Goal: Book appointment/travel/reservation

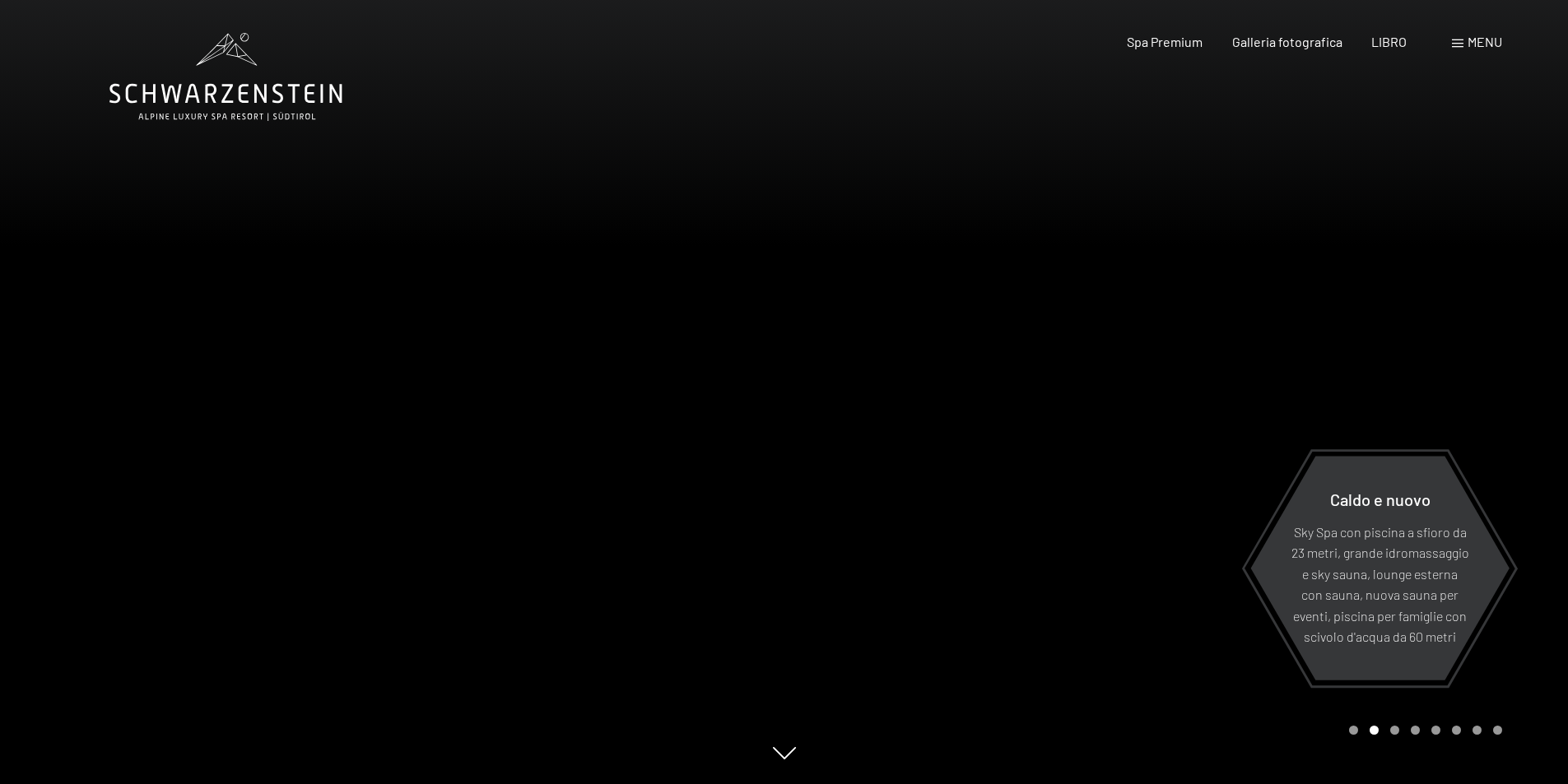
click at [1469, 46] on font "menu" at bounding box center [1484, 41] width 35 height 15
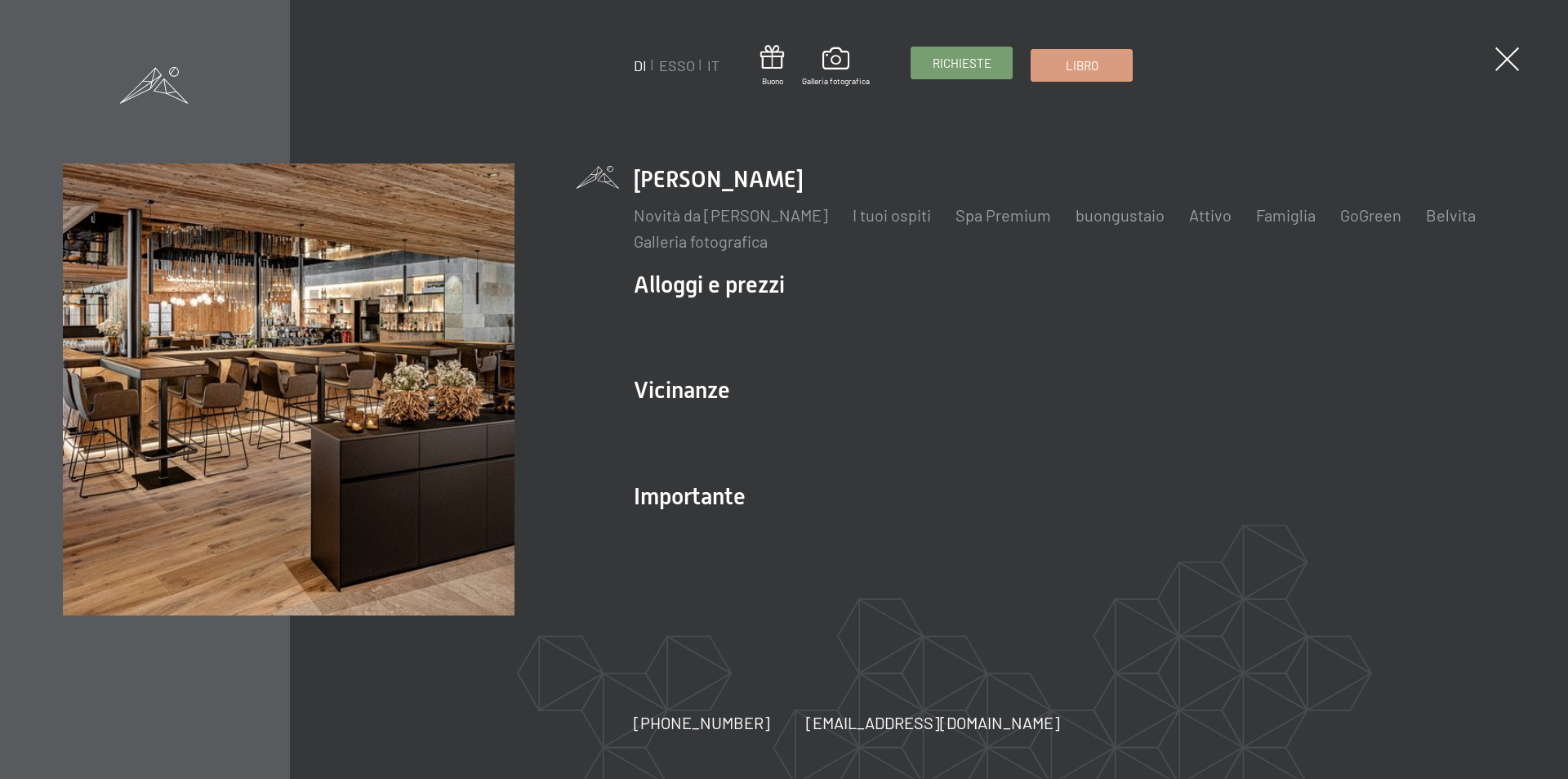
click at [965, 60] on font "Richieste" at bounding box center [962, 63] width 59 height 15
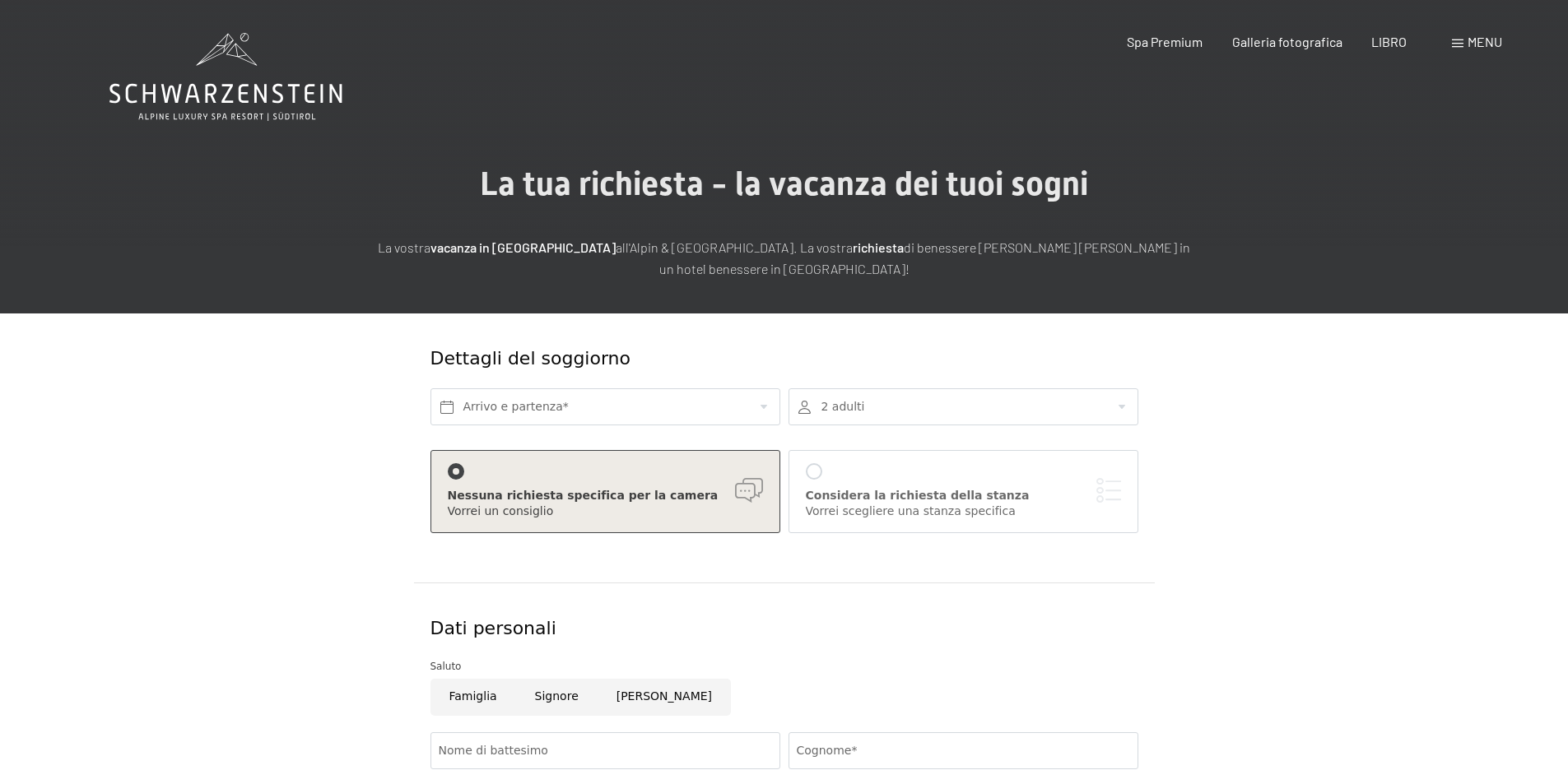
click at [1472, 45] on font "menu" at bounding box center [1484, 41] width 35 height 15
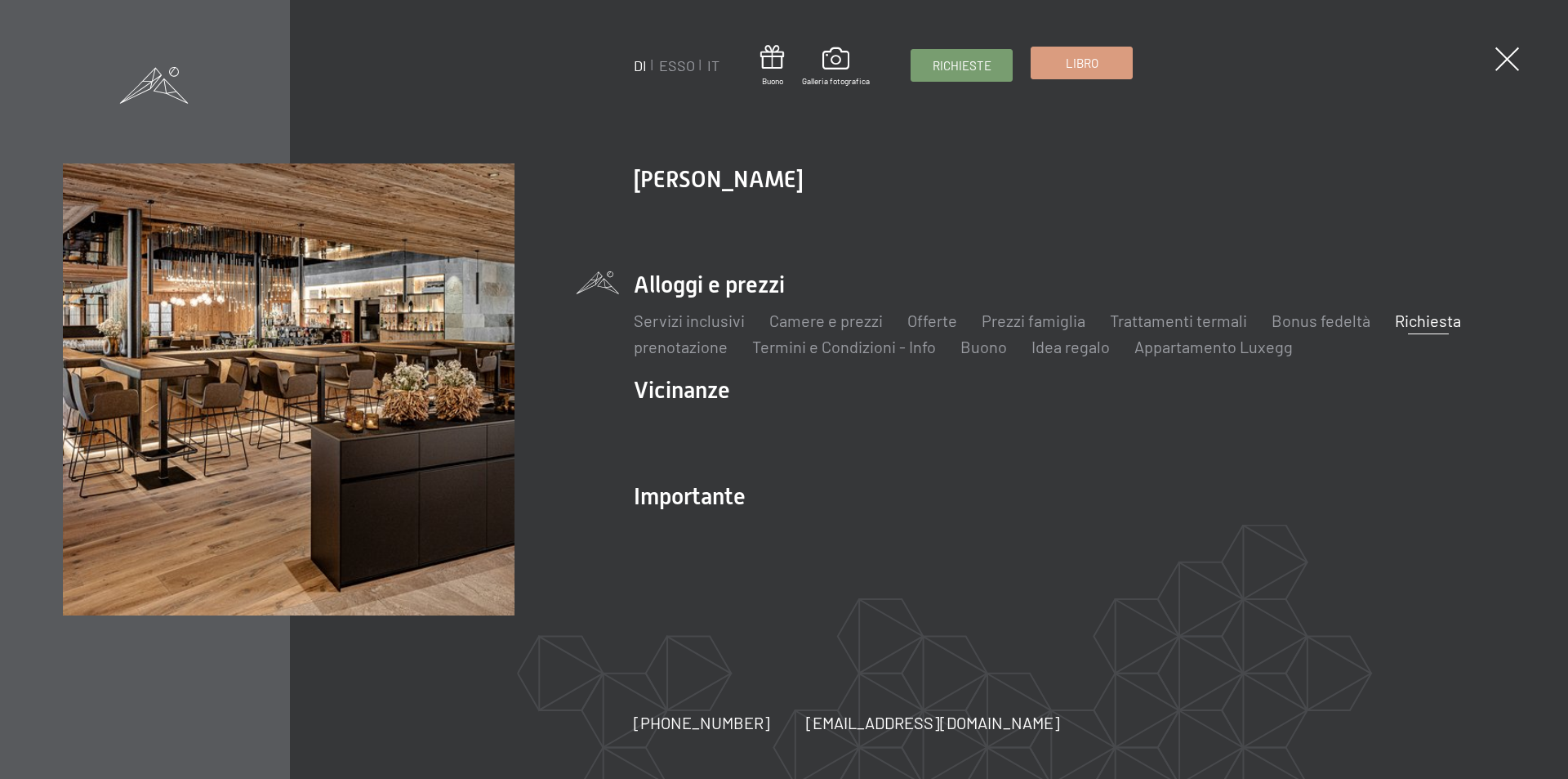
click at [1087, 64] on font "Libro" at bounding box center [1082, 63] width 33 height 15
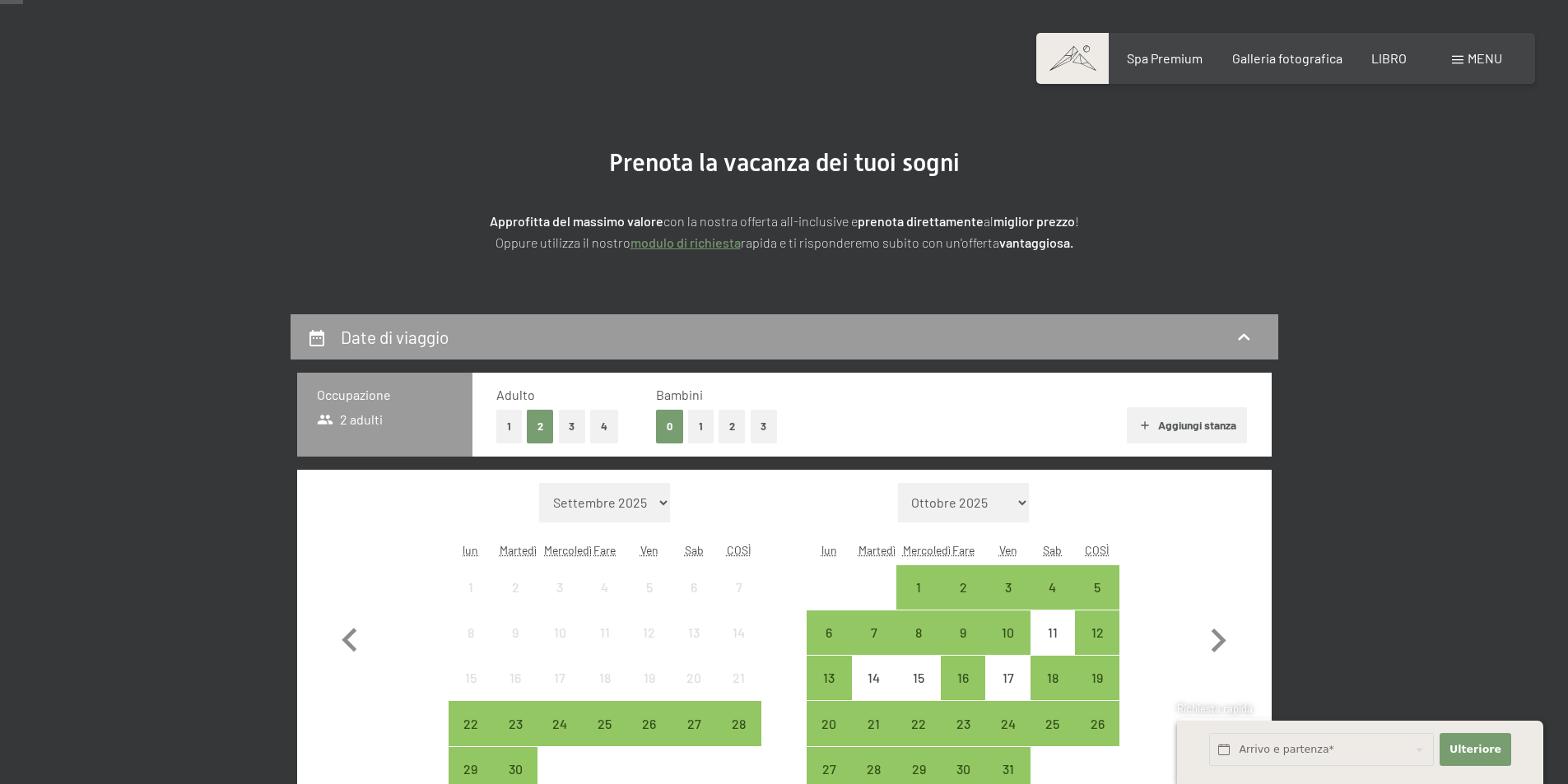
scroll to position [82, 0]
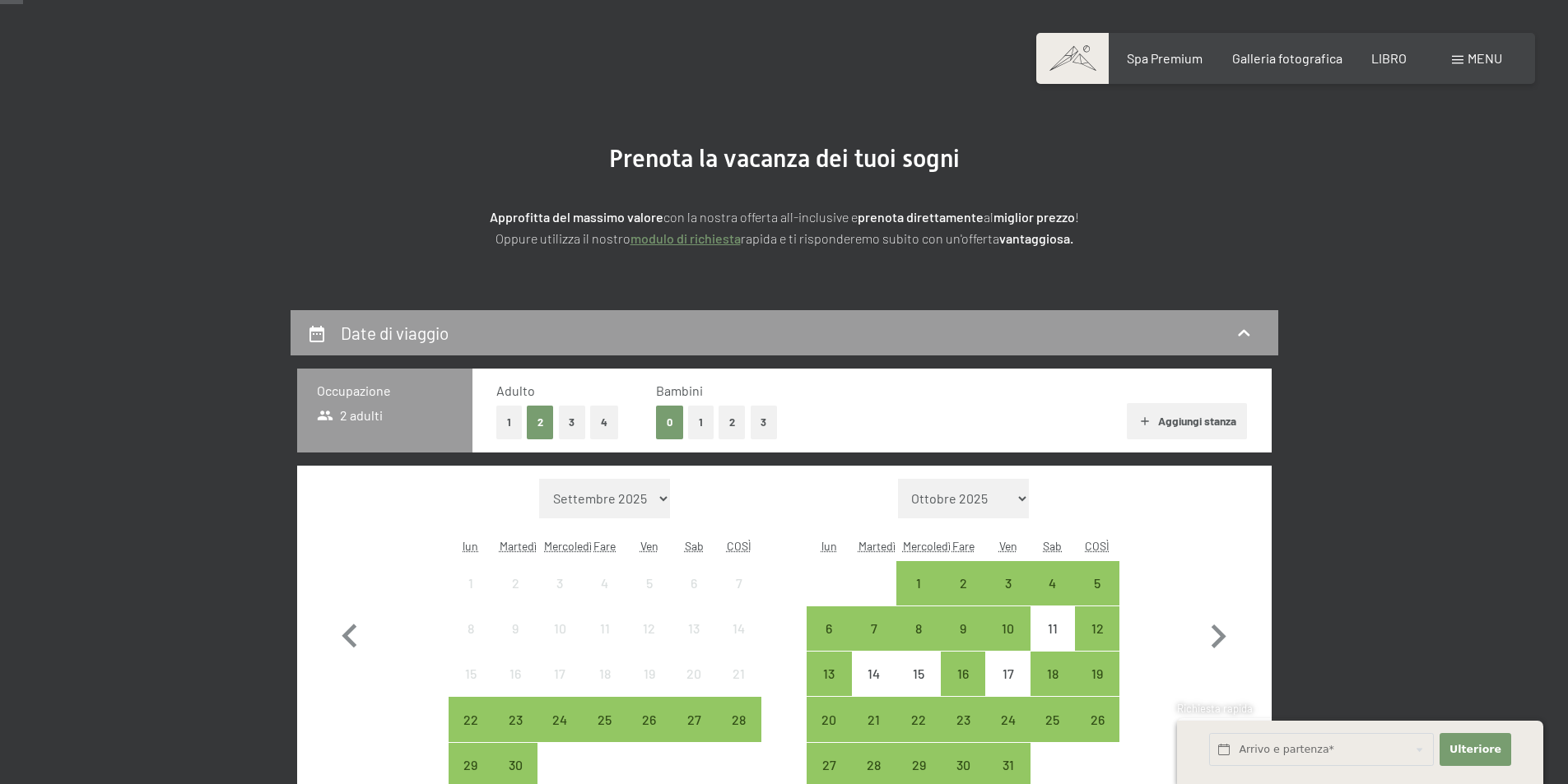
click at [729, 419] on font "2" at bounding box center [732, 422] width 6 height 14
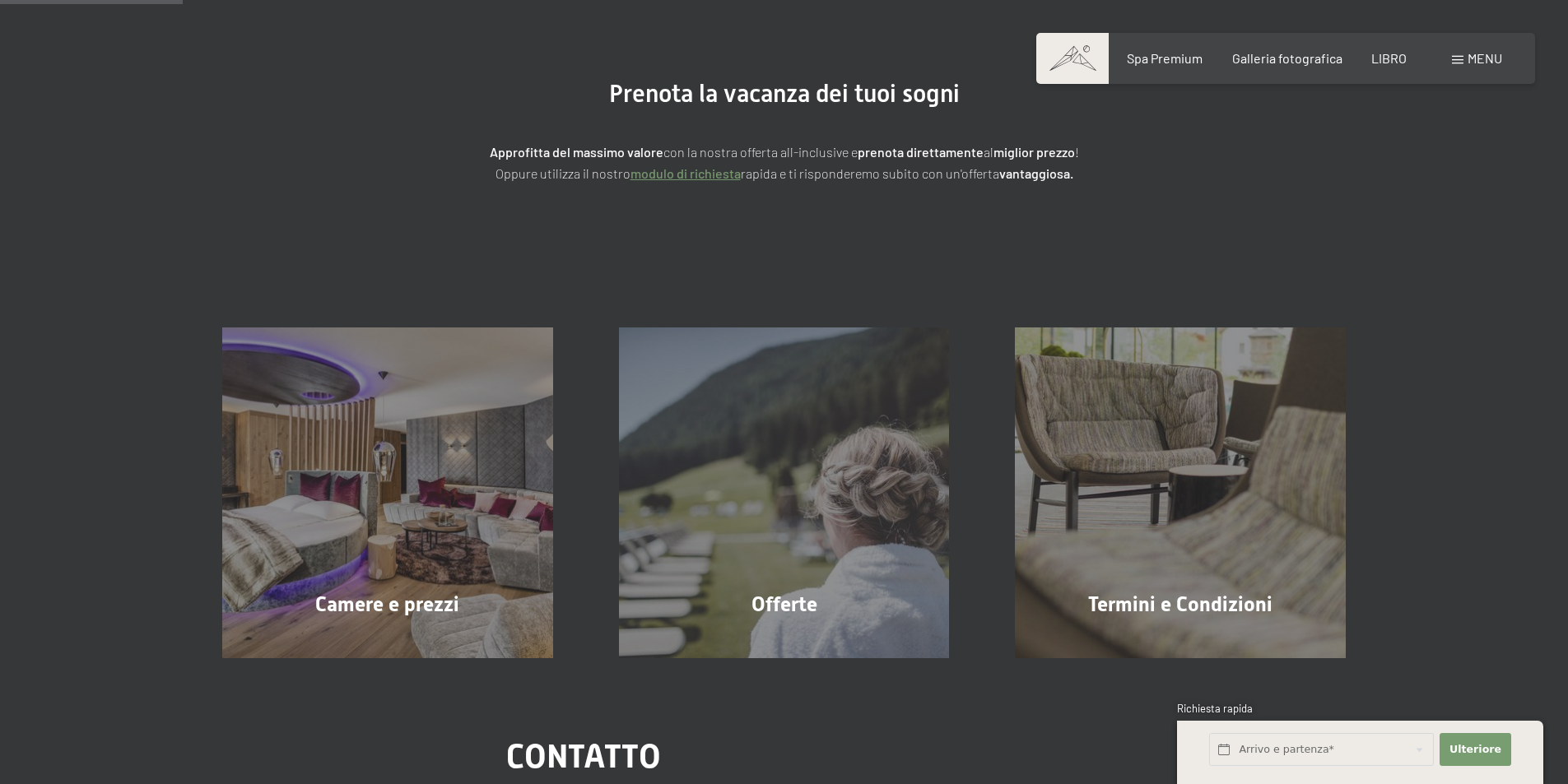
scroll to position [165, 0]
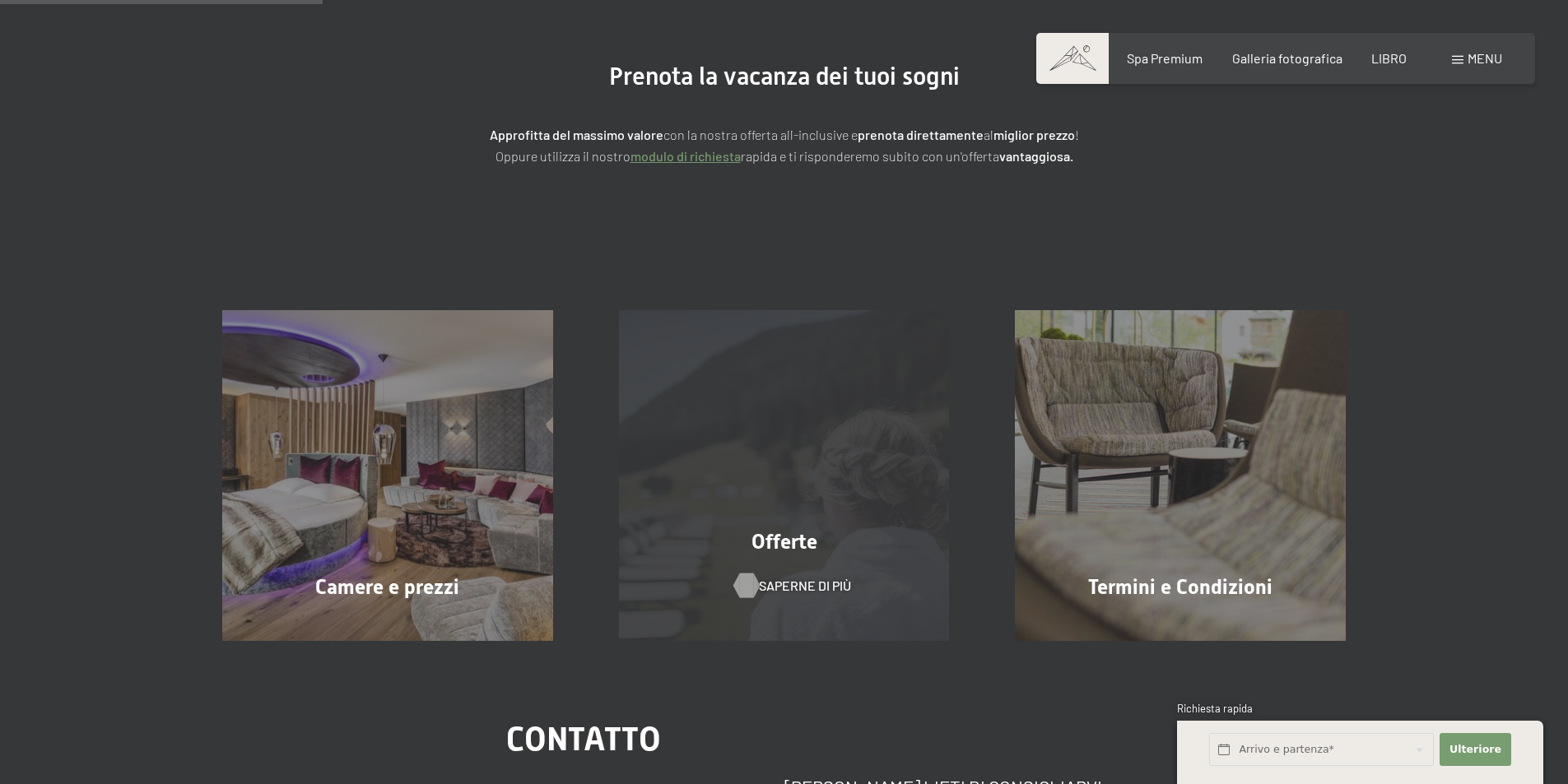
click at [821, 577] on span "Saperne di più" at bounding box center [805, 585] width 92 height 18
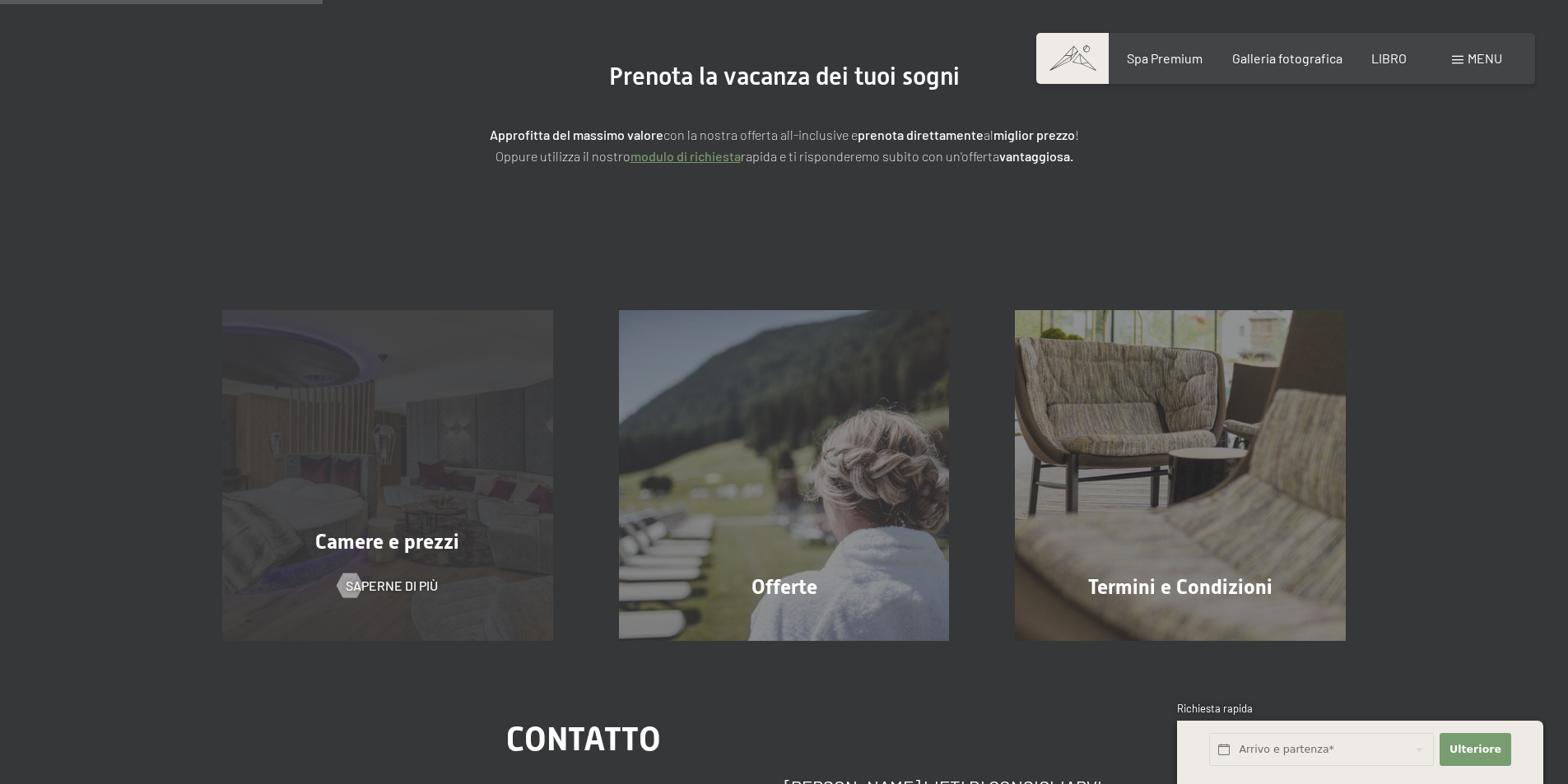
click at [483, 547] on div "Camere e prezzi" at bounding box center [387, 542] width 396 height 29
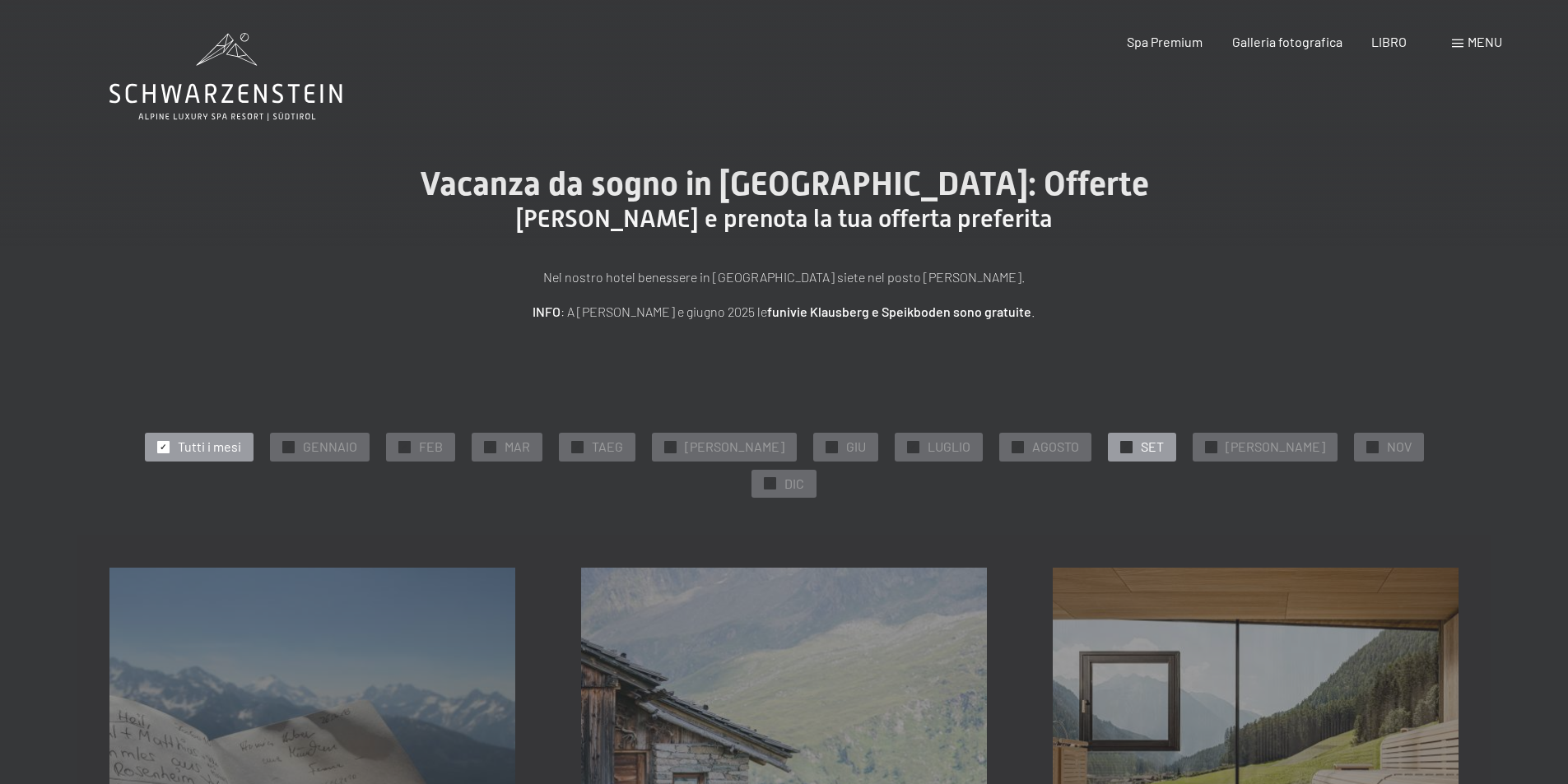
click at [1107, 447] on div "✓ SET" at bounding box center [1141, 446] width 68 height 28
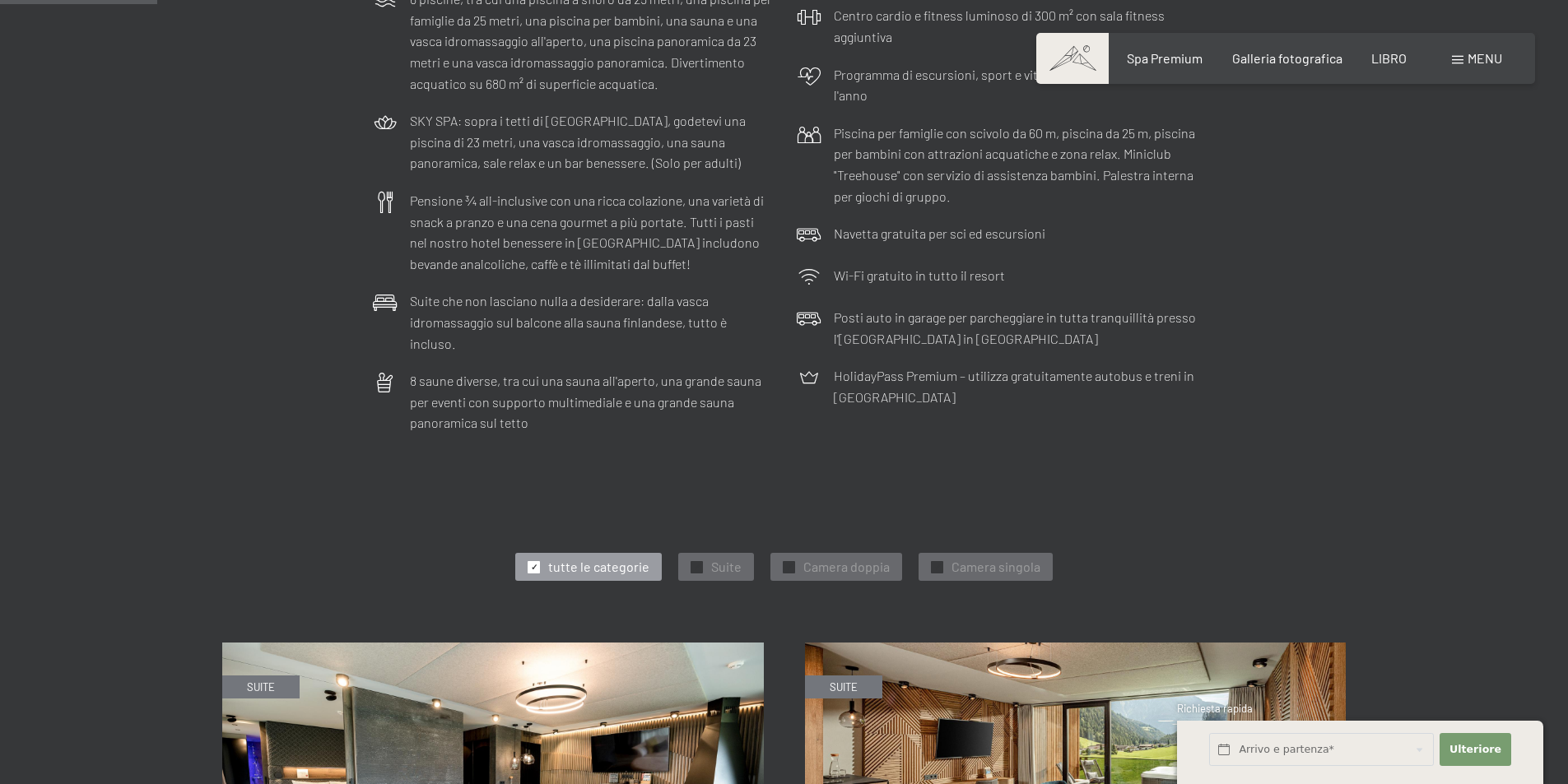
scroll to position [658, 0]
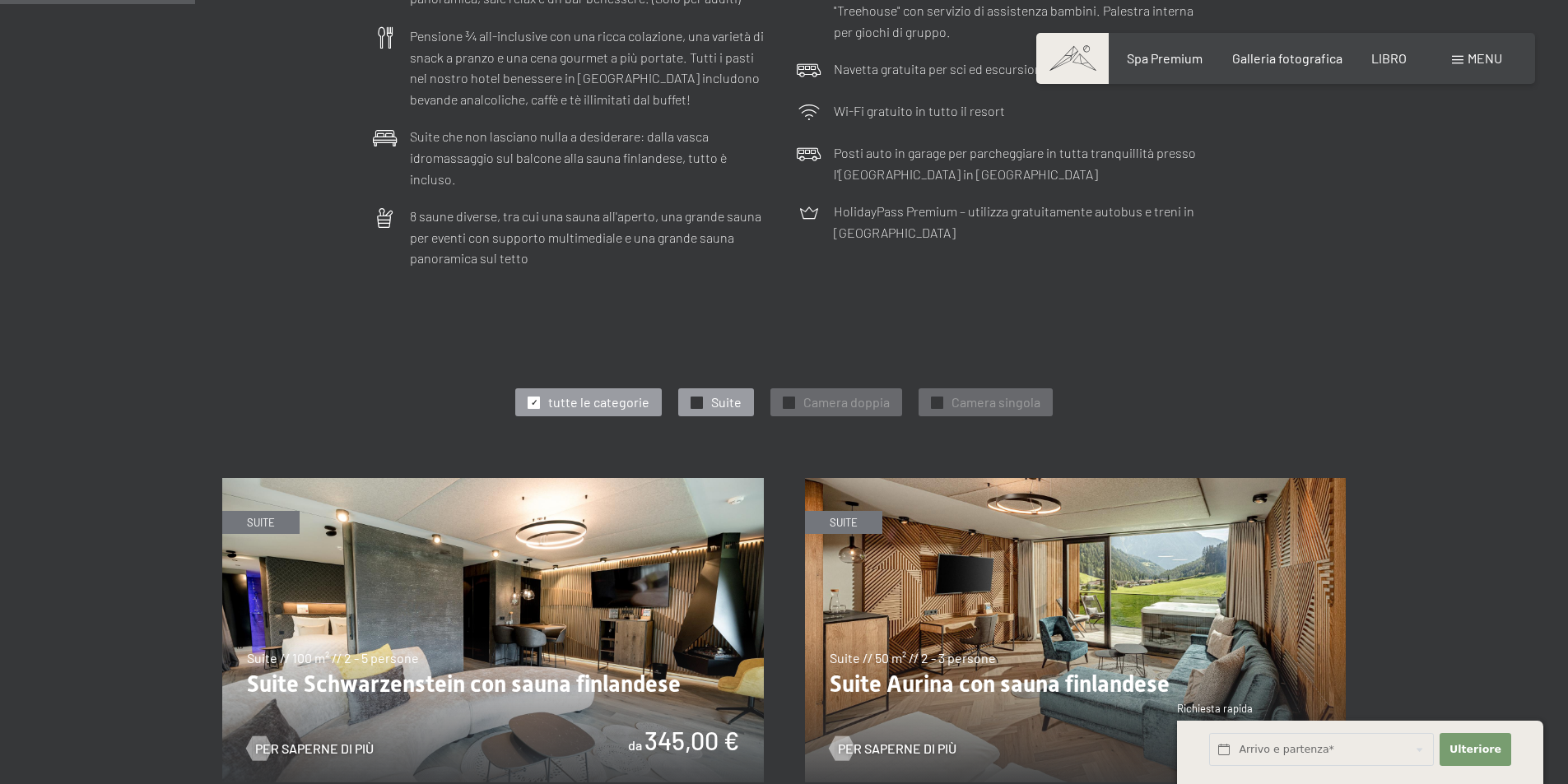
click at [704, 389] on div "✓ Suite" at bounding box center [716, 402] width 76 height 28
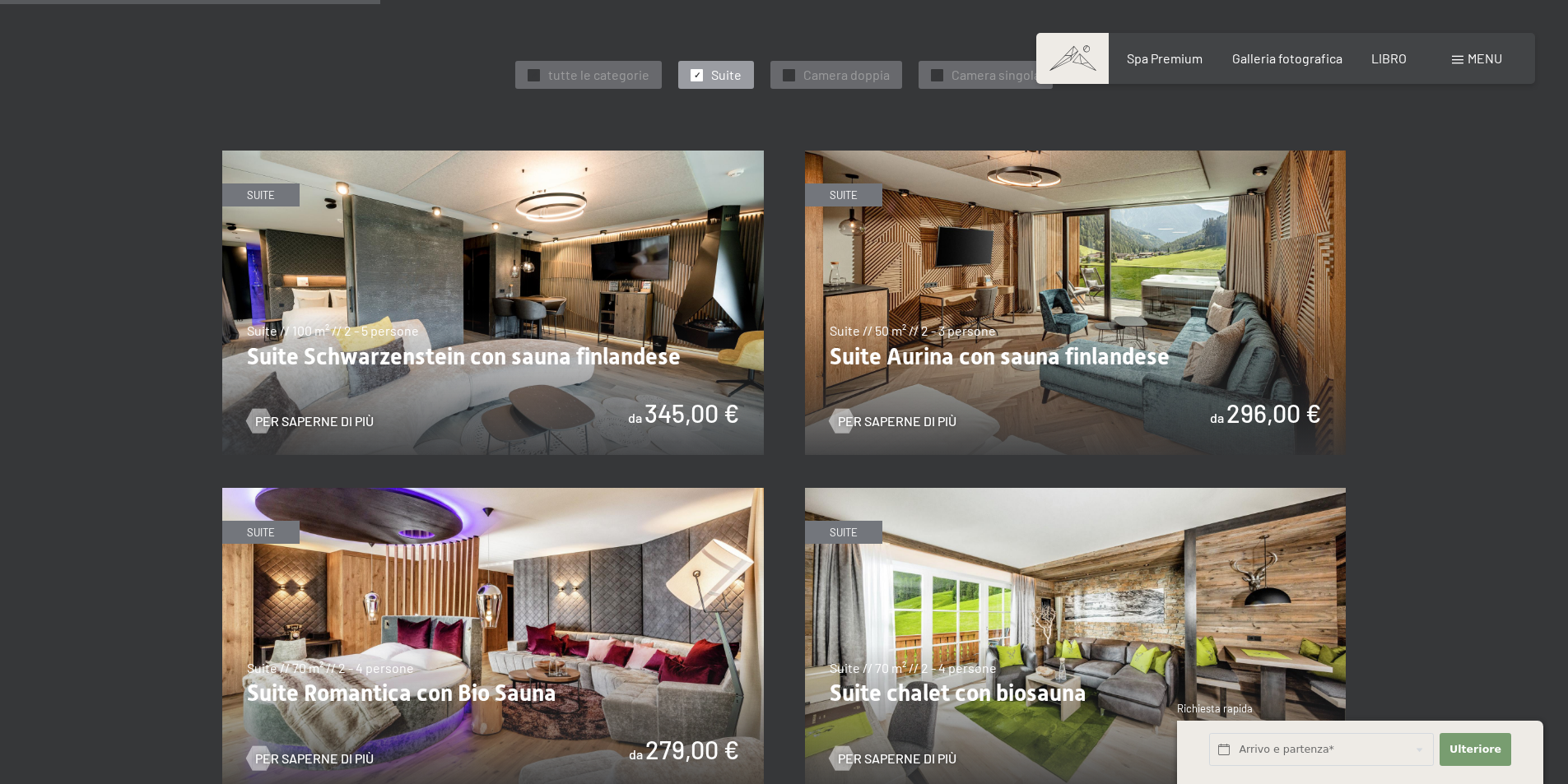
scroll to position [987, 0]
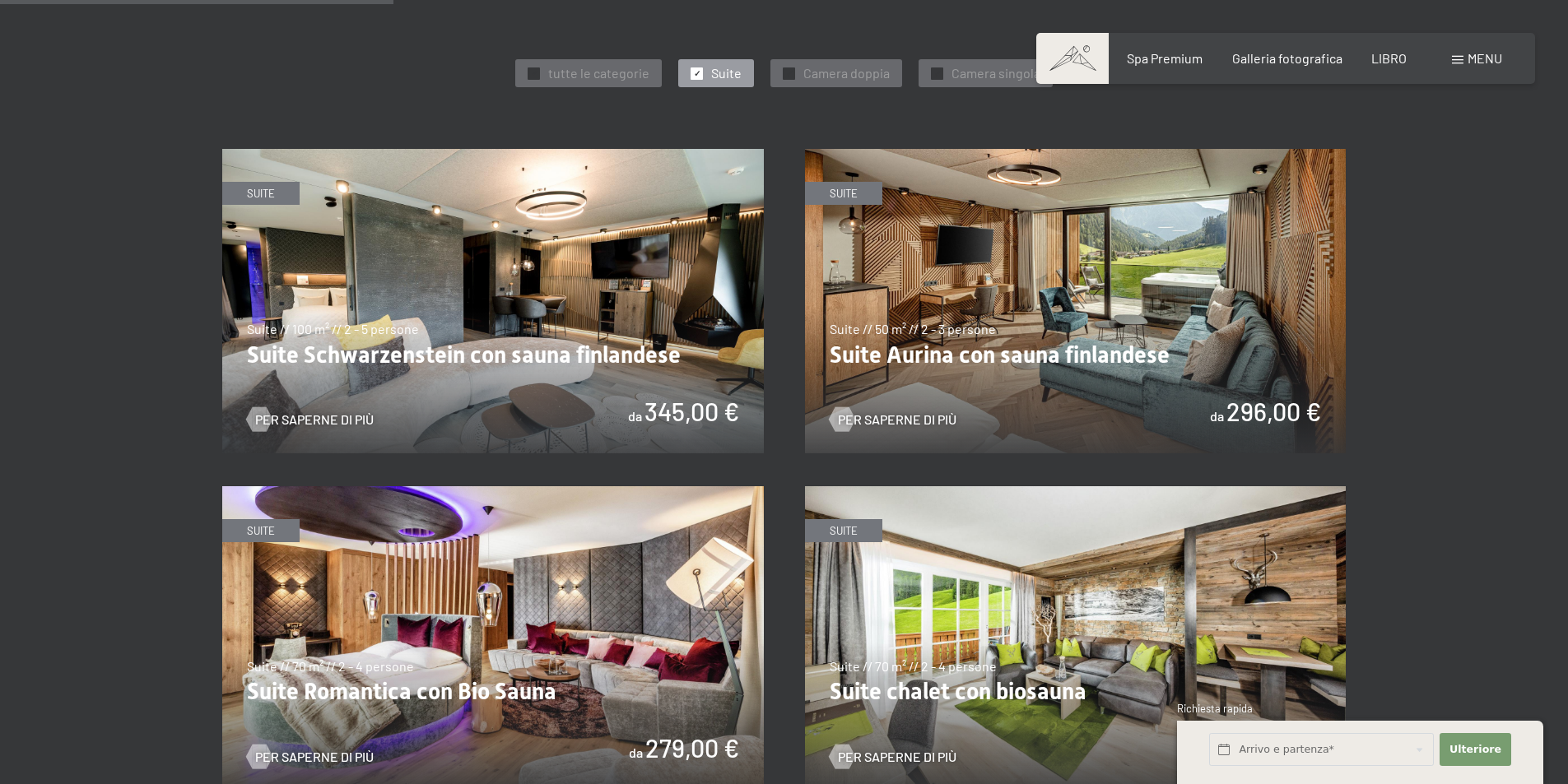
click at [323, 389] on img at bounding box center [493, 301] width 542 height 304
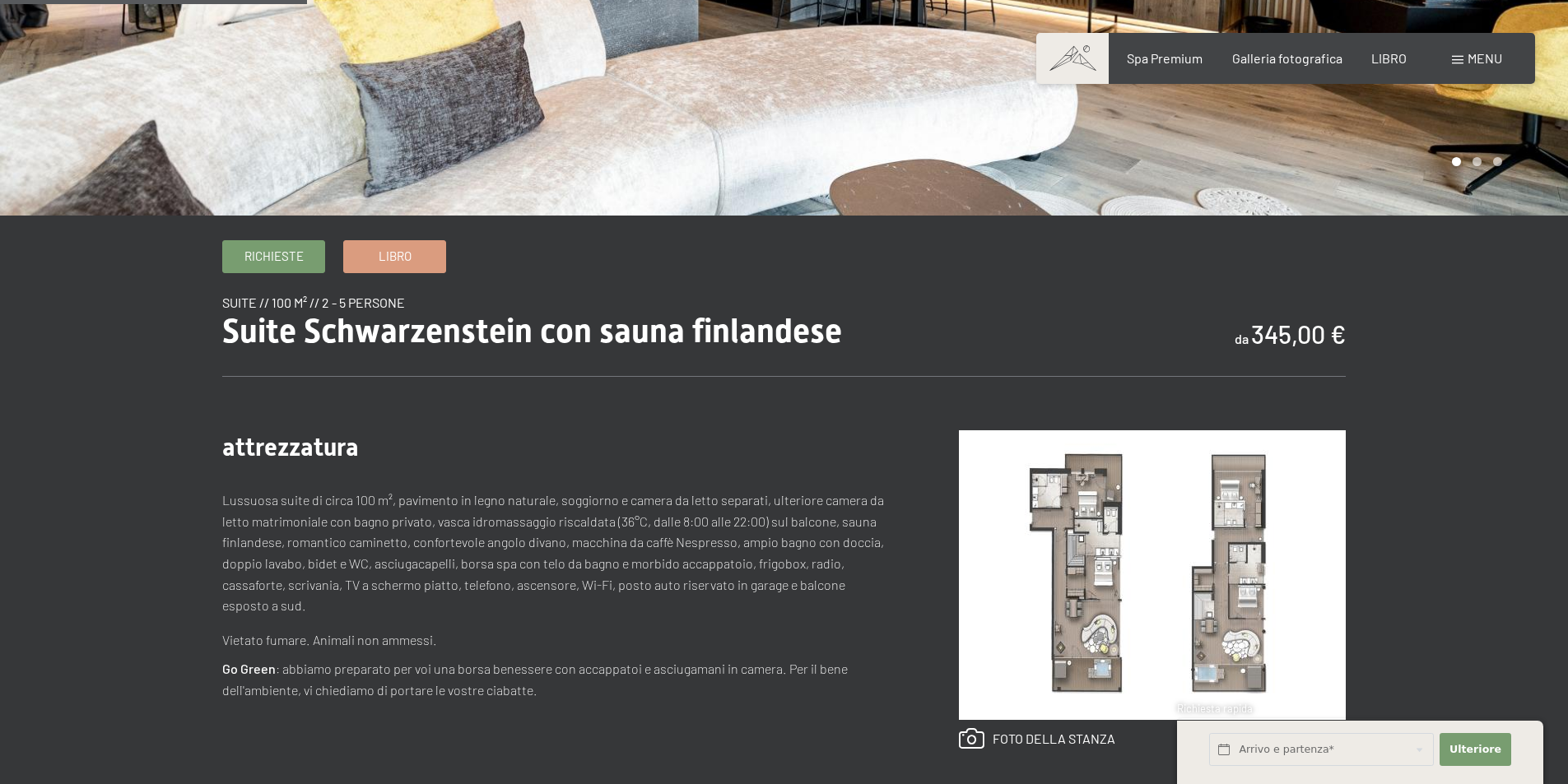
scroll to position [411, 0]
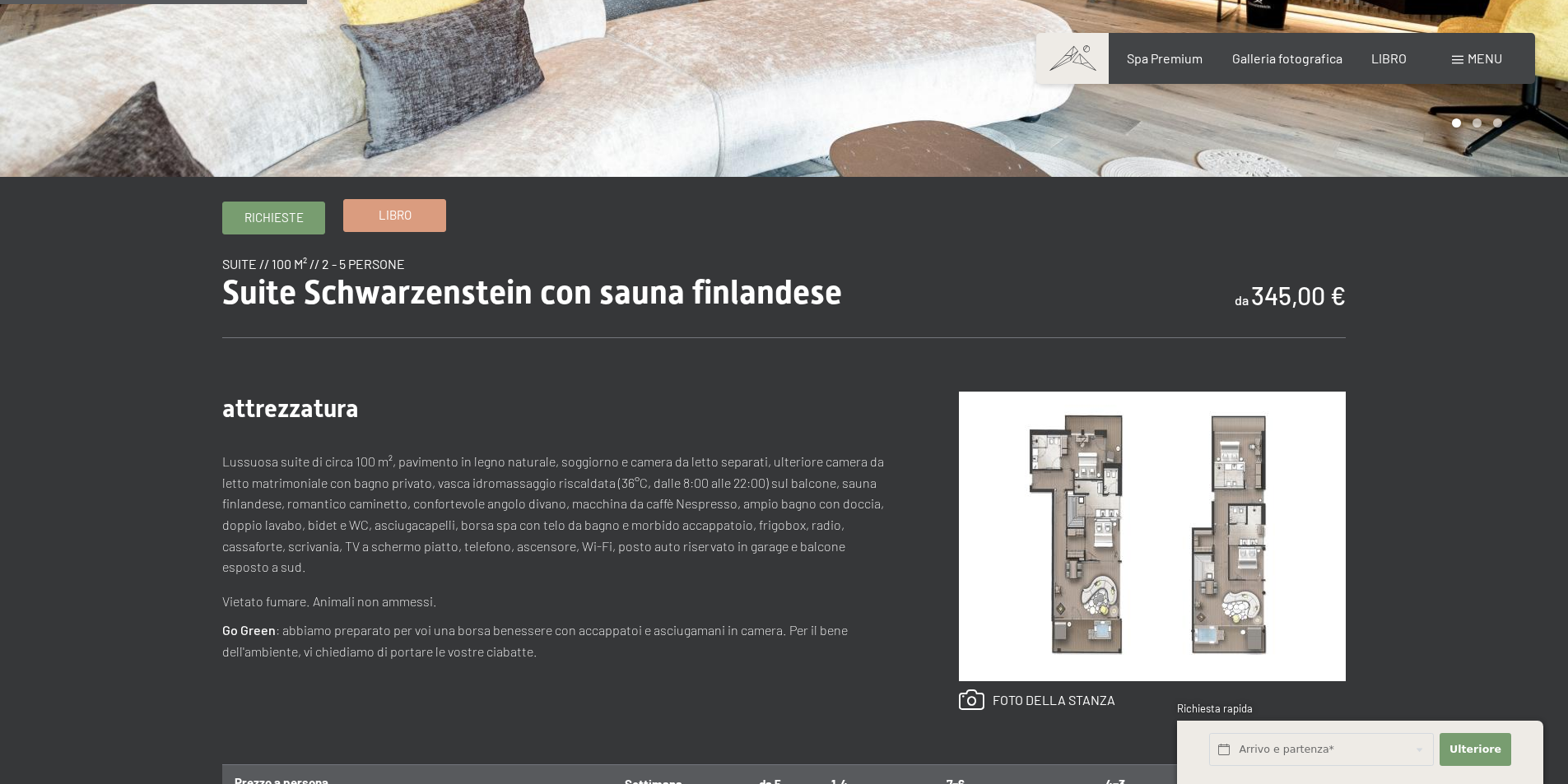
click at [390, 218] on font "Libro" at bounding box center [395, 215] width 33 height 15
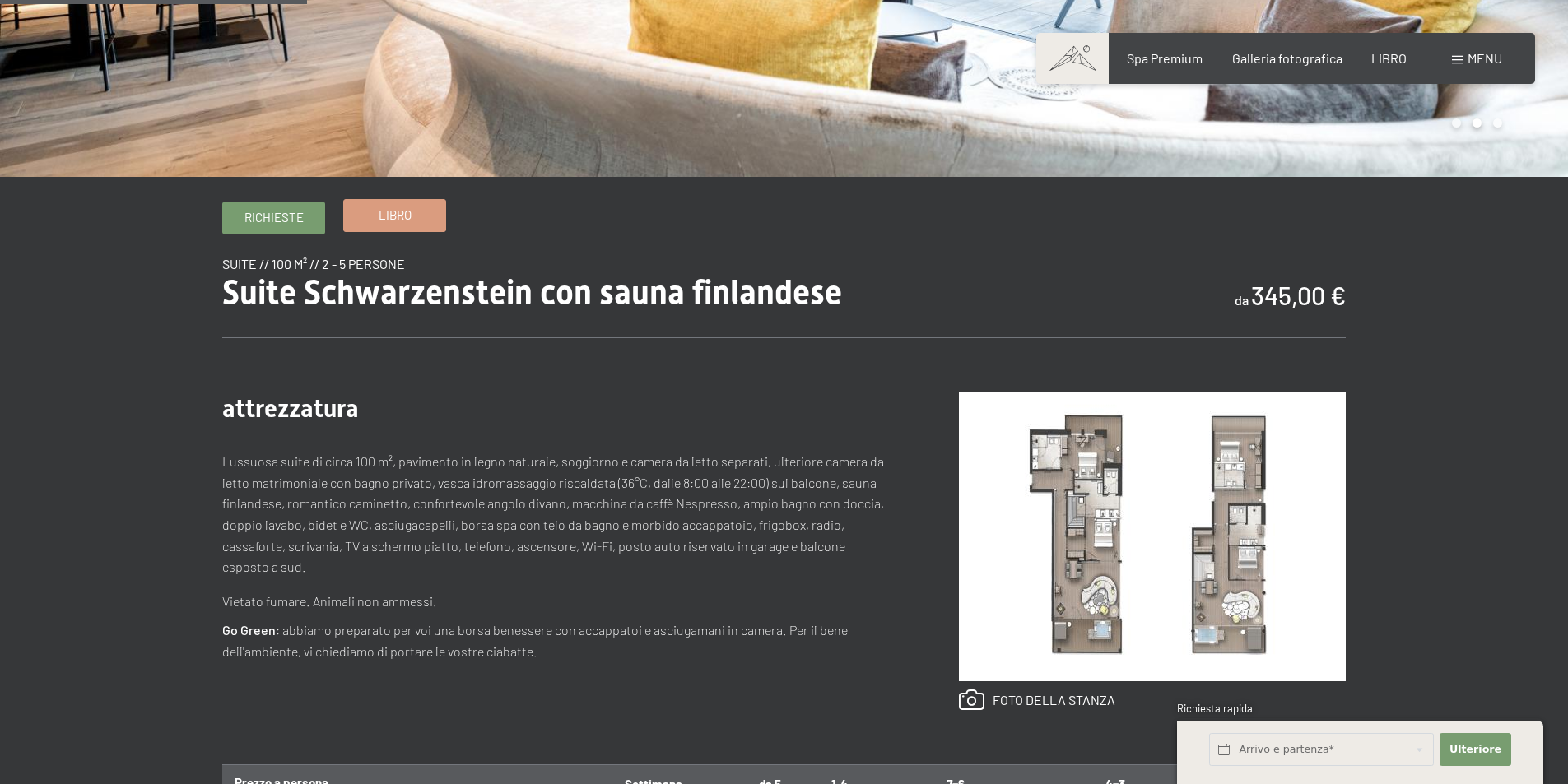
click at [383, 213] on font "Libro" at bounding box center [395, 215] width 33 height 15
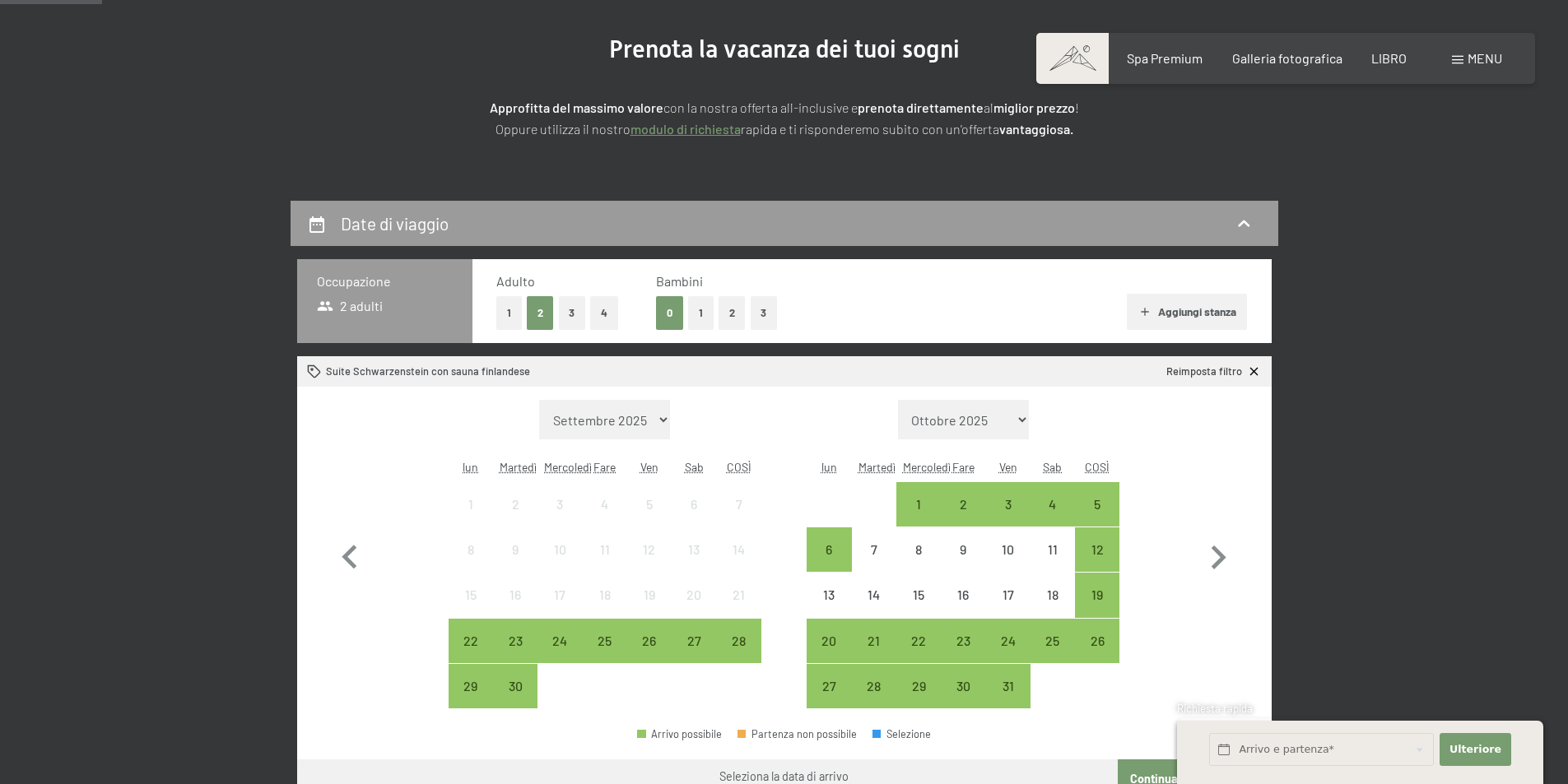
scroll to position [247, 0]
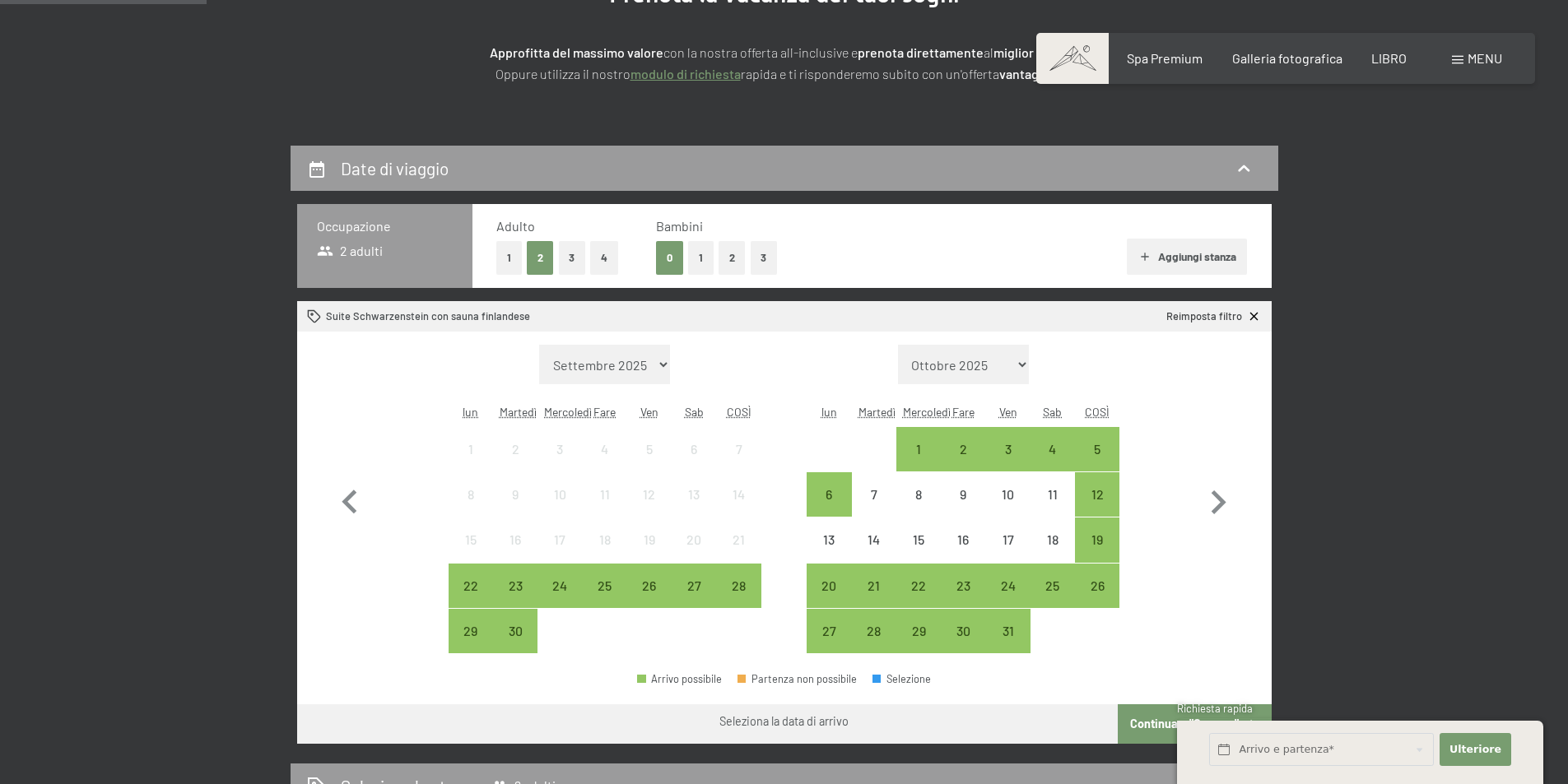
click at [725, 262] on button "2" at bounding box center [732, 258] width 27 height 34
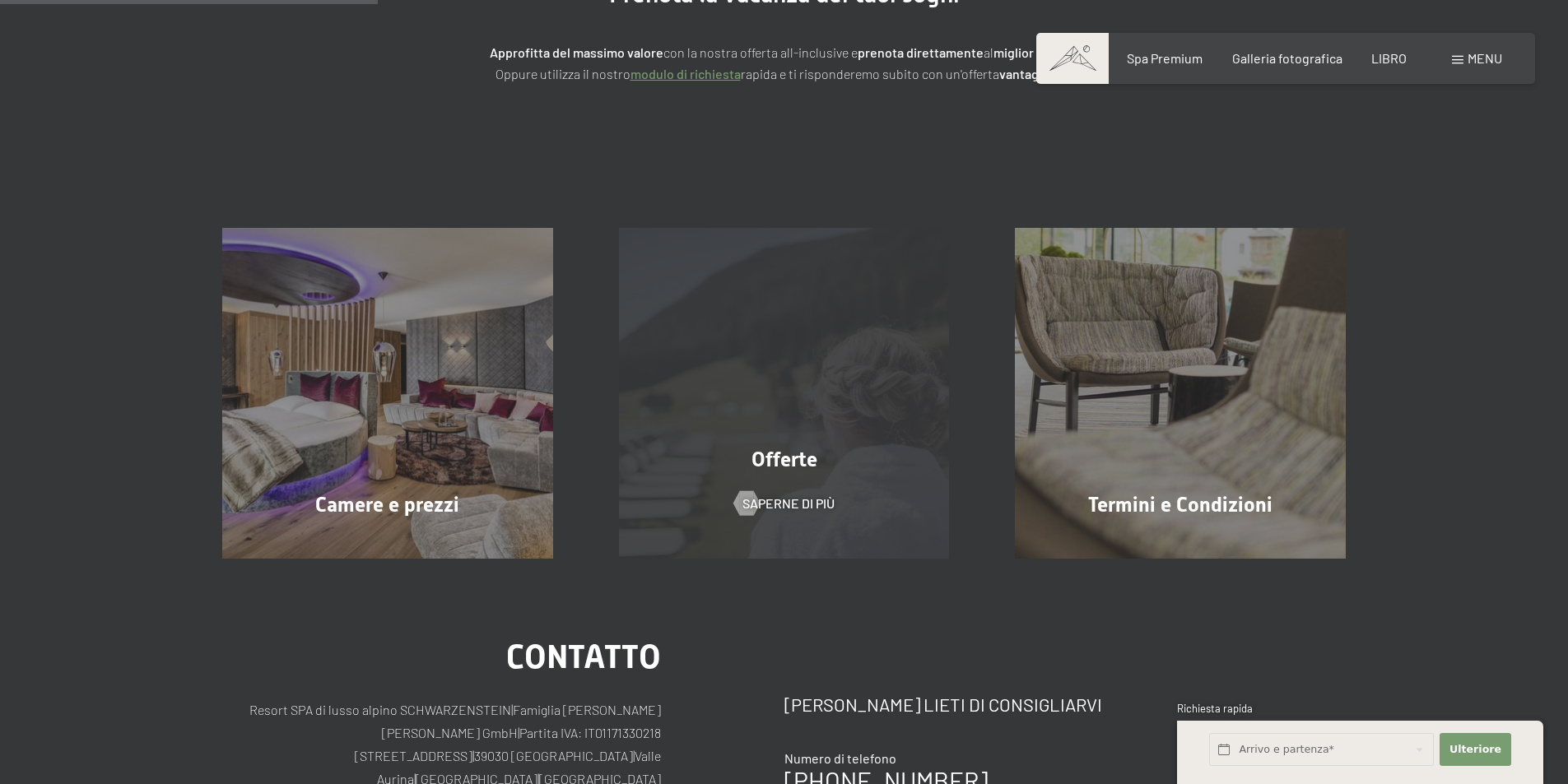
scroll to position [0, 0]
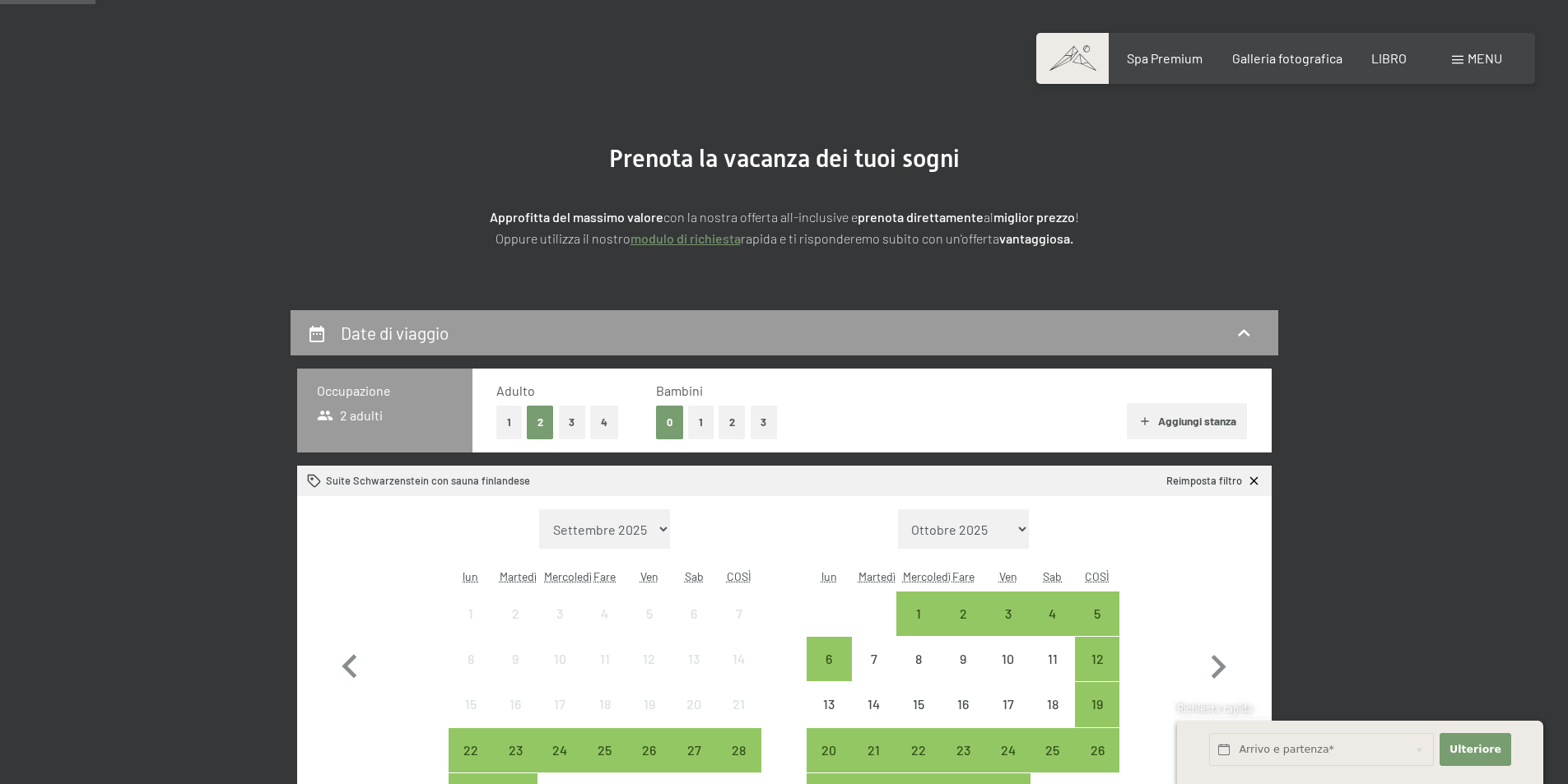
scroll to position [165, 0]
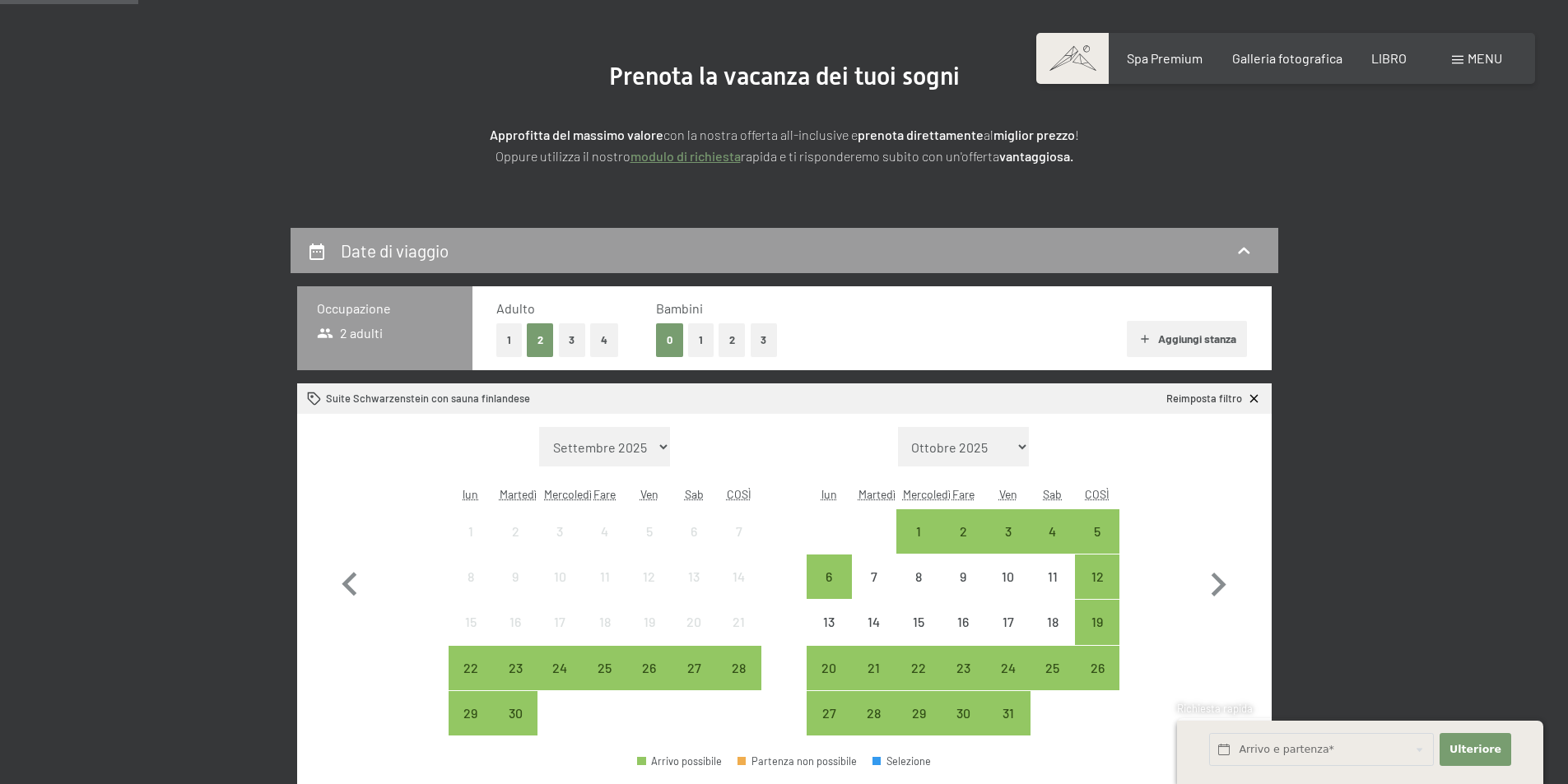
click at [1018, 448] on select "Ottobre 2025 Novembre 2025 Dicembre 2025 Gennaio 2026 Febbraio 2026 Marzo 2026 …" at bounding box center [964, 446] width 132 height 40
click at [658, 451] on select "Settembre 2025 Ottobre 2025 Novembre 2025 Dicembre 2025 Gennaio 2026 Febbraio 2…" at bounding box center [605, 446] width 132 height 40
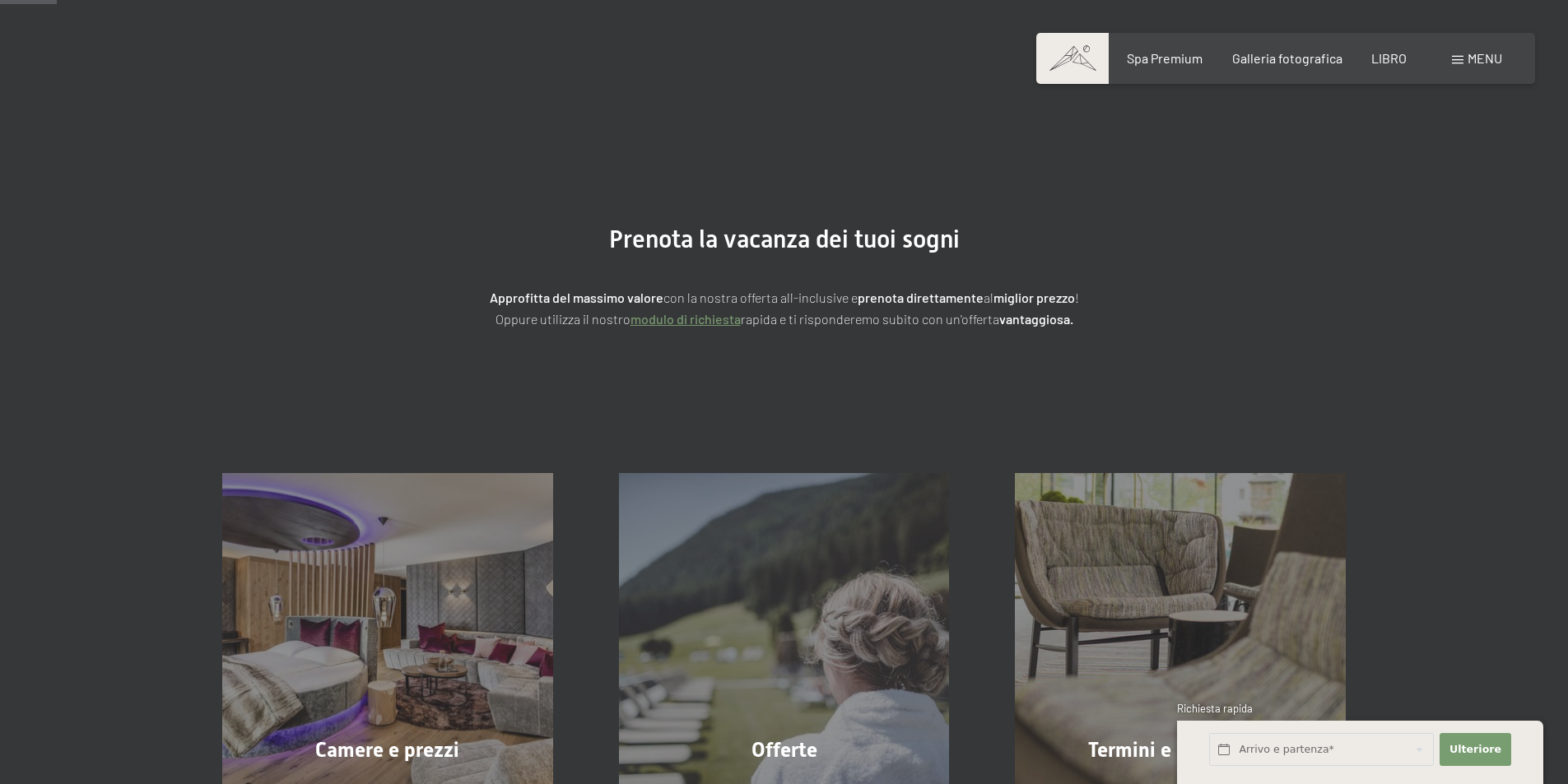
scroll to position [0, 0]
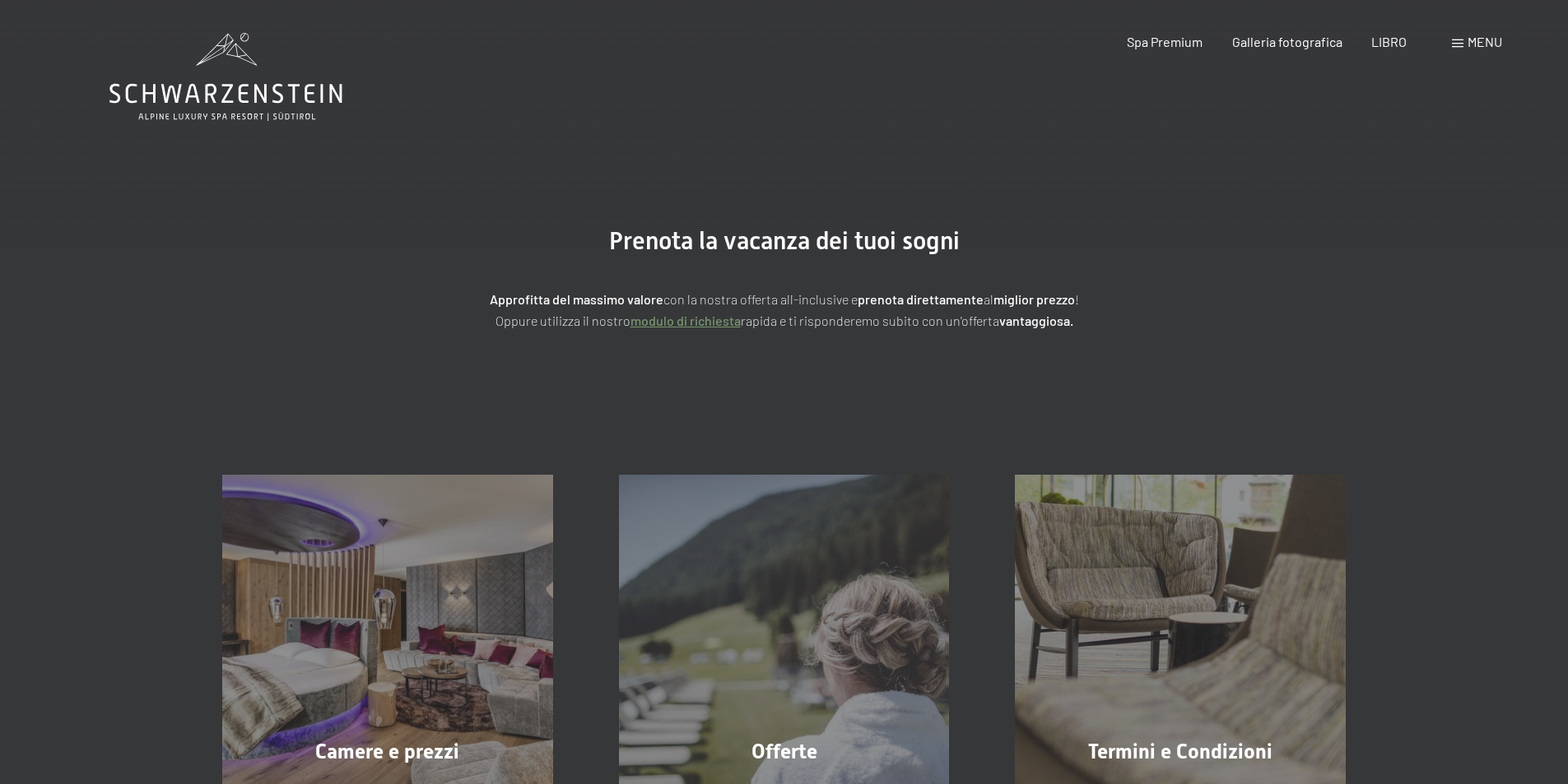
click at [706, 319] on font "modulo di richiesta" at bounding box center [686, 320] width 110 height 15
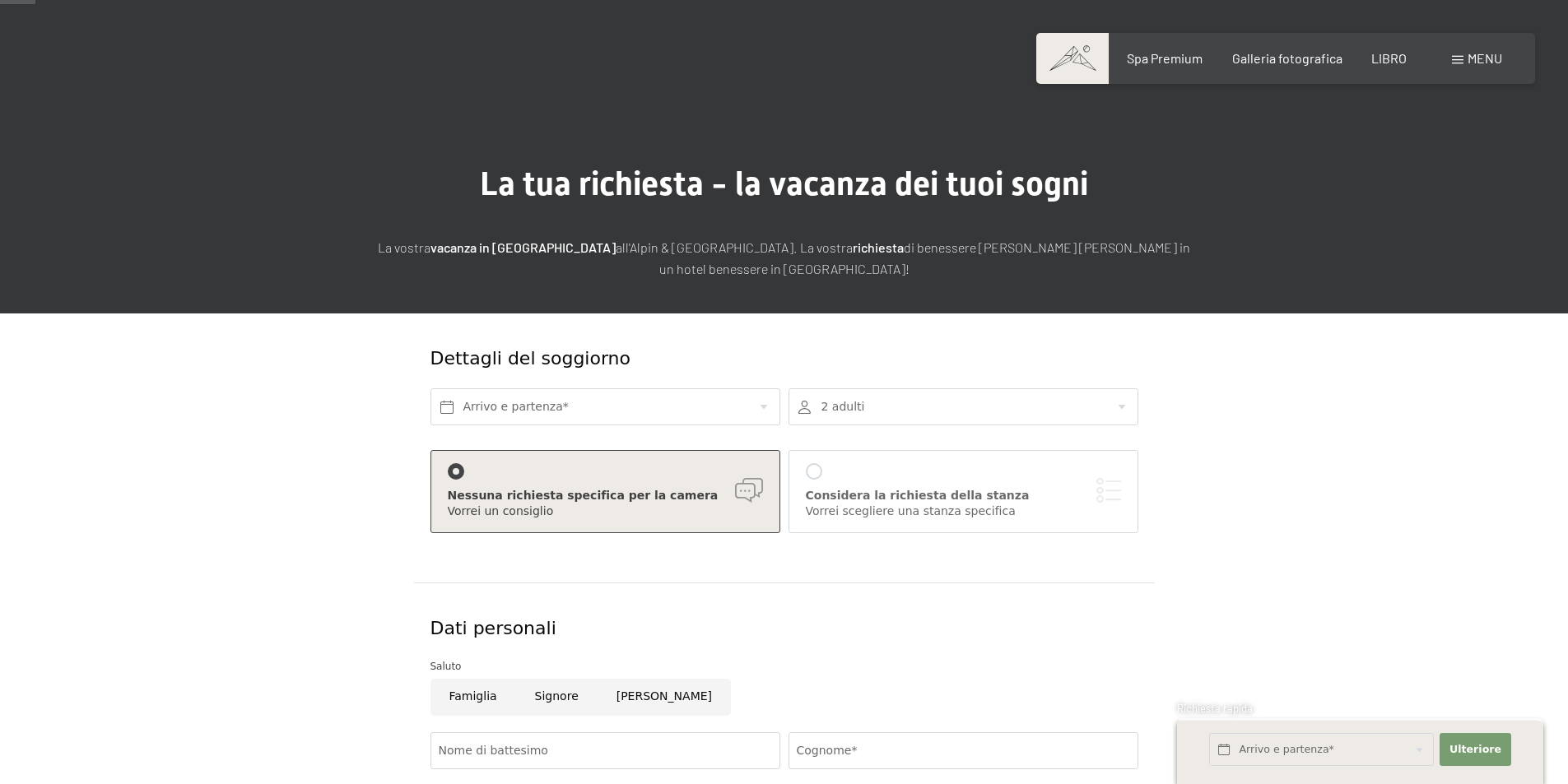
scroll to position [165, 0]
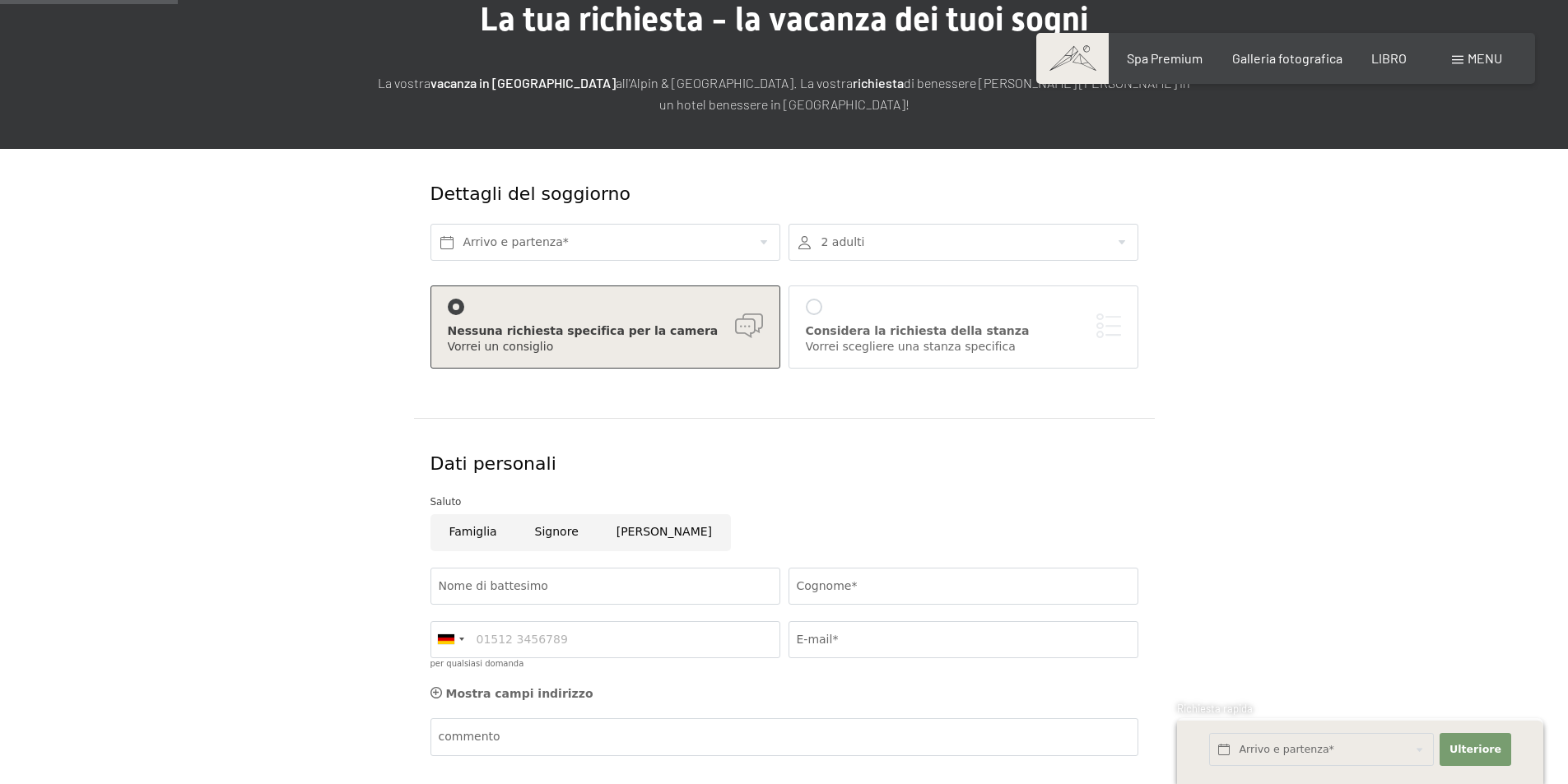
click at [816, 308] on div at bounding box center [813, 306] width 16 height 16
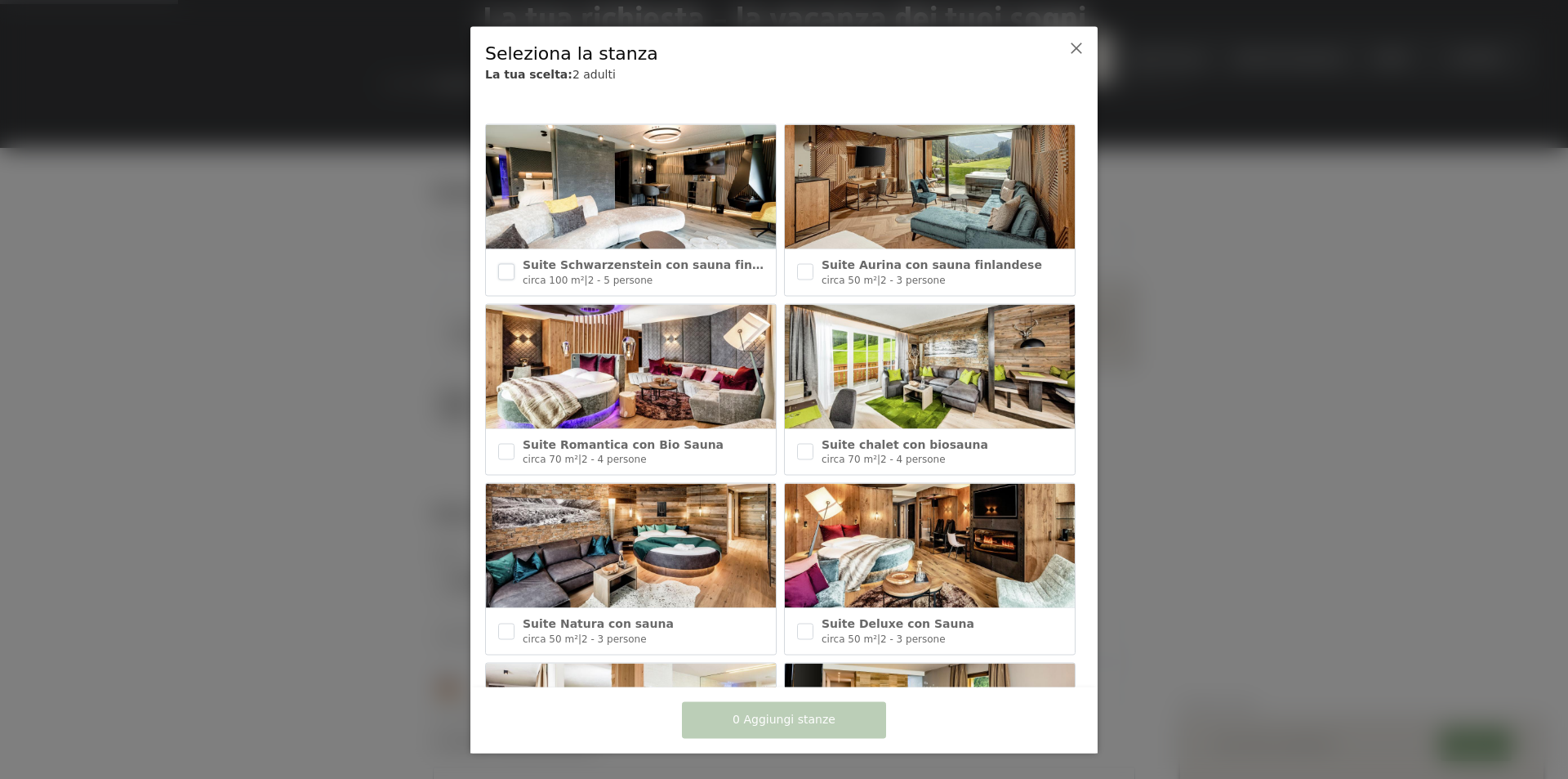
click at [501, 269] on input "checkbox" at bounding box center [506, 271] width 16 height 16
checkbox input "true"
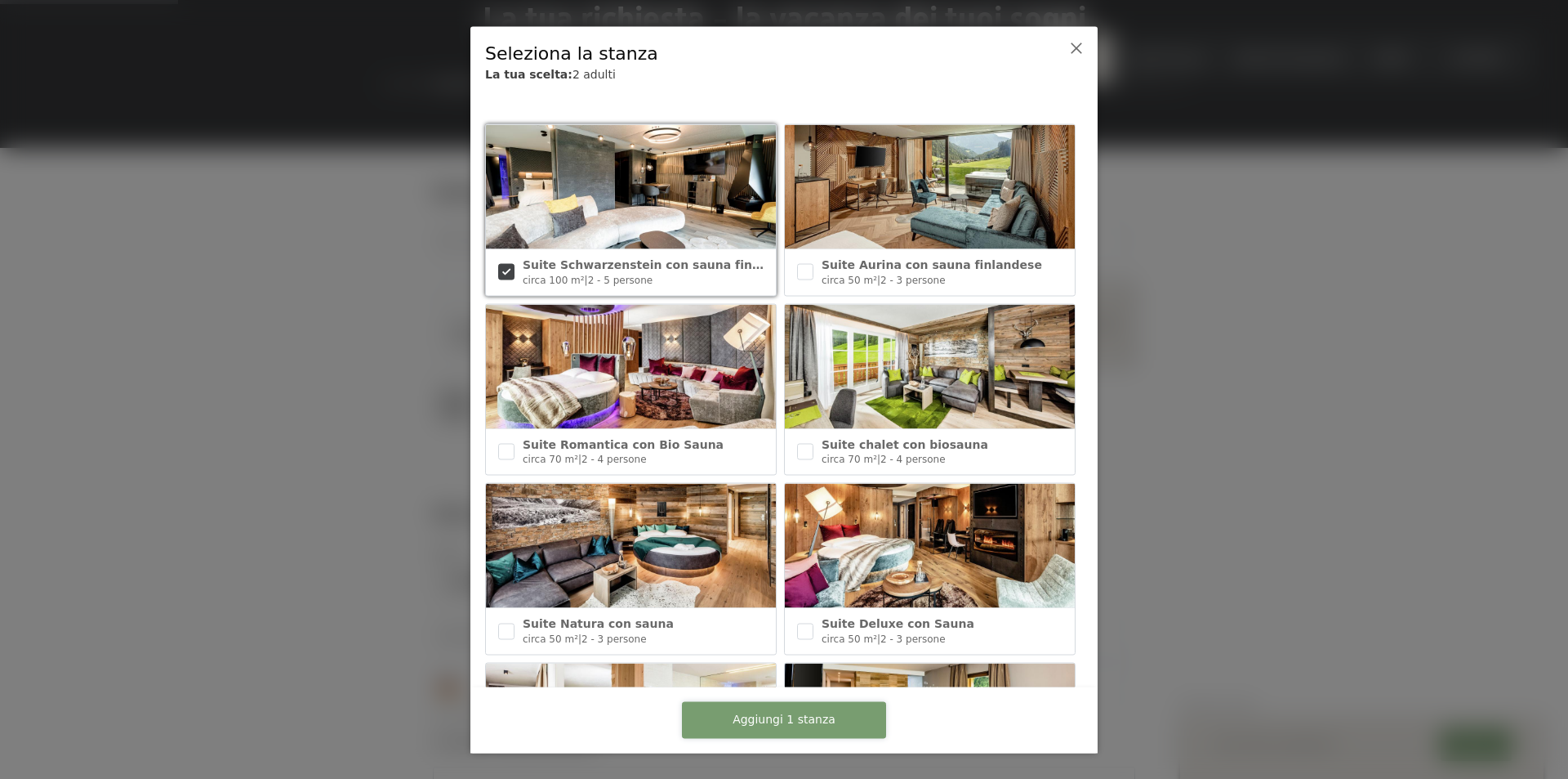
click at [820, 718] on font "Aggiungi 1 stanza" at bounding box center [784, 719] width 103 height 13
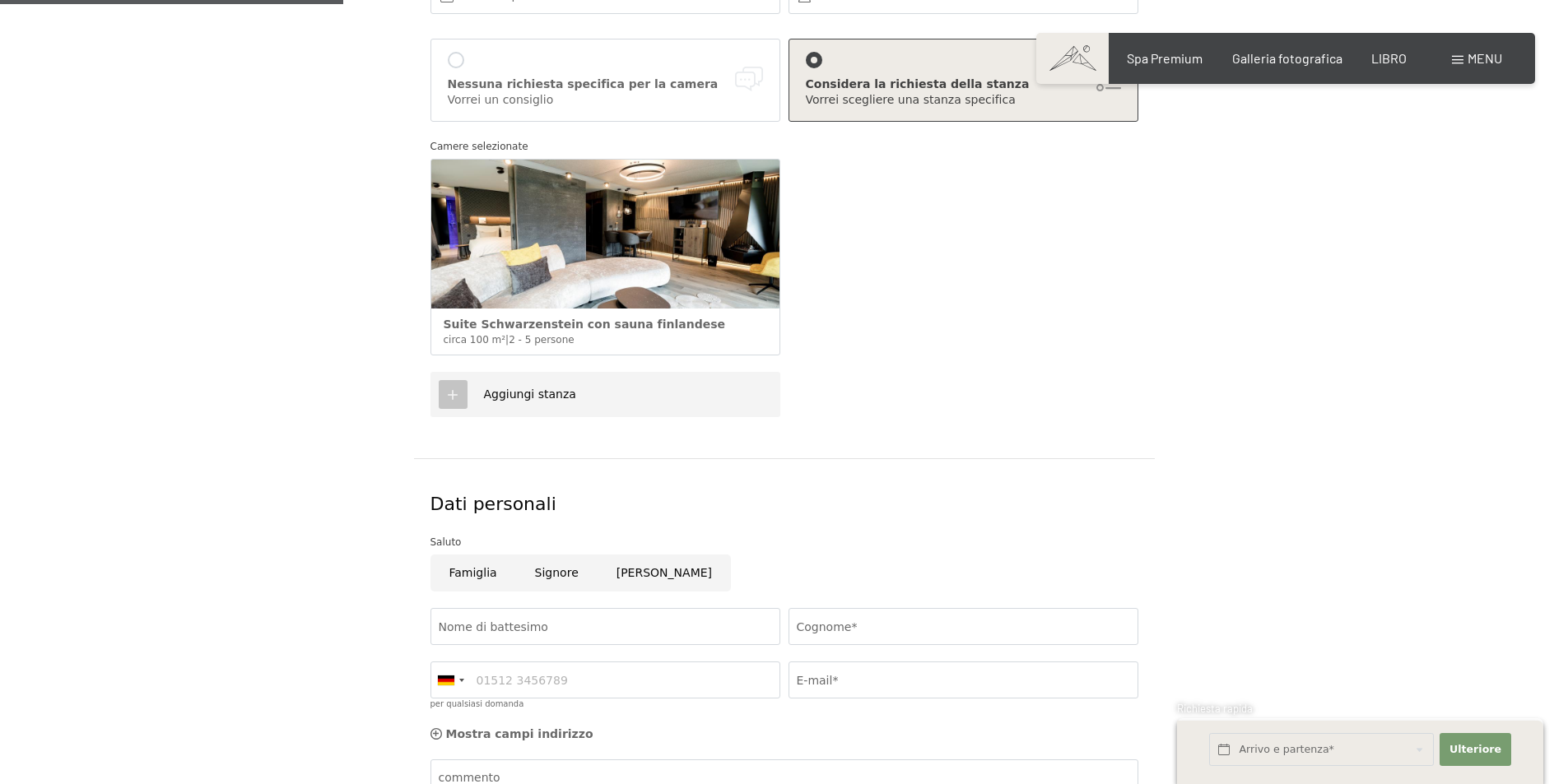
scroll to position [247, 0]
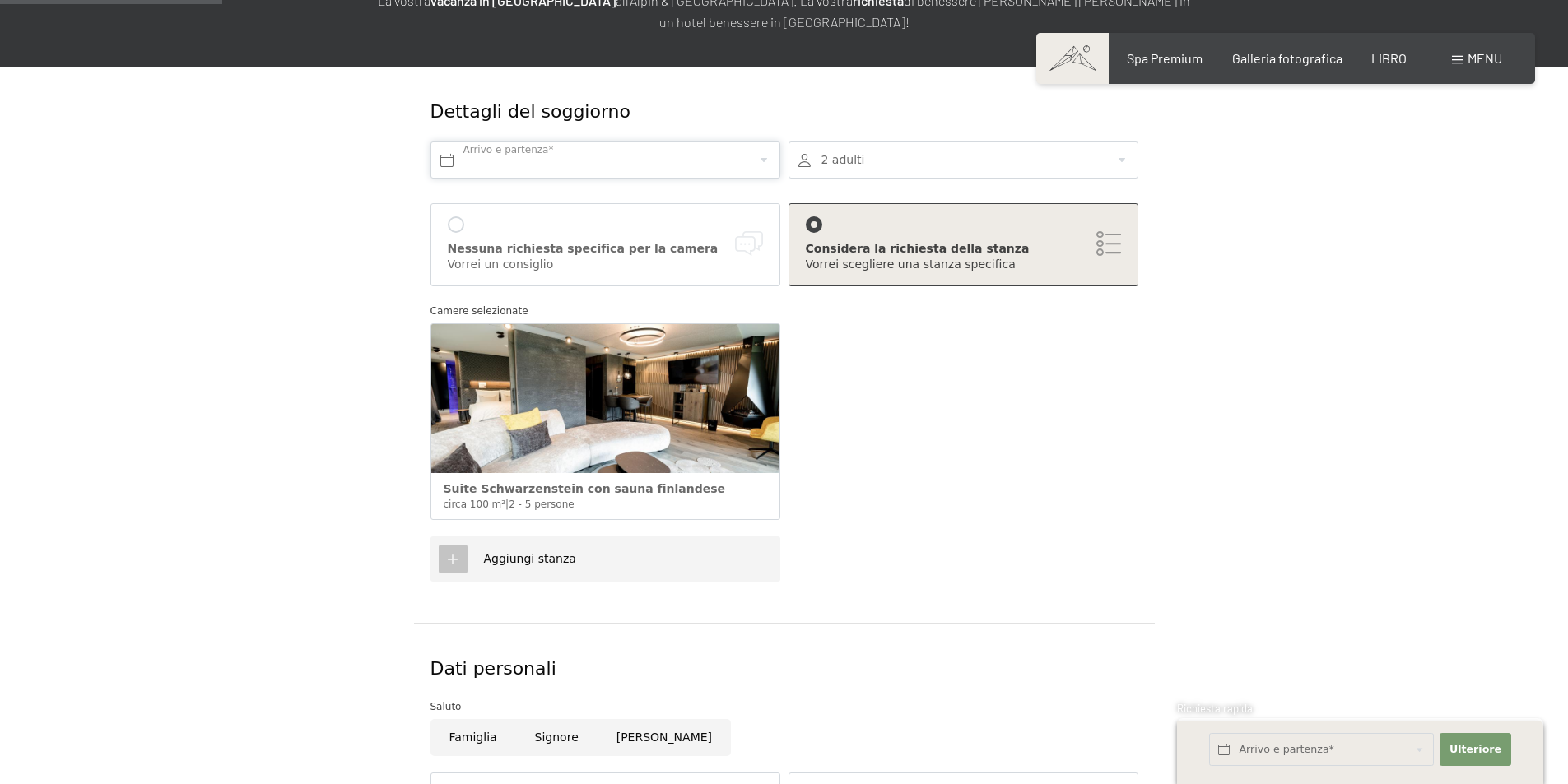
click at [522, 153] on input "text" at bounding box center [605, 160] width 350 height 37
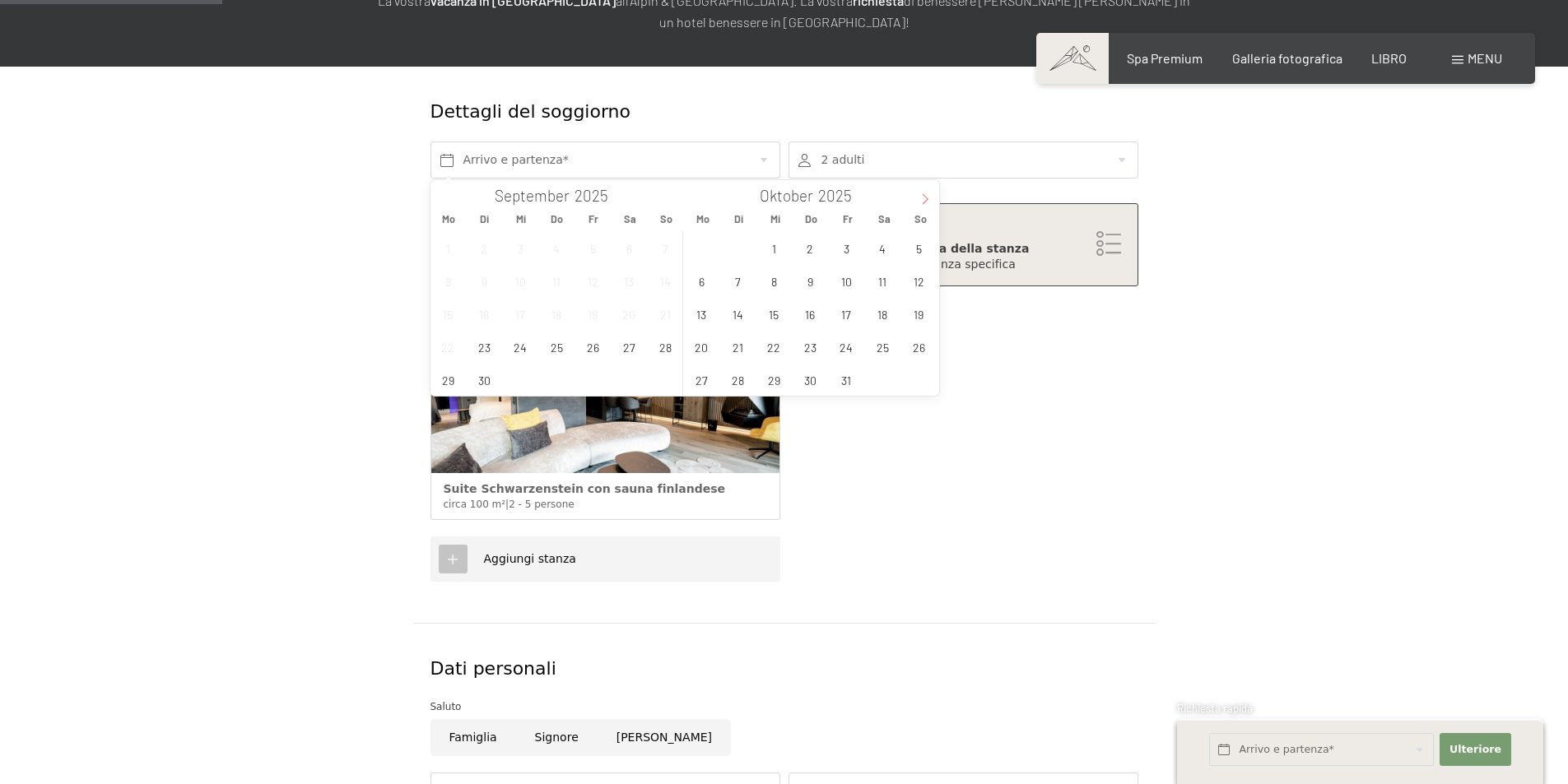
click at [924, 193] on span at bounding box center [925, 193] width 28 height 28
type input "2026"
click at [924, 193] on span at bounding box center [925, 193] width 28 height 28
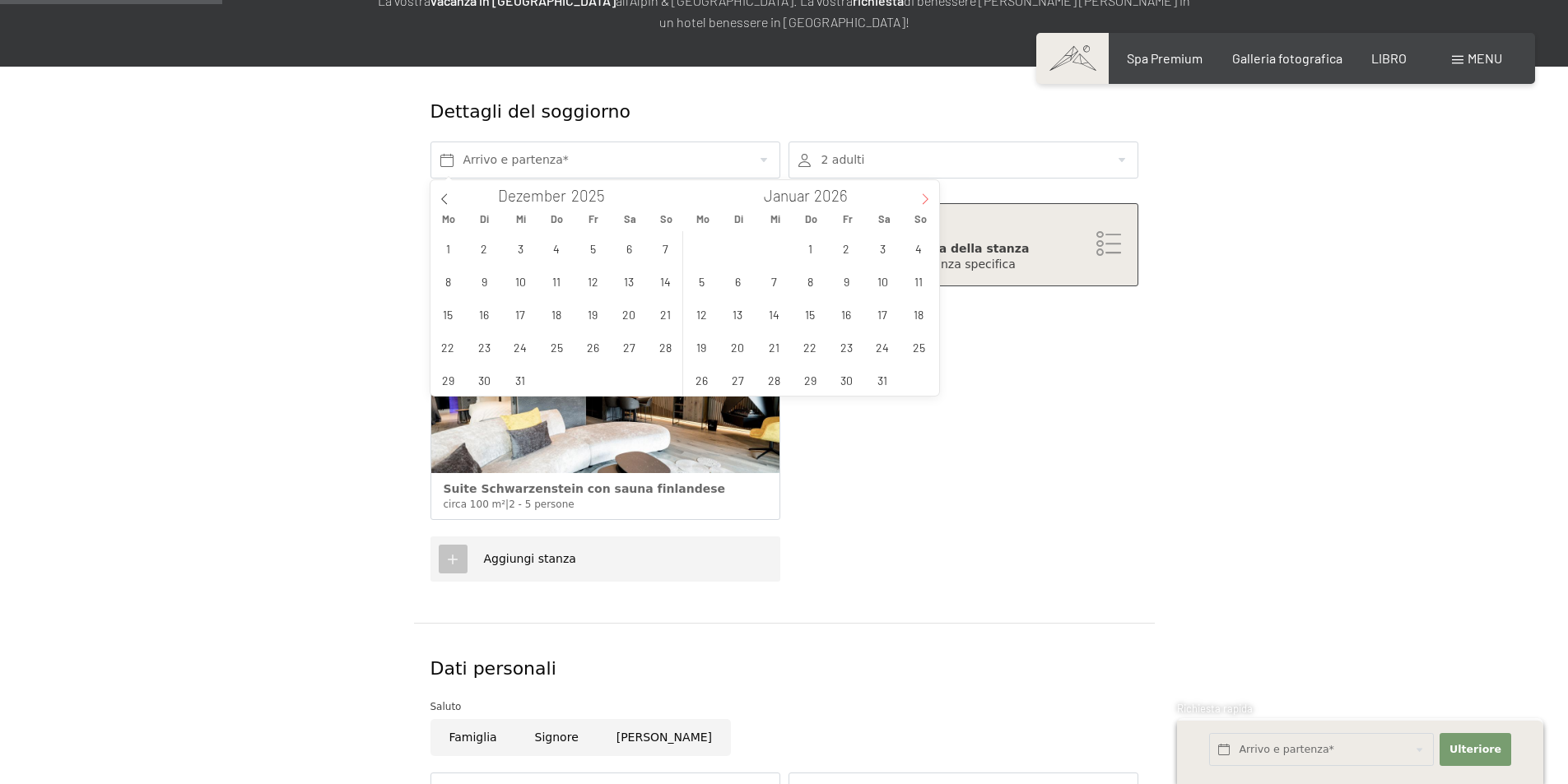
type input "2026"
click at [924, 193] on span at bounding box center [925, 193] width 28 height 28
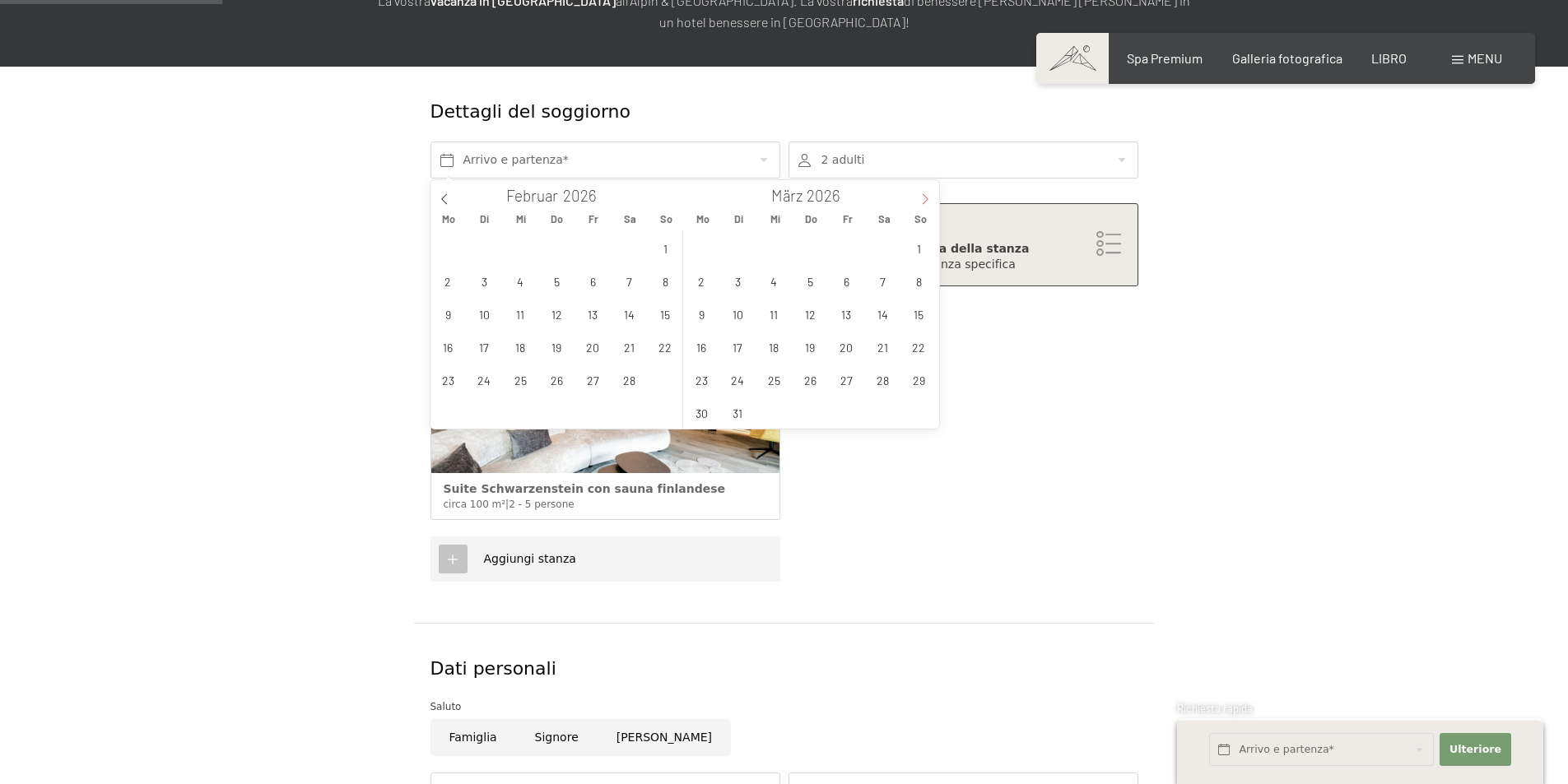
click at [924, 193] on span at bounding box center [925, 193] width 28 height 28
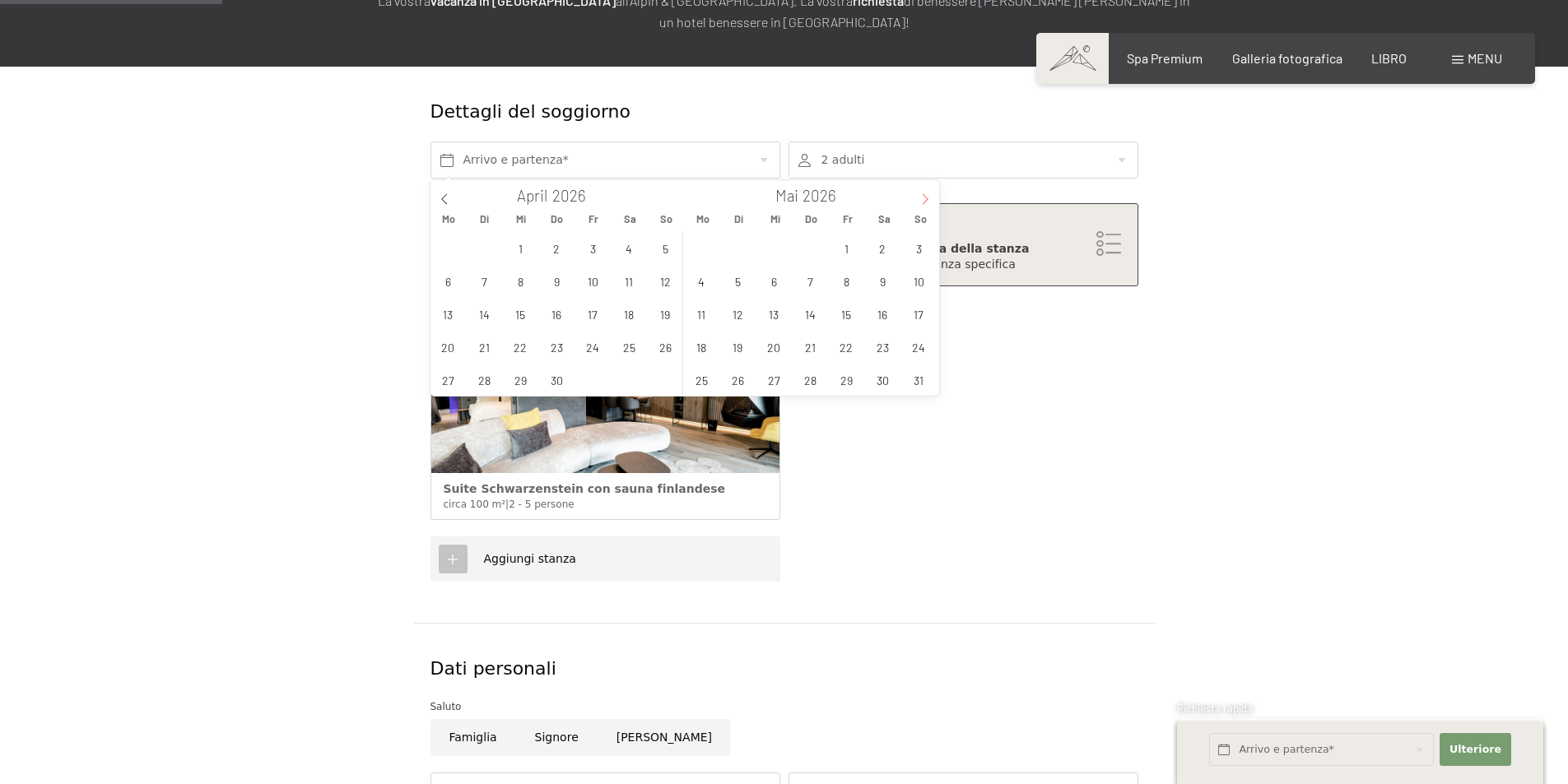
click at [924, 193] on span at bounding box center [925, 193] width 28 height 28
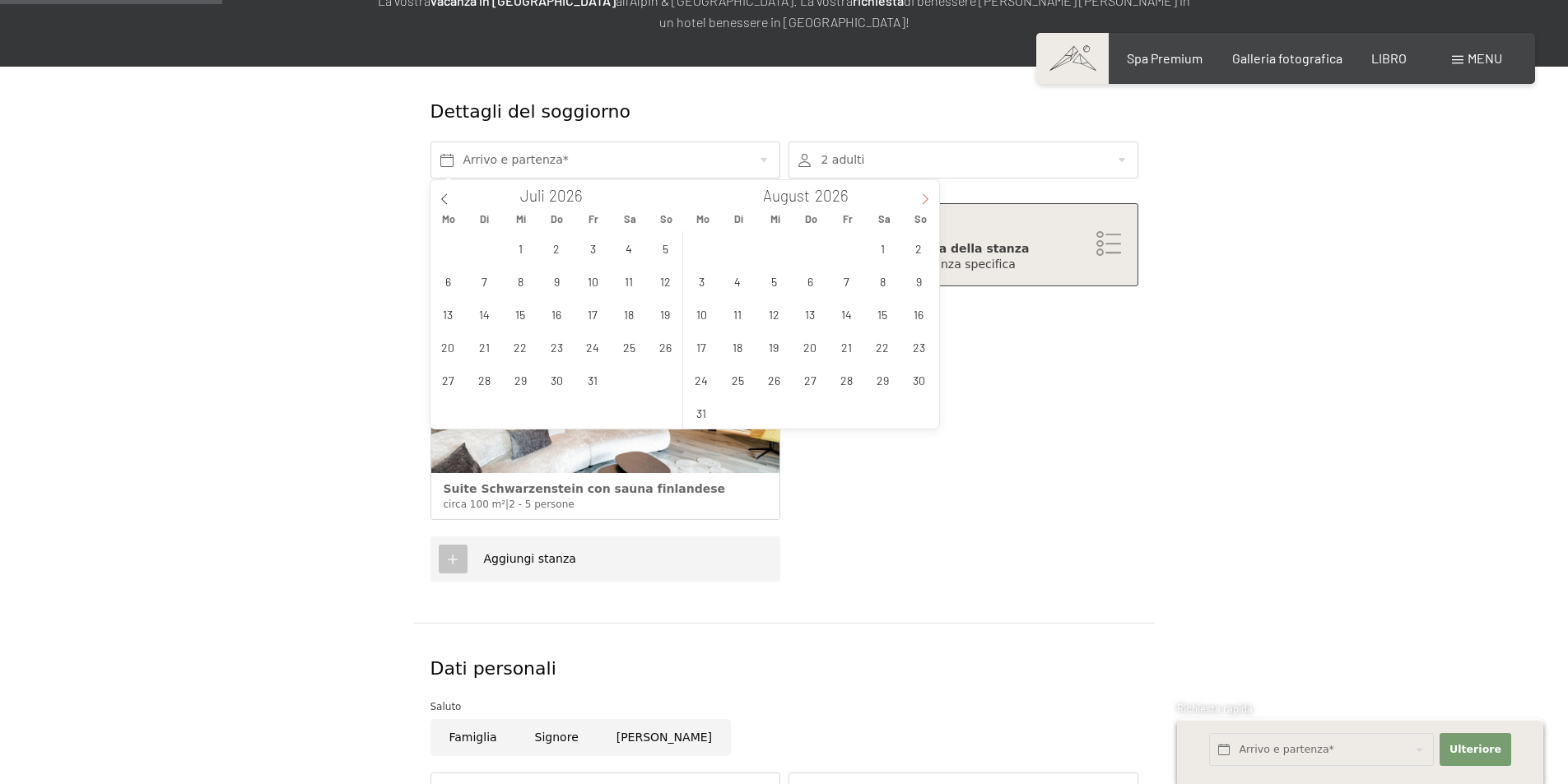
click at [924, 193] on span at bounding box center [925, 193] width 28 height 28
click at [852, 247] on span "4" at bounding box center [846, 248] width 32 height 32
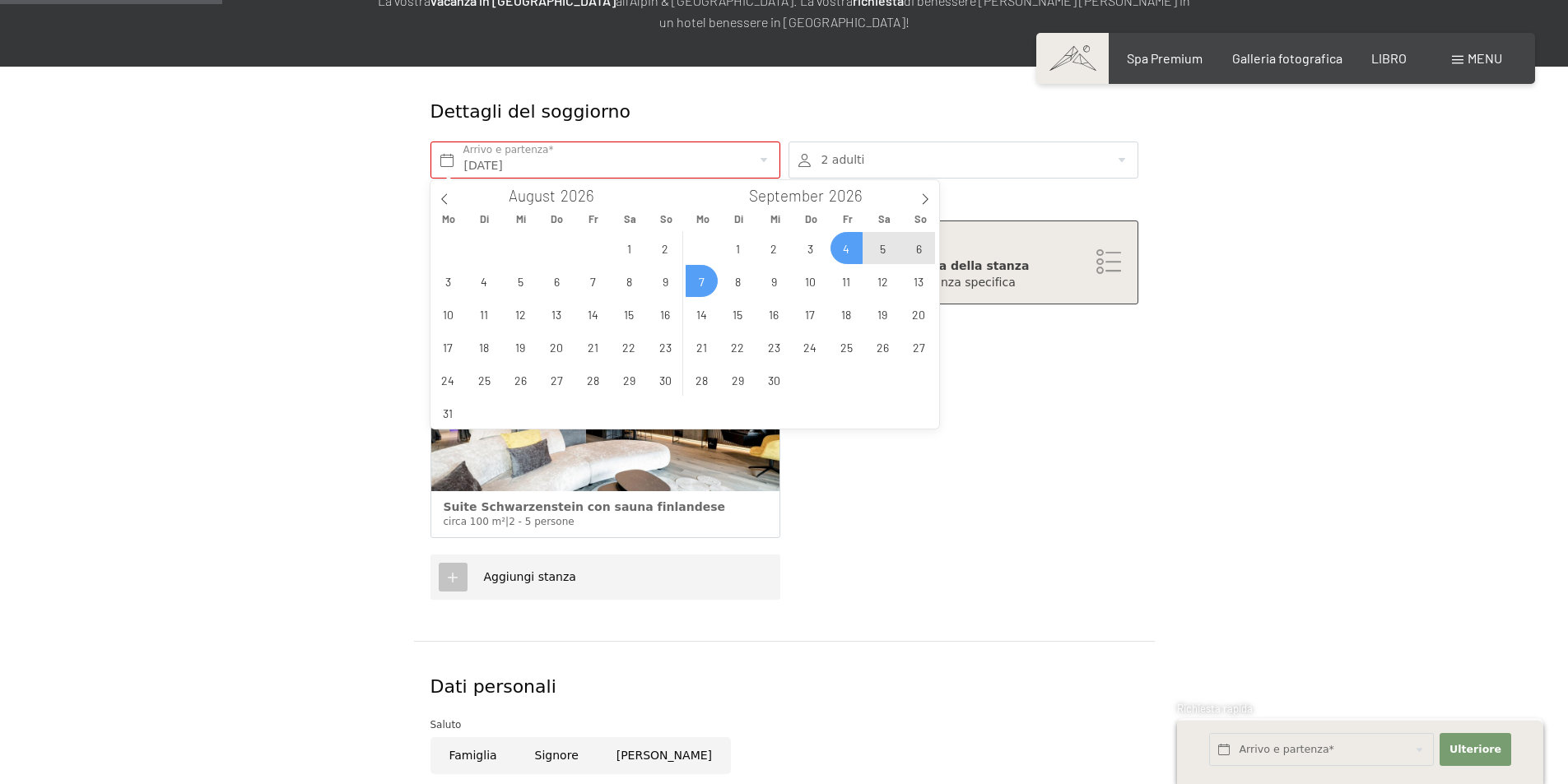
click at [698, 284] on span "7" at bounding box center [702, 281] width 32 height 32
type input "Fr. 04.09.2026 - Mo. 07.09.2026"
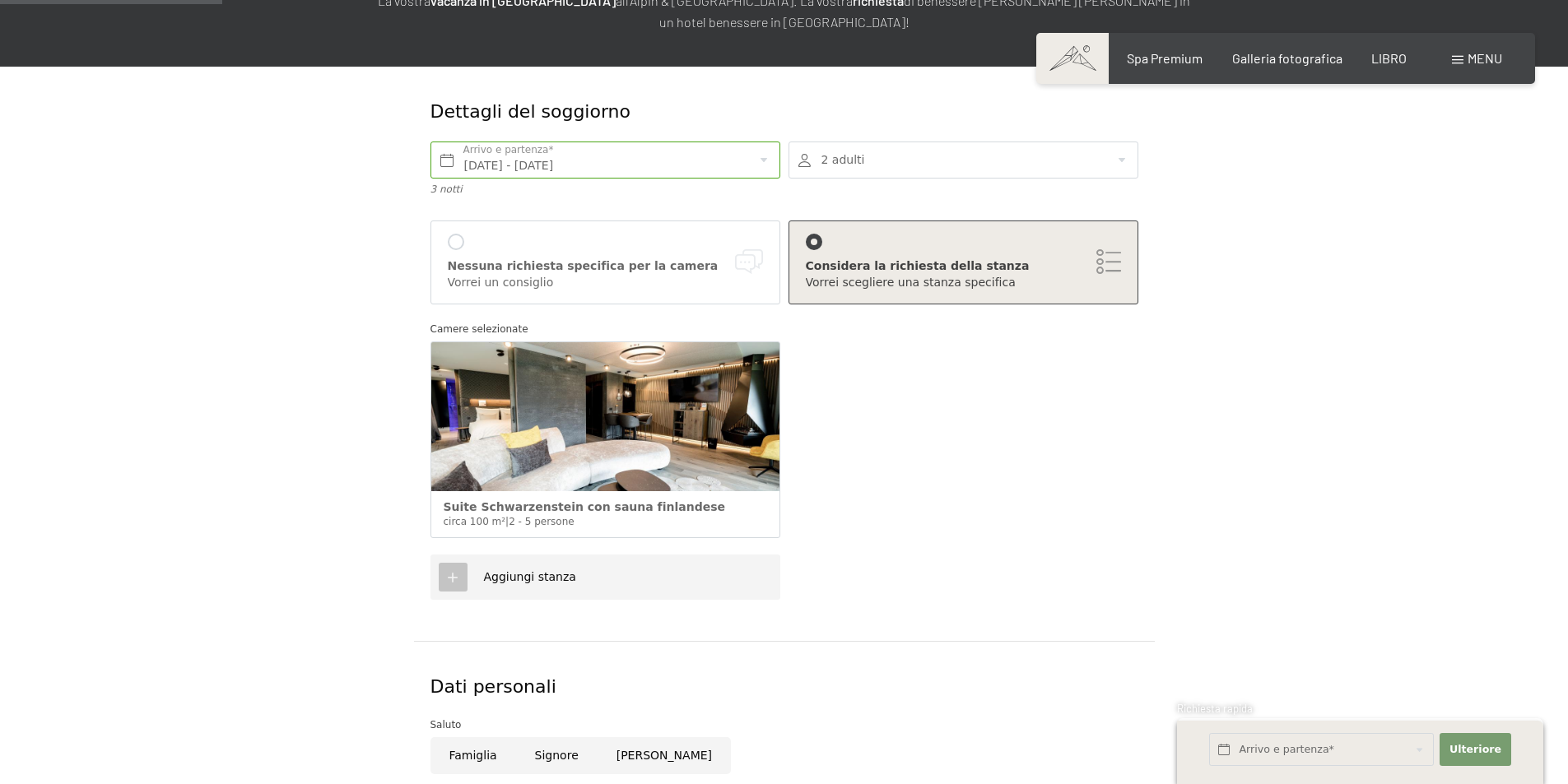
click at [1133, 164] on div at bounding box center [964, 160] width 350 height 37
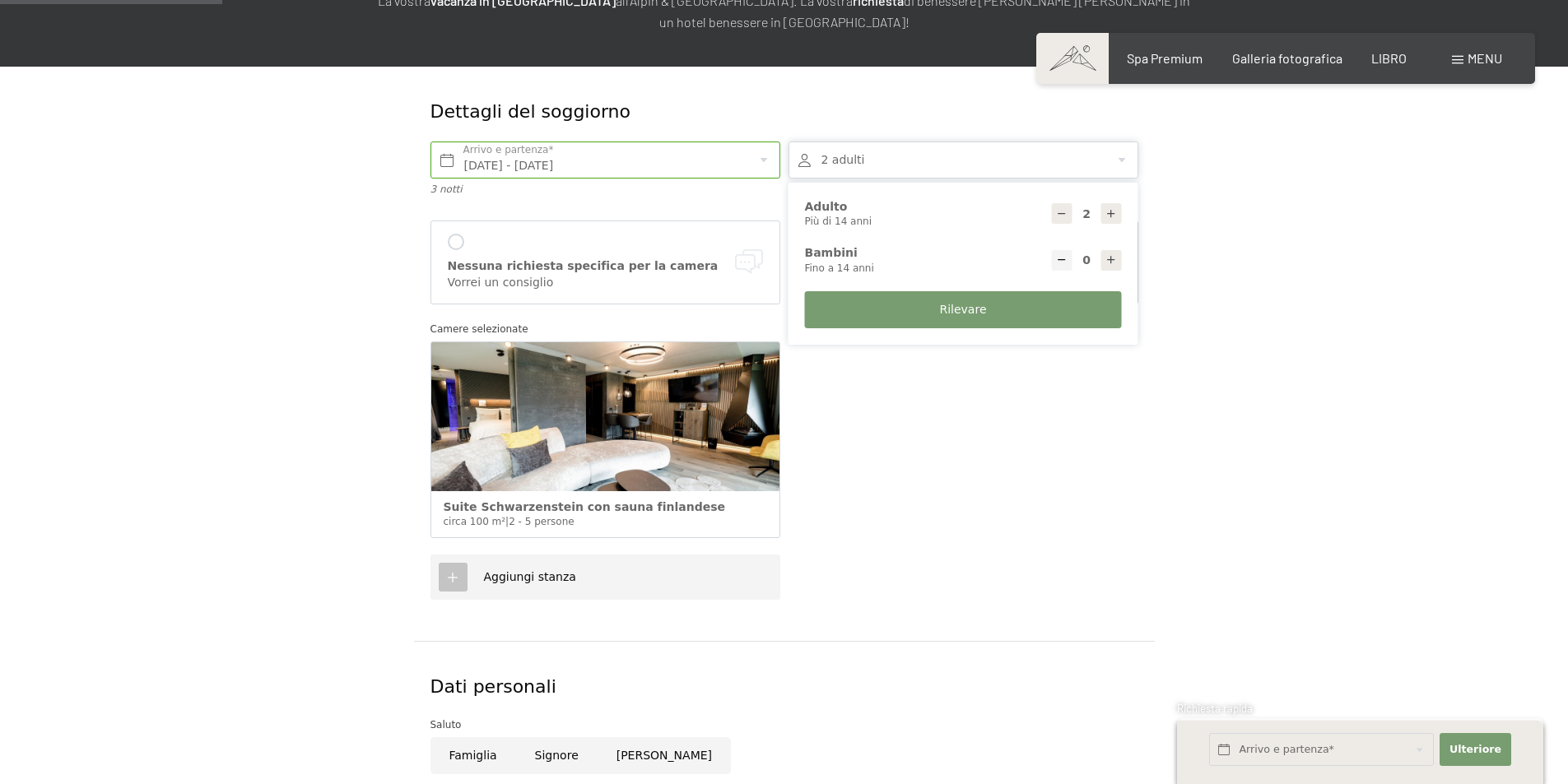
click at [1114, 258] on icon at bounding box center [1112, 260] width 12 height 12
type input "1"
select select
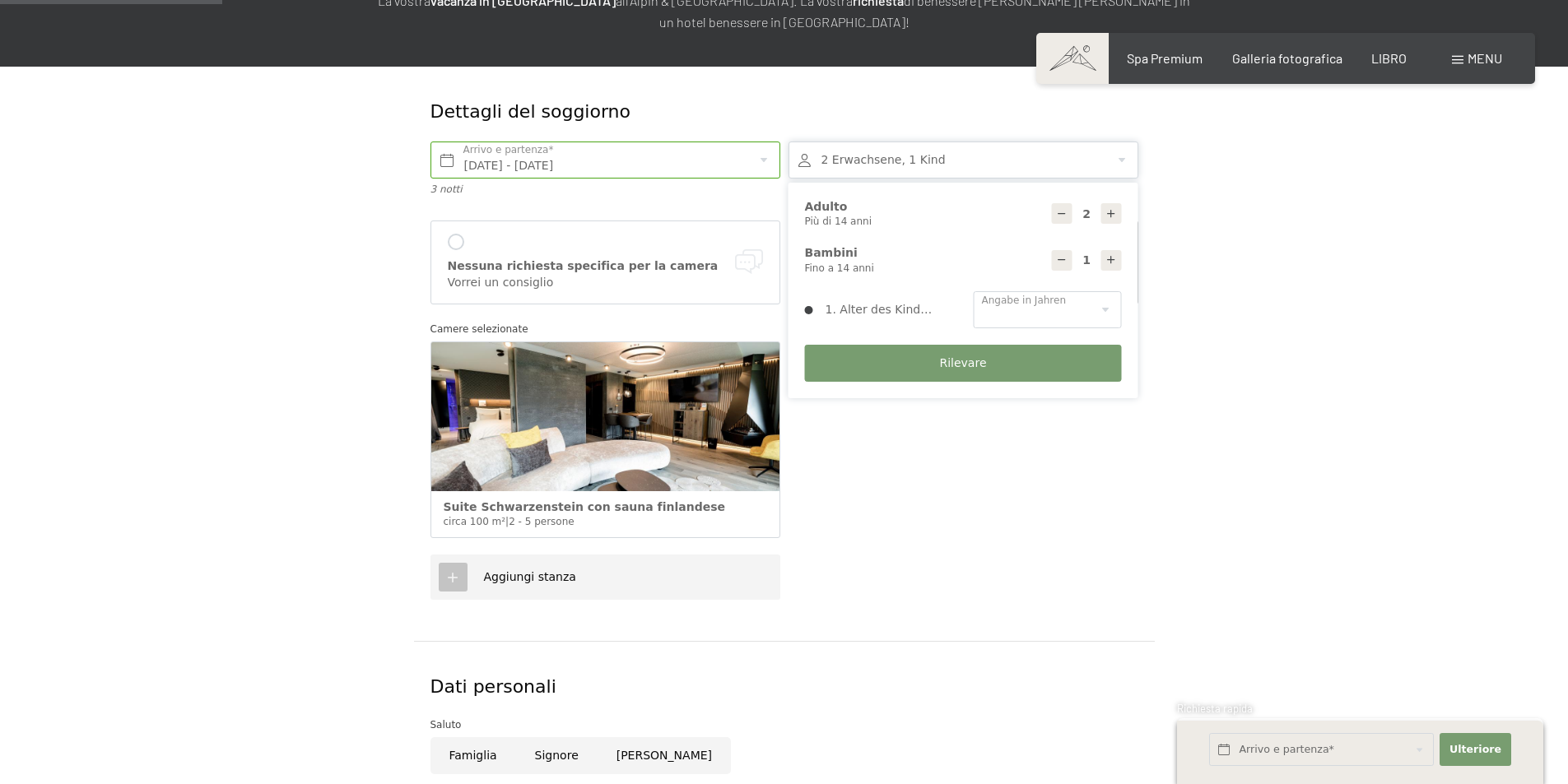
click at [1114, 258] on icon at bounding box center [1112, 260] width 12 height 12
type input "2"
select select
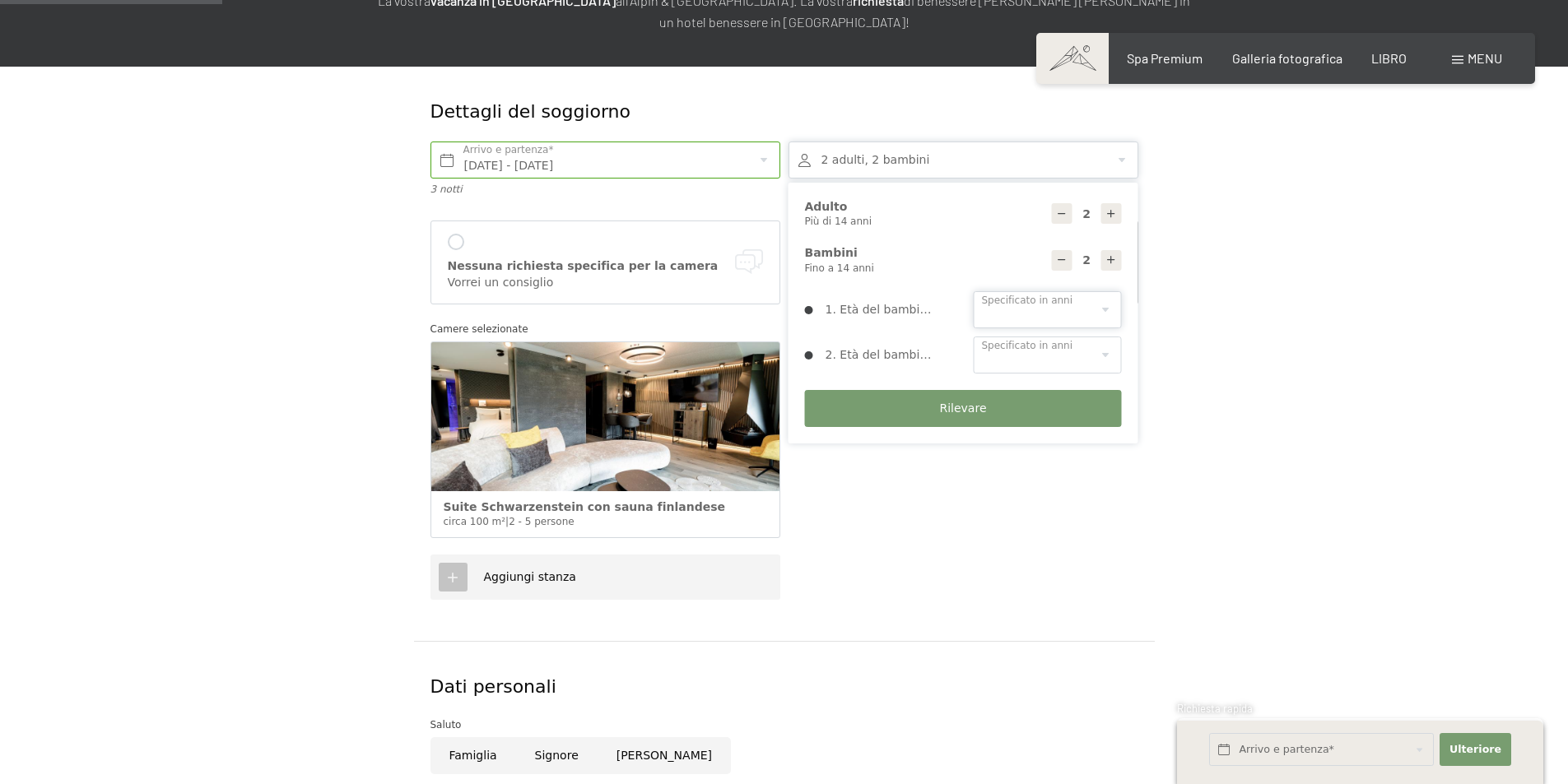
click at [1096, 313] on select "0 1 2 3 4 5 6 7 8 9 10 11 12 13 14" at bounding box center [1047, 310] width 148 height 37
select select "6"
click at [974, 291] on select "0 1 2 3 4 5 6 7 8 9 10 11 12 13 14" at bounding box center [1047, 310] width 148 height 37
click at [1090, 355] on select "0 1 2 3 4 5 6 7 8 9 10 11 12 13 14" at bounding box center [1047, 355] width 148 height 37
select select "3"
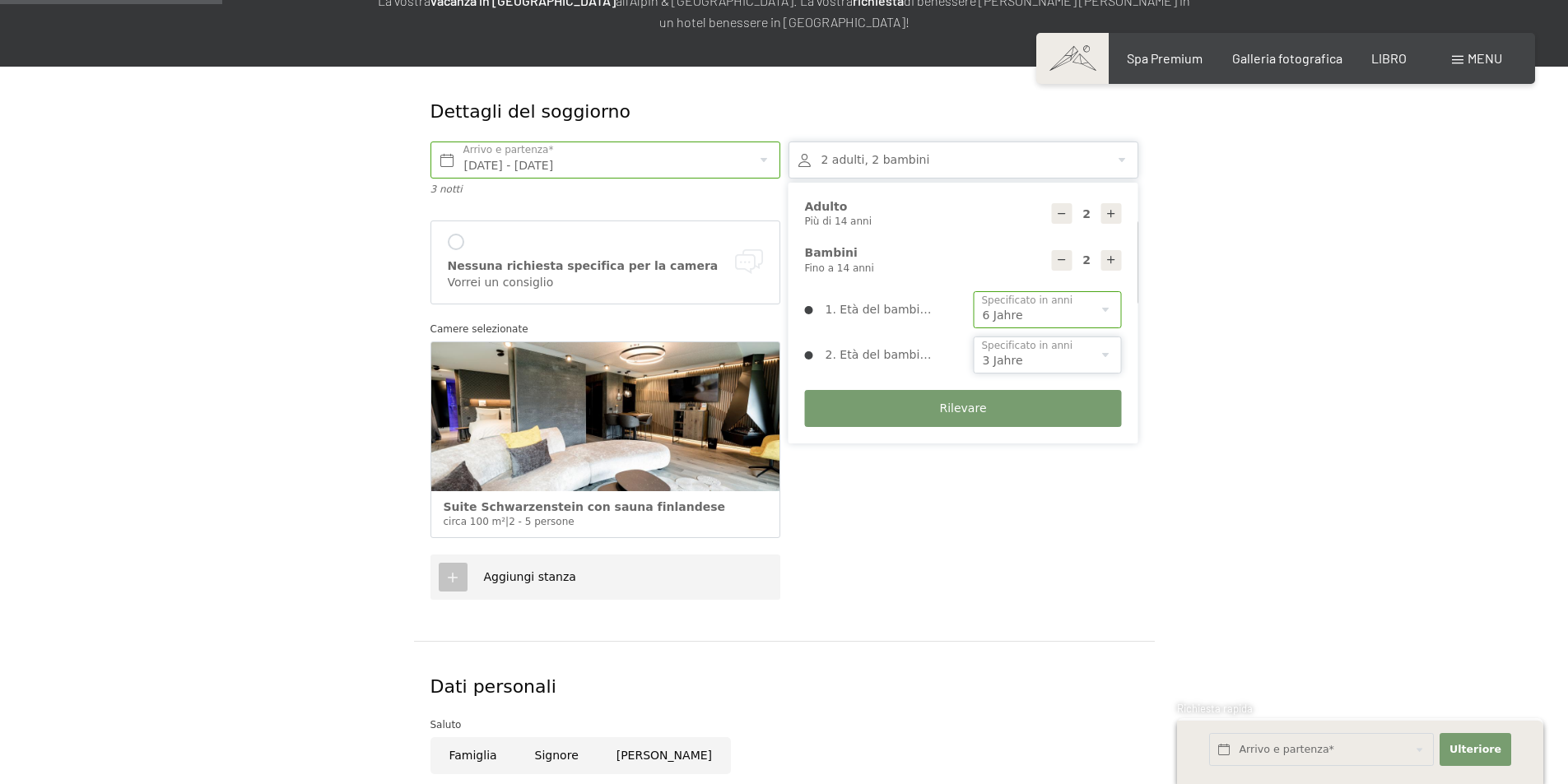
click at [974, 336] on select "0 1 2 3 4 5 6 7 8 9 10 11 12 13 14" at bounding box center [1047, 355] width 148 height 37
click at [961, 413] on font "Rilevare" at bounding box center [962, 408] width 46 height 14
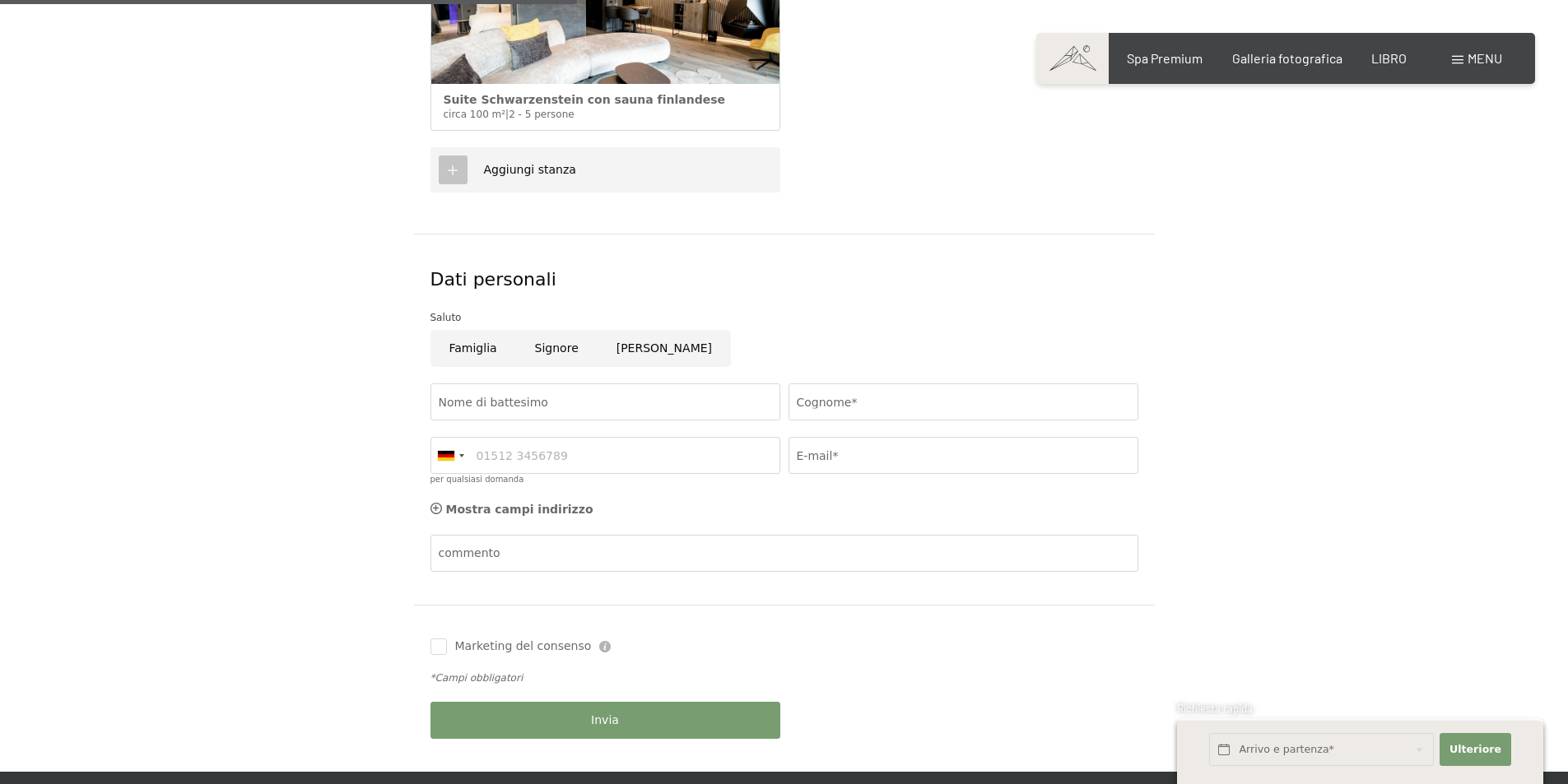
scroll to position [658, 0]
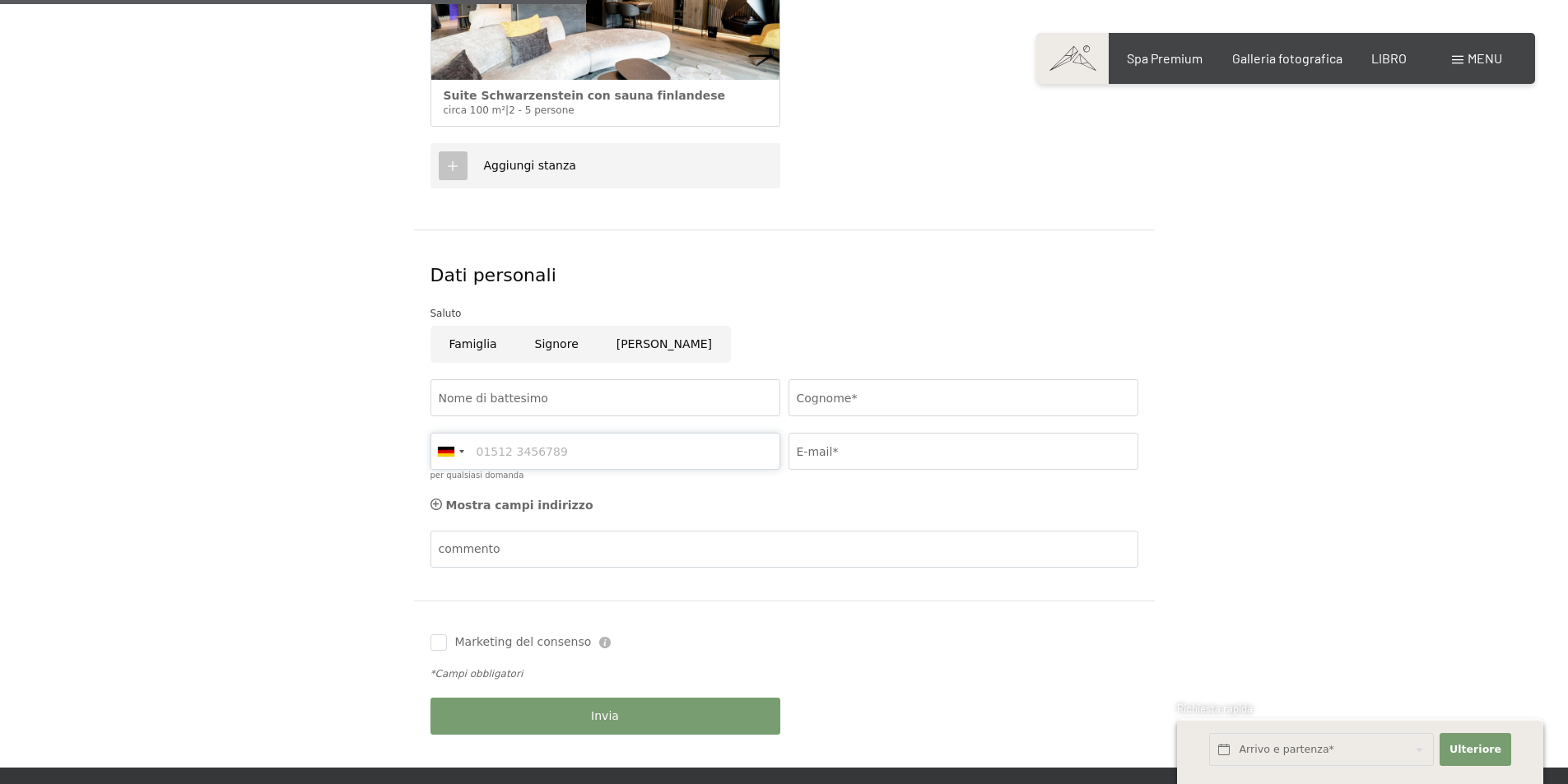
click at [487, 451] on input "per qualsiasi domanda" at bounding box center [605, 451] width 350 height 37
click at [452, 452] on div at bounding box center [445, 452] width 16 height 10
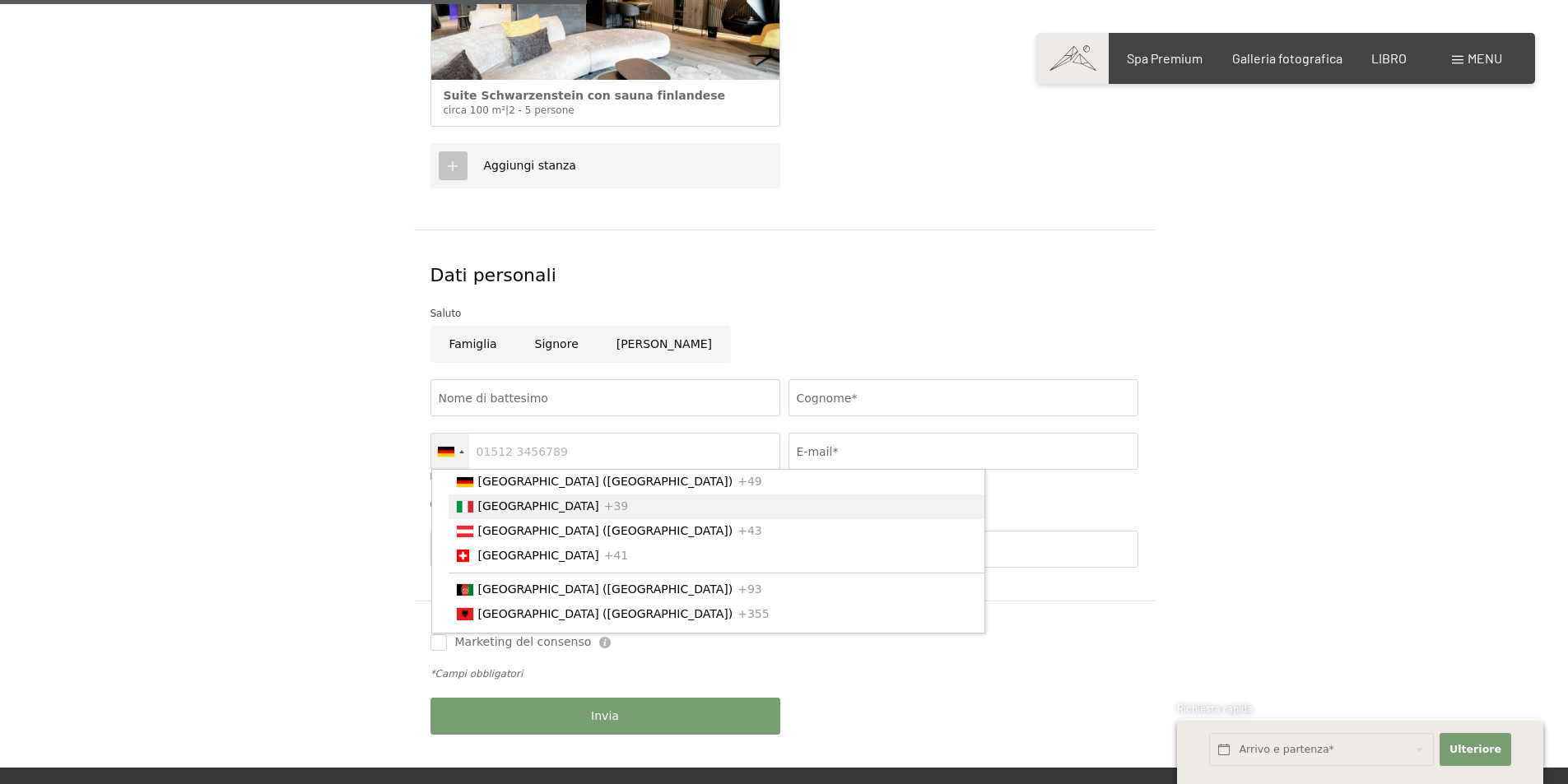
click at [482, 513] on font "[GEOGRAPHIC_DATA]" at bounding box center [538, 506] width 121 height 14
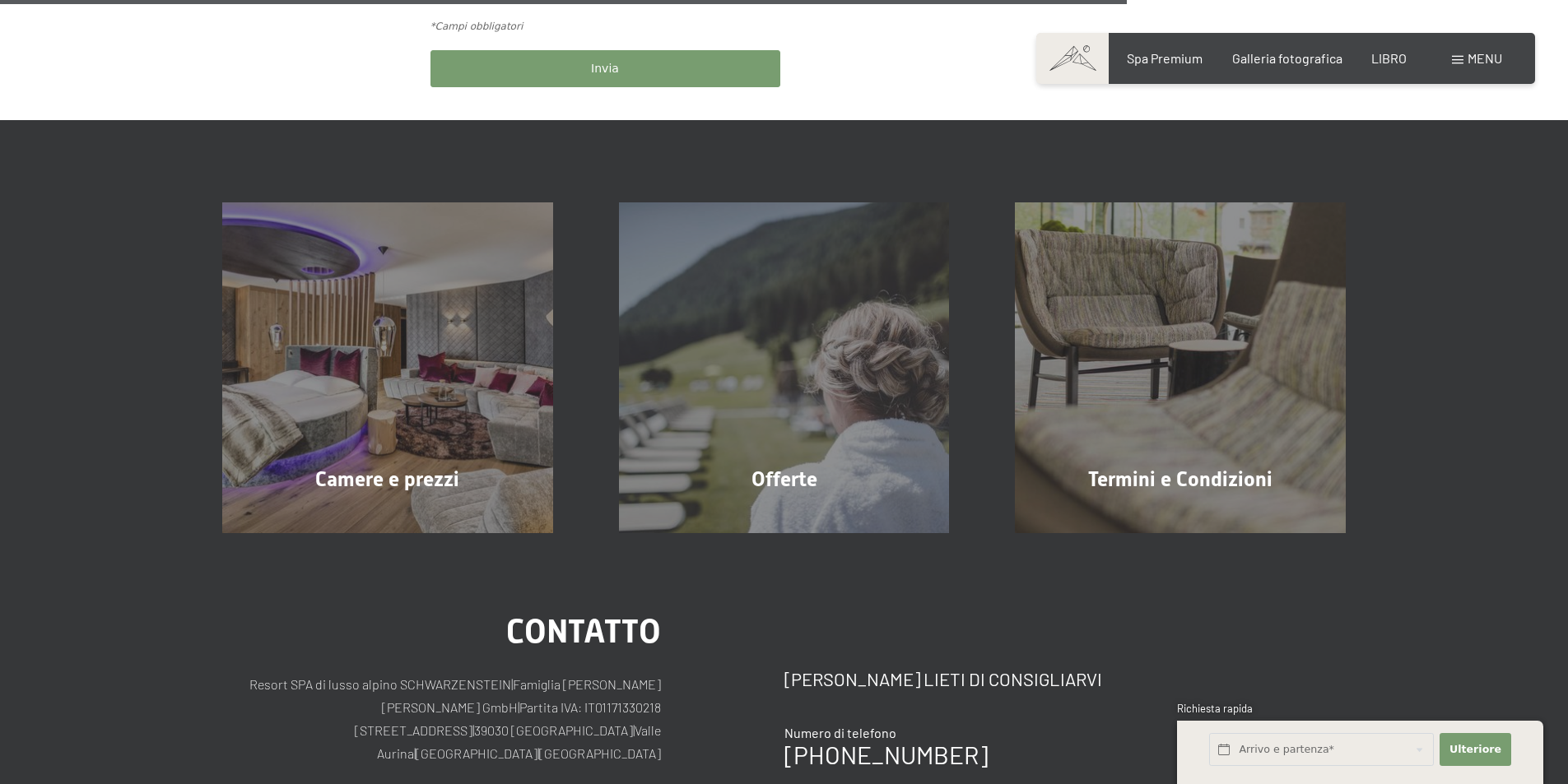
scroll to position [1316, 0]
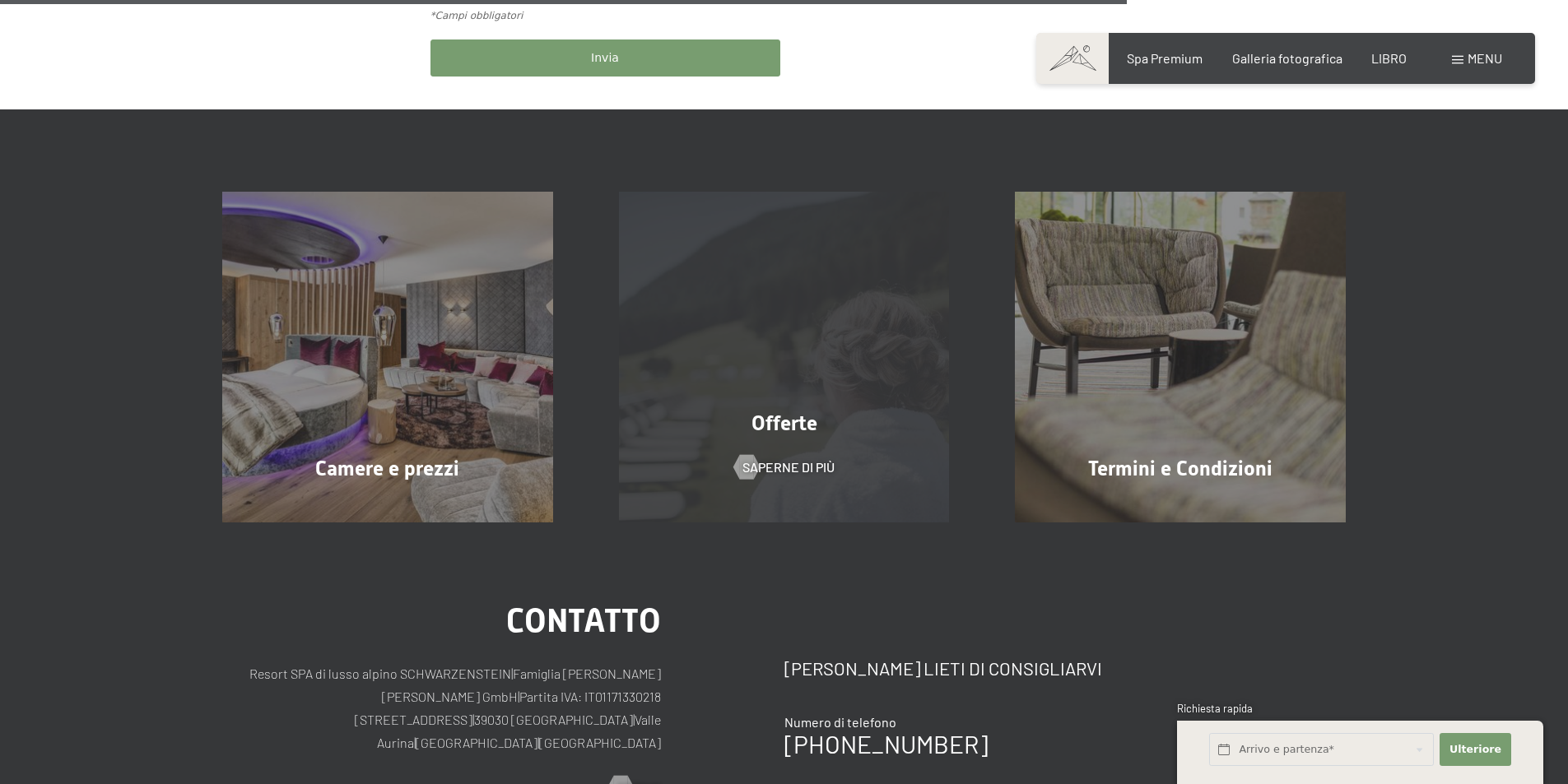
click at [807, 441] on div "Offerte Saperne di più" at bounding box center [784, 357] width 396 height 330
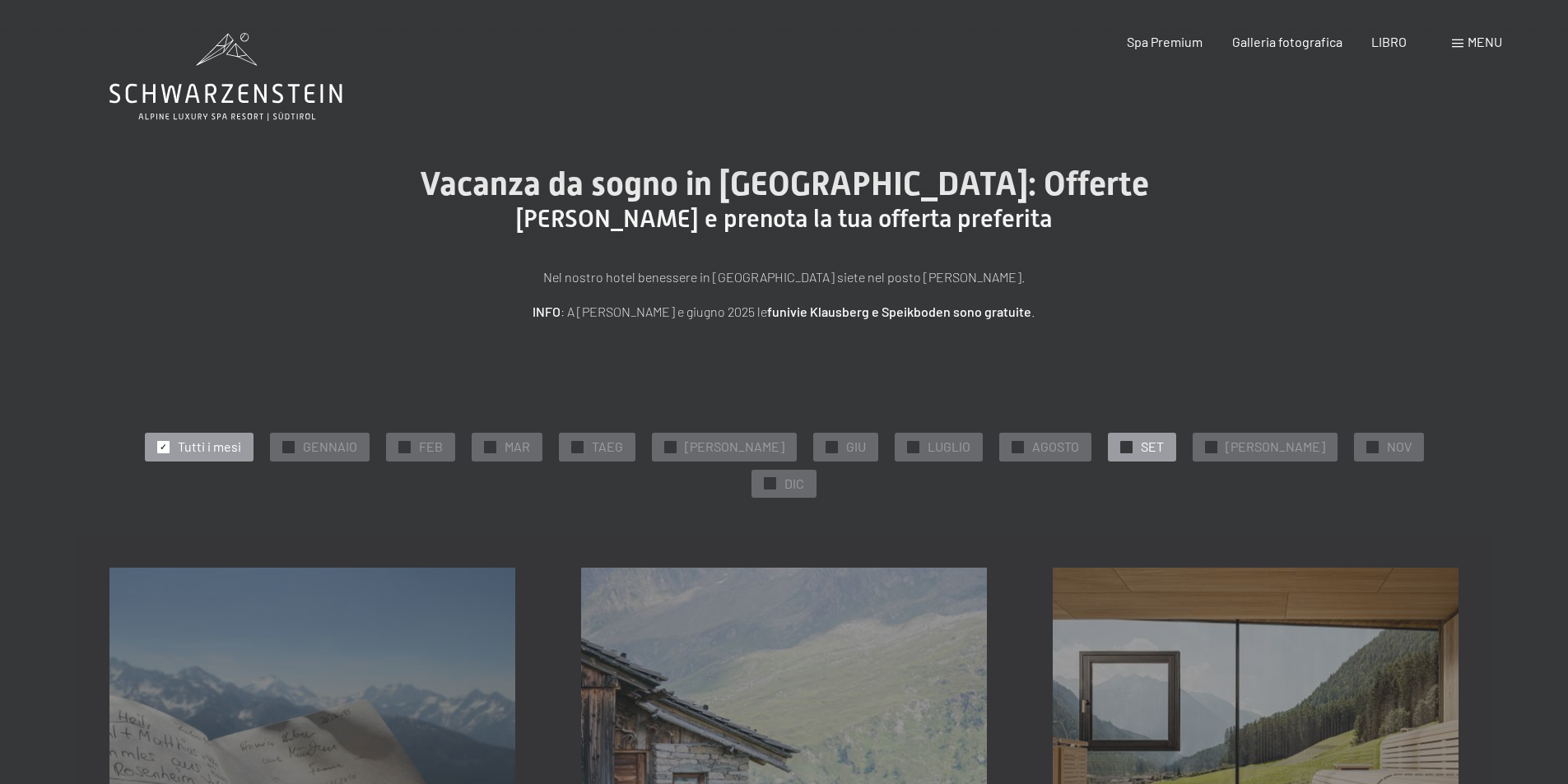
click at [1140, 446] on font "SET" at bounding box center [1151, 446] width 23 height 15
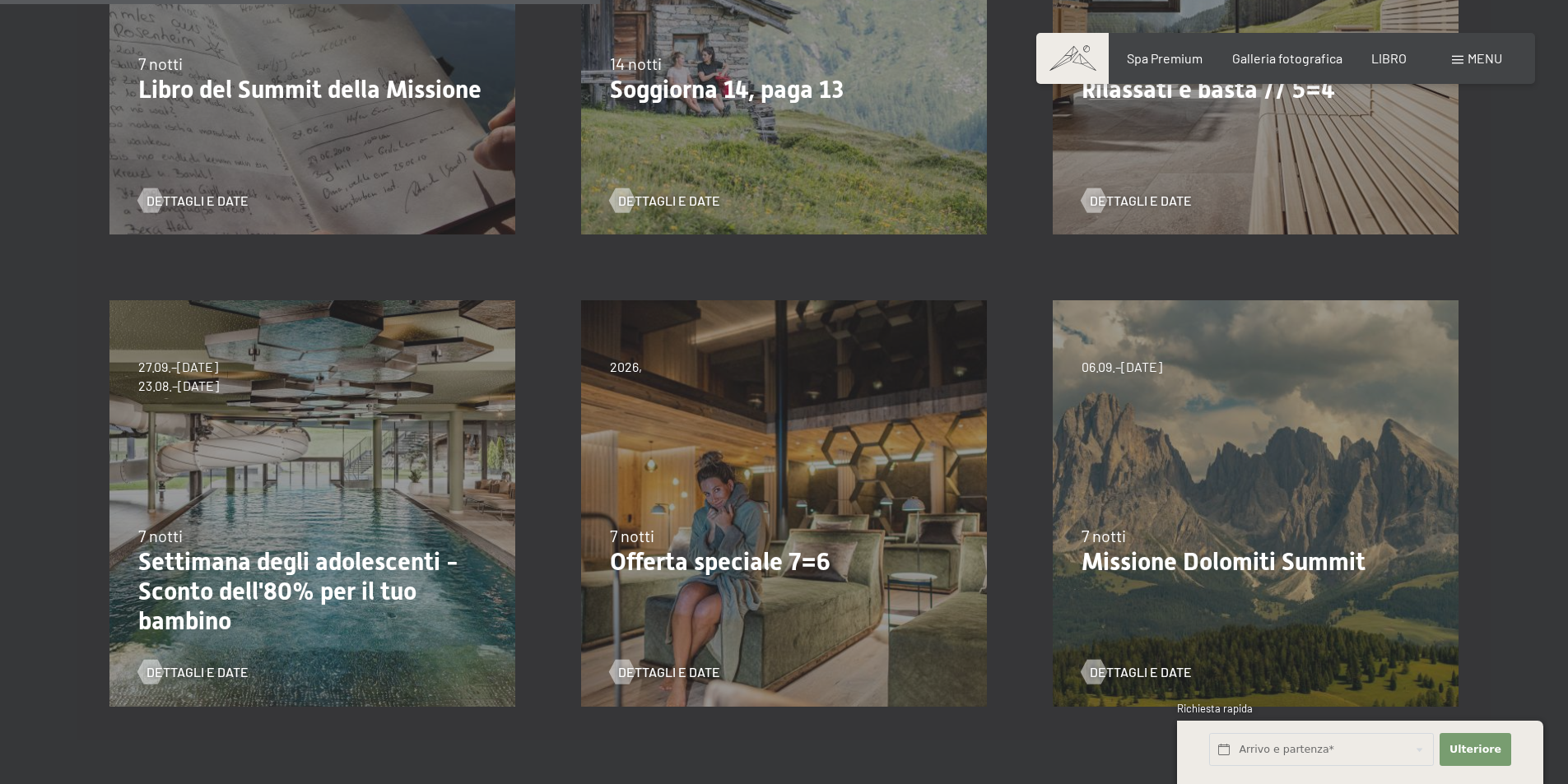
scroll to position [740, 0]
click at [189, 662] on font "Dettagli e date" at bounding box center [214, 670] width 102 height 15
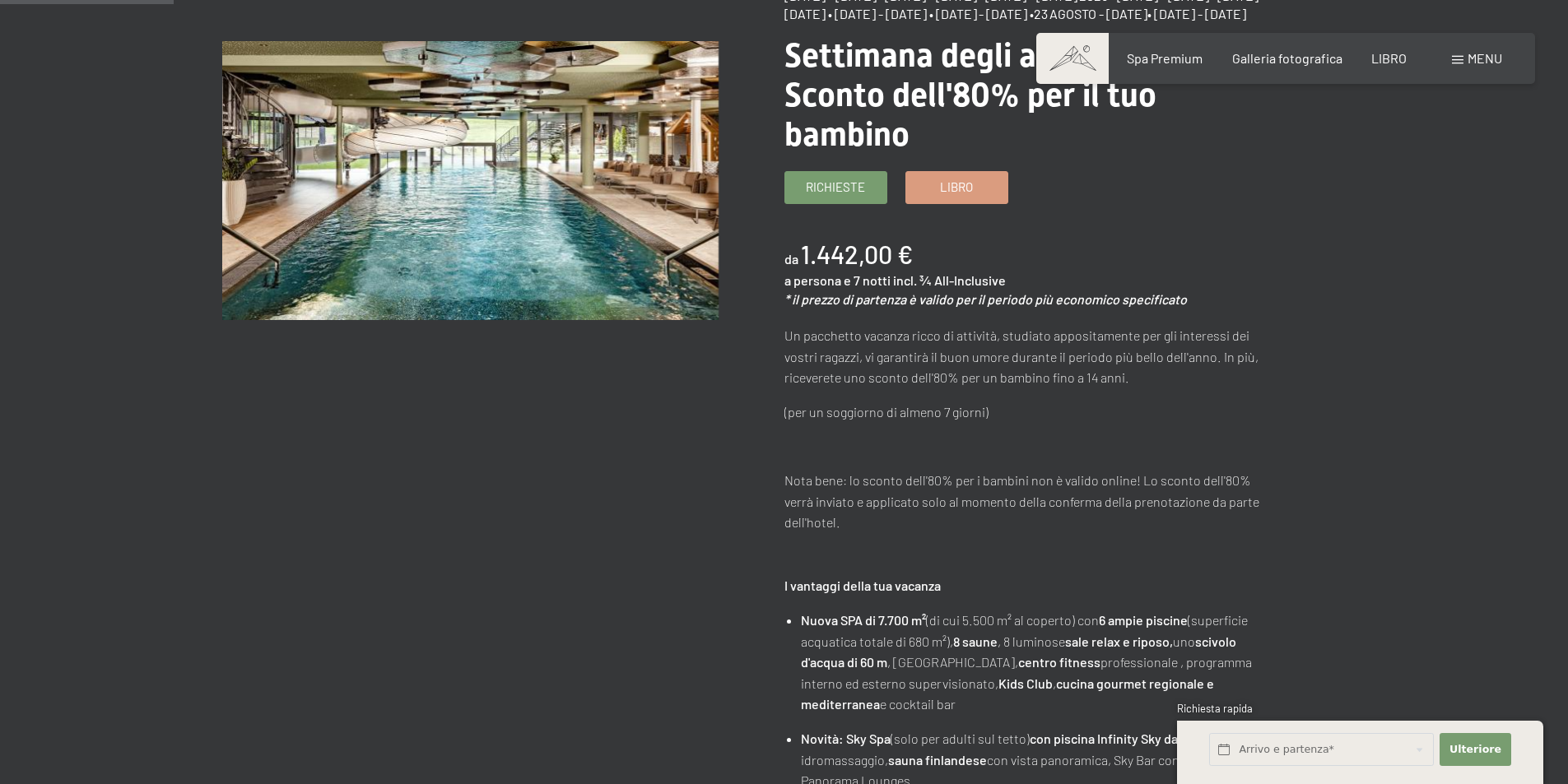
scroll to position [247, 0]
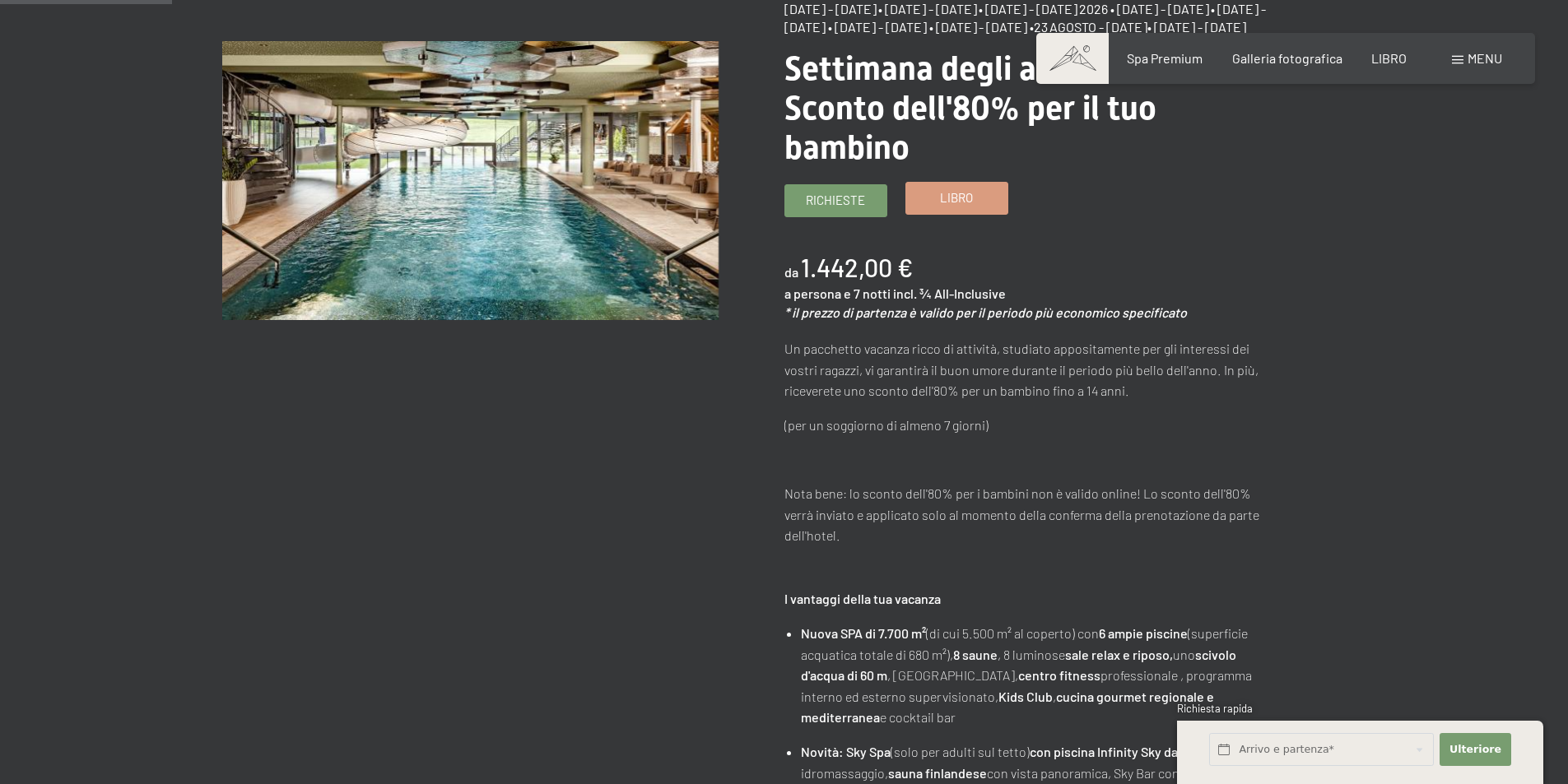
click at [964, 204] on font "Libro" at bounding box center [956, 198] width 33 height 15
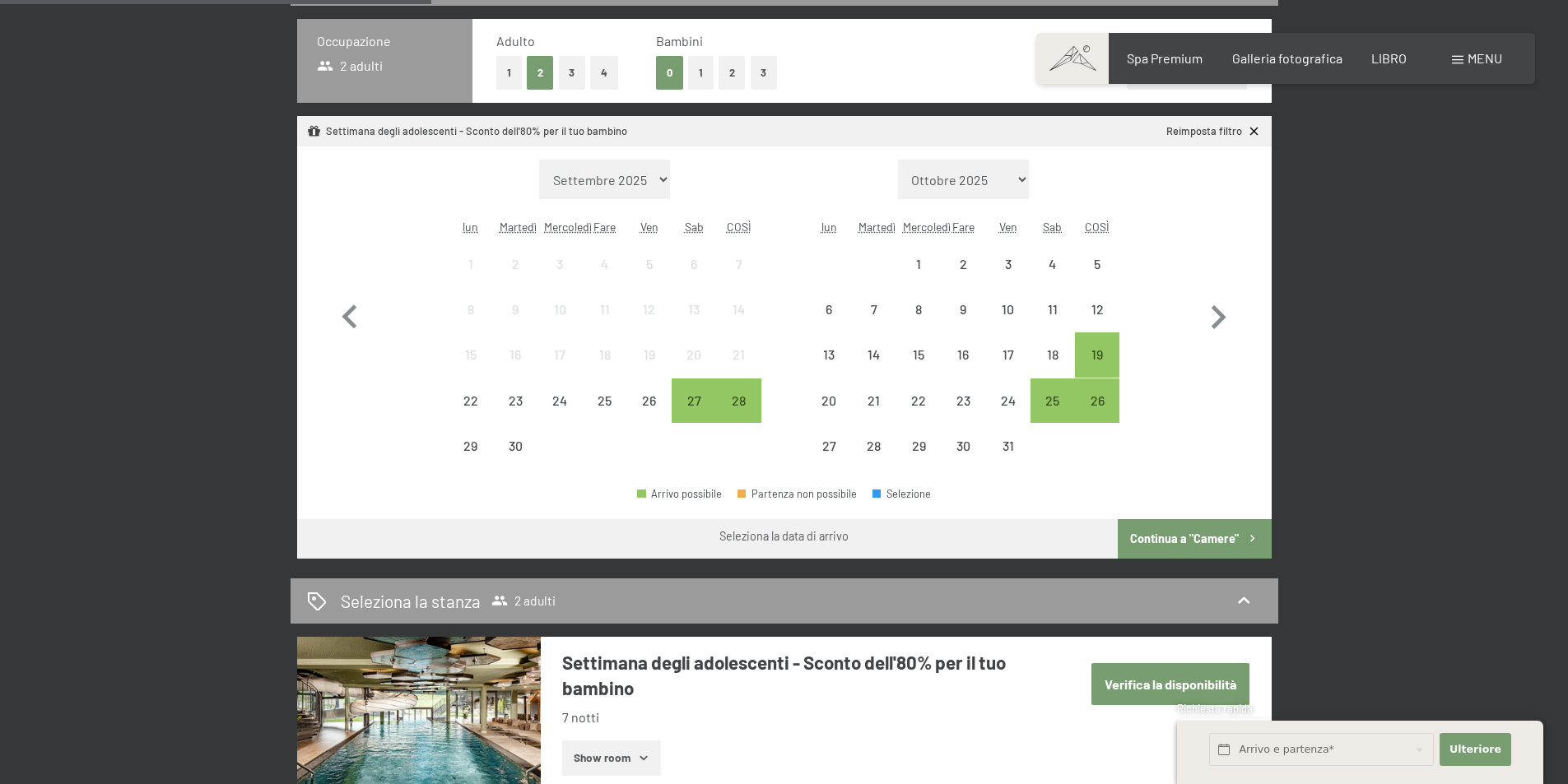
scroll to position [411, 0]
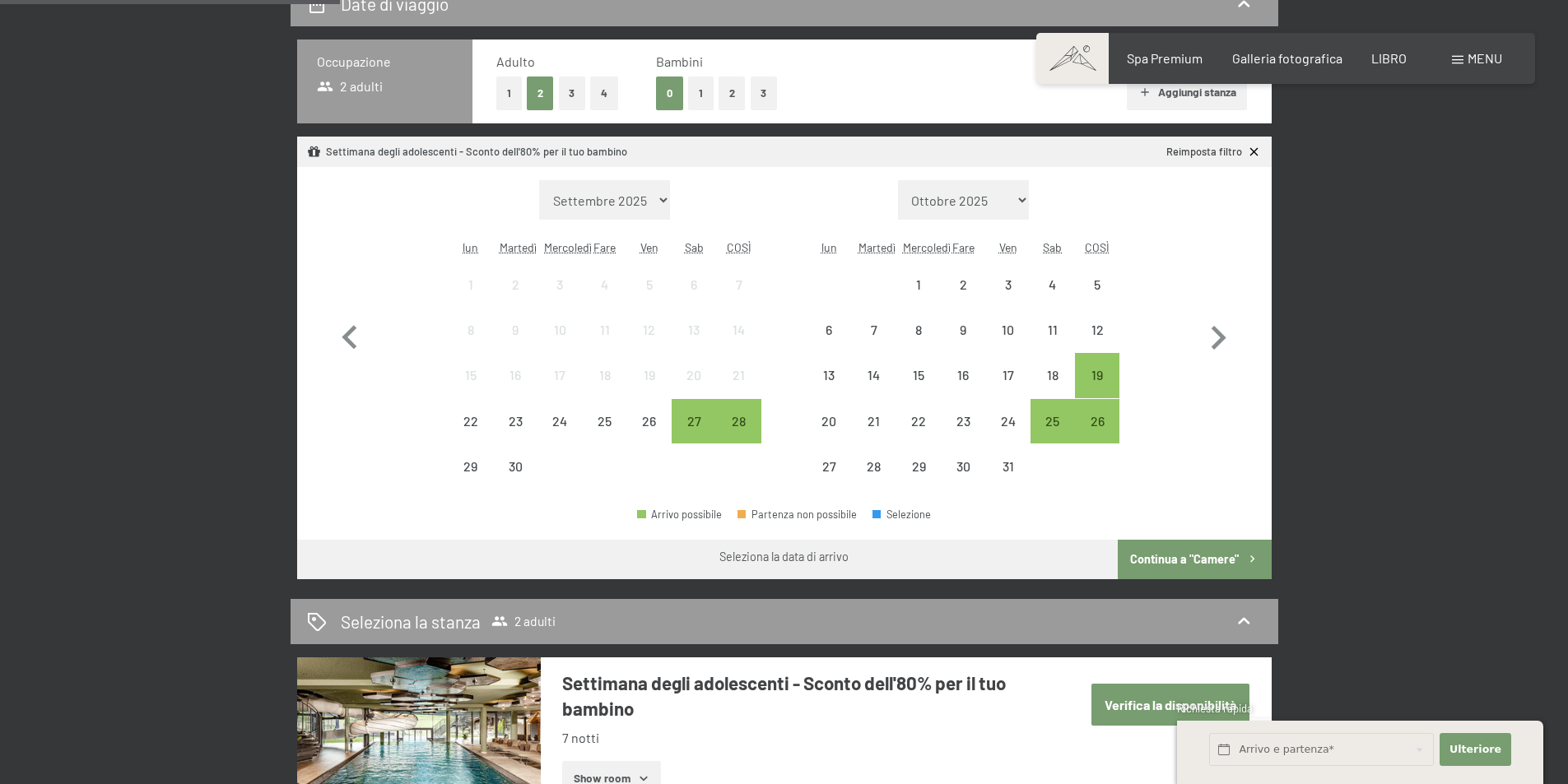
click at [655, 194] on select "Settembre 2025 Ottobre 2025 Novembre 2025 Dicembre 2025 Gennaio 2026 Febbraio 2…" at bounding box center [605, 199] width 132 height 40
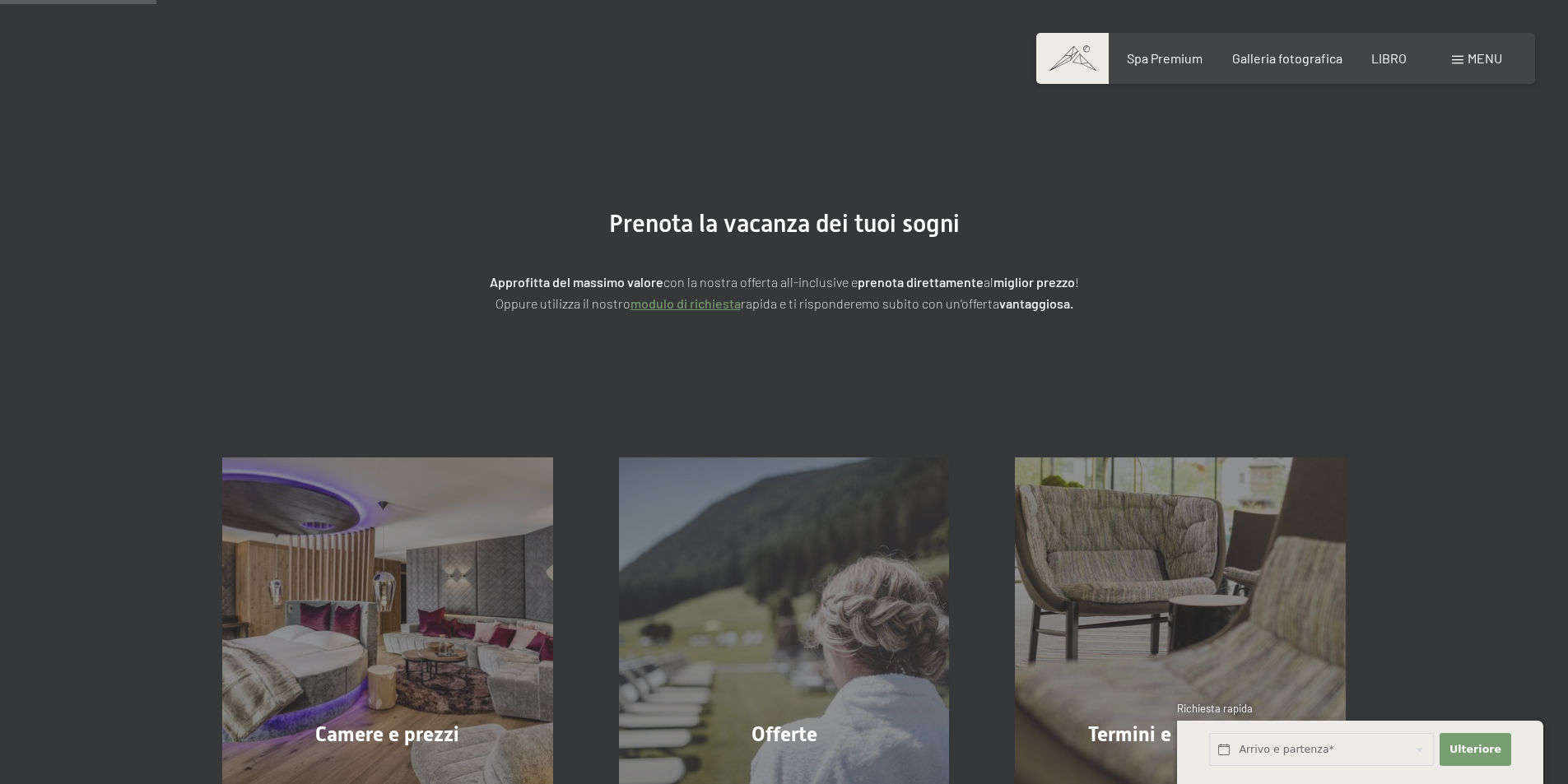
scroll to position [0, 0]
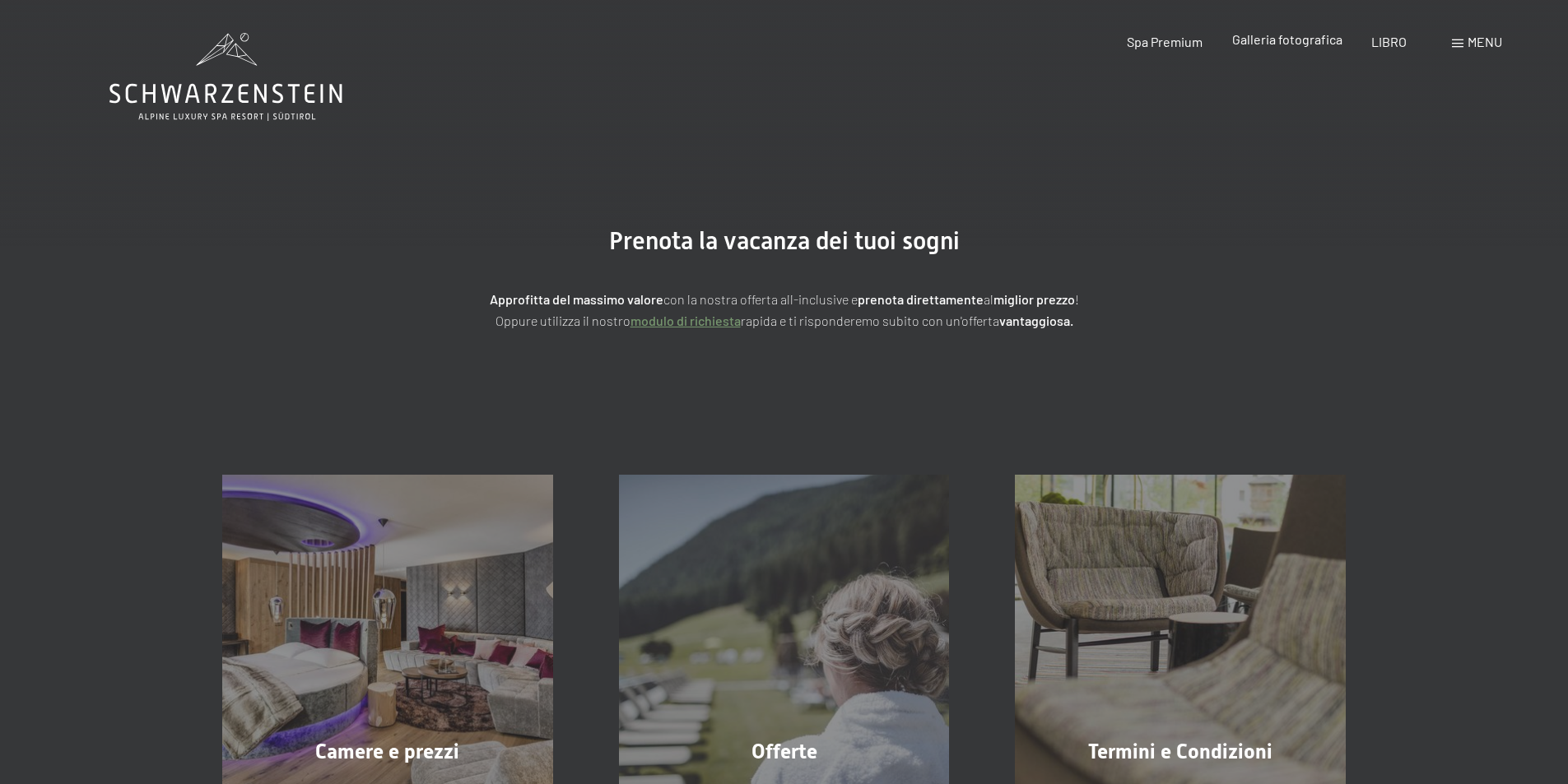
click at [1236, 37] on font "Galleria fotografica" at bounding box center [1287, 39] width 110 height 15
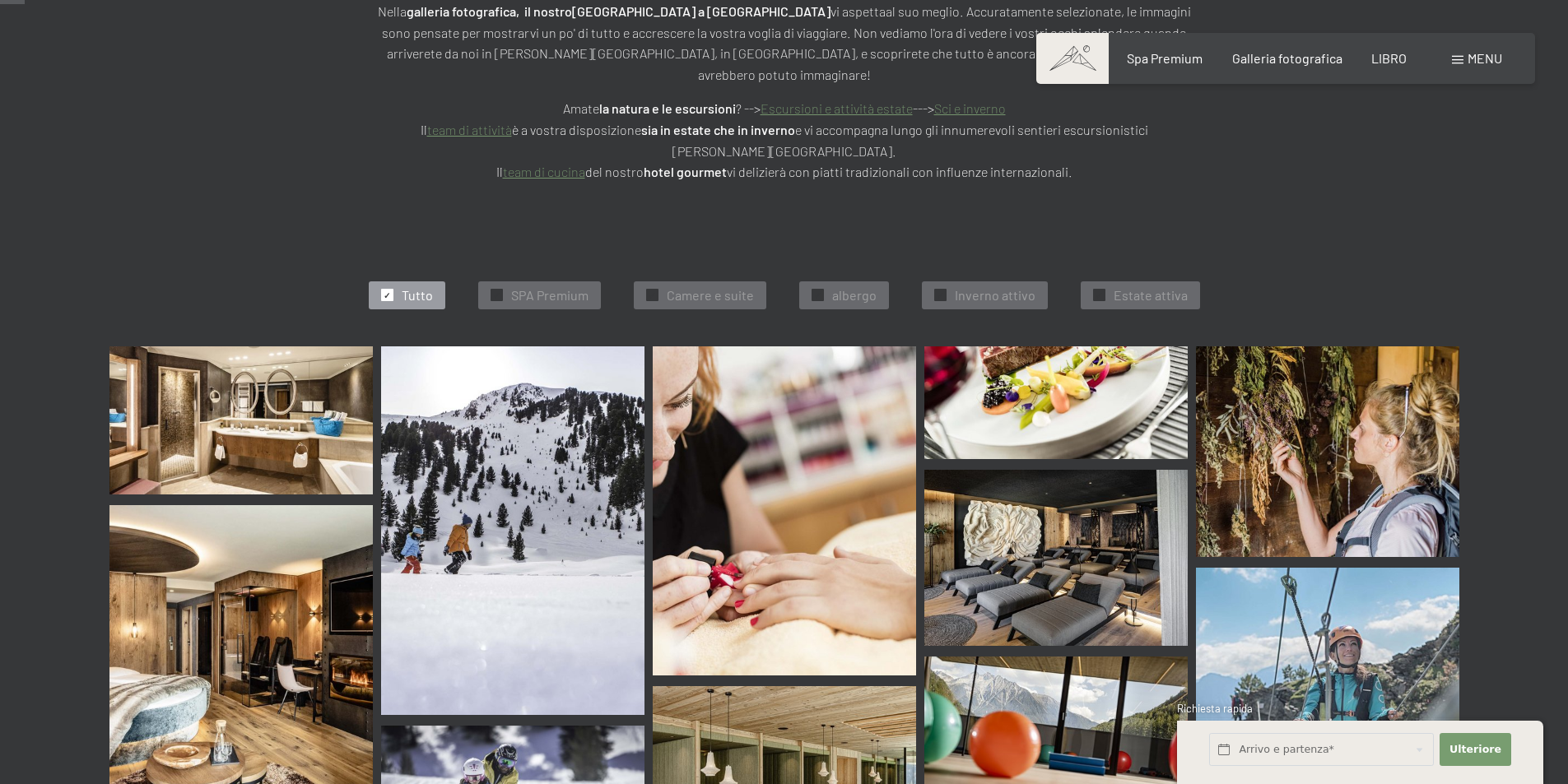
scroll to position [329, 0]
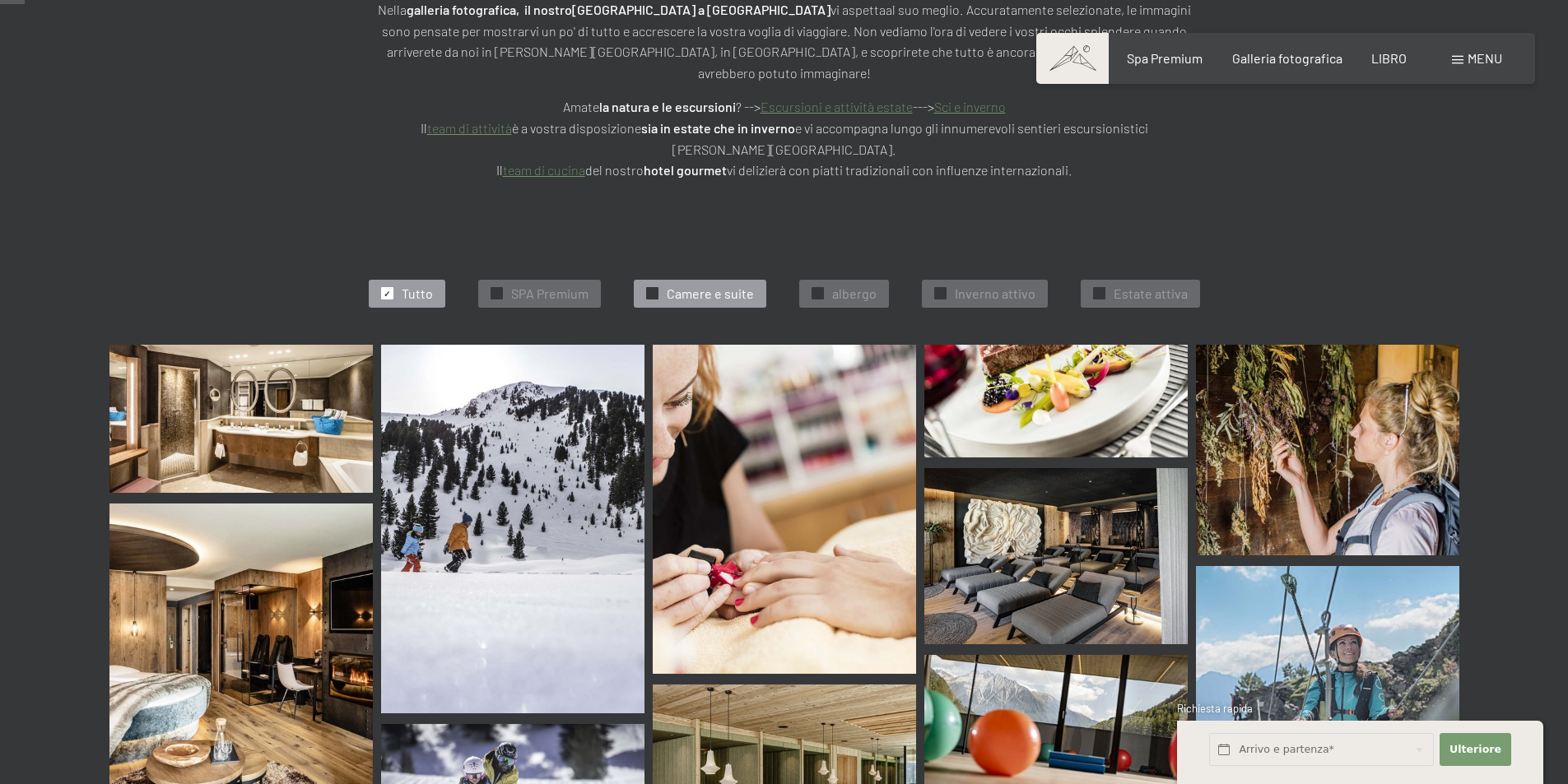
click at [690, 286] on font "Camere e suite" at bounding box center [710, 293] width 87 height 15
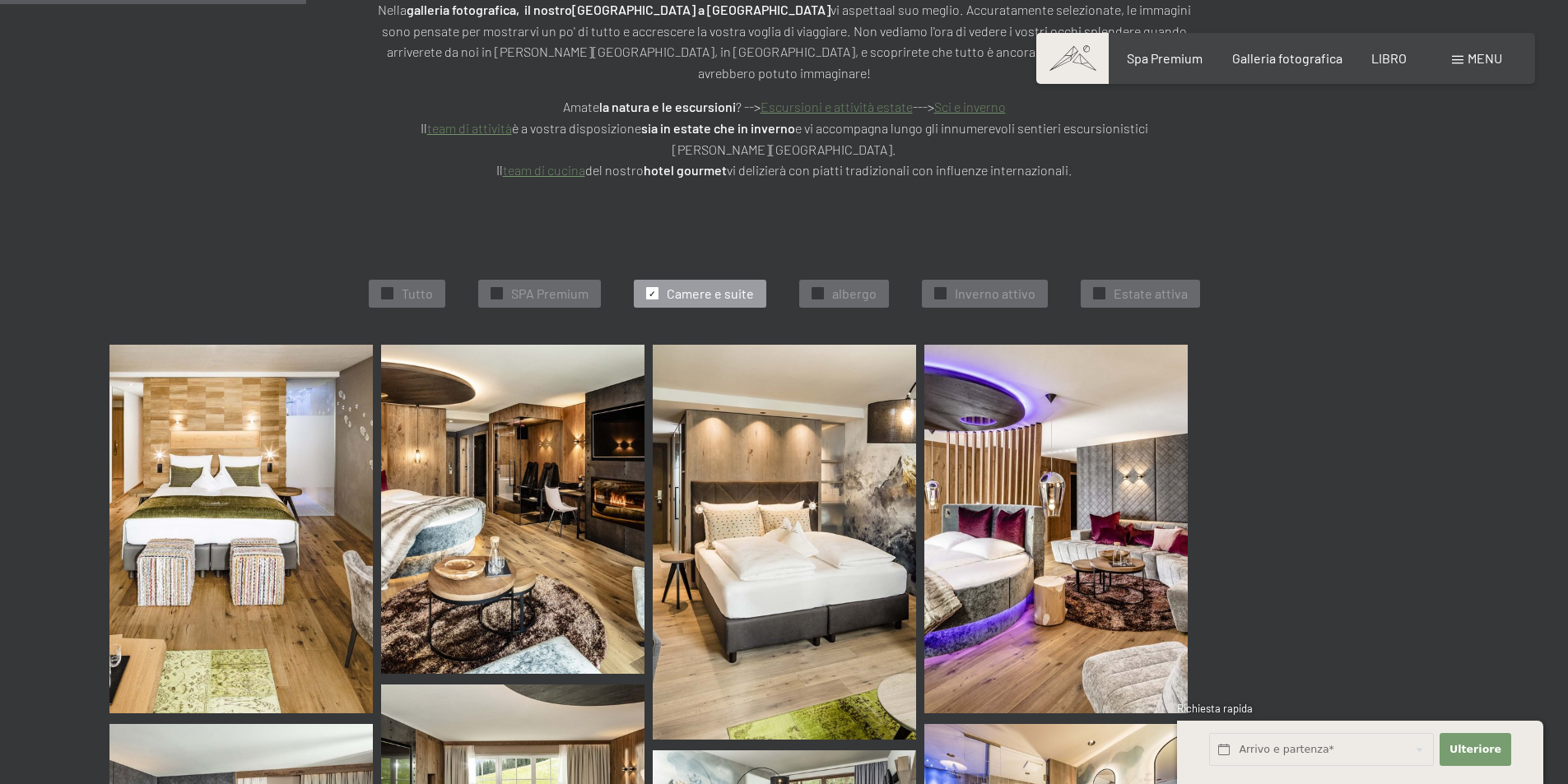
scroll to position [435, 0]
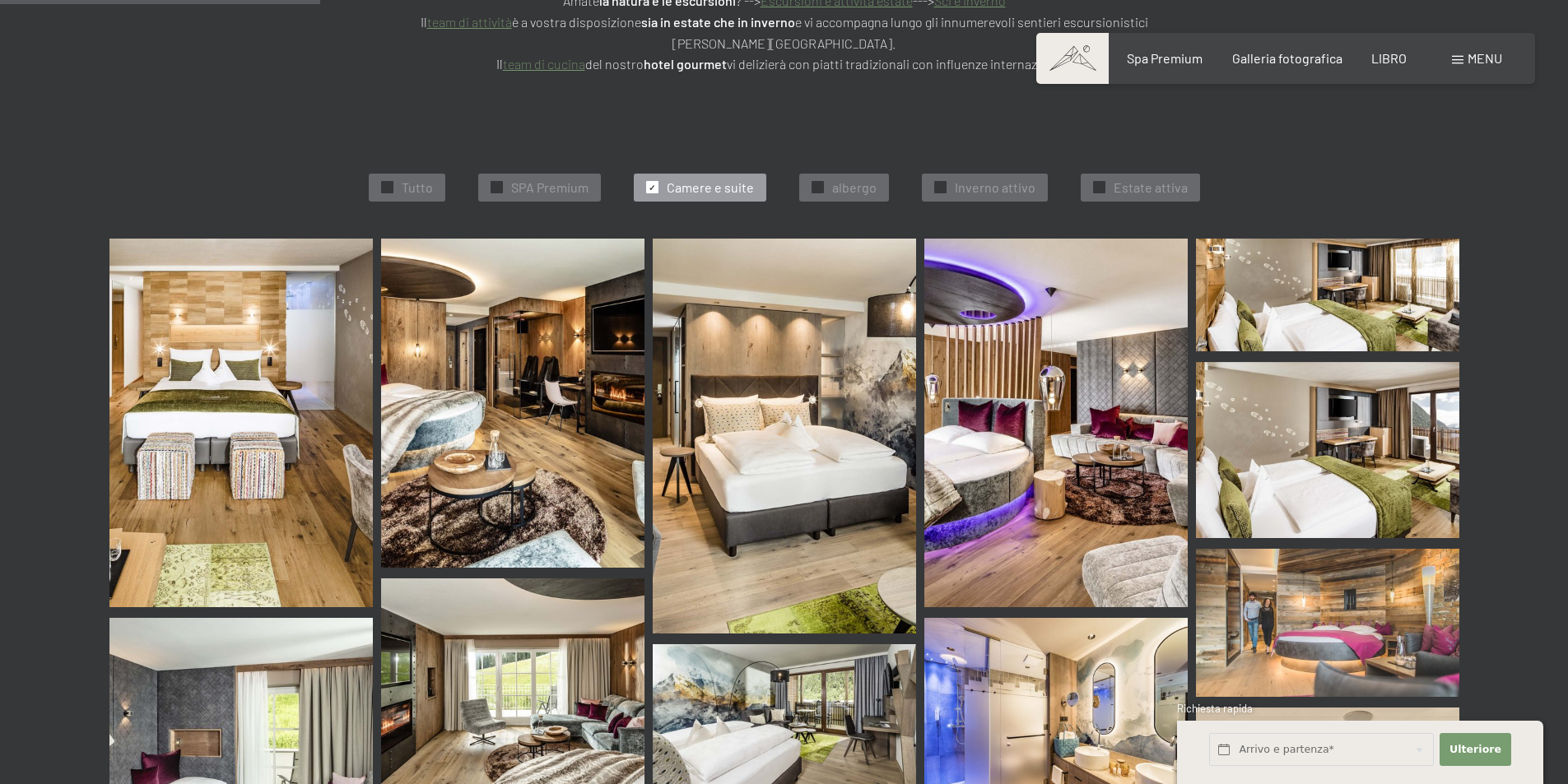
click at [163, 347] on img at bounding box center [241, 422] width 264 height 368
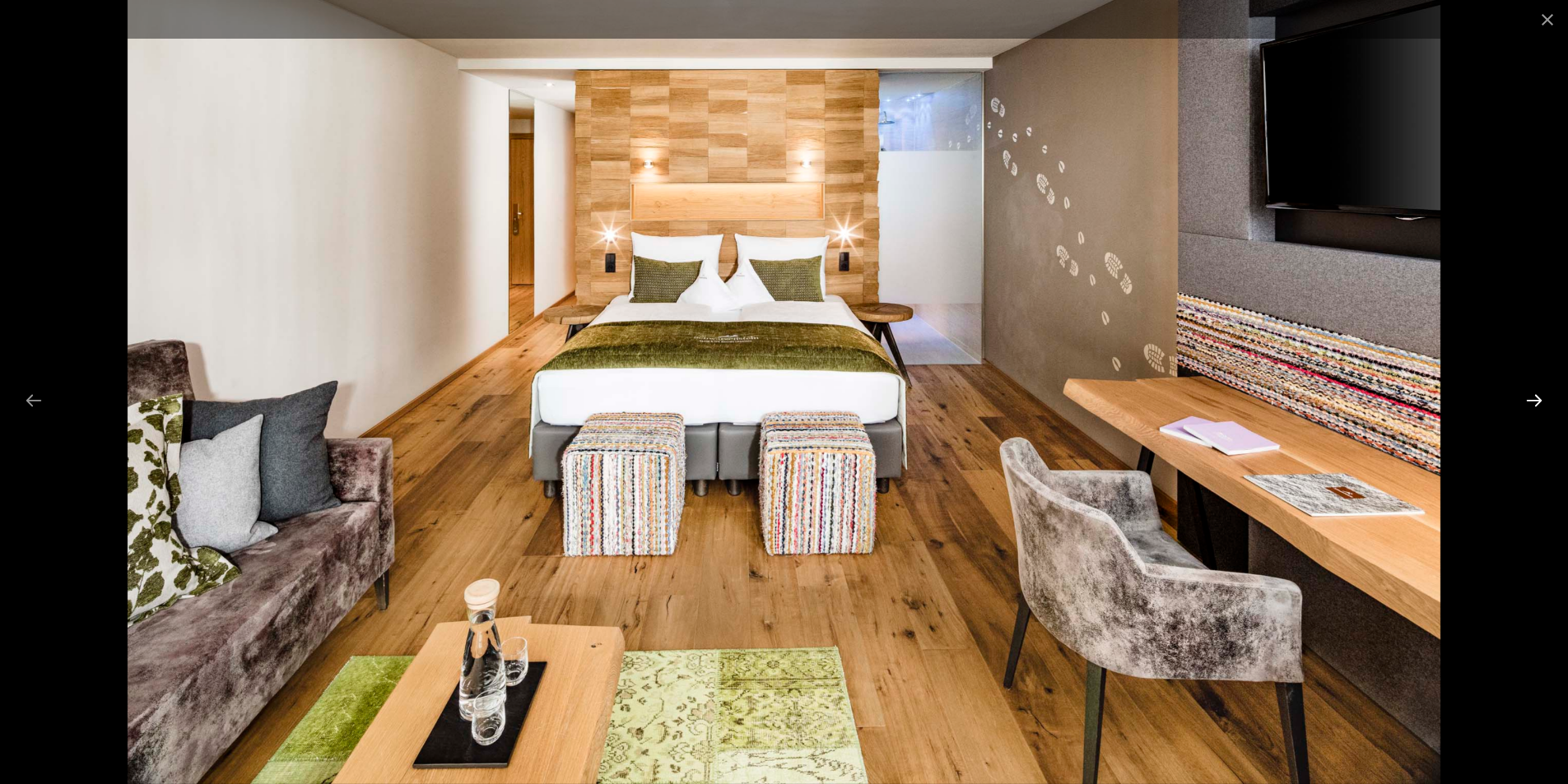
click at [1524, 400] on button "Next slide" at bounding box center [1533, 400] width 35 height 32
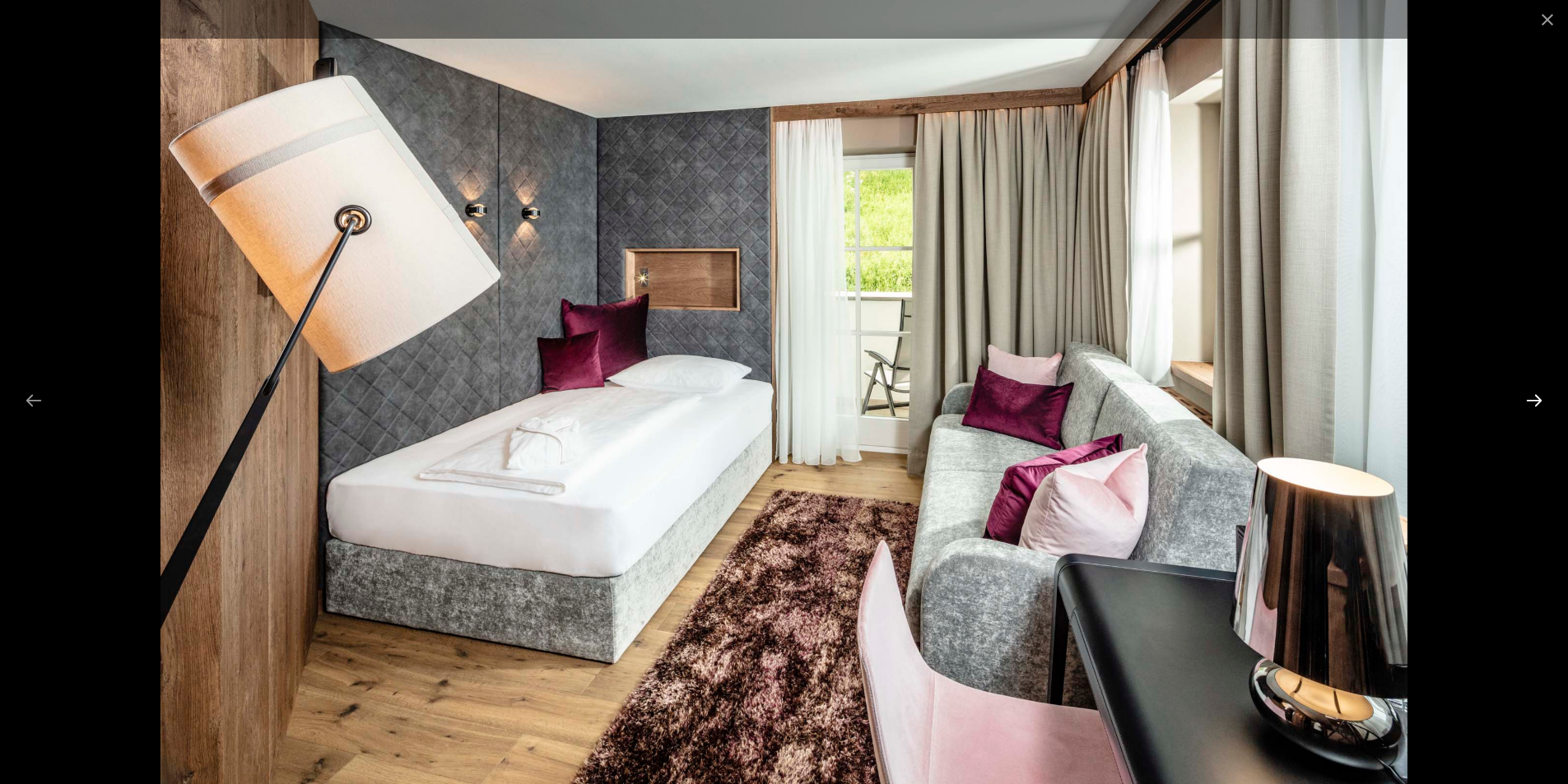
click at [1524, 400] on button "Next slide" at bounding box center [1533, 400] width 35 height 32
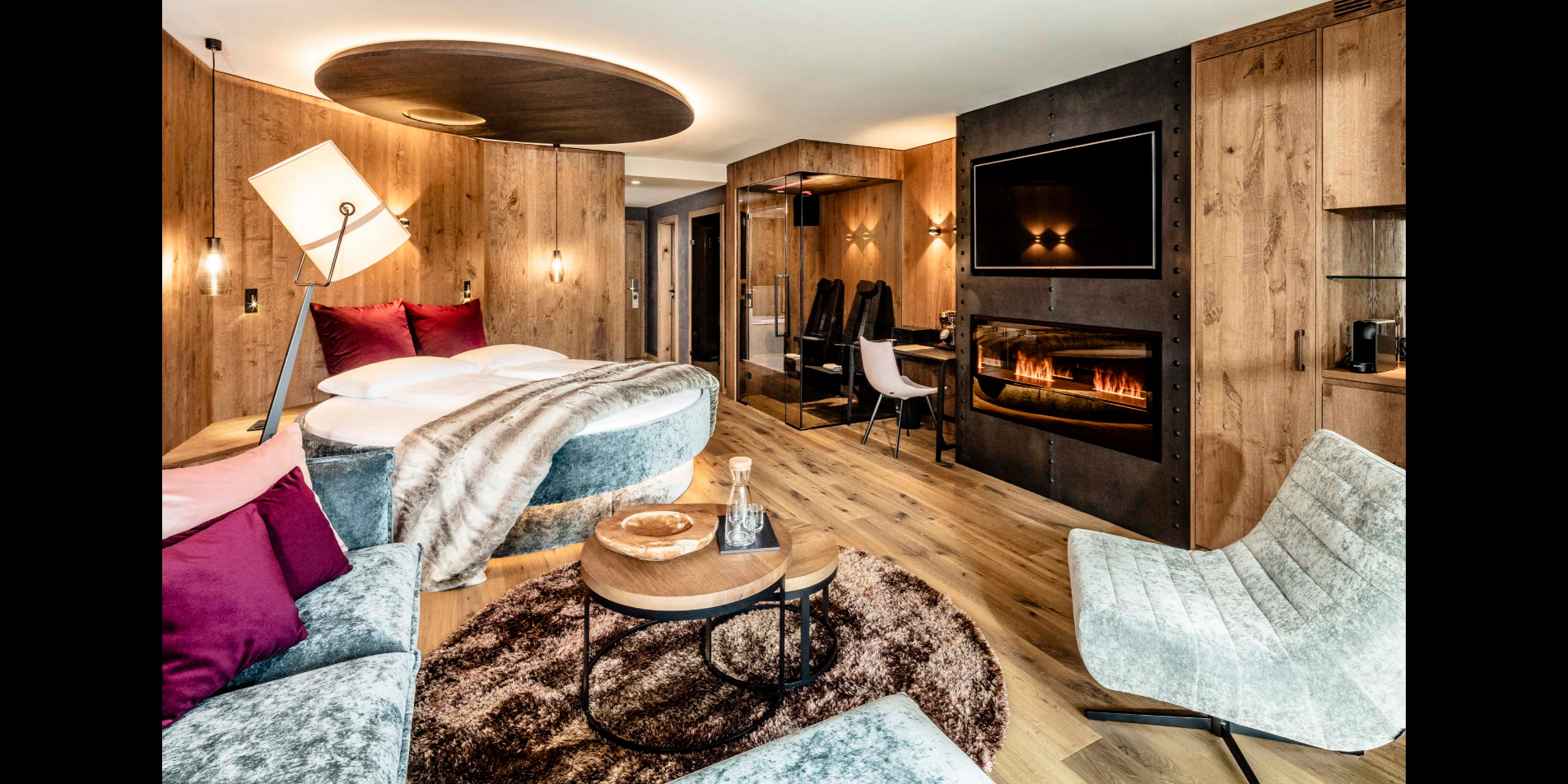
click at [1524, 400] on div at bounding box center [784, 392] width 1568 height 784
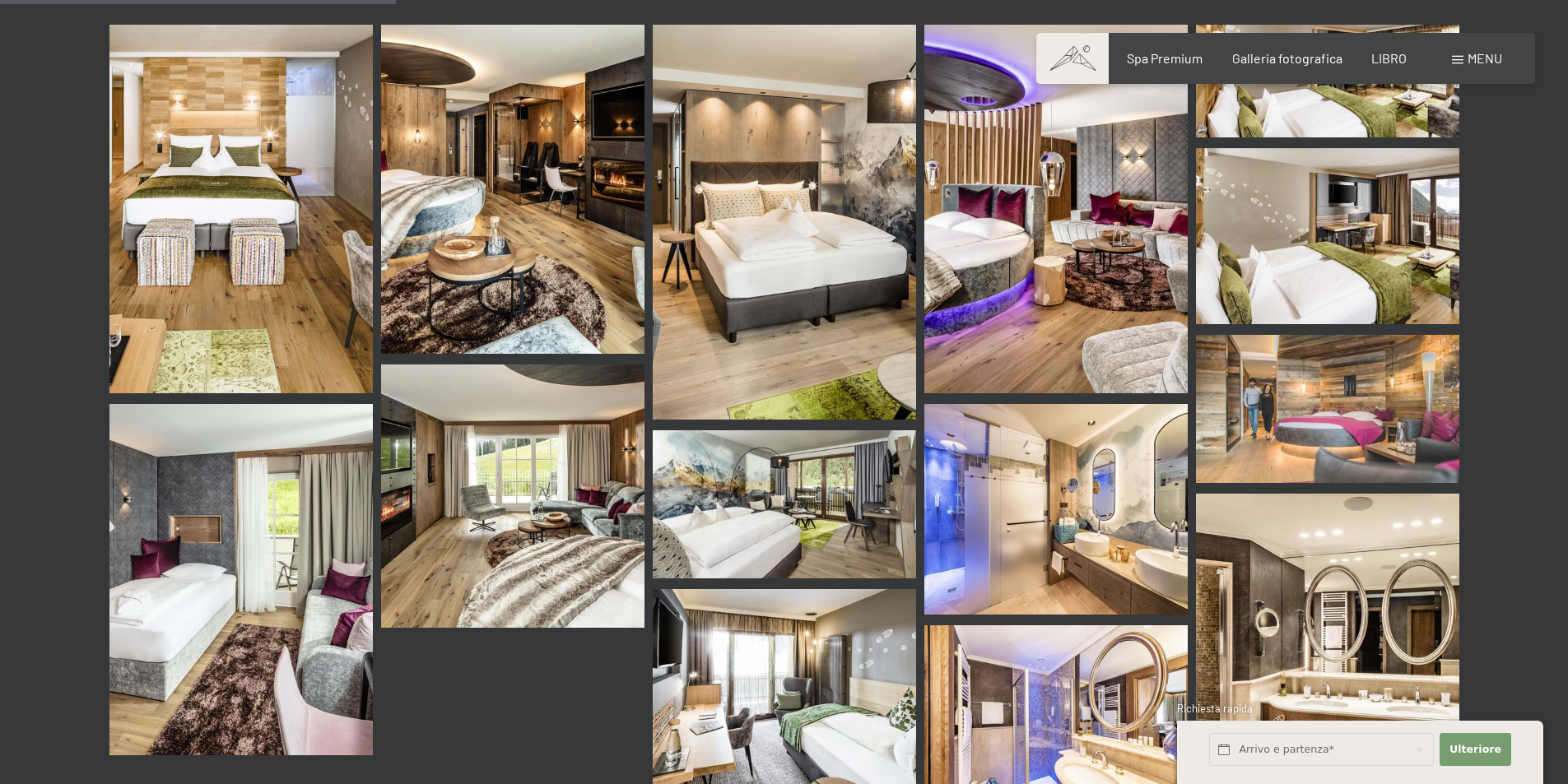
scroll to position [682, 0]
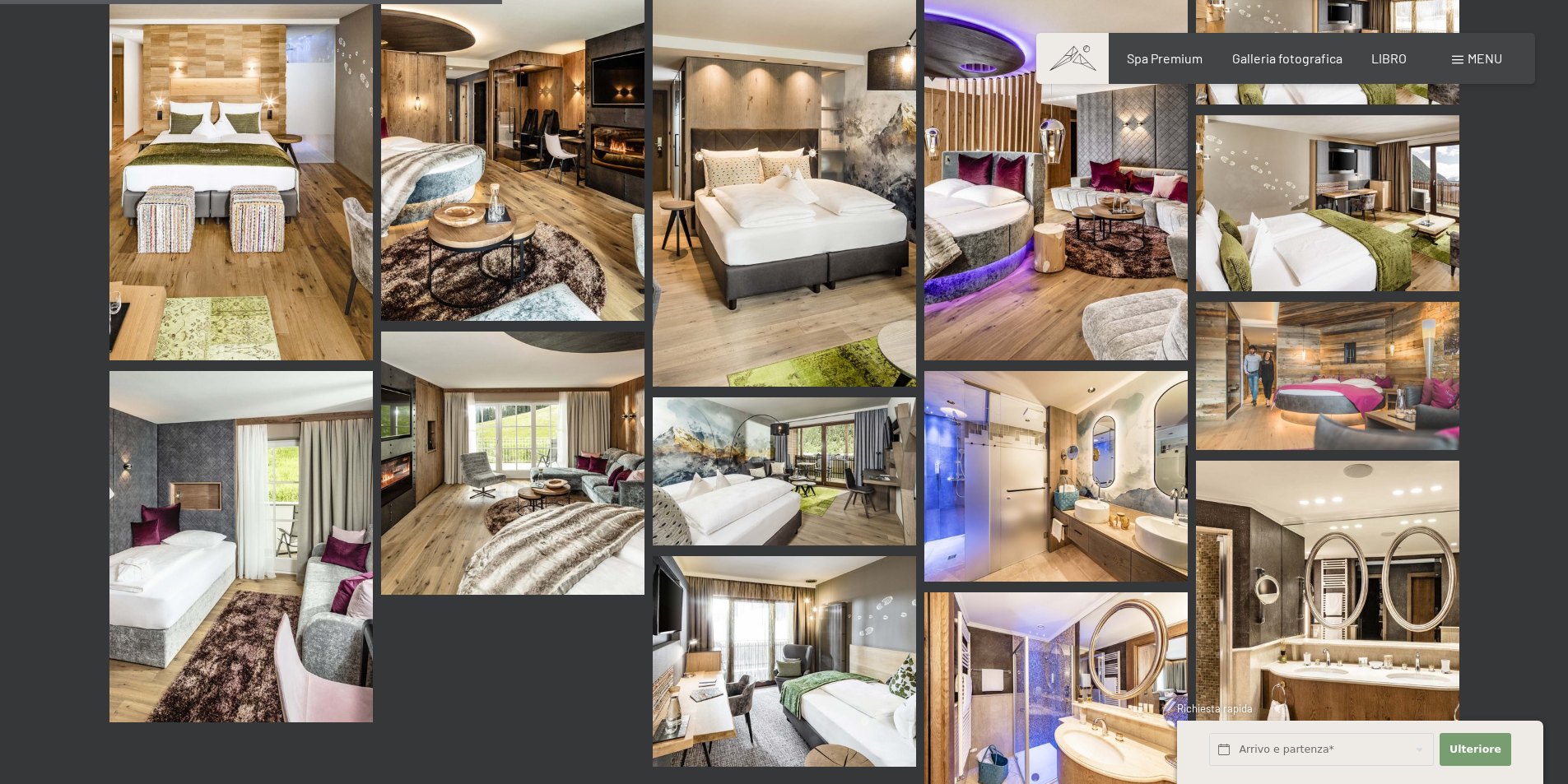
click at [534, 464] on img at bounding box center [513, 463] width 264 height 264
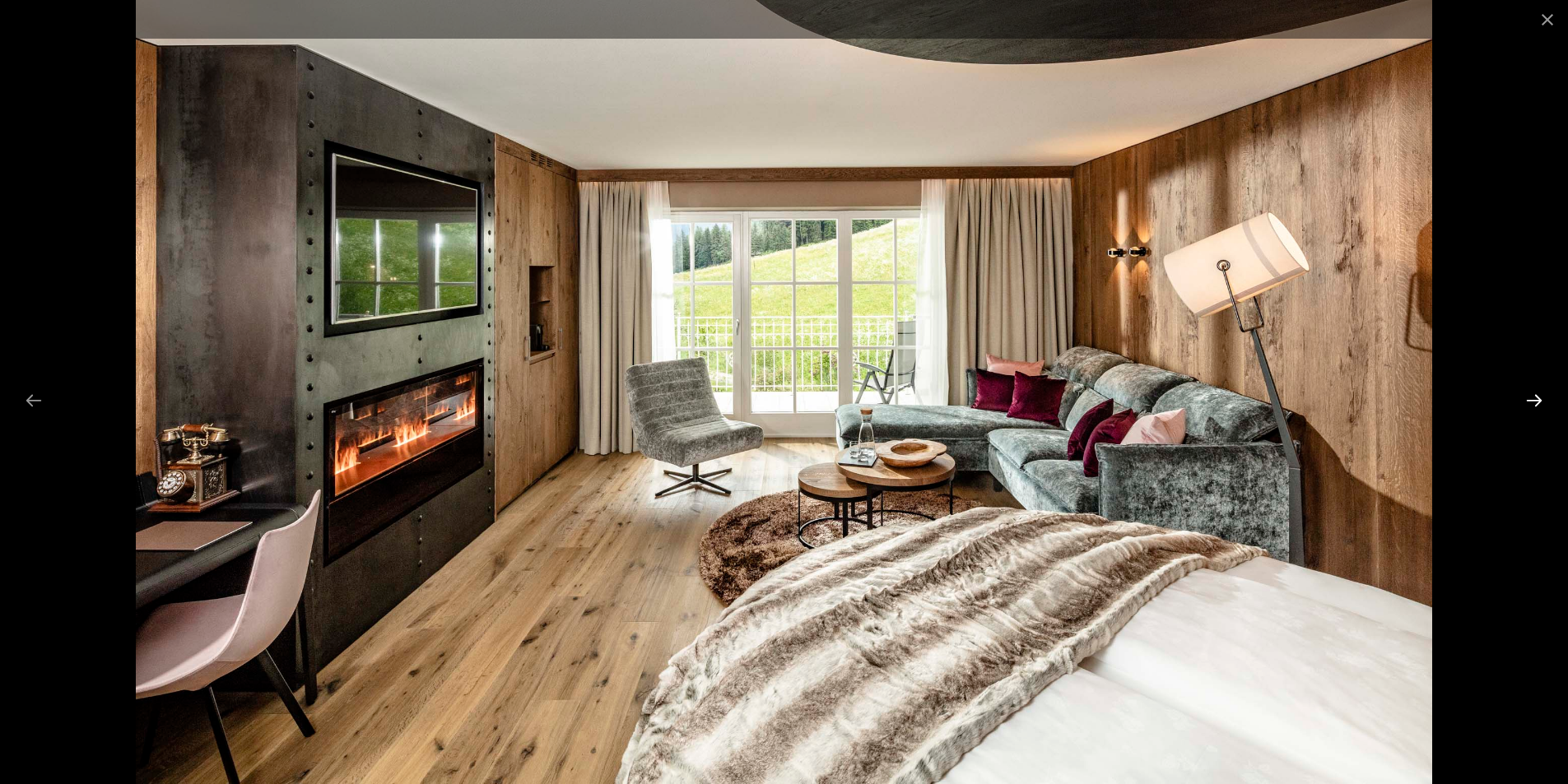
click at [1536, 399] on button "Next slide" at bounding box center [1533, 400] width 35 height 32
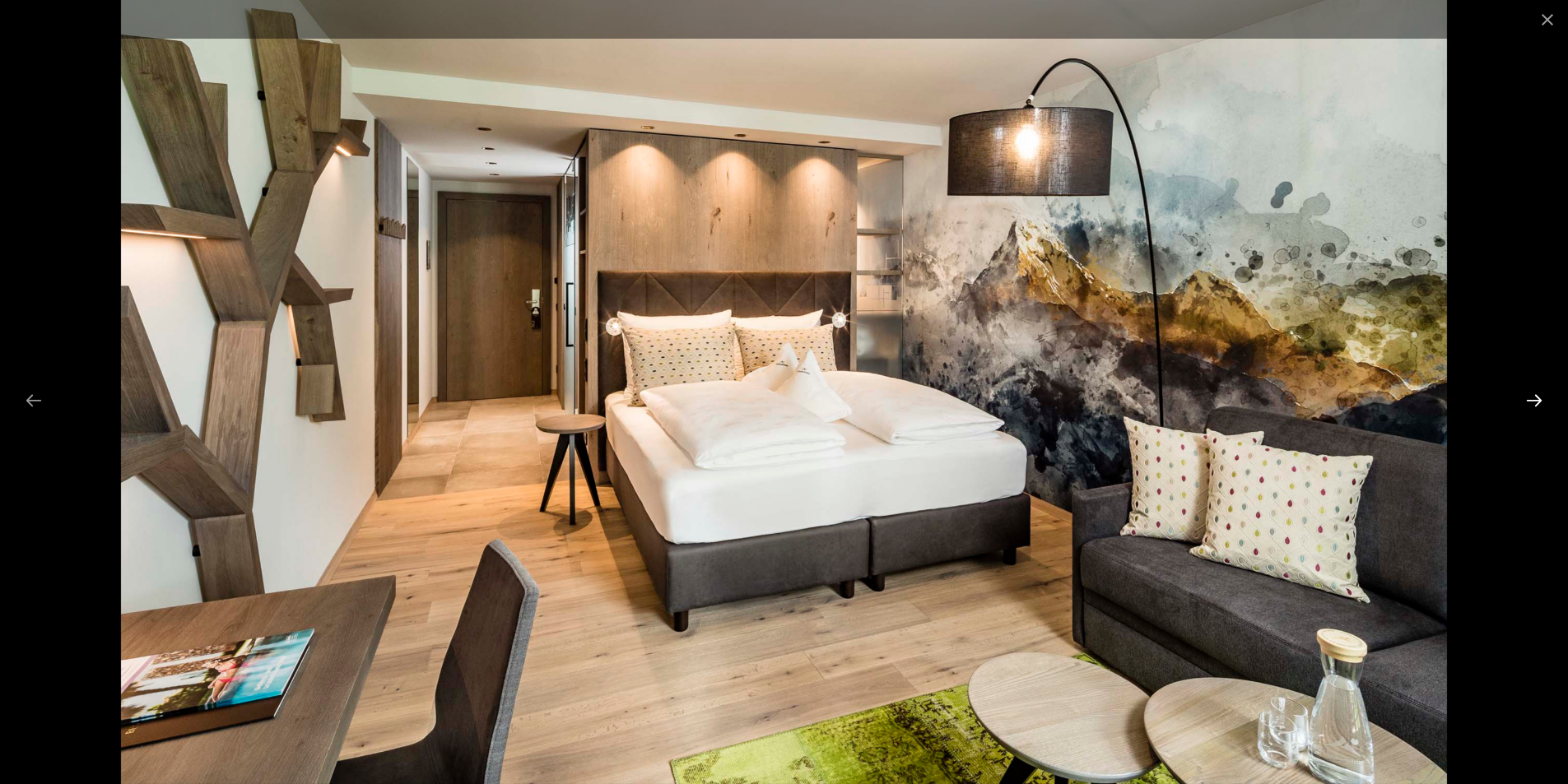
click at [1536, 399] on button "Next slide" at bounding box center [1533, 400] width 35 height 32
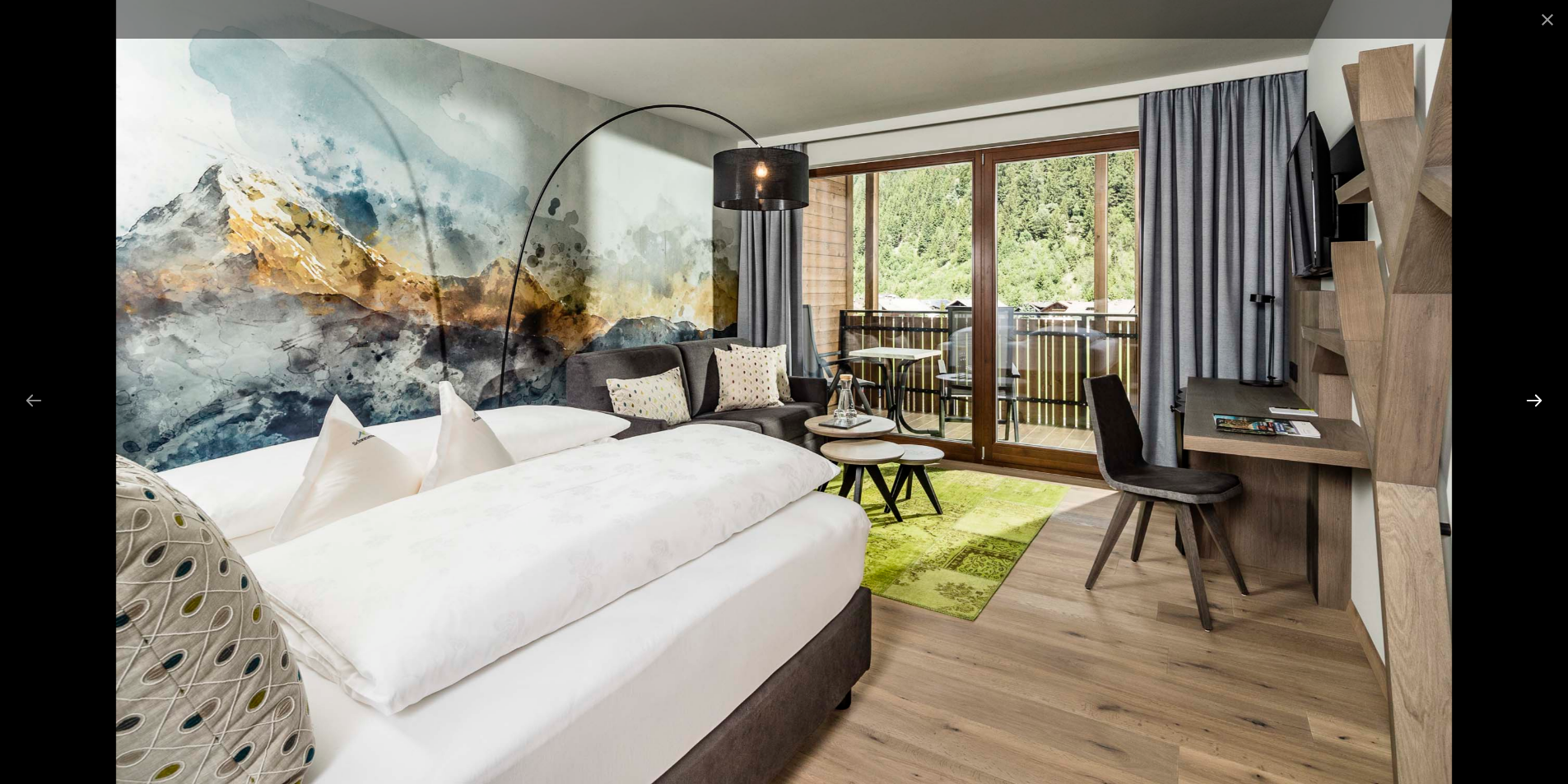
click at [1536, 399] on button "Next slide" at bounding box center [1533, 400] width 35 height 32
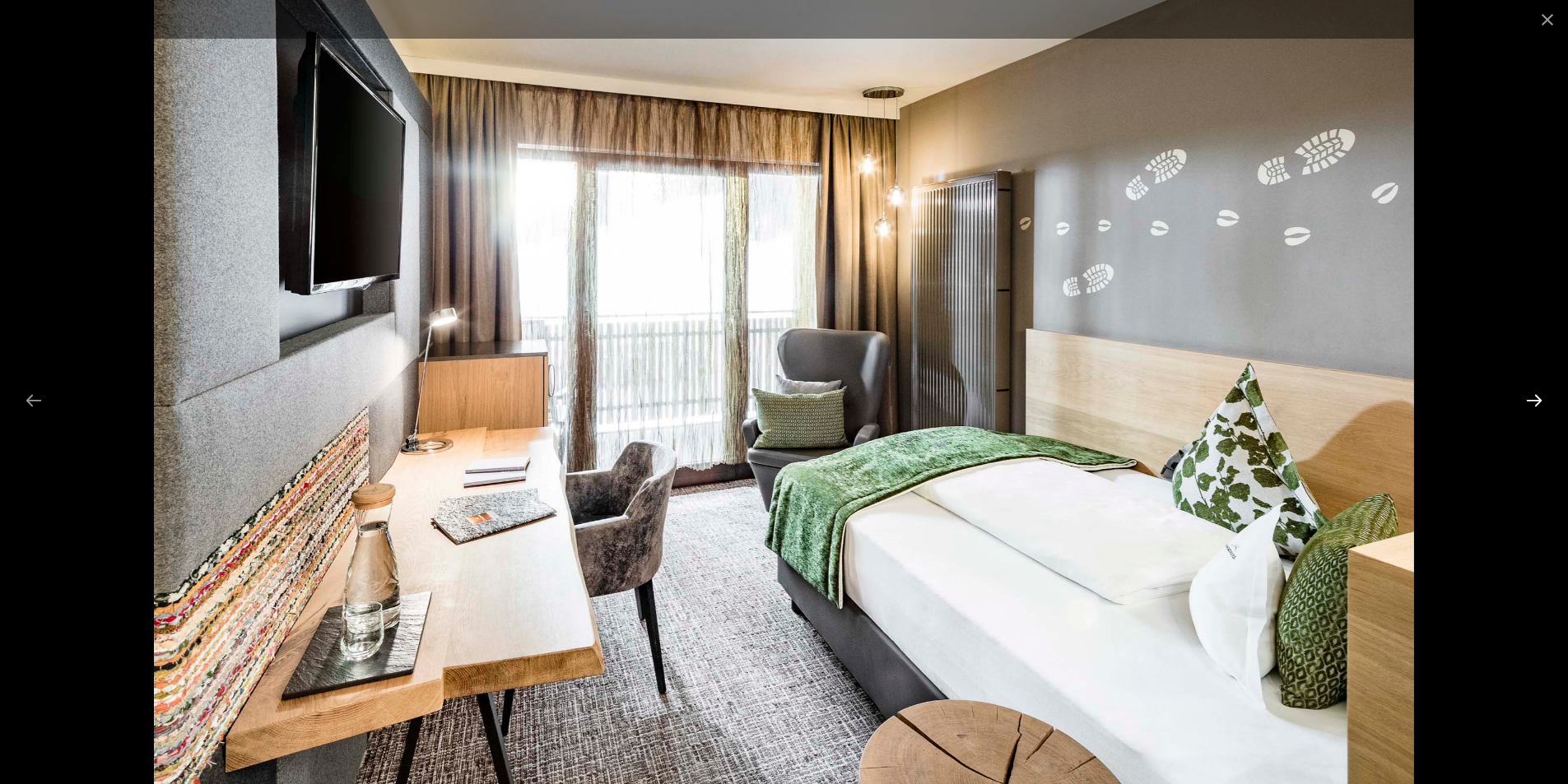
click at [1536, 399] on button "Next slide" at bounding box center [1533, 400] width 35 height 32
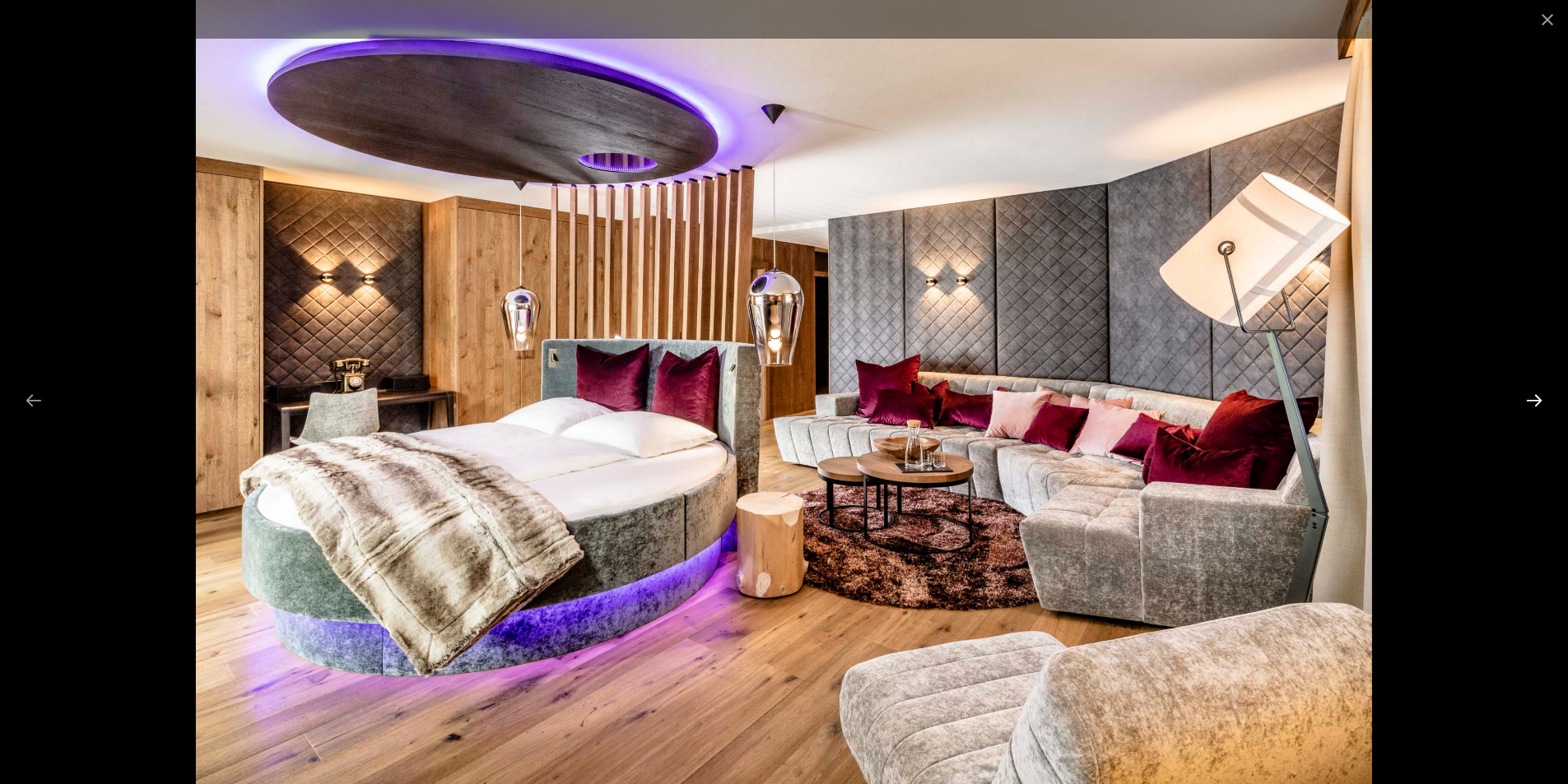
click at [1536, 399] on button "Next slide" at bounding box center [1533, 400] width 35 height 32
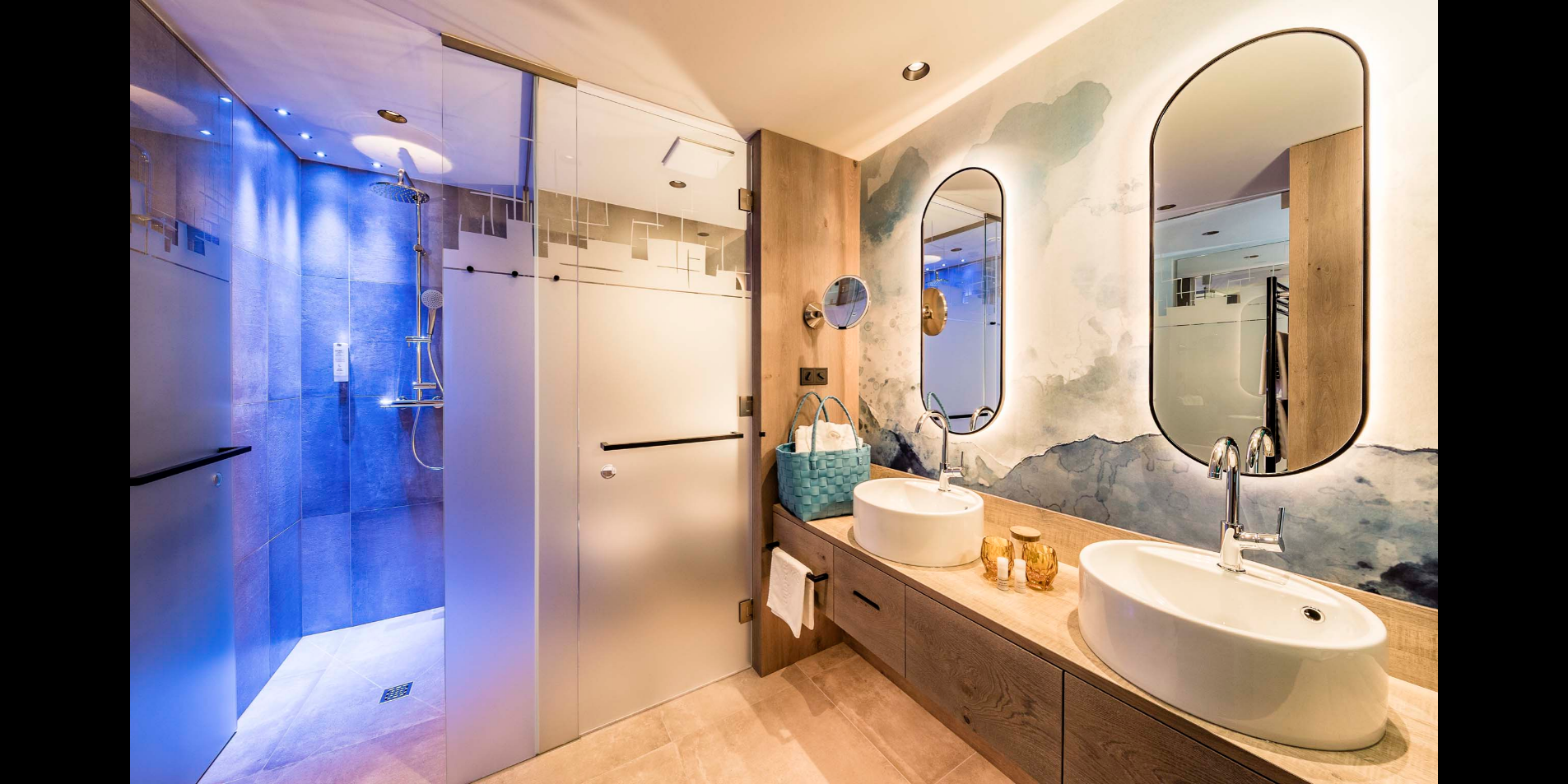
click at [1536, 399] on button "Next slide" at bounding box center [1542, 400] width 35 height 32
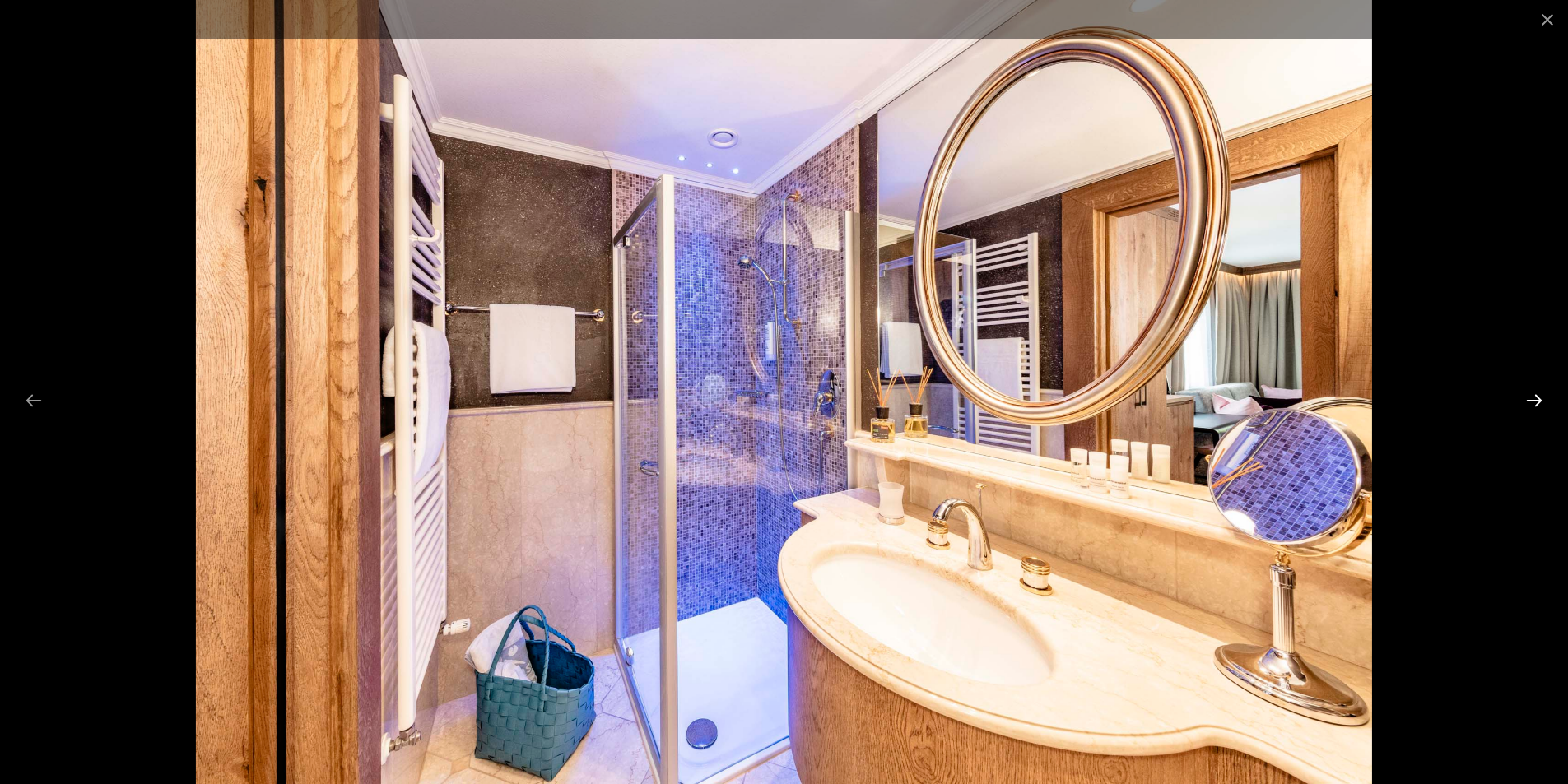
click at [1536, 399] on button "Next slide" at bounding box center [1533, 400] width 35 height 32
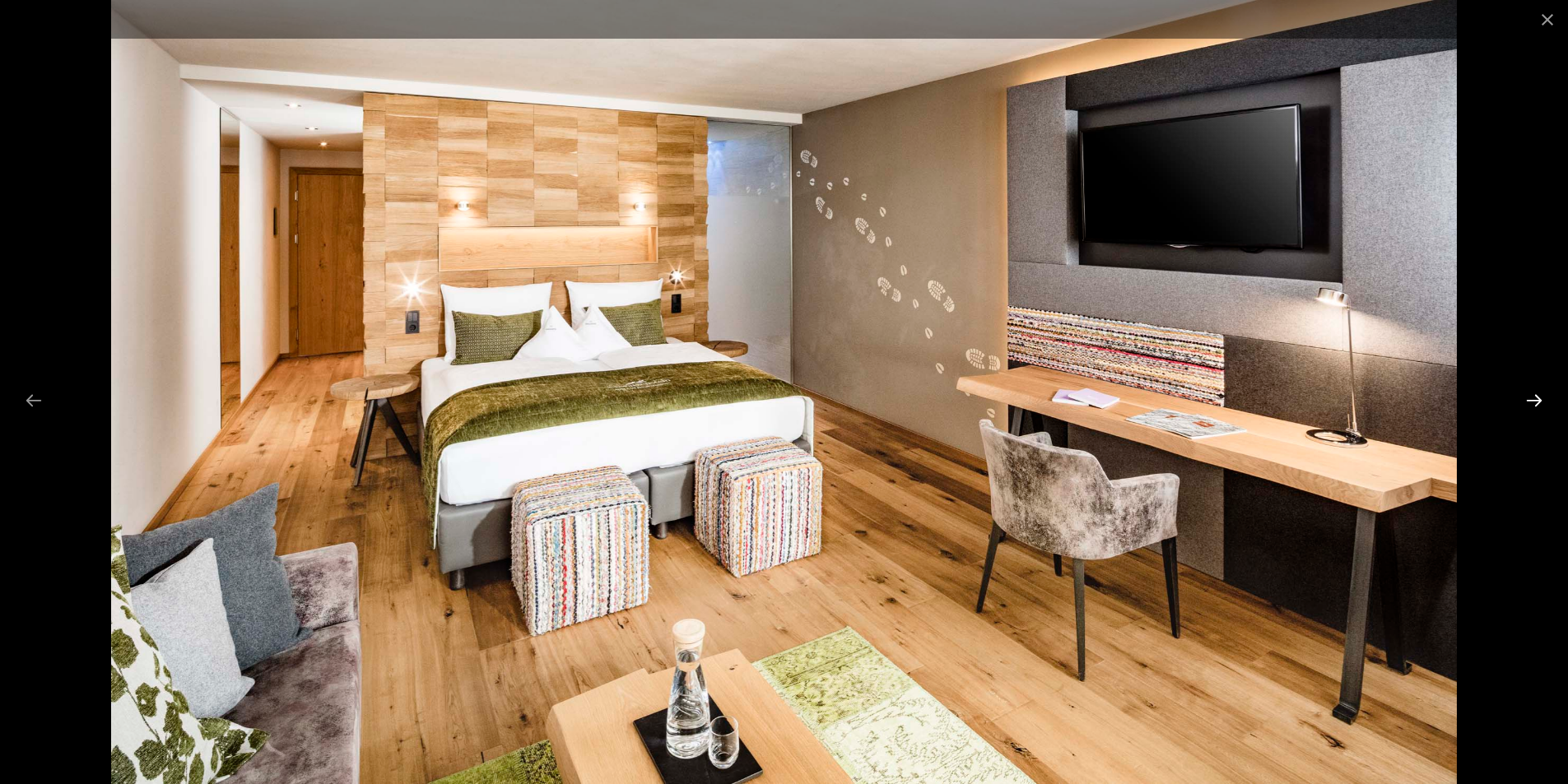
click at [1536, 399] on button "Next slide" at bounding box center [1533, 400] width 35 height 32
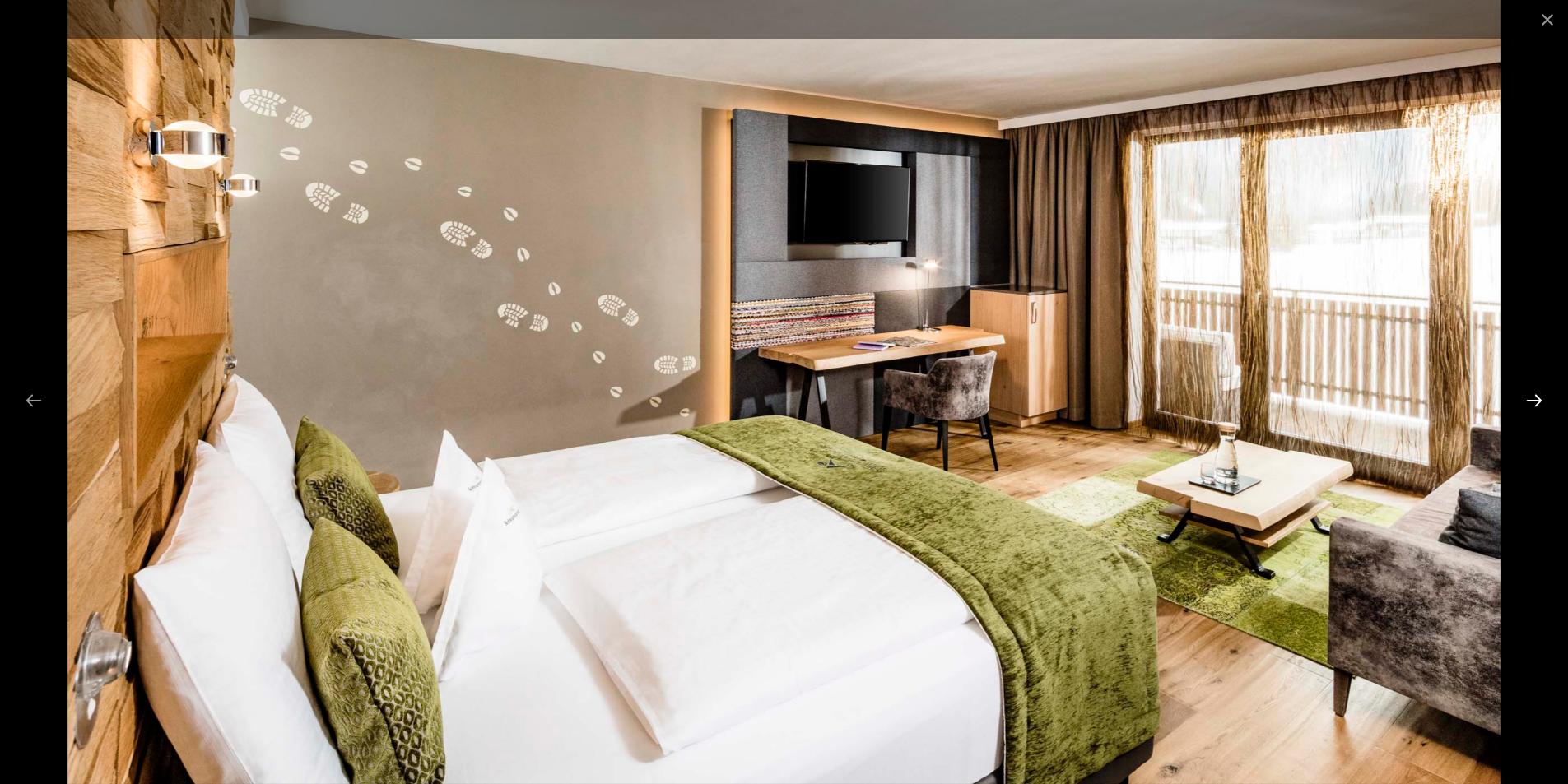
click at [1536, 399] on button "Next slide" at bounding box center [1533, 400] width 35 height 32
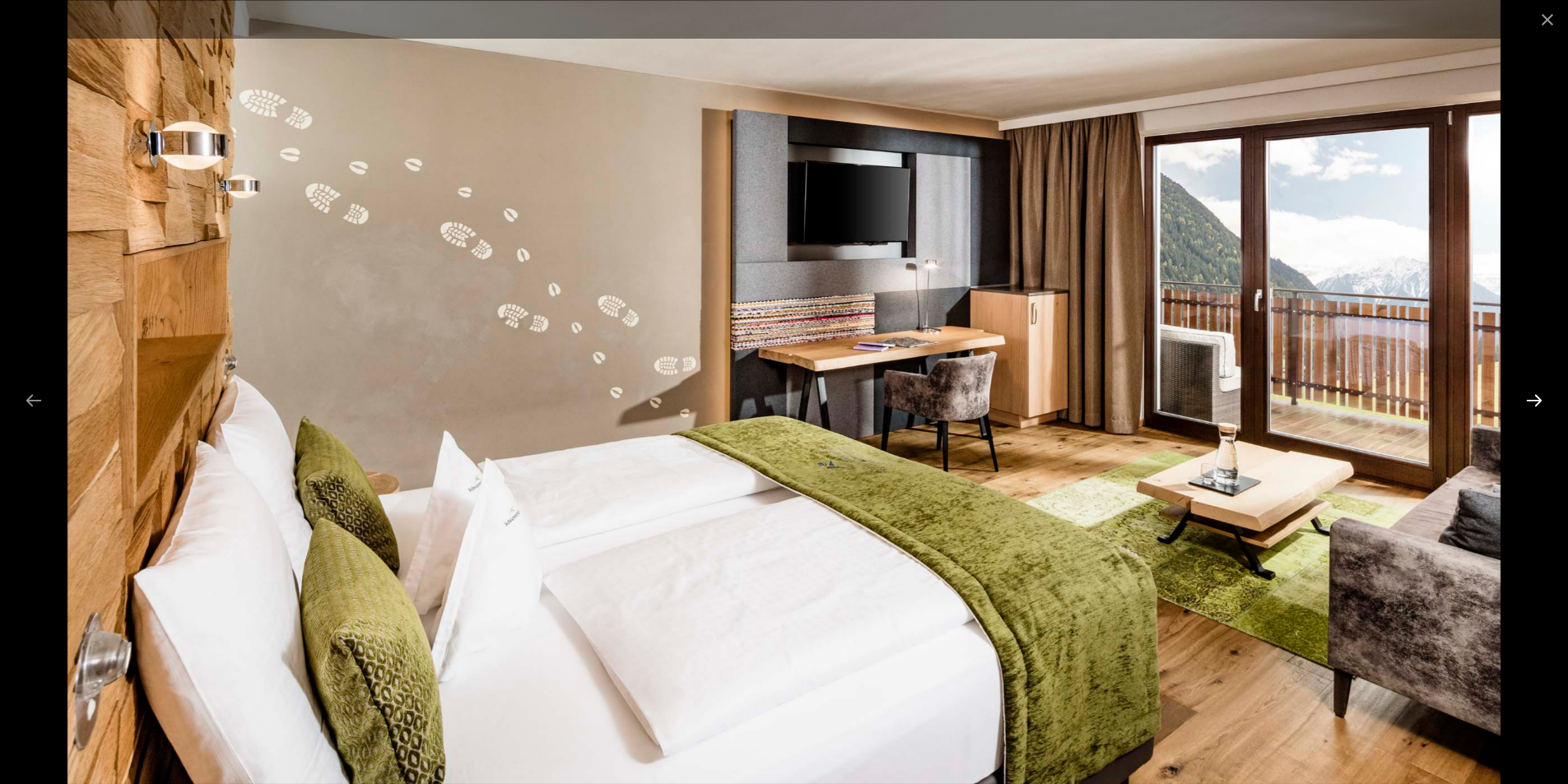
click at [1536, 399] on button "Next slide" at bounding box center [1533, 400] width 35 height 32
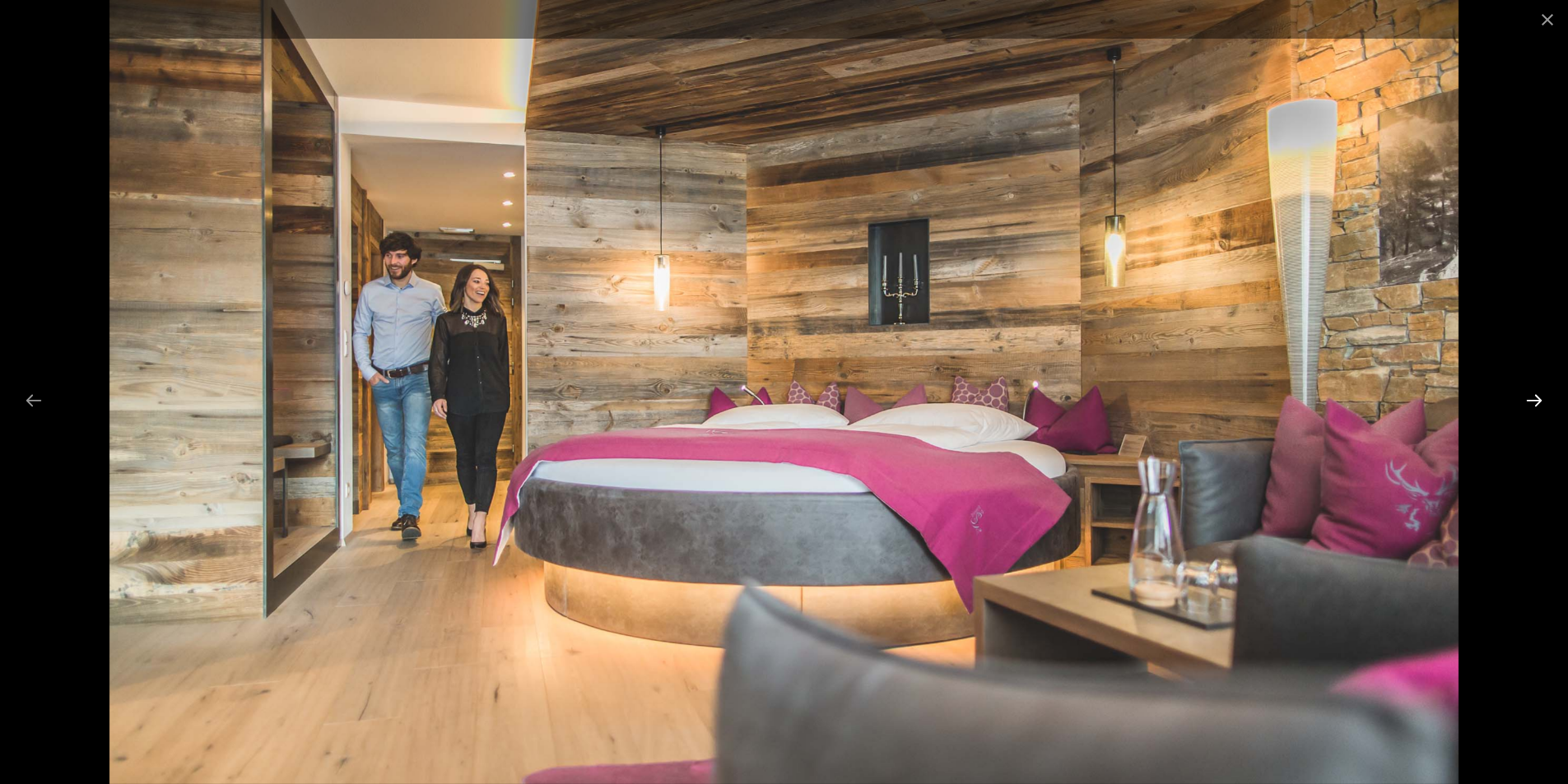
click at [1536, 399] on button "Next slide" at bounding box center [1533, 400] width 35 height 32
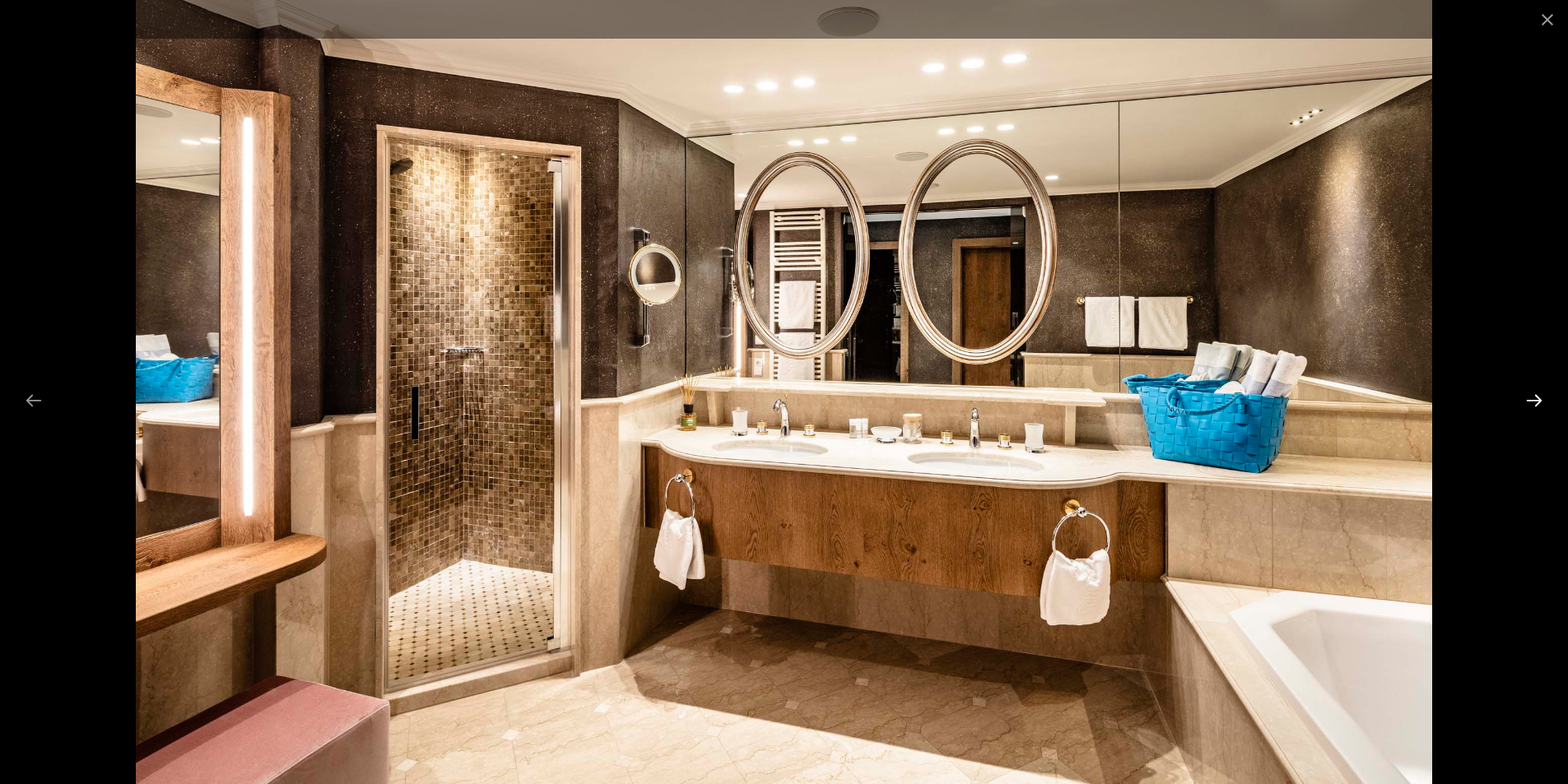
click at [1536, 399] on button "Next slide" at bounding box center [1533, 400] width 35 height 32
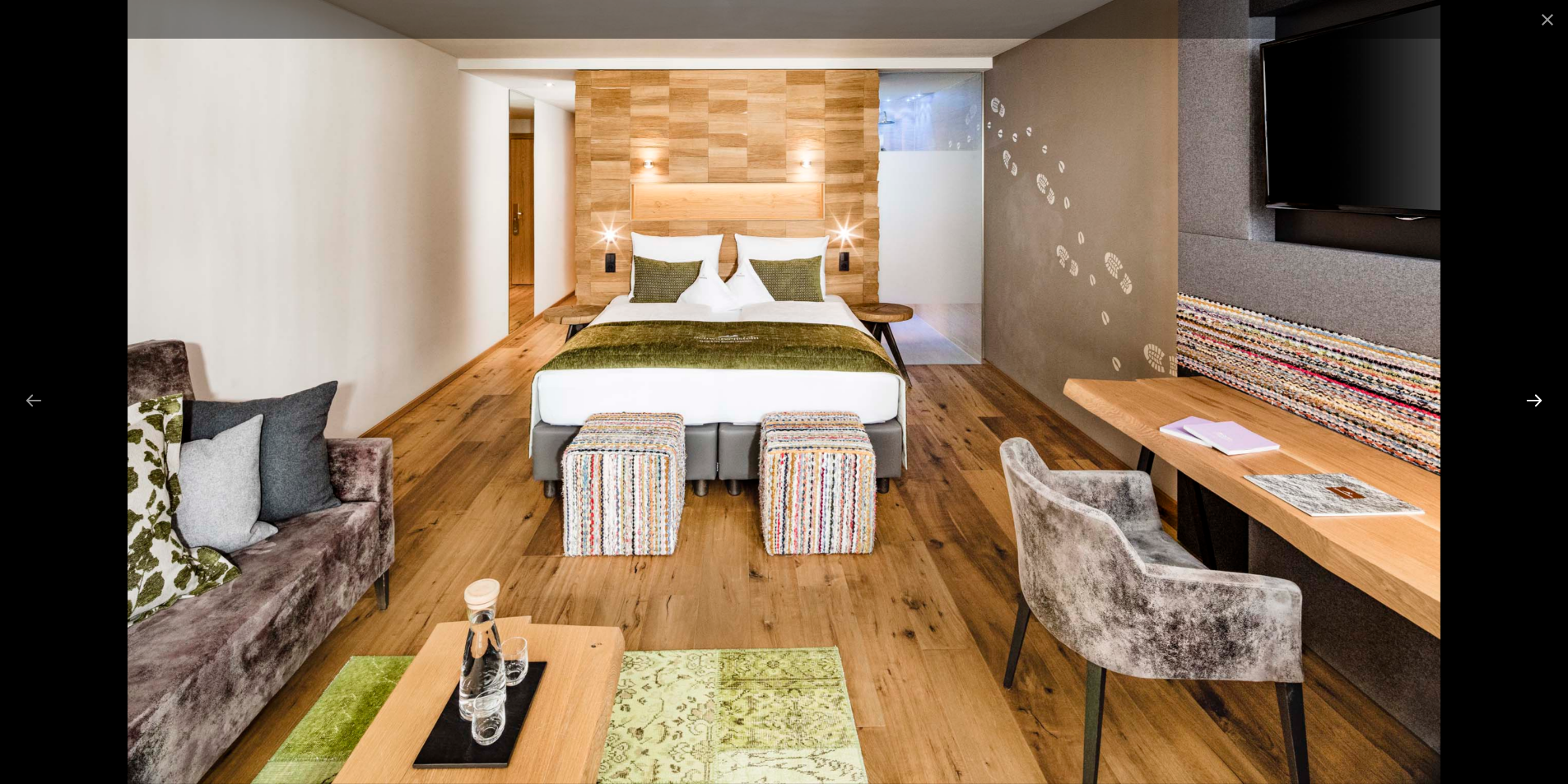
click at [1522, 390] on button "Next slide" at bounding box center [1533, 400] width 35 height 32
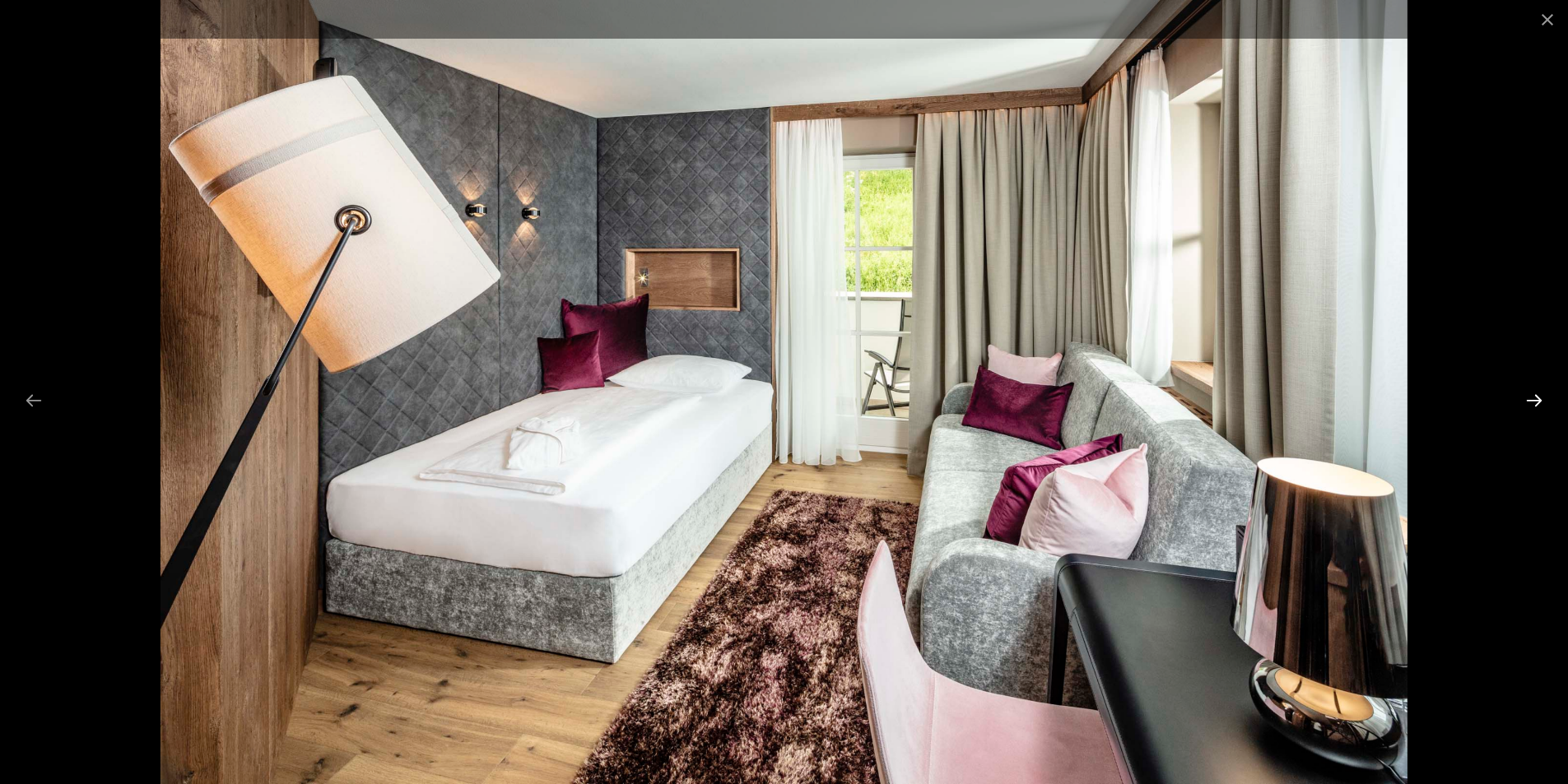
click at [1529, 390] on button "Next slide" at bounding box center [1533, 400] width 35 height 32
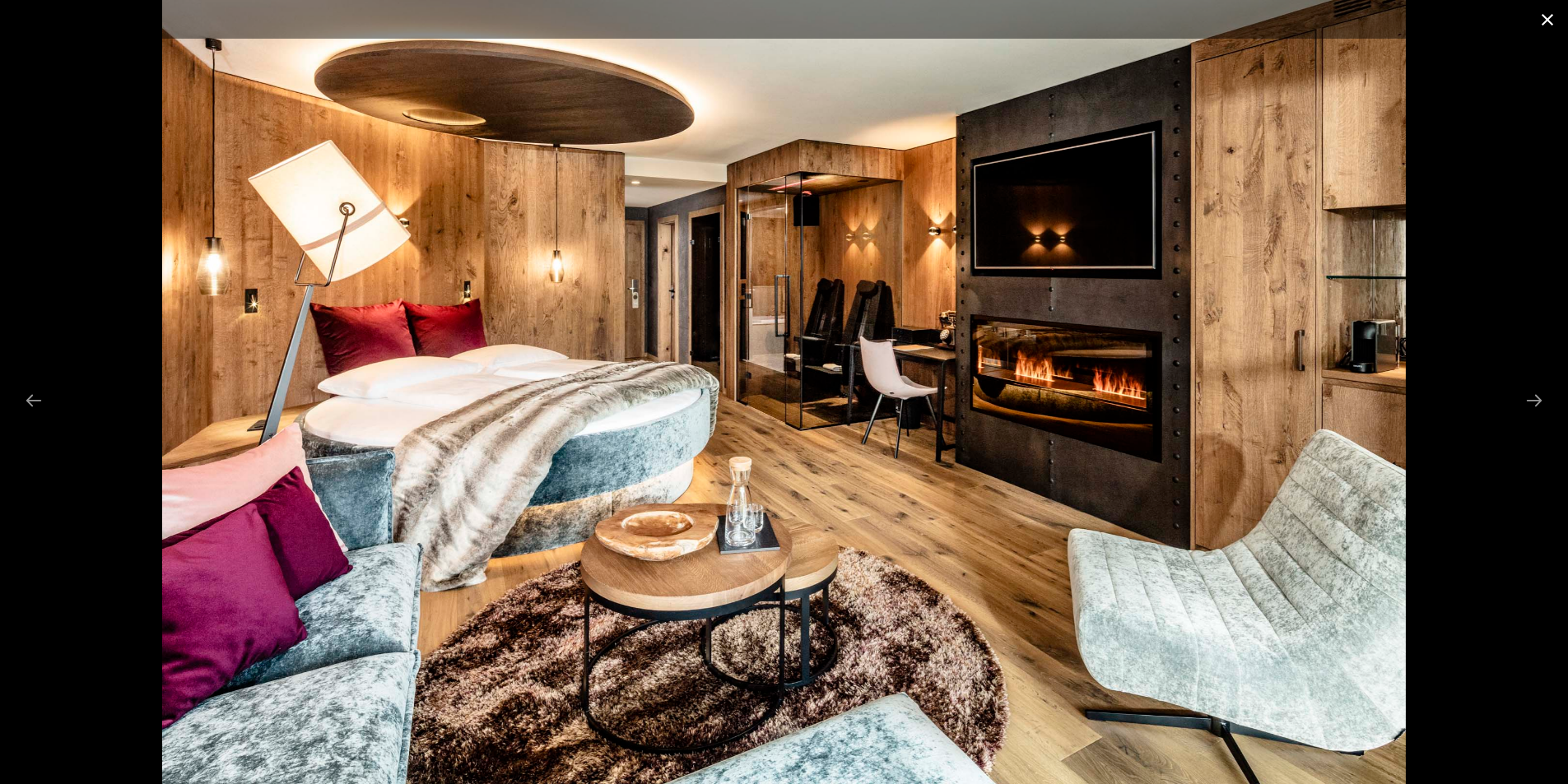
click at [1546, 24] on button "Close gallery" at bounding box center [1547, 19] width 41 height 39
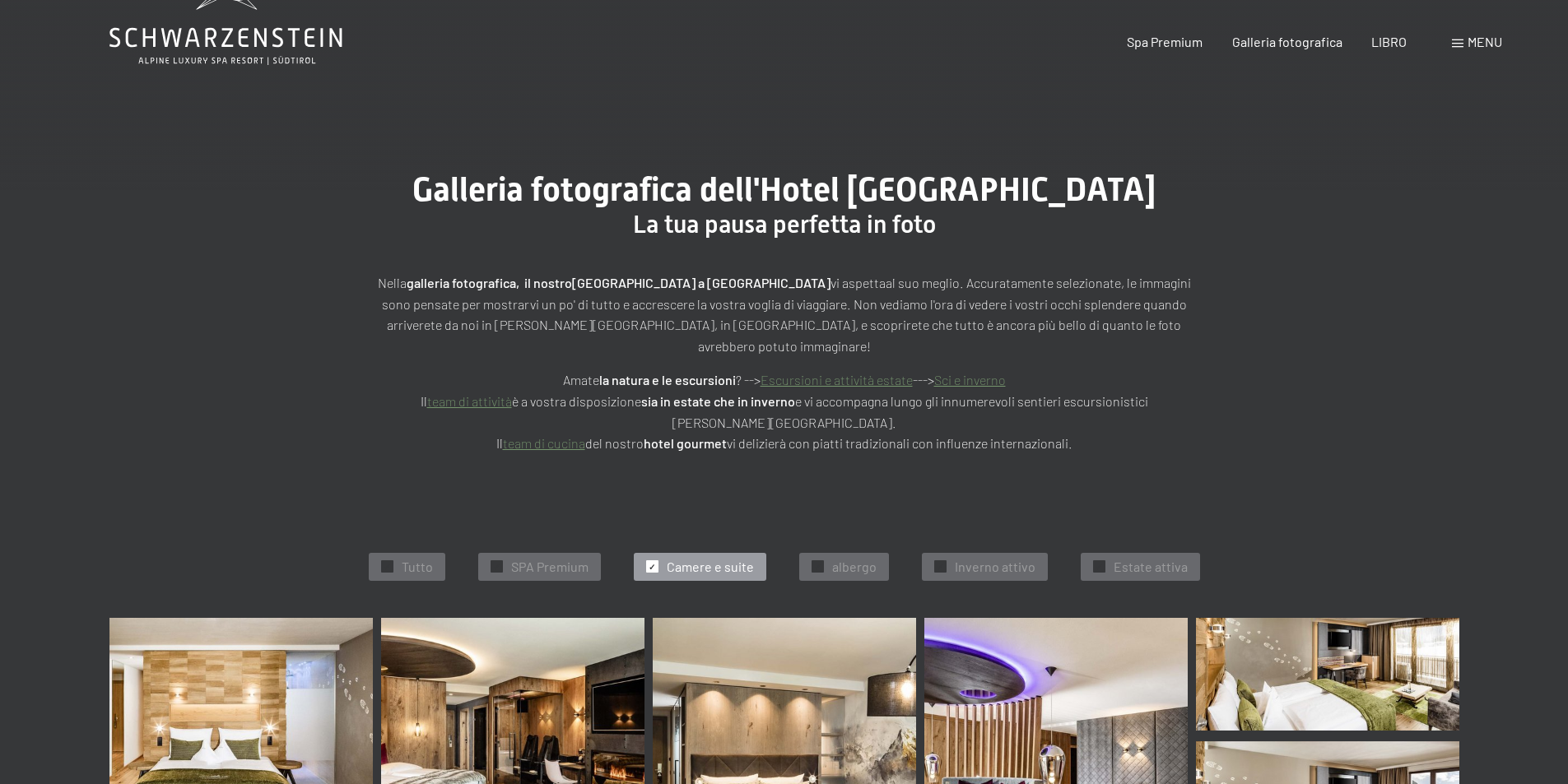
scroll to position [0, 0]
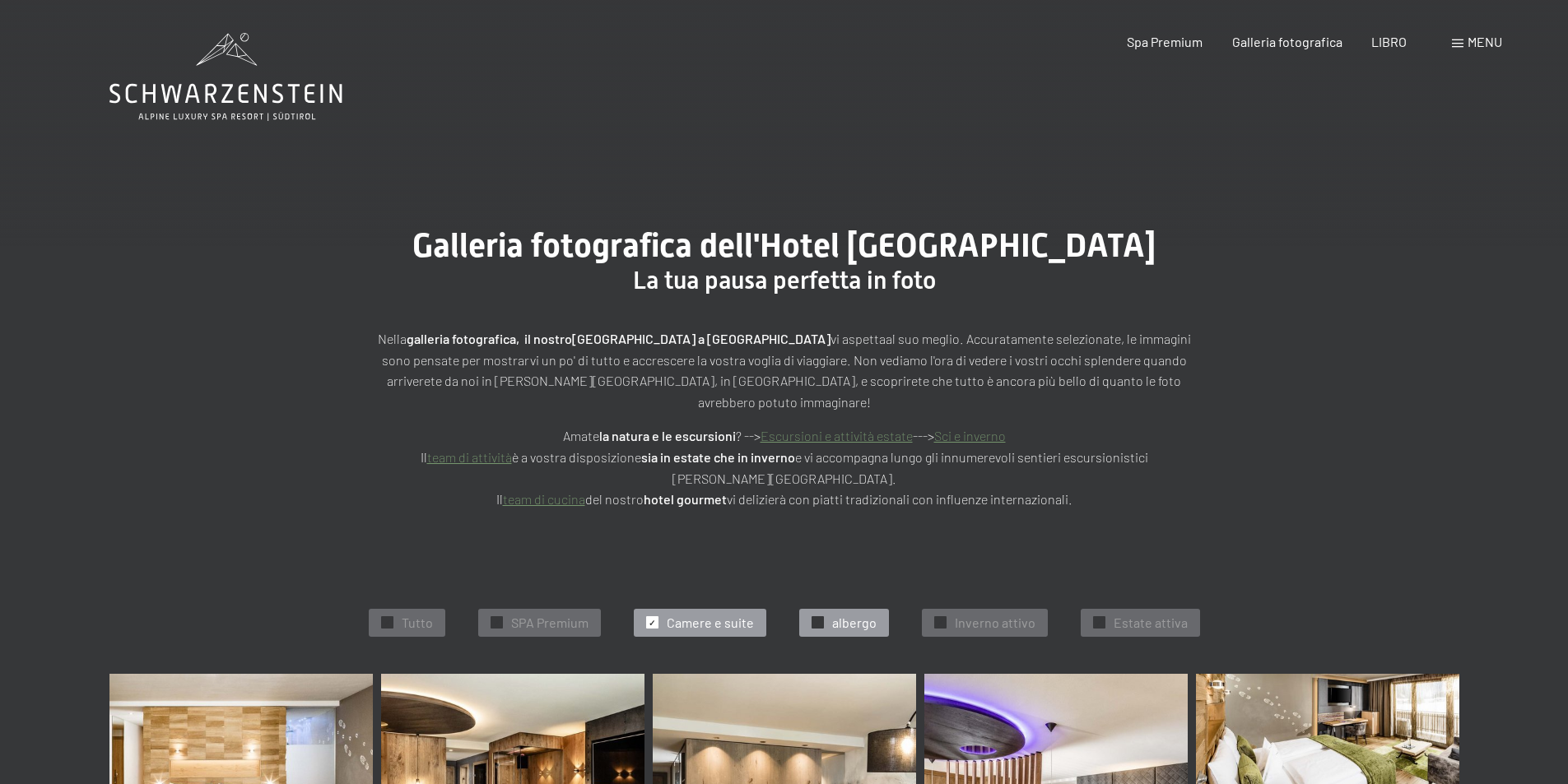
click at [844, 614] on font "albergo" at bounding box center [854, 622] width 45 height 15
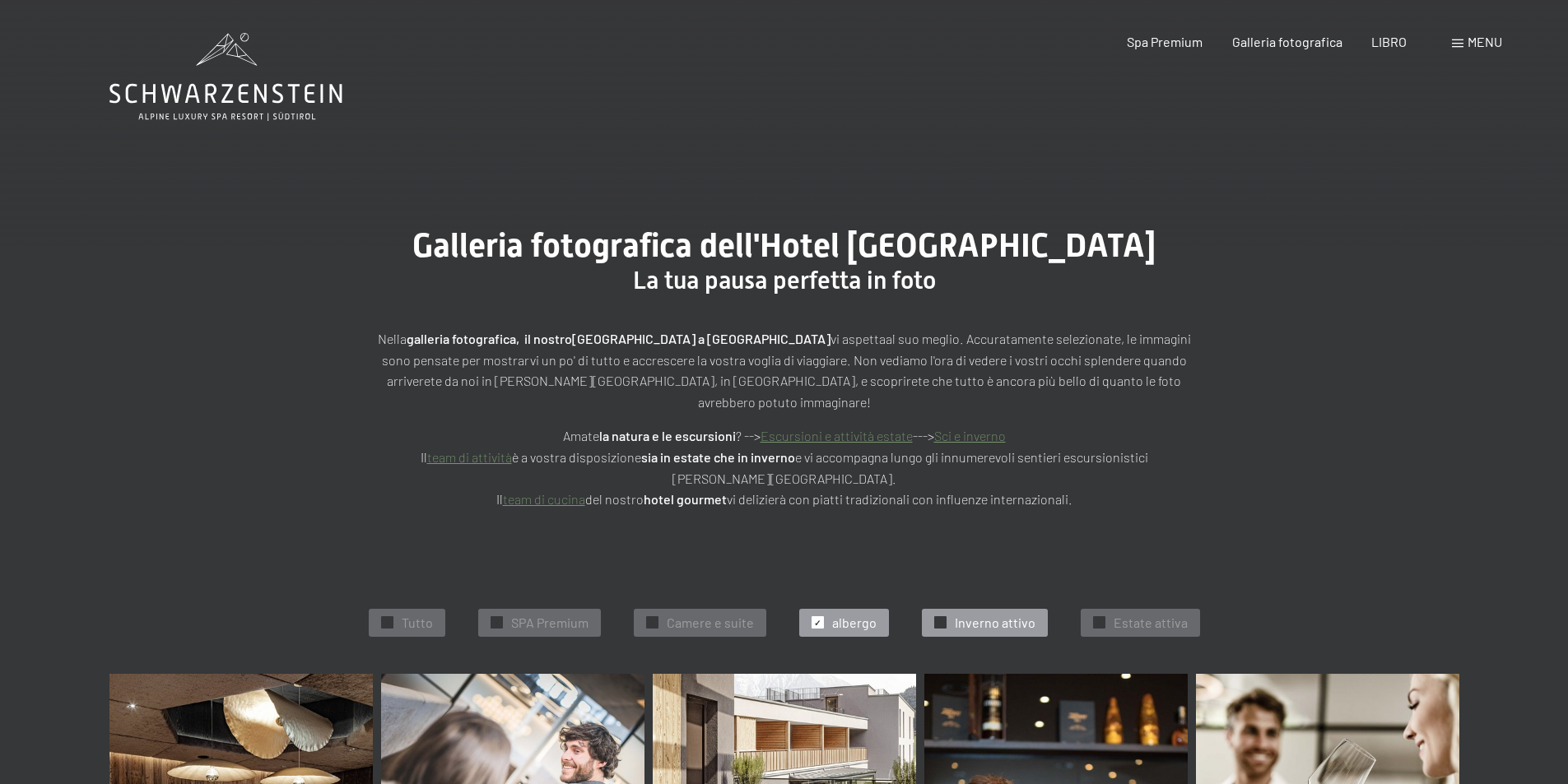
click at [992, 614] on font "Inverno attivo" at bounding box center [994, 622] width 80 height 15
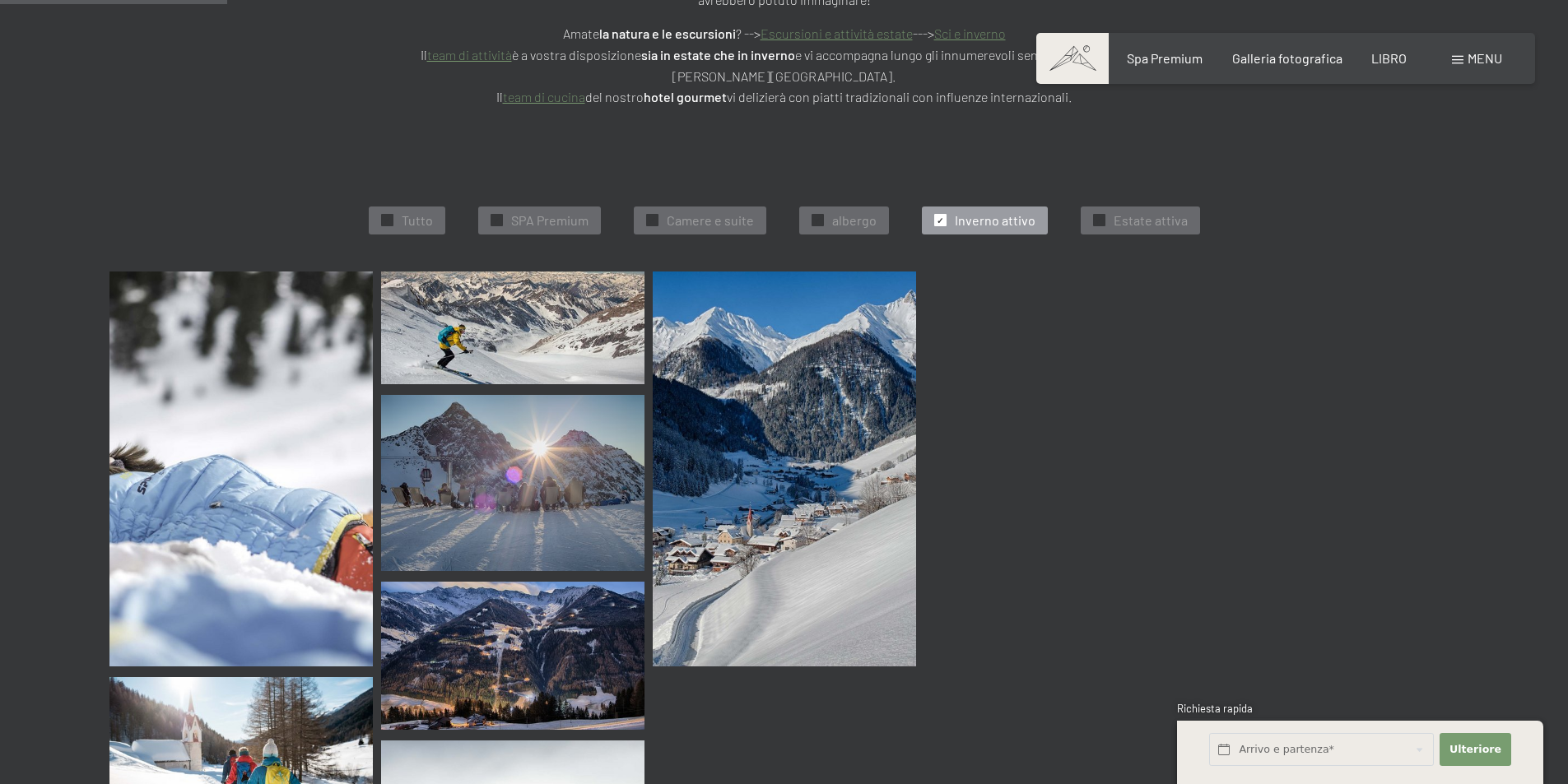
scroll to position [435, 0]
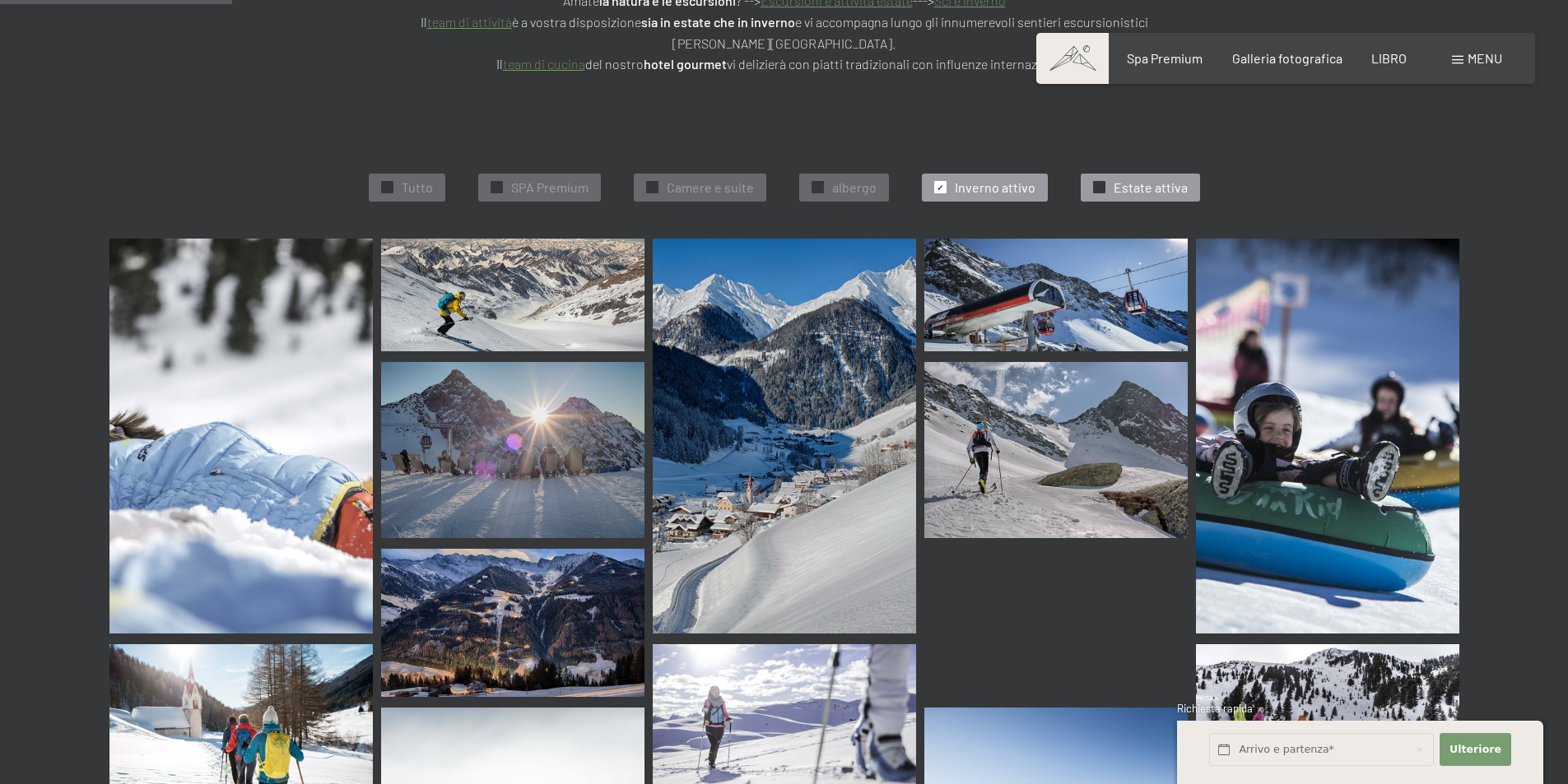
click at [1139, 178] on span "Estate attiva" at bounding box center [1150, 187] width 74 height 18
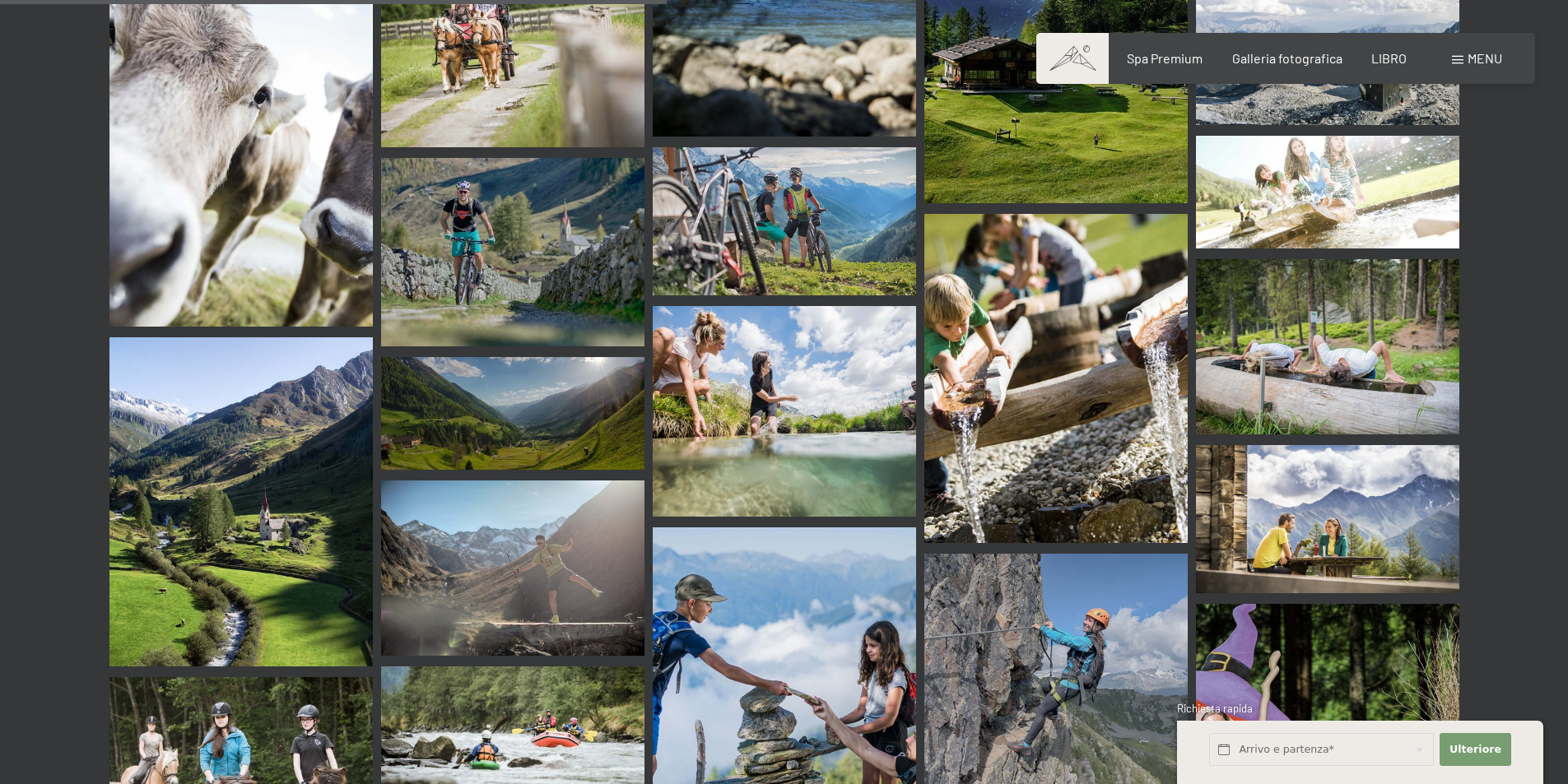
scroll to position [1531, 0]
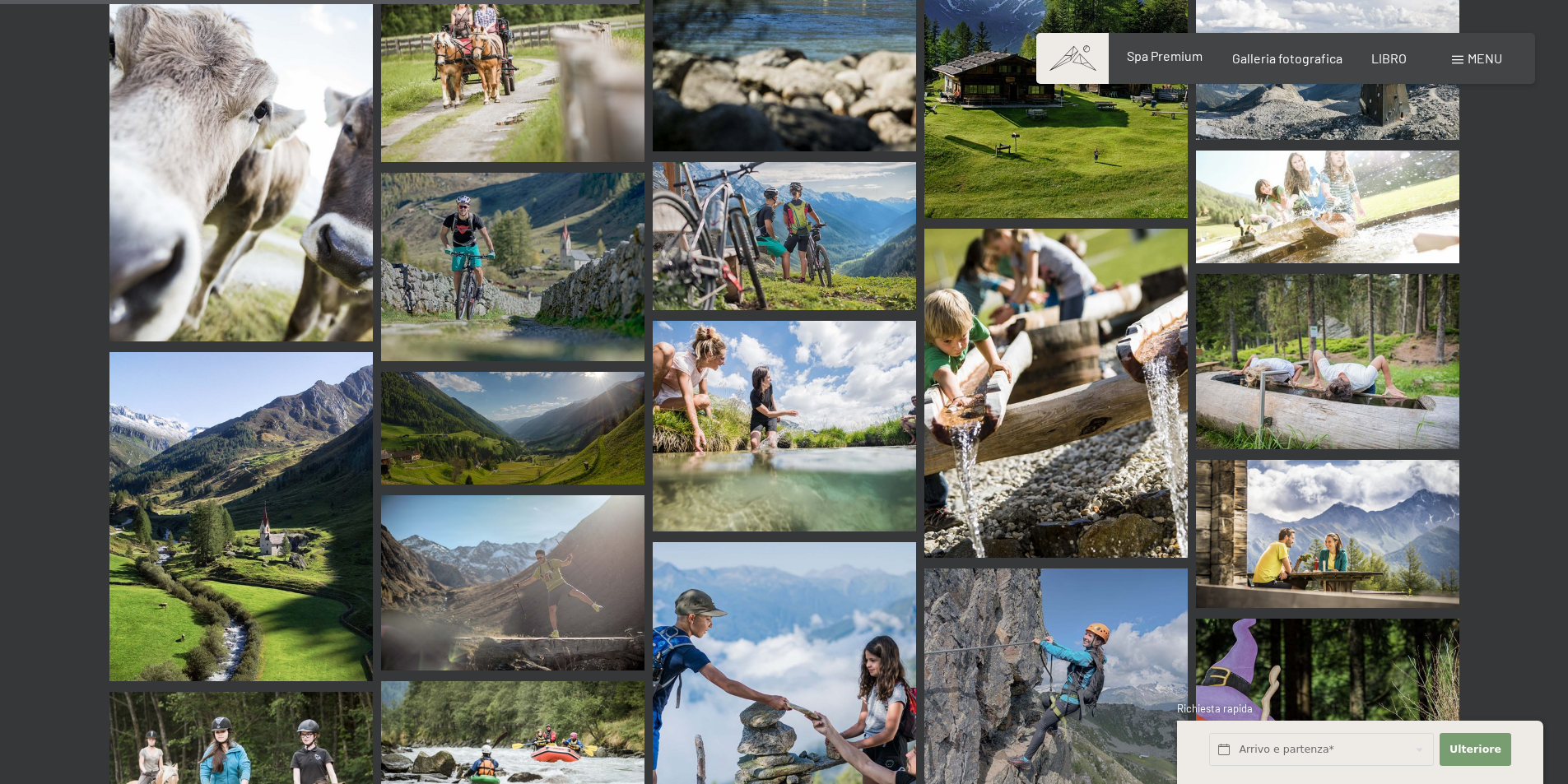
click at [1178, 57] on font "Spa Premium" at bounding box center [1165, 55] width 76 height 15
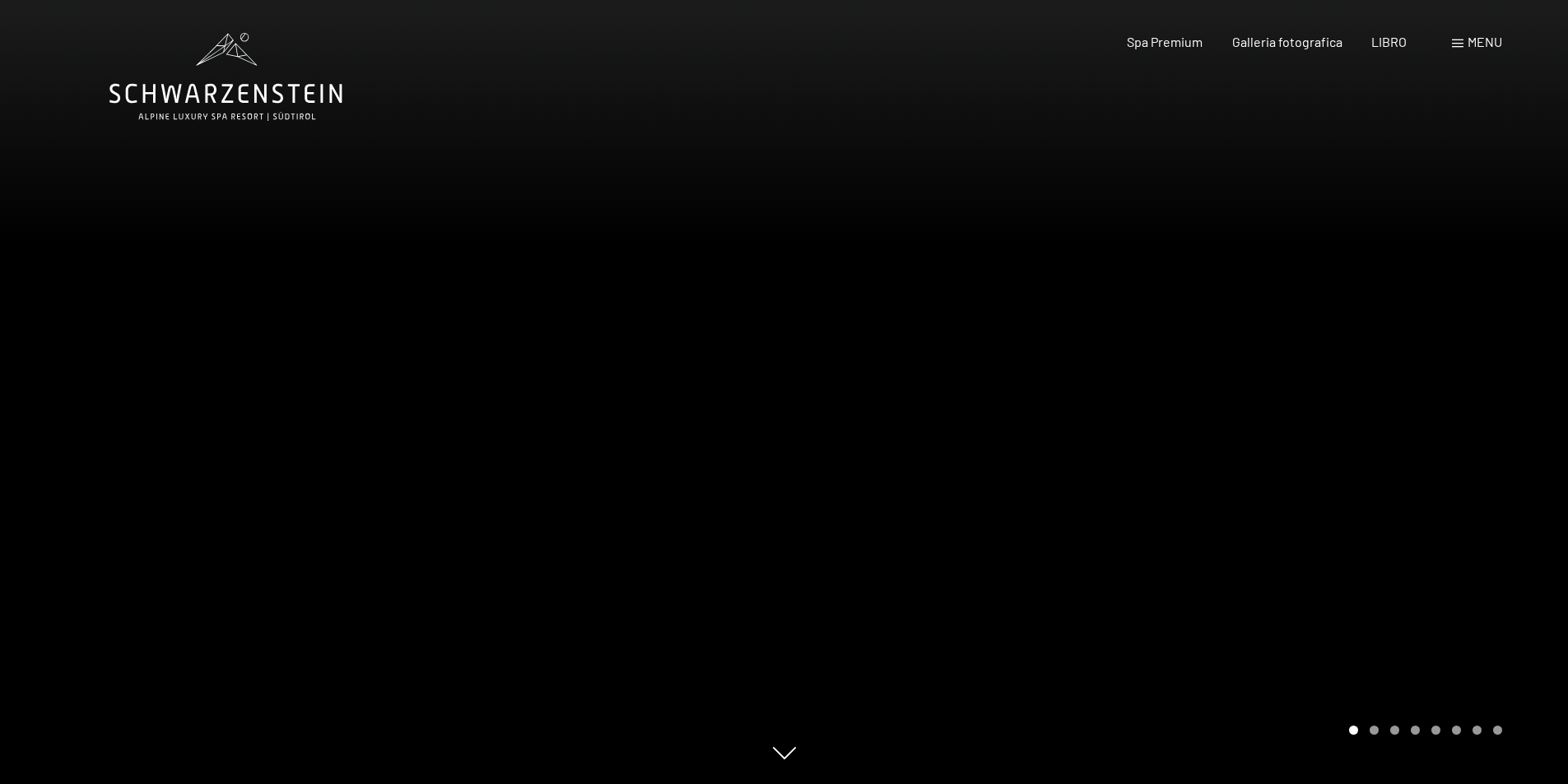
click at [1526, 393] on div at bounding box center [1177, 392] width 784 height 784
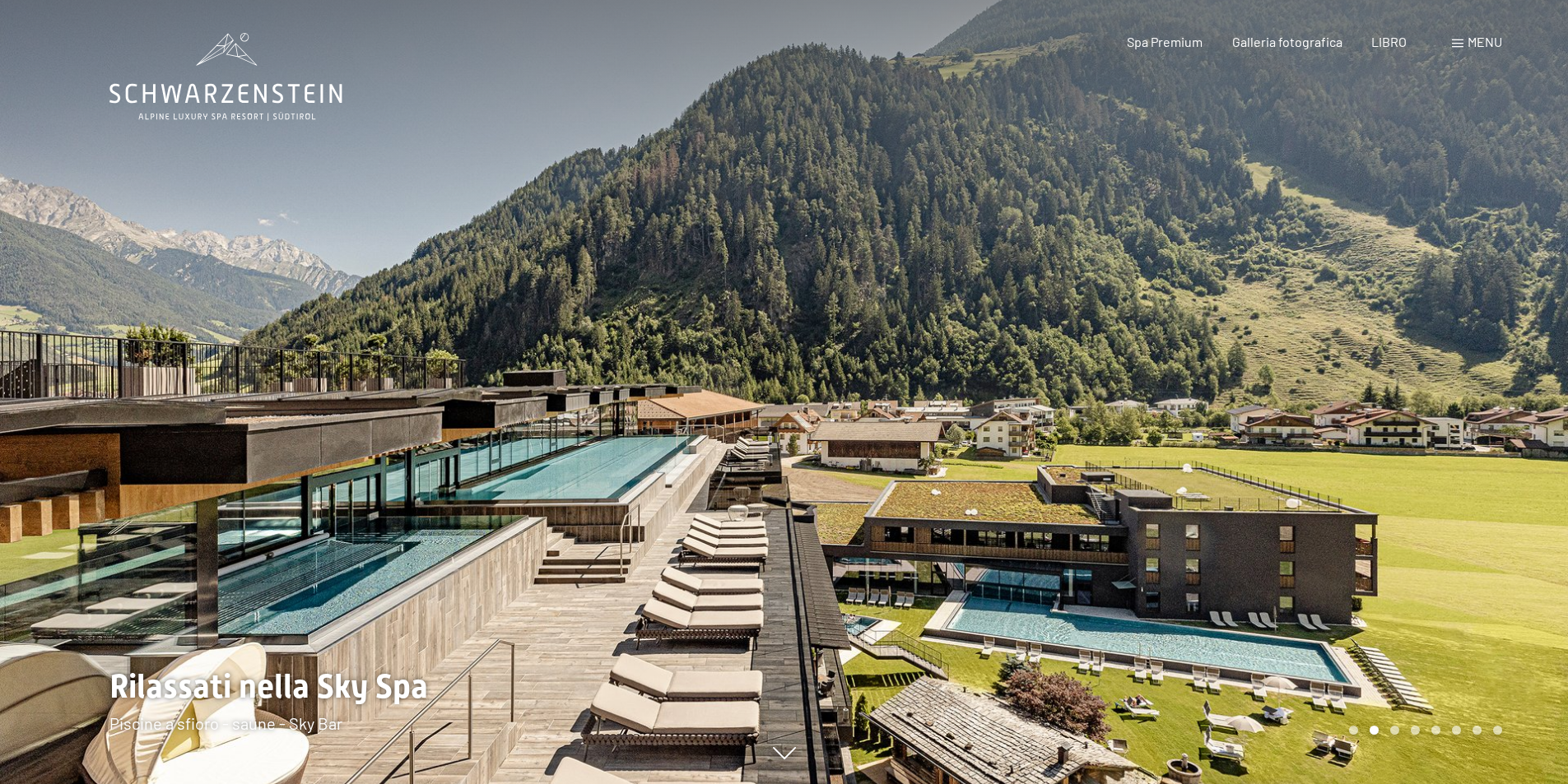
click at [1522, 386] on div at bounding box center [1177, 392] width 784 height 784
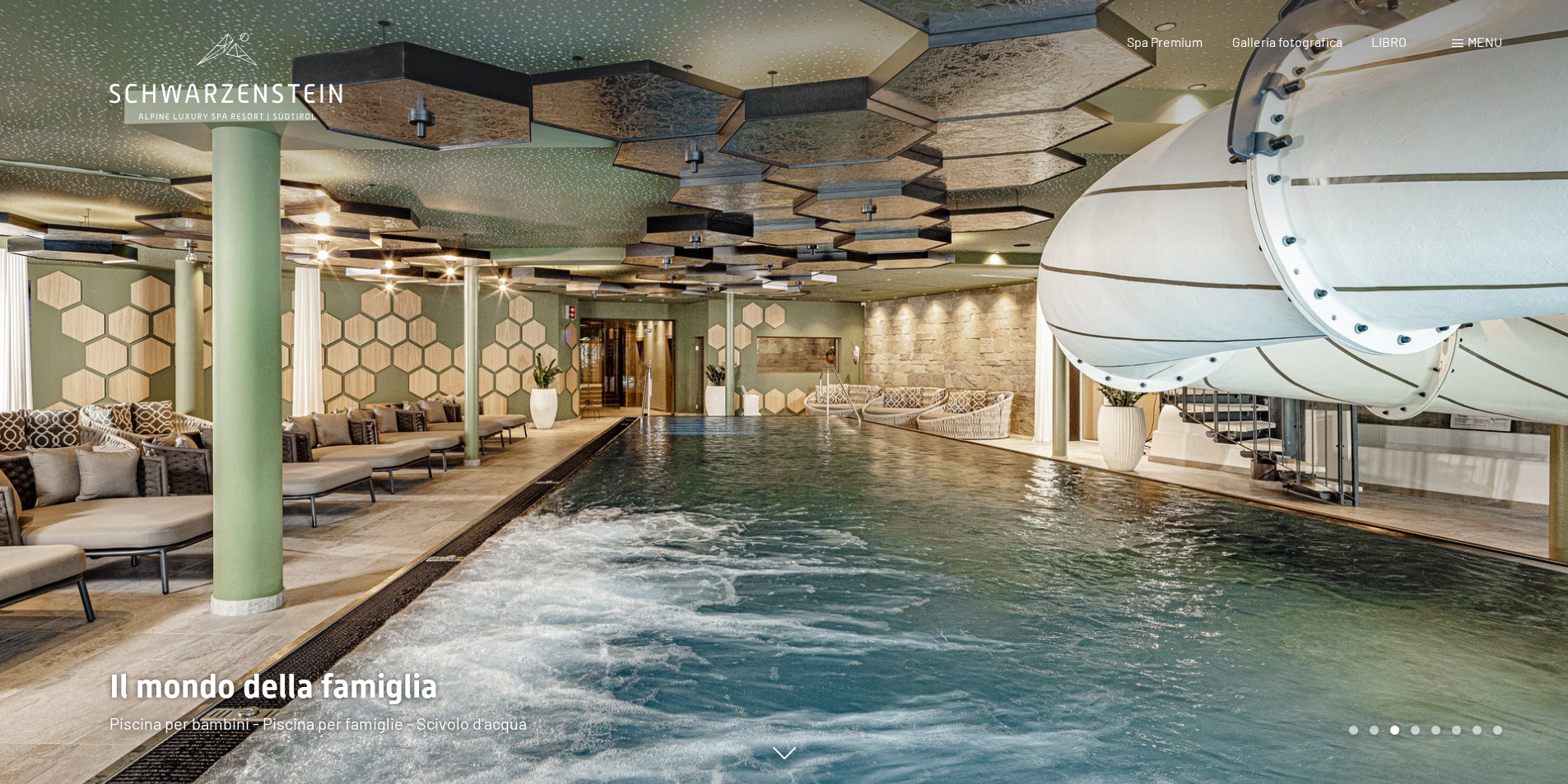
click at [1522, 386] on div at bounding box center [1177, 392] width 784 height 784
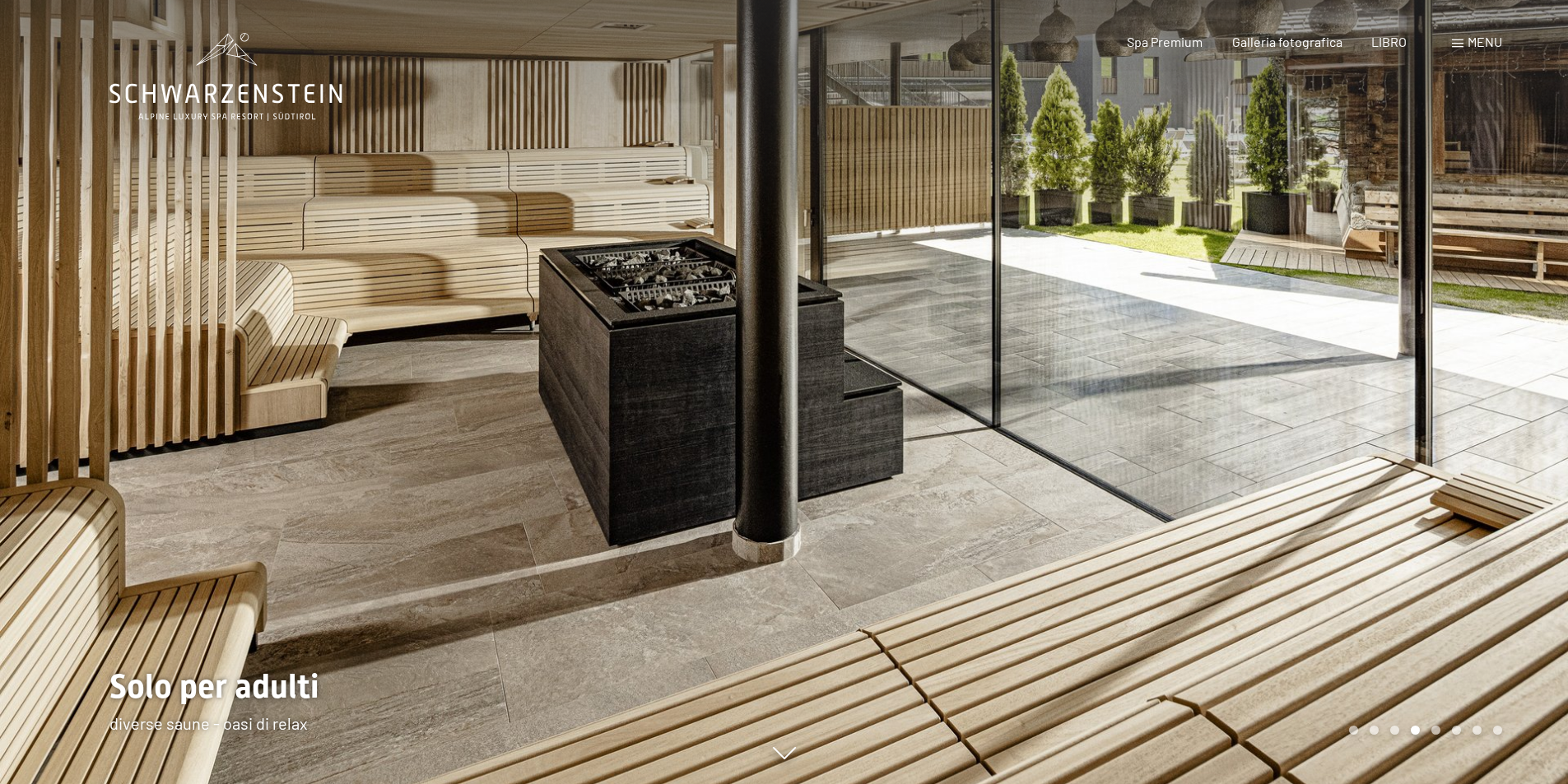
click at [1522, 386] on div at bounding box center [1177, 392] width 784 height 784
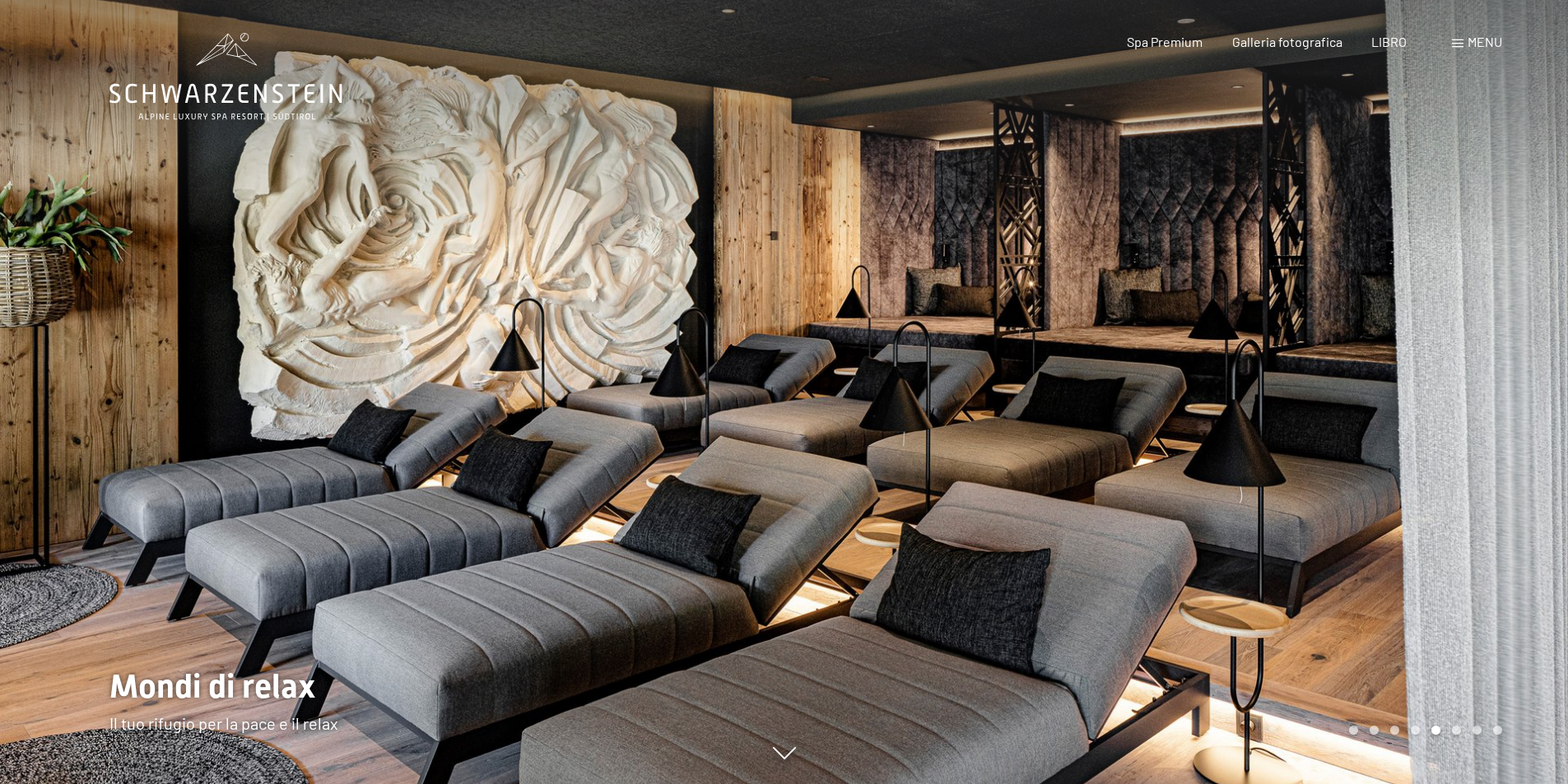
click at [1522, 386] on div at bounding box center [1177, 392] width 784 height 784
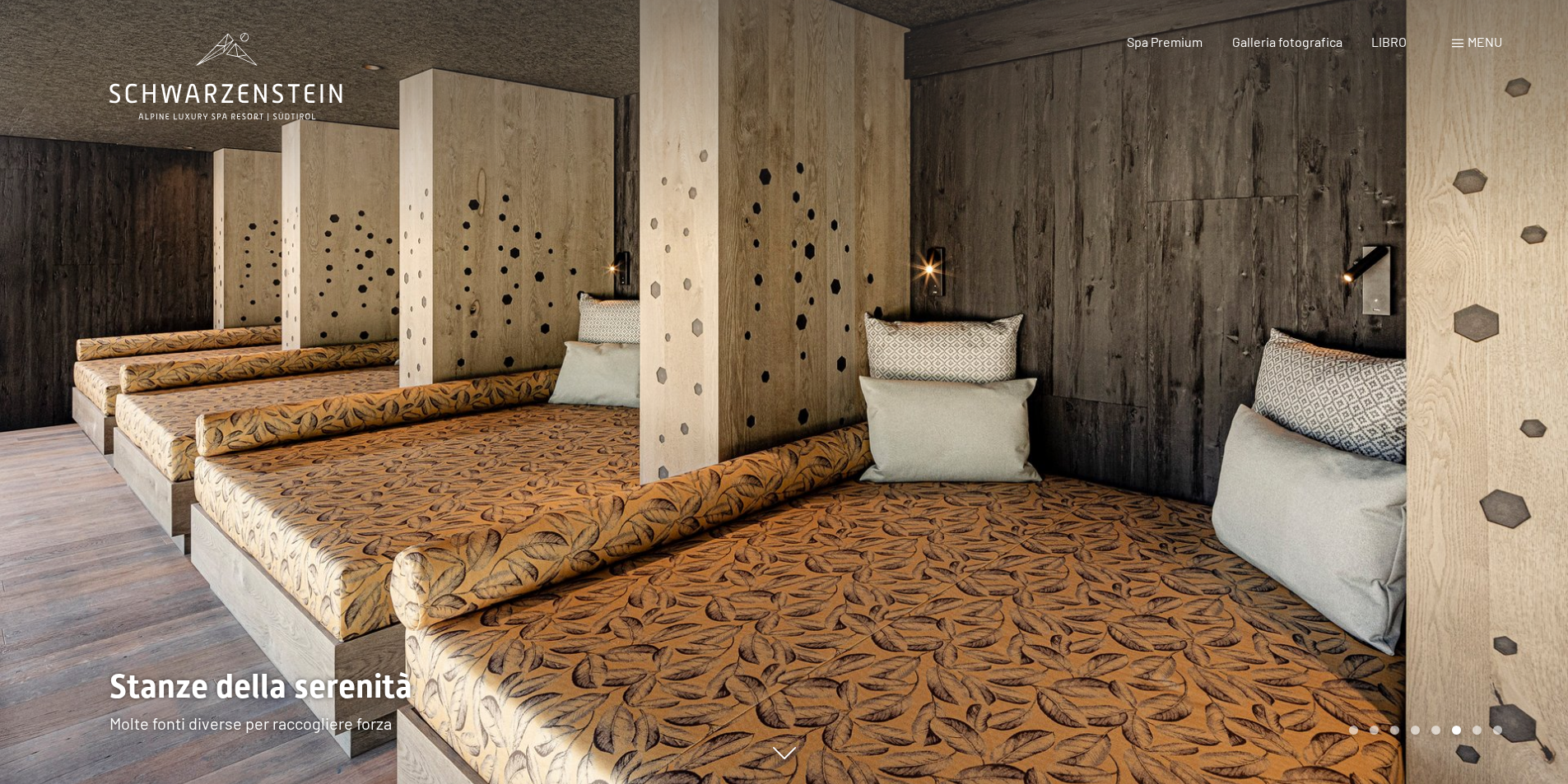
click at [1522, 386] on div at bounding box center [1177, 392] width 784 height 784
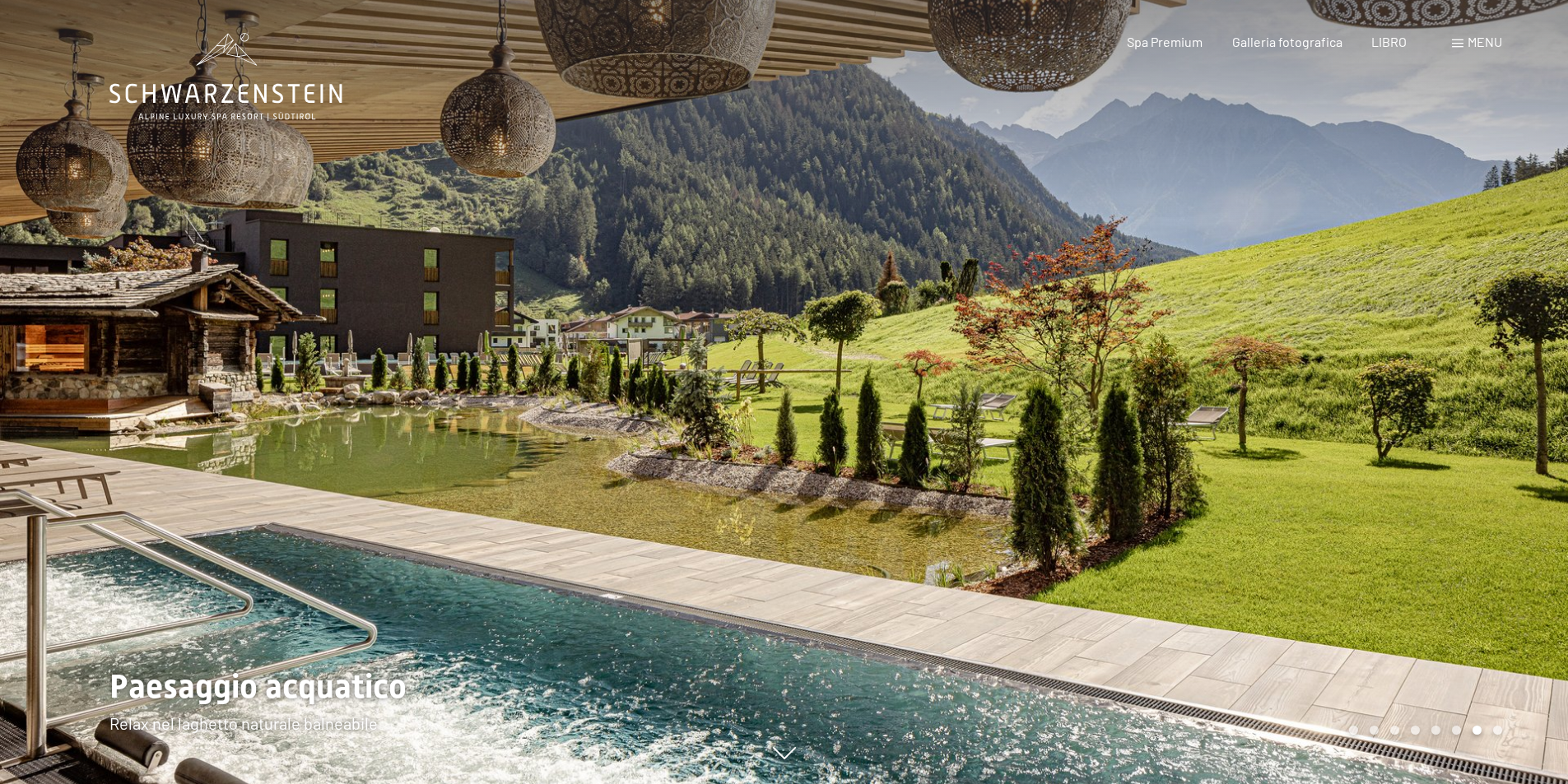
click at [1522, 386] on div at bounding box center [1177, 392] width 784 height 784
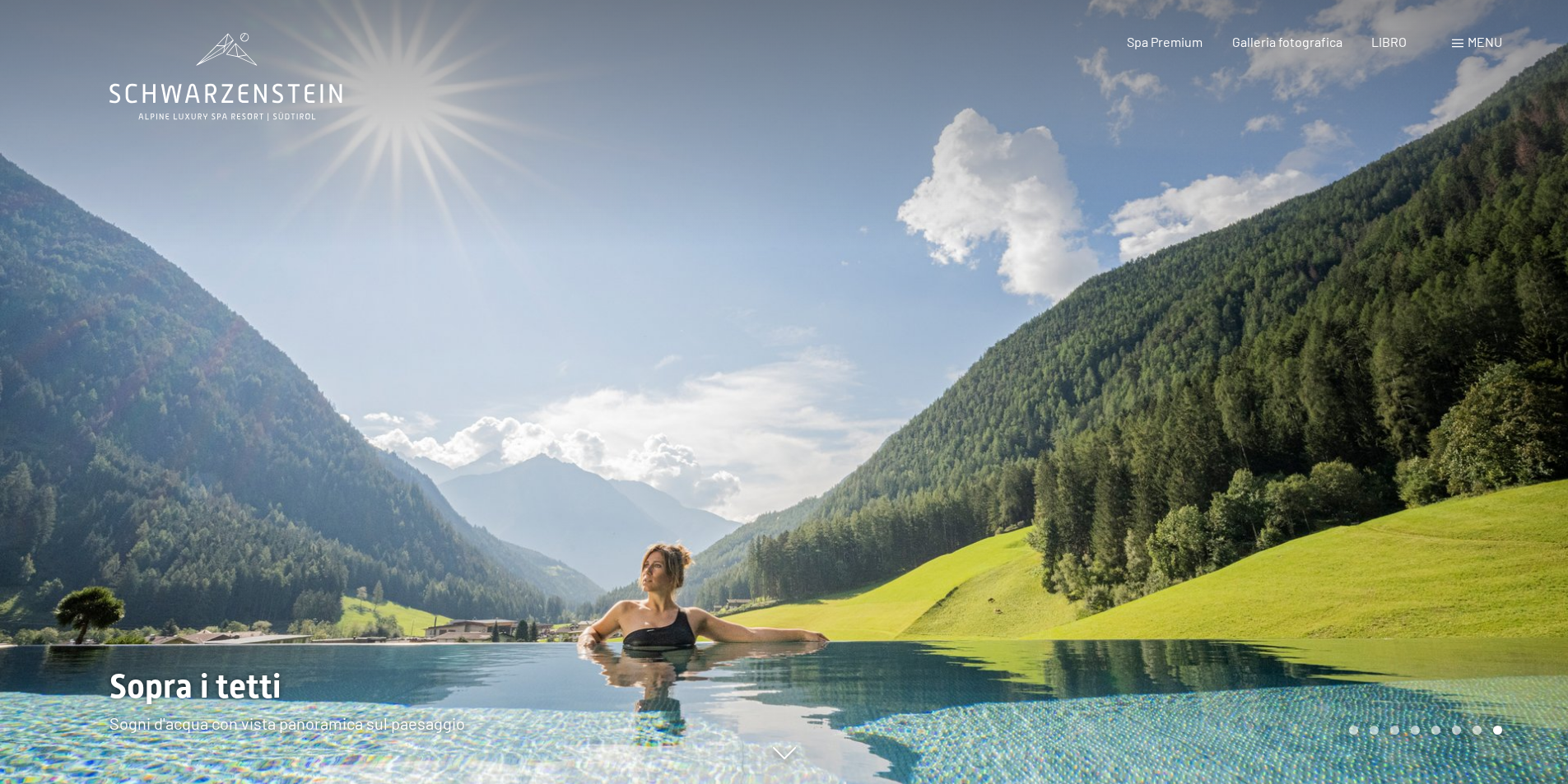
click at [1522, 386] on div at bounding box center [1177, 392] width 784 height 784
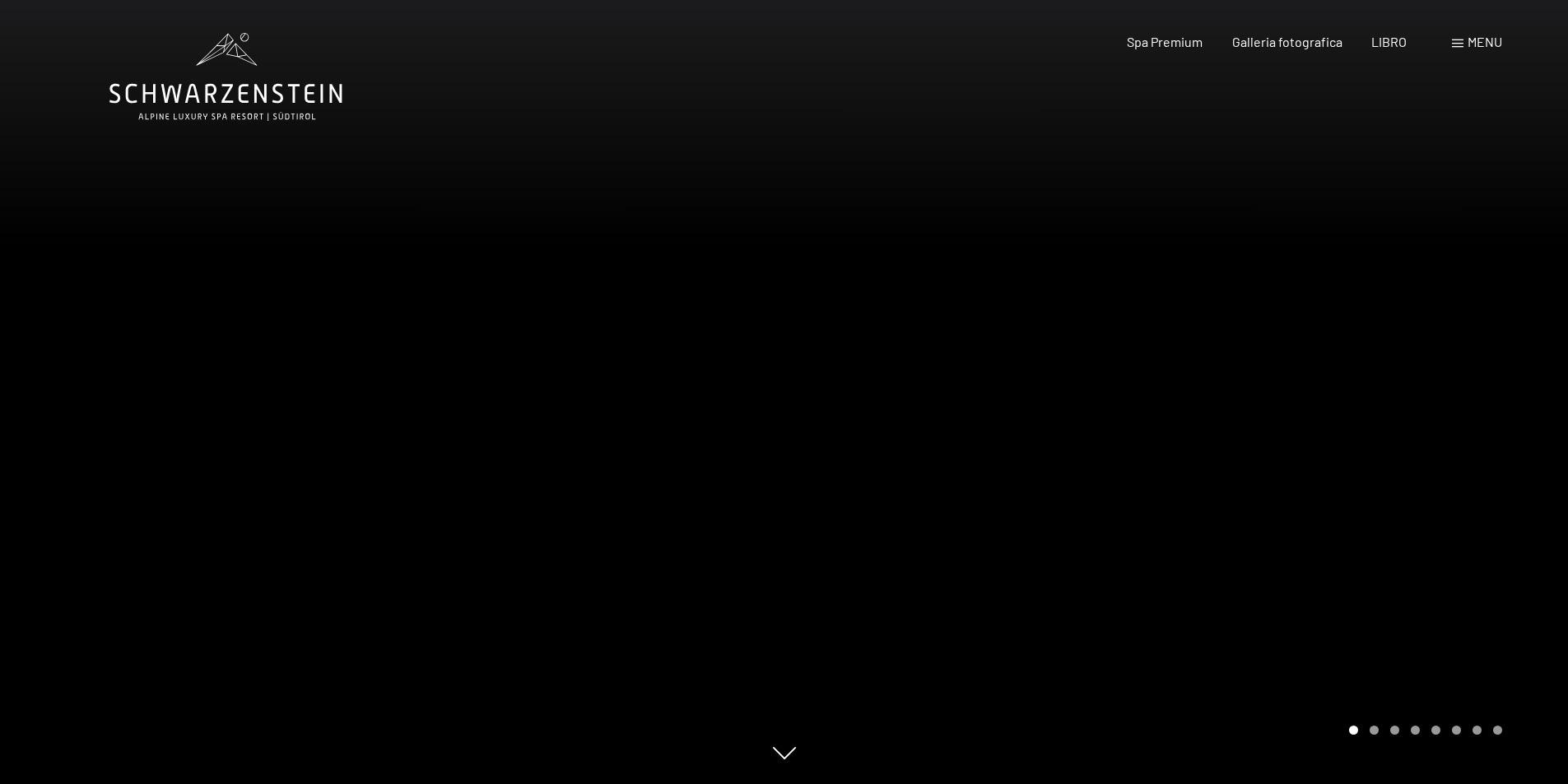
click at [1522, 386] on div at bounding box center [1177, 392] width 784 height 784
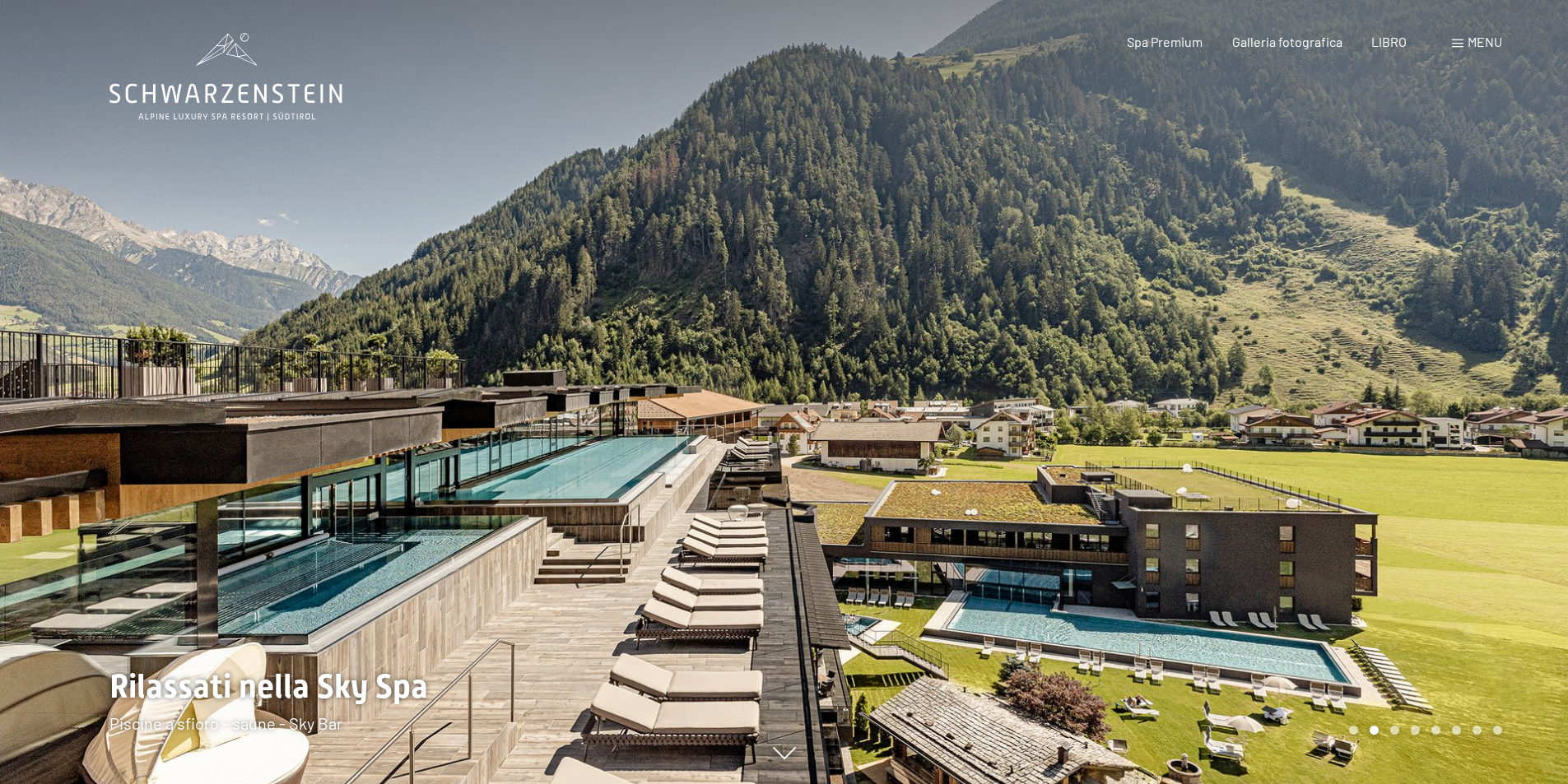
click at [1522, 386] on div at bounding box center [1177, 392] width 784 height 784
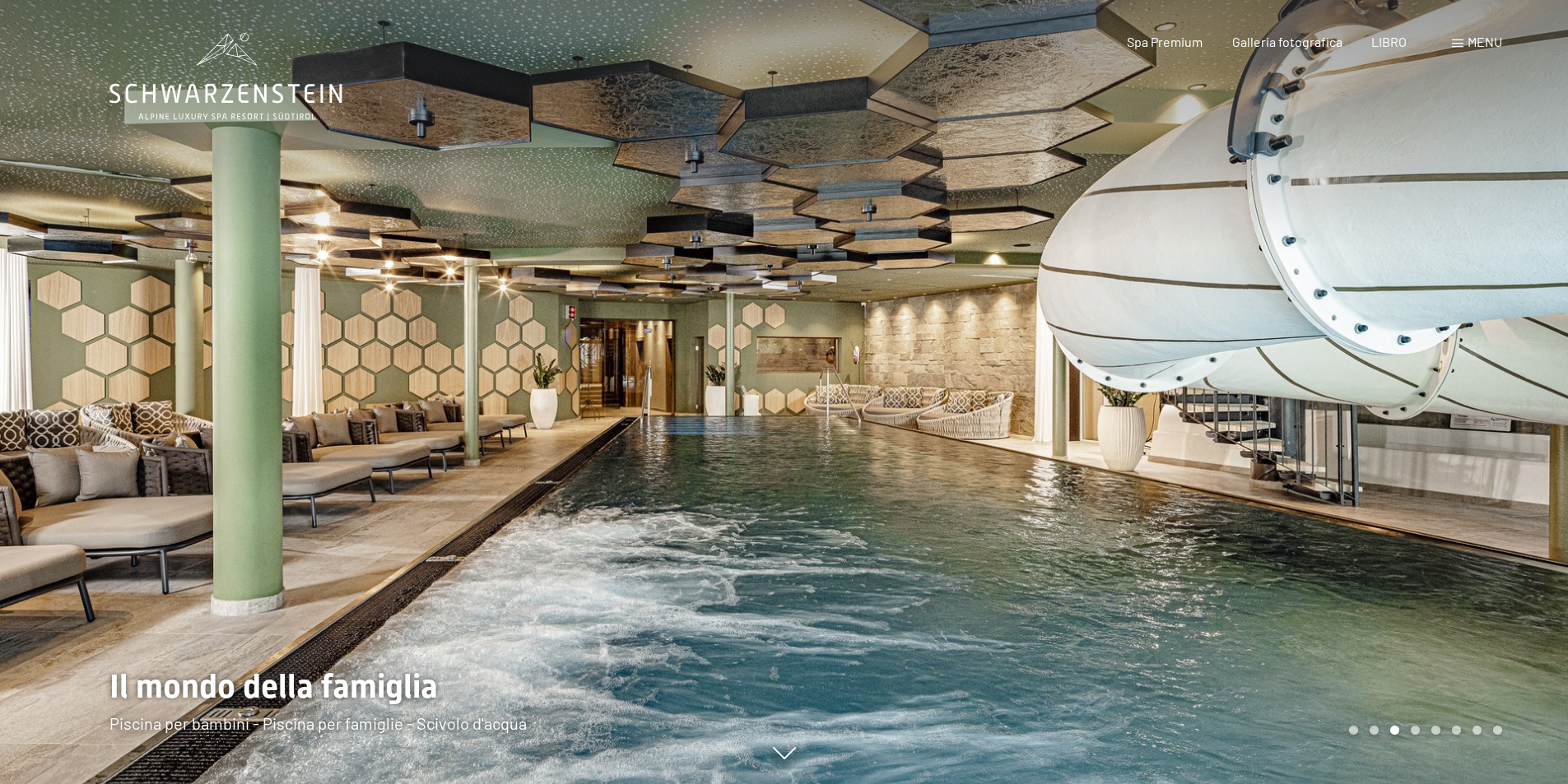
click at [1522, 386] on div at bounding box center [1177, 392] width 784 height 784
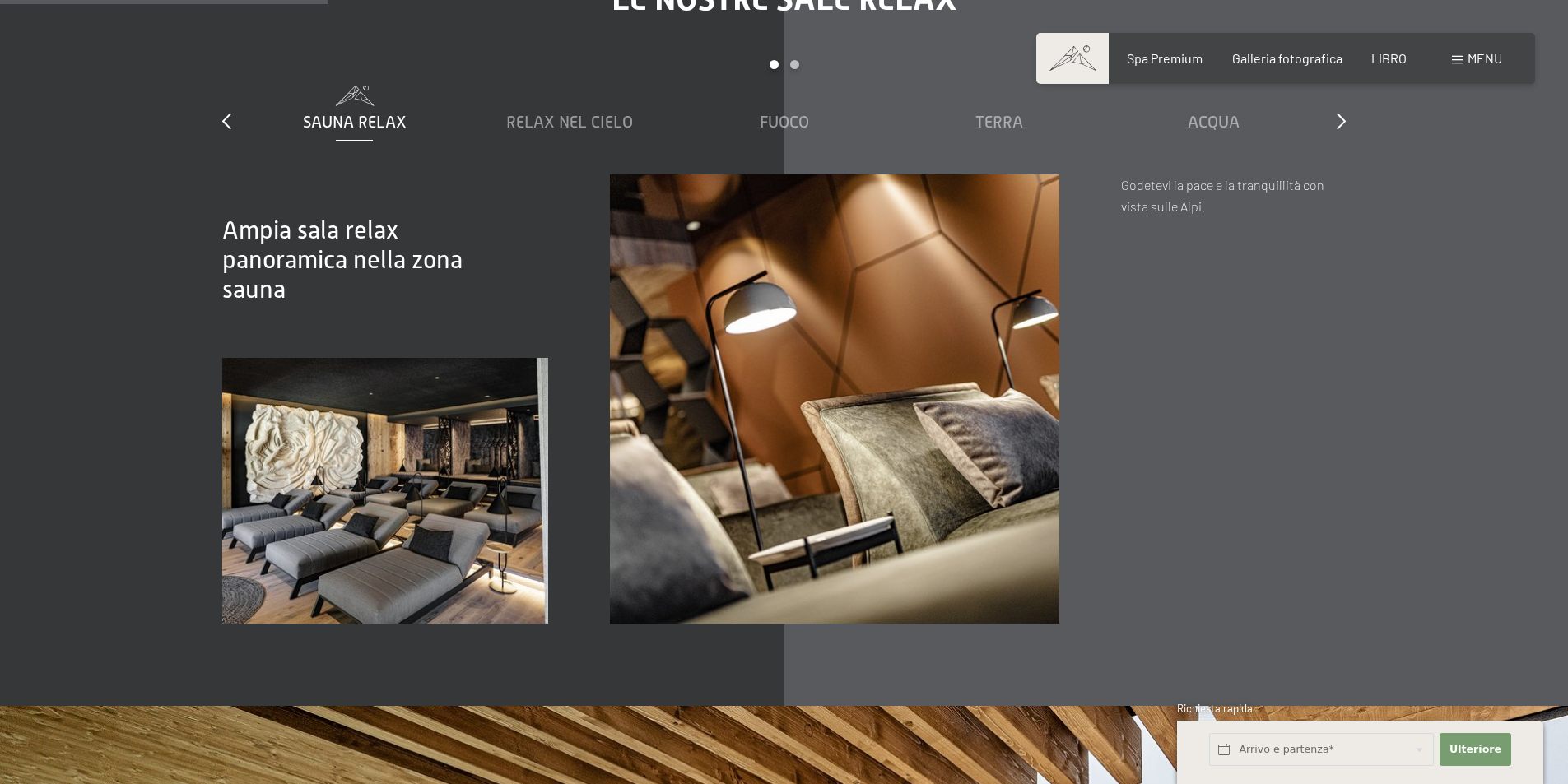
scroll to position [2550, 0]
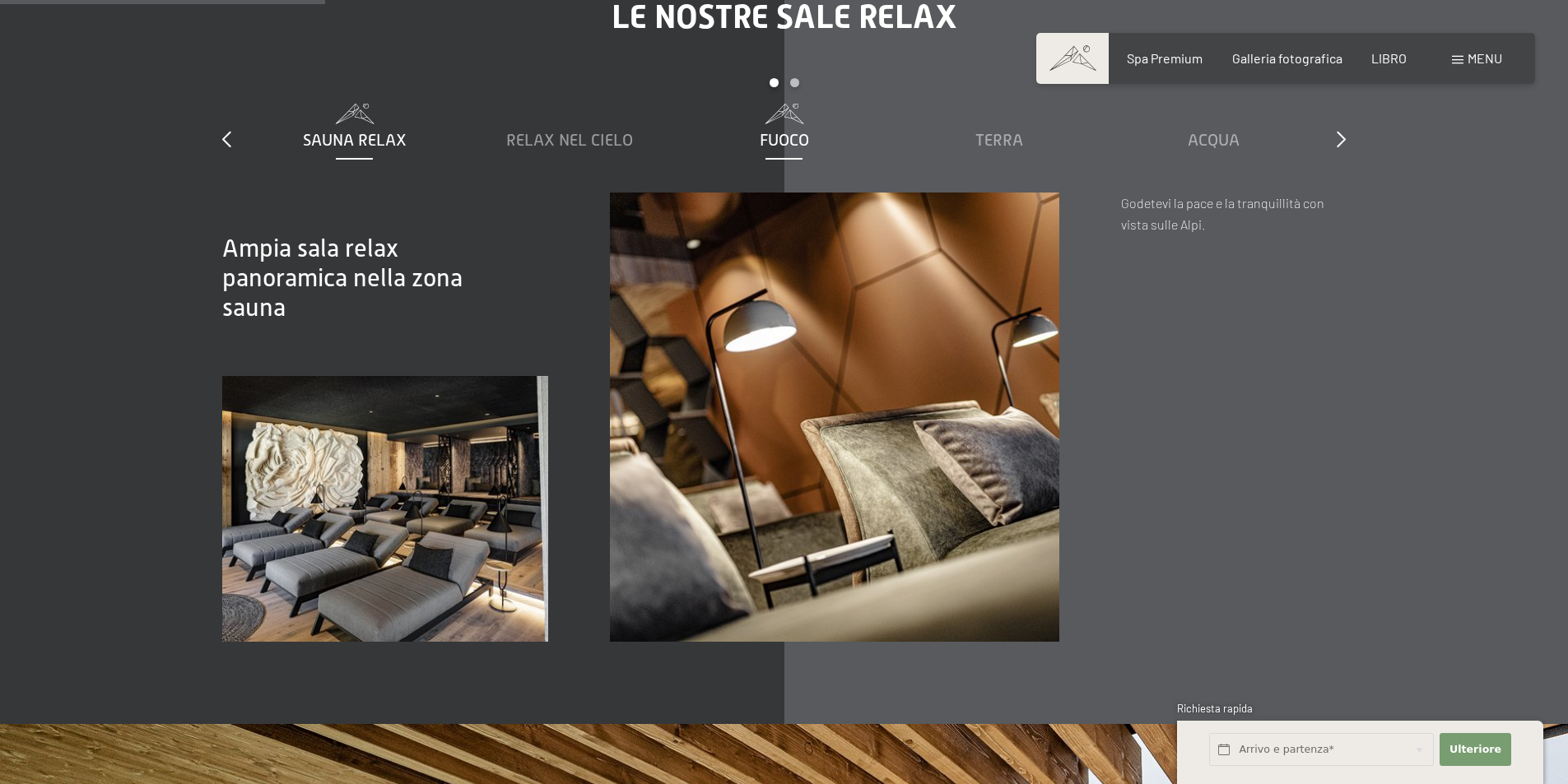
click at [764, 139] on font "Fuoco" at bounding box center [784, 139] width 49 height 18
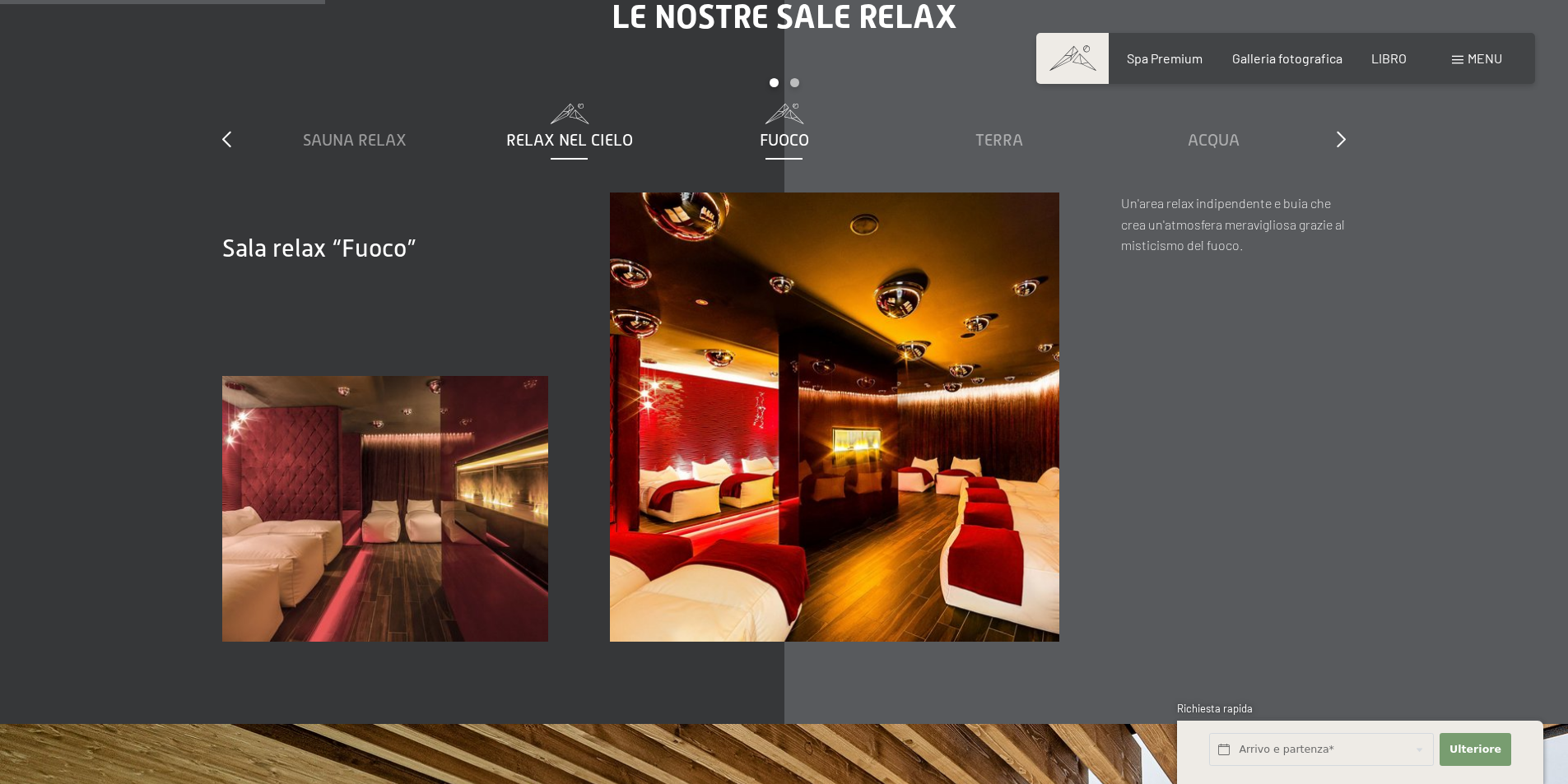
click at [623, 136] on font "Relax nel cielo" at bounding box center [570, 139] width 127 height 18
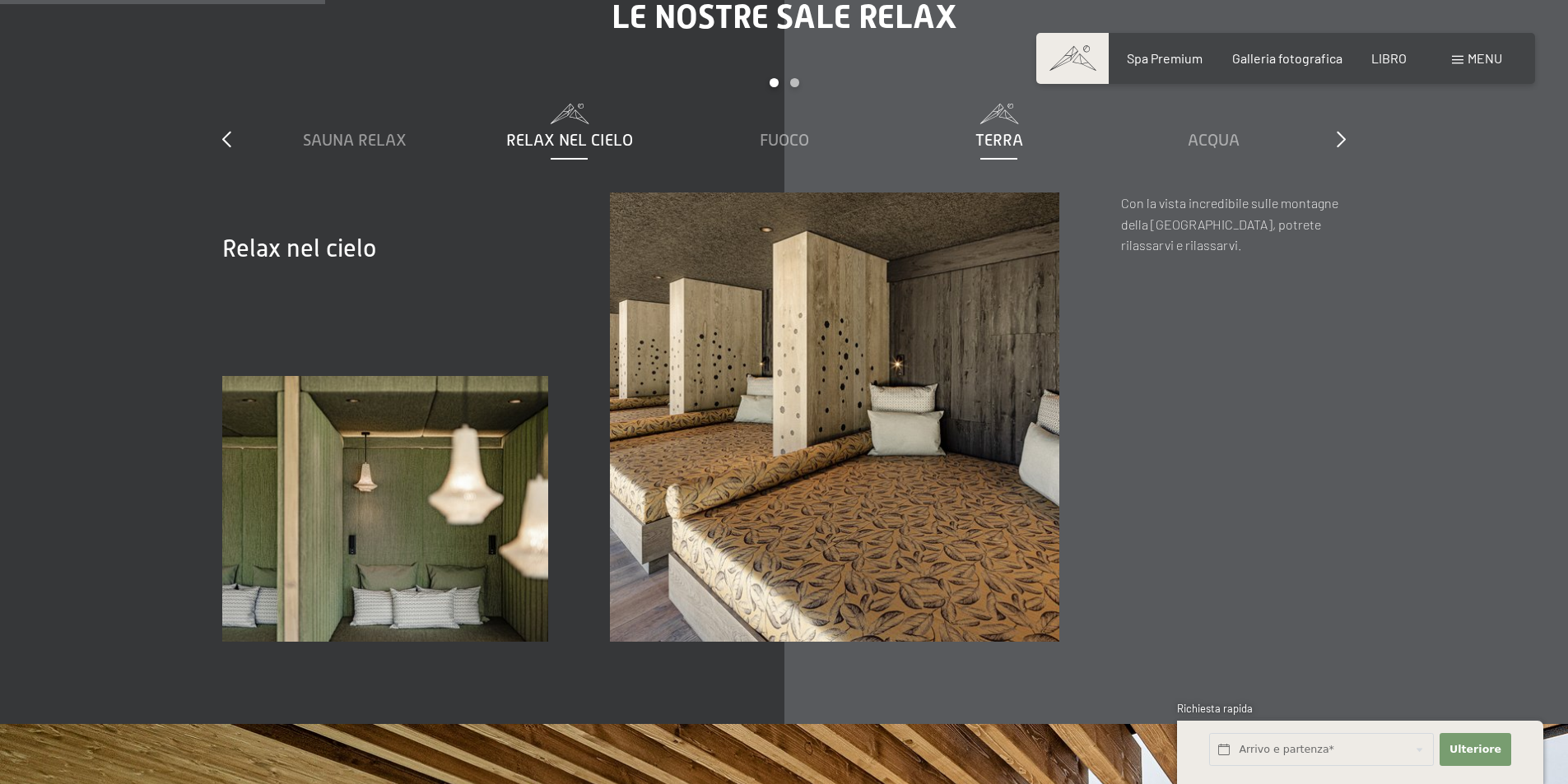
click at [999, 129] on div "Terra" at bounding box center [998, 139] width 199 height 23
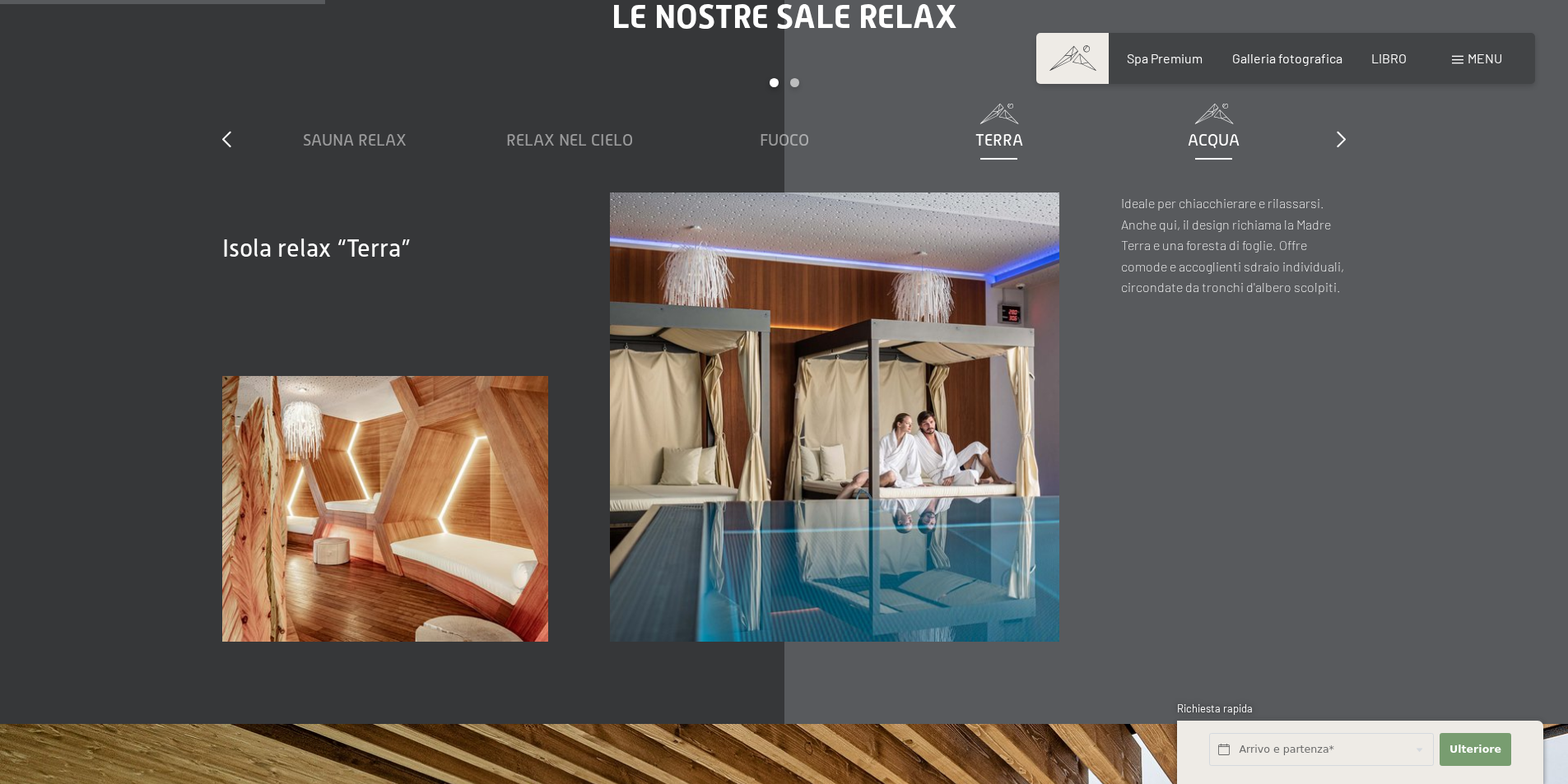
click at [1247, 143] on div "Acqua" at bounding box center [1213, 139] width 199 height 23
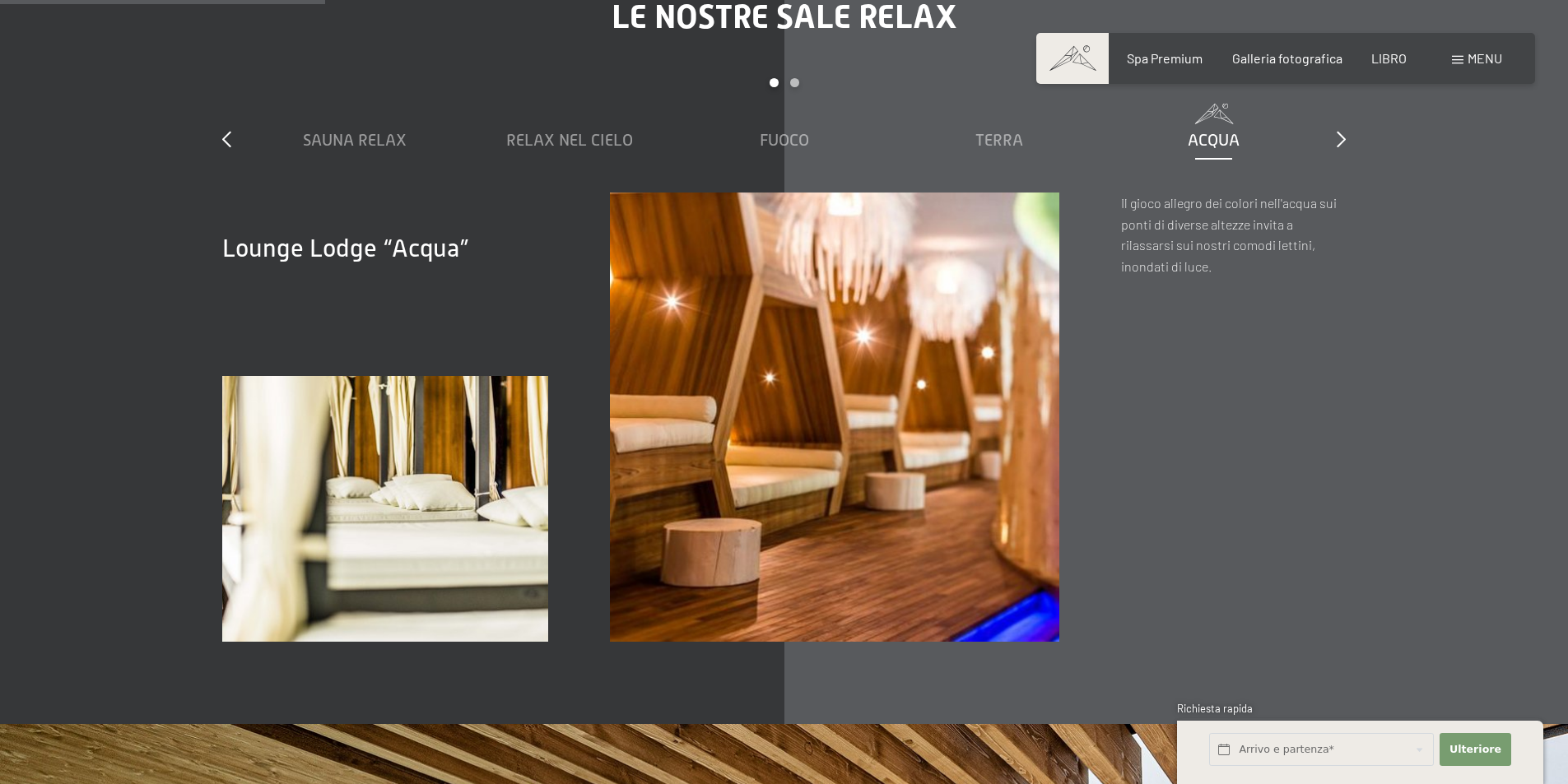
click at [1346, 136] on div "Le nostre sale relax diapositiva 1 a 5 di 7 Sauna Relax Relax nel cielo Fuoco T…" at bounding box center [784, 319] width 1247 height 644
click at [1346, 135] on div "Le nostre sale relax diapositiva 1 a 5 di 7 Sauna Relax Relax nel cielo Fuoco T…" at bounding box center [784, 319] width 1247 height 644
click at [1341, 135] on icon at bounding box center [1341, 139] width 9 height 16
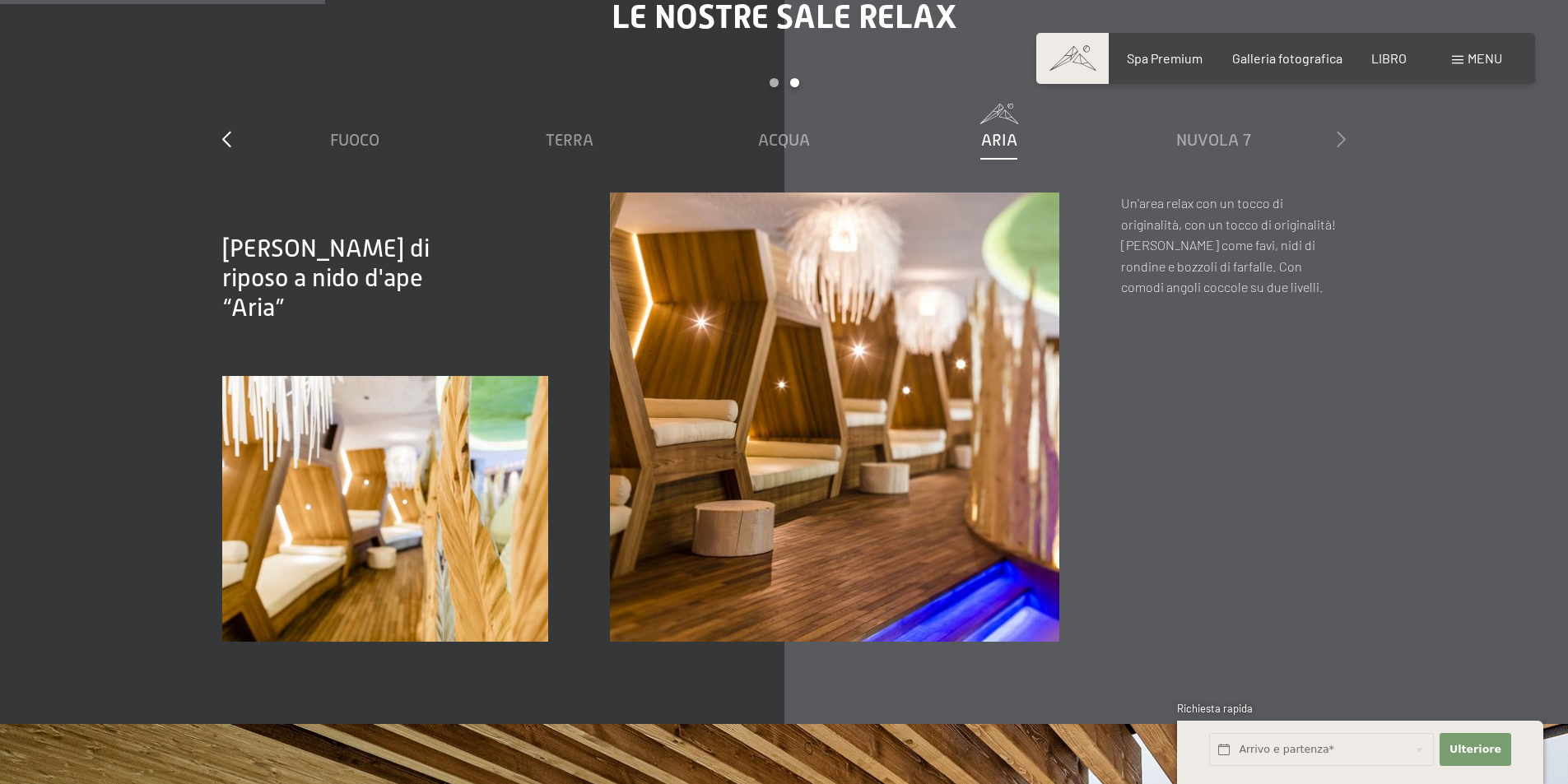
click at [1341, 135] on icon at bounding box center [1341, 139] width 9 height 16
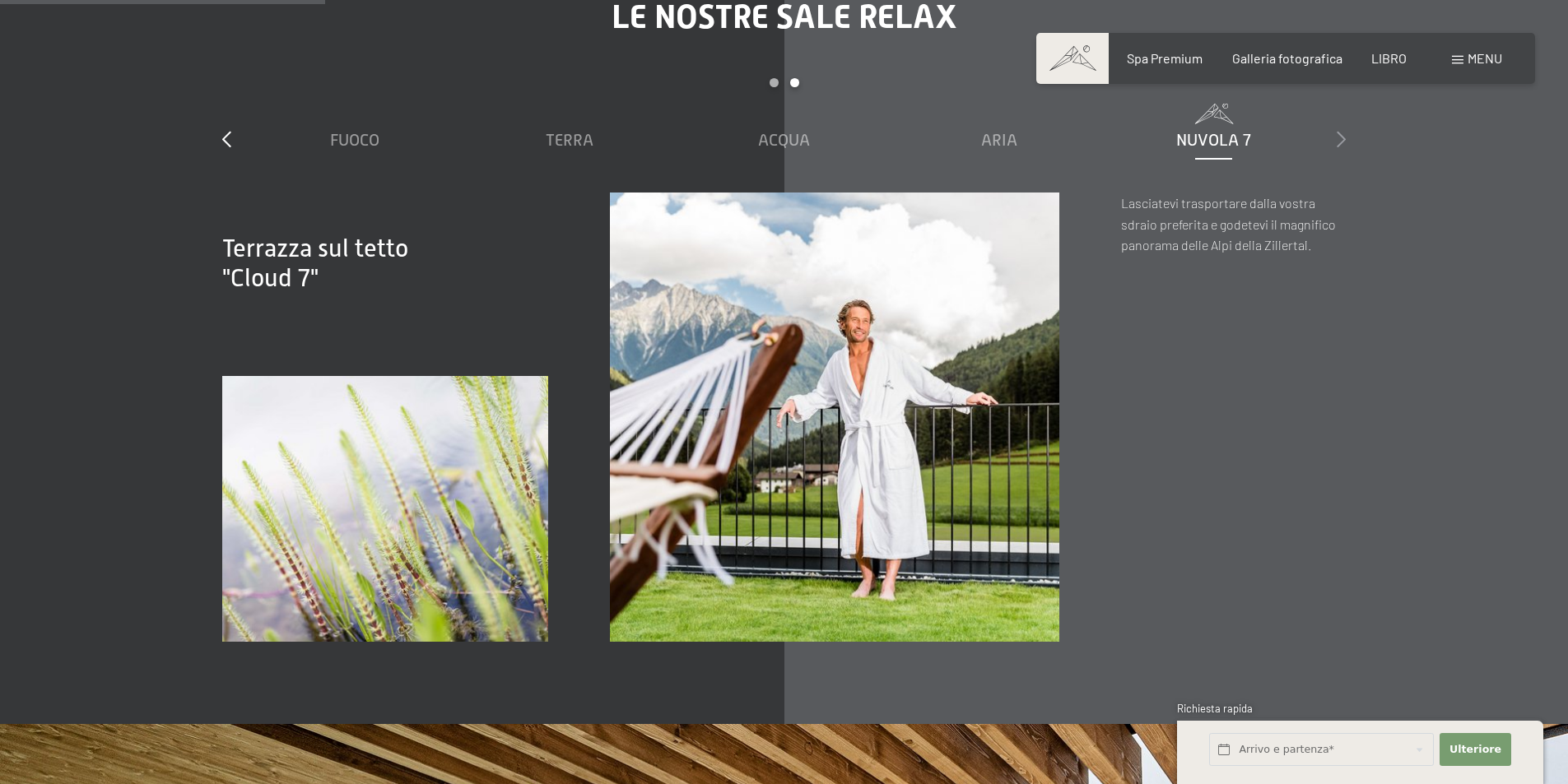
click at [1341, 135] on icon at bounding box center [1341, 139] width 9 height 16
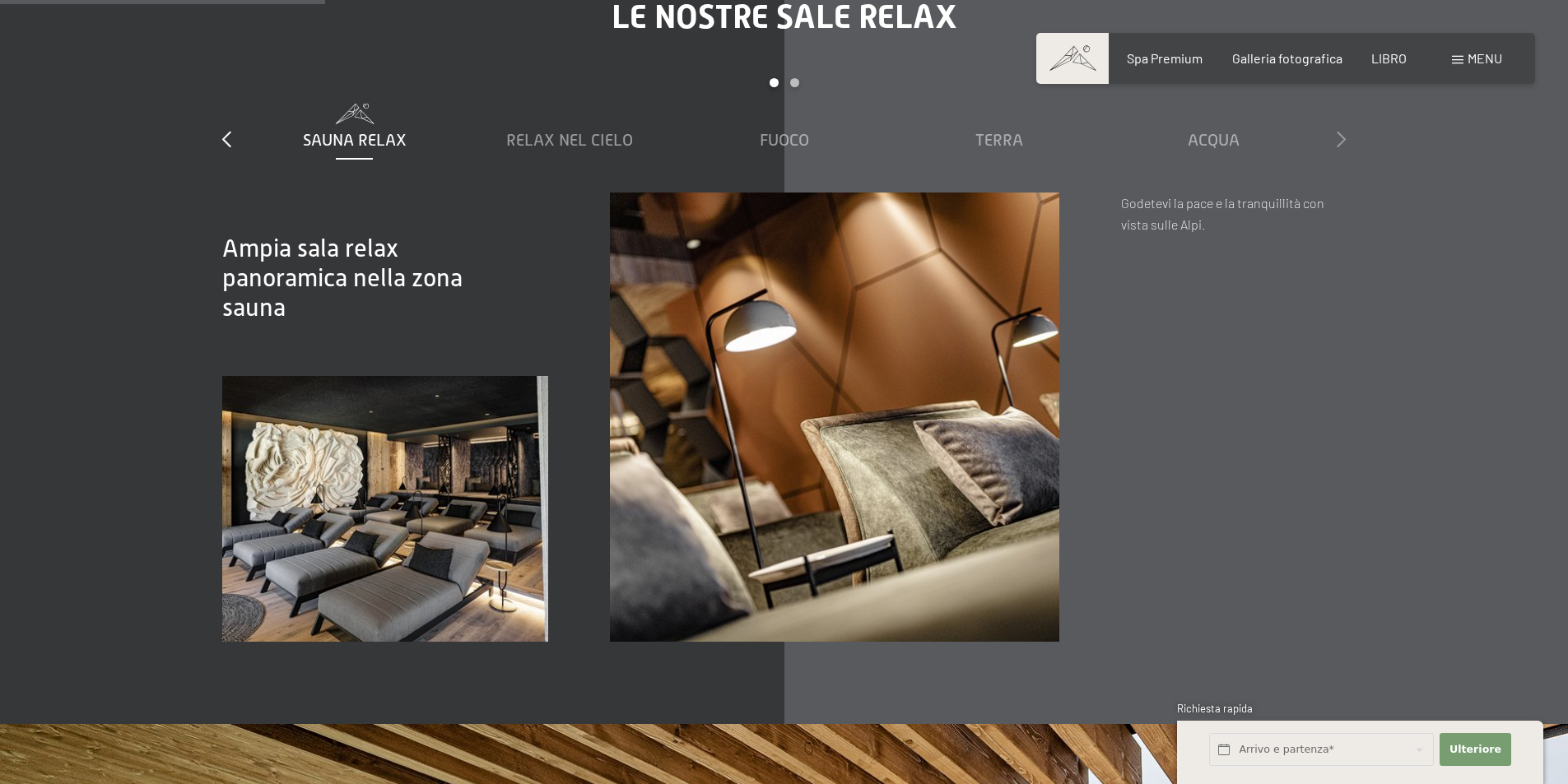
click at [1341, 135] on icon at bounding box center [1341, 139] width 9 height 16
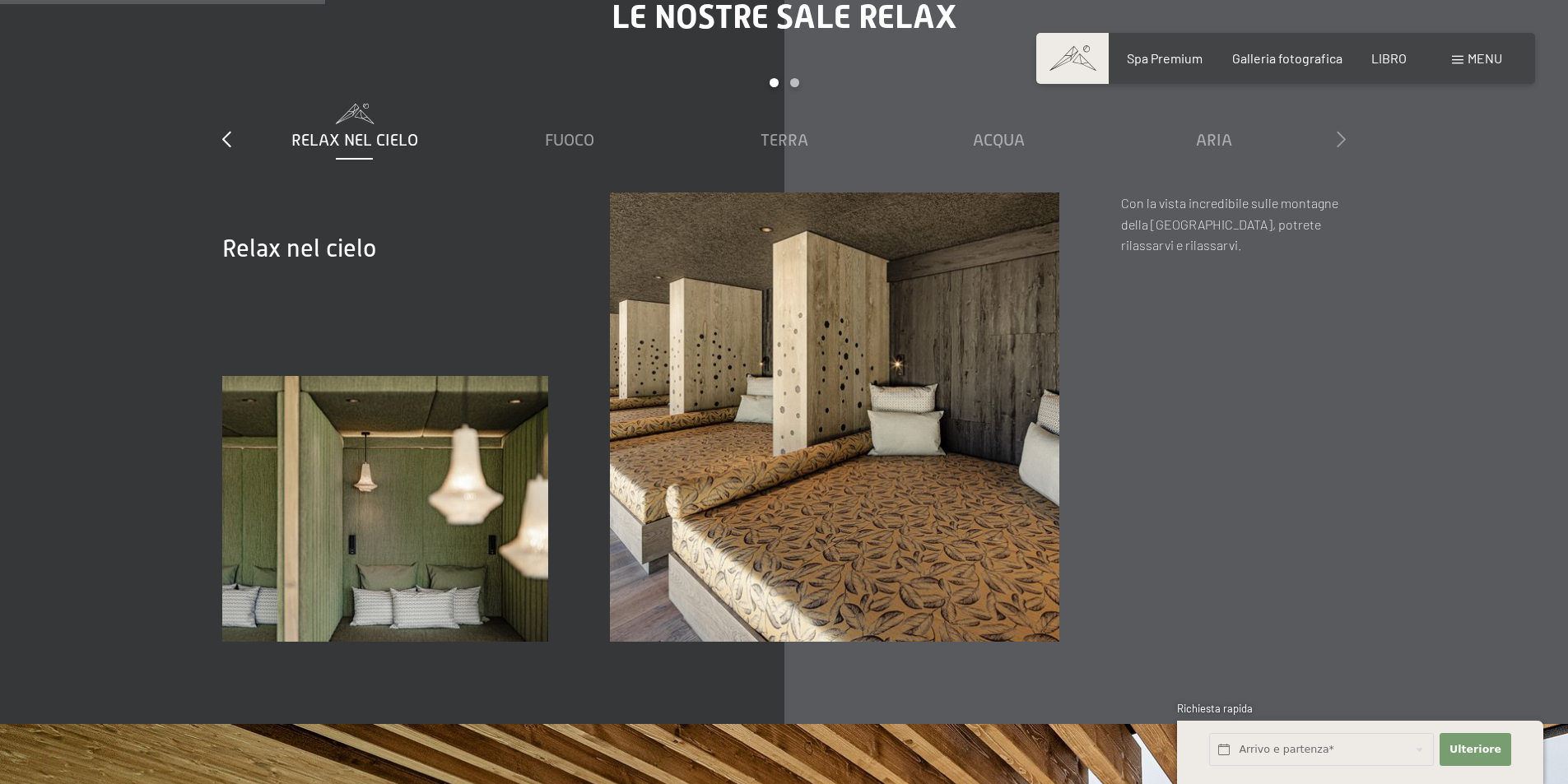
click at [1341, 135] on icon at bounding box center [1341, 139] width 9 height 16
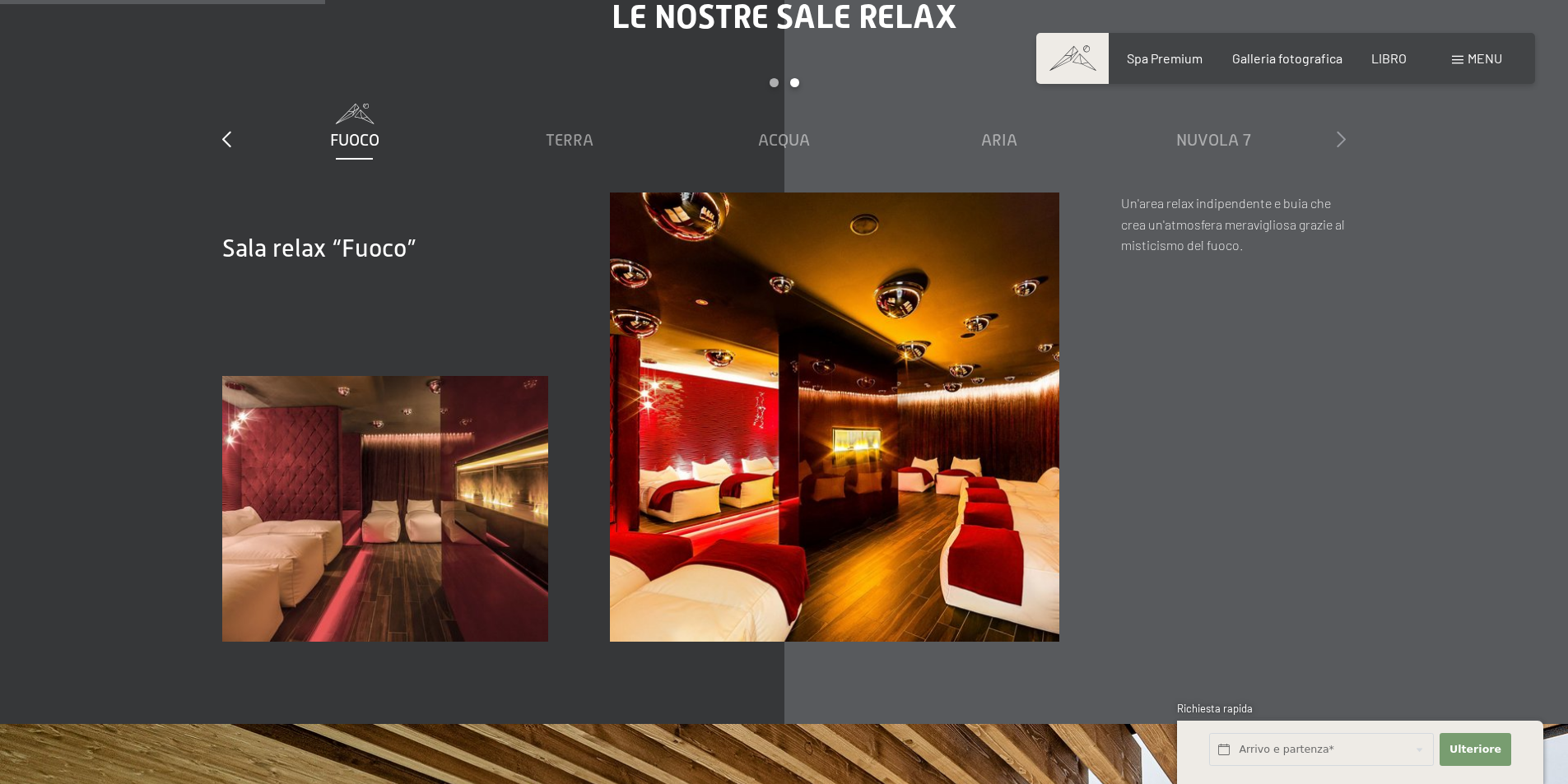
click at [1341, 135] on icon at bounding box center [1341, 139] width 9 height 16
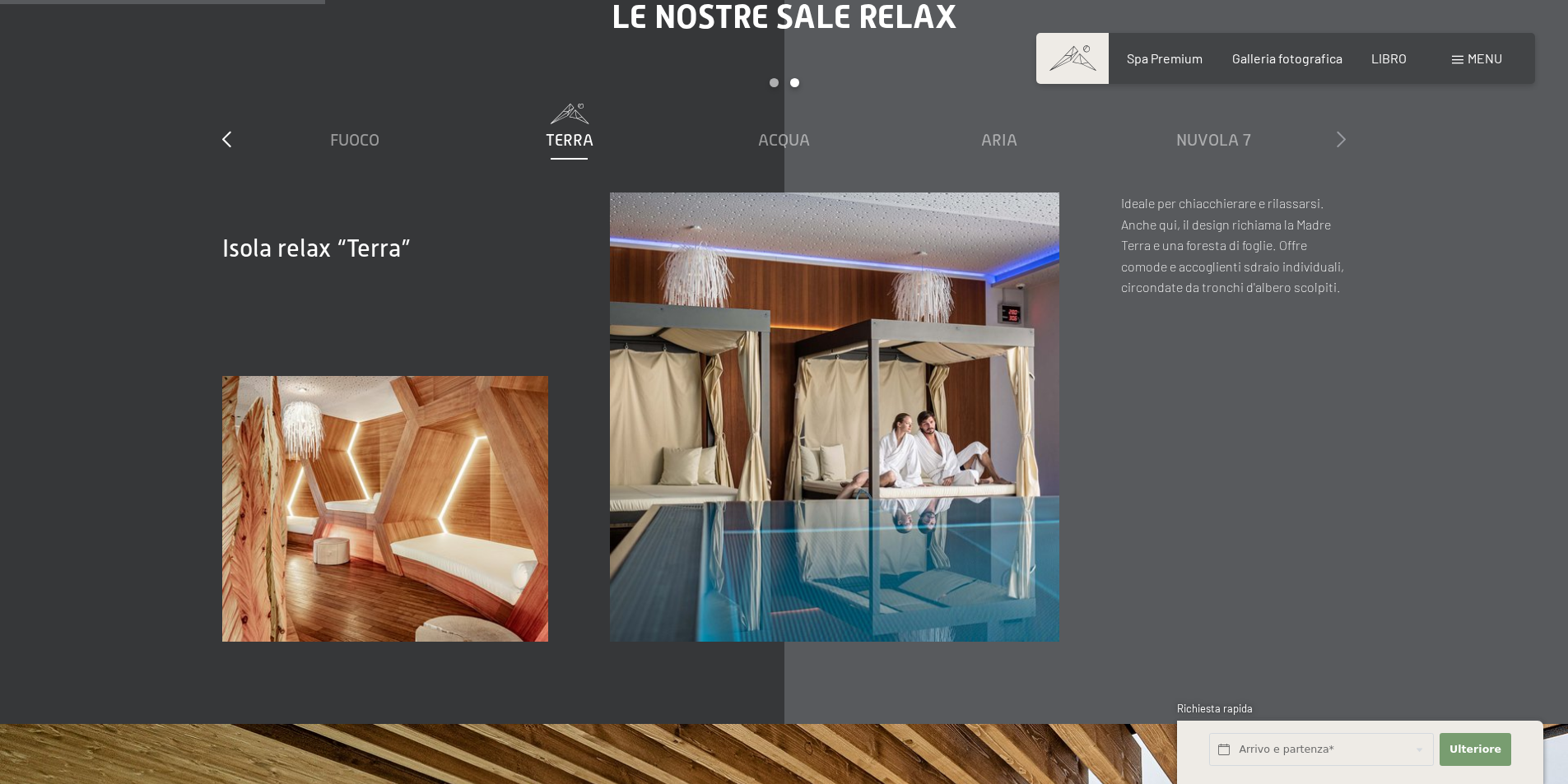
click at [1341, 135] on icon at bounding box center [1341, 139] width 9 height 16
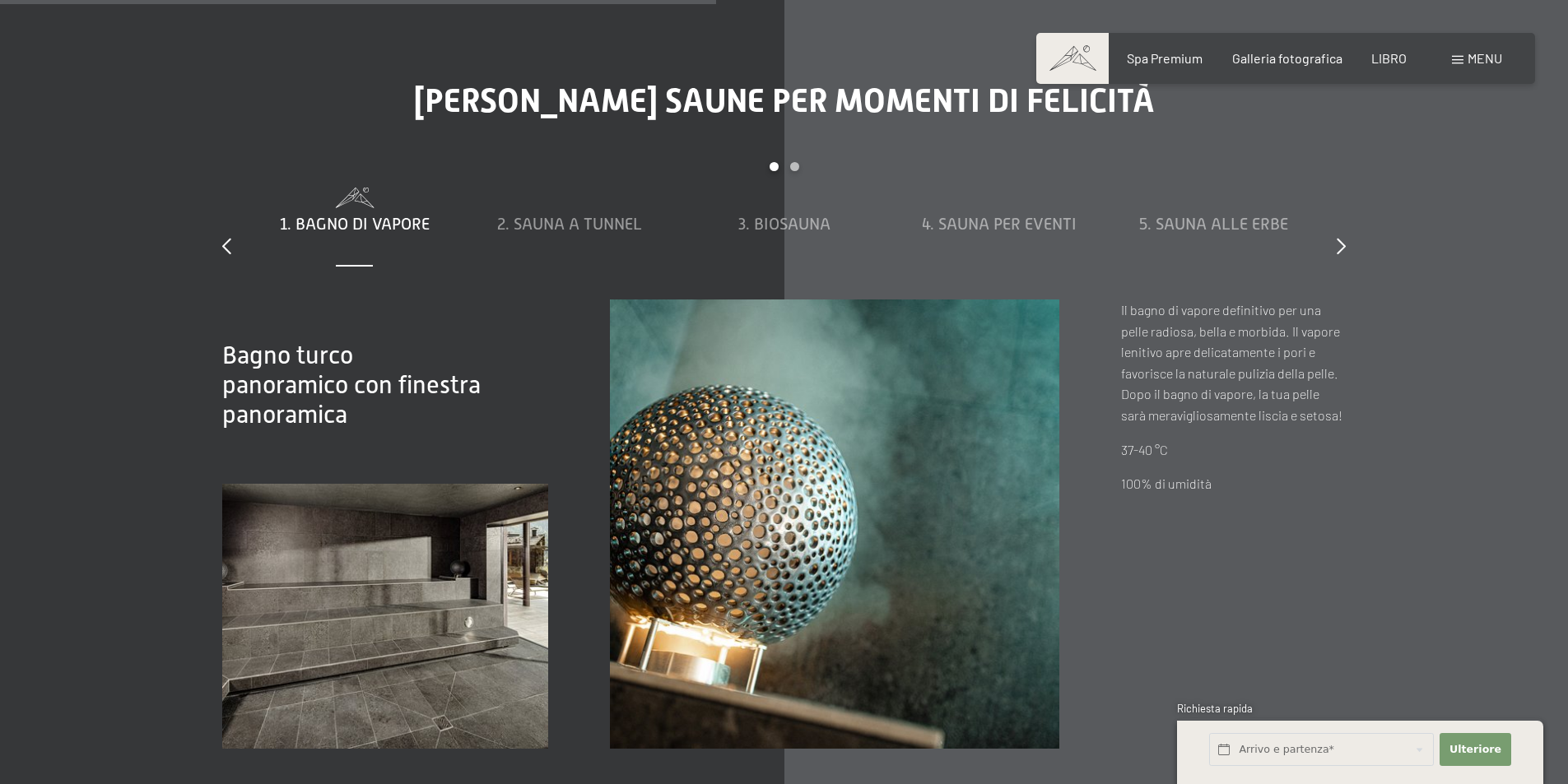
scroll to position [5758, 0]
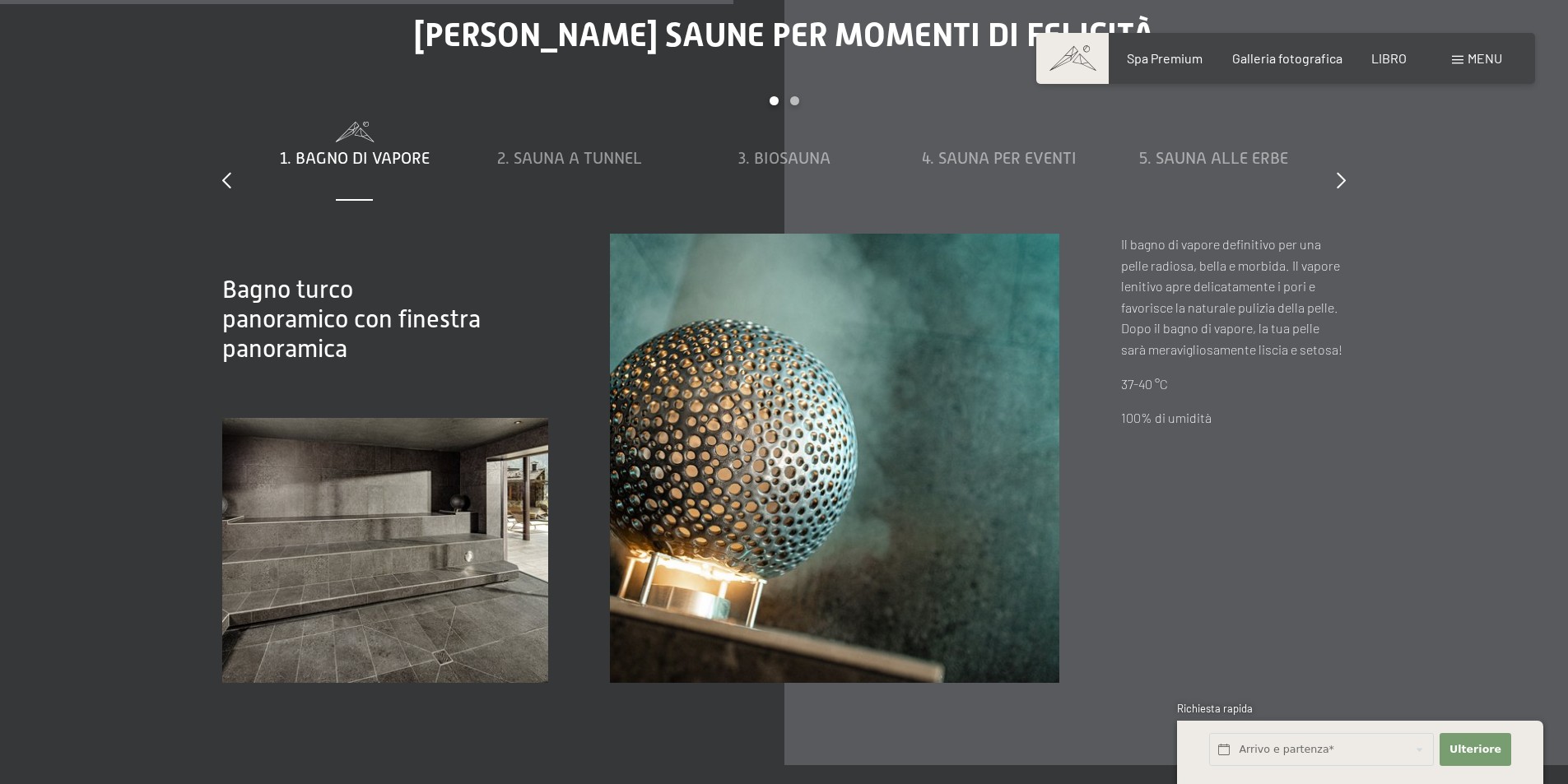
click at [1346, 176] on div "[PERSON_NAME] saune per momenti di felicità diapositiva 1 a 5 di 8 1. Bagno di …" at bounding box center [784, 349] width 1247 height 667
click at [1337, 175] on icon at bounding box center [1341, 179] width 9 height 16
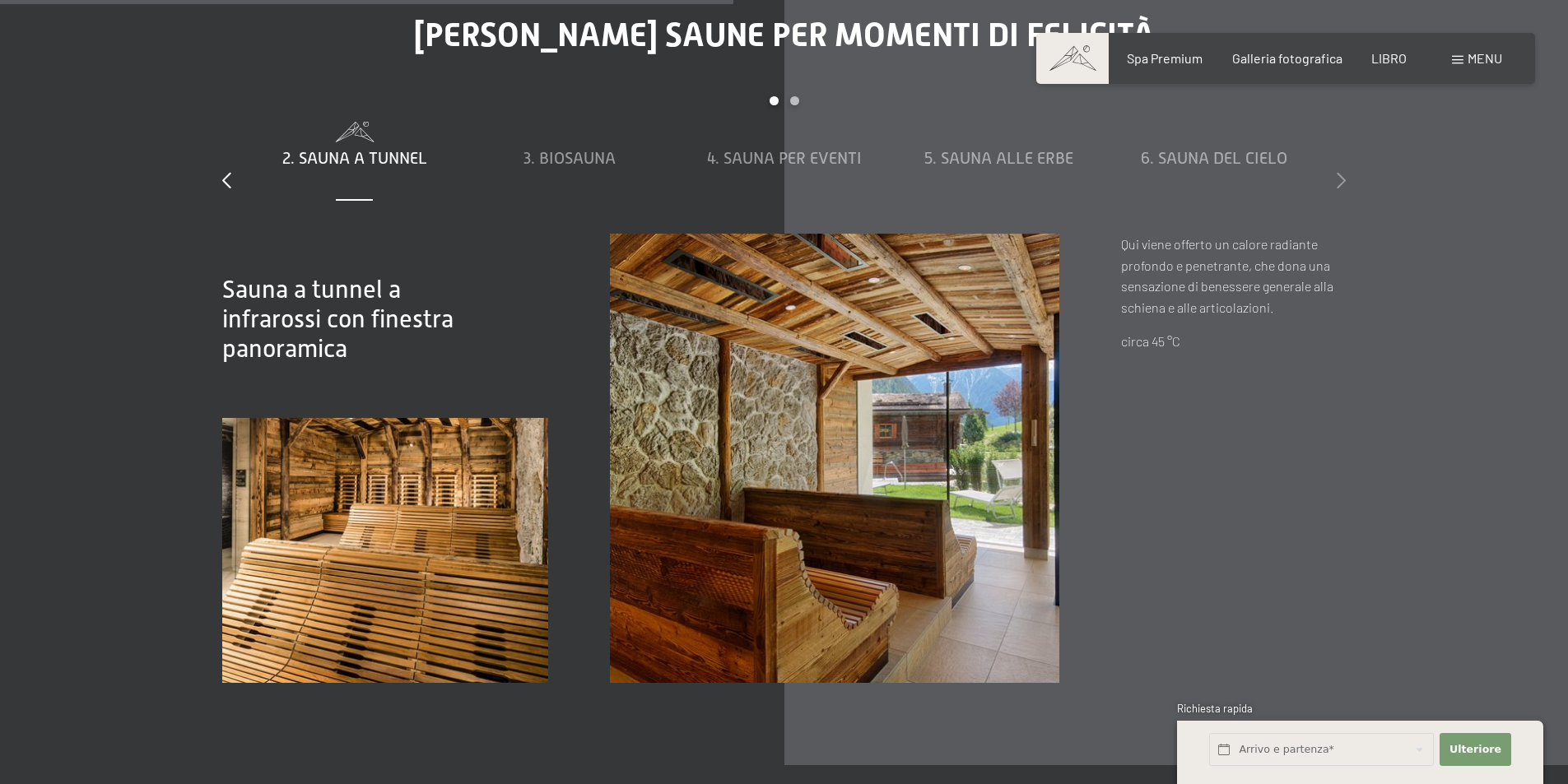
click at [1337, 175] on icon at bounding box center [1341, 179] width 9 height 16
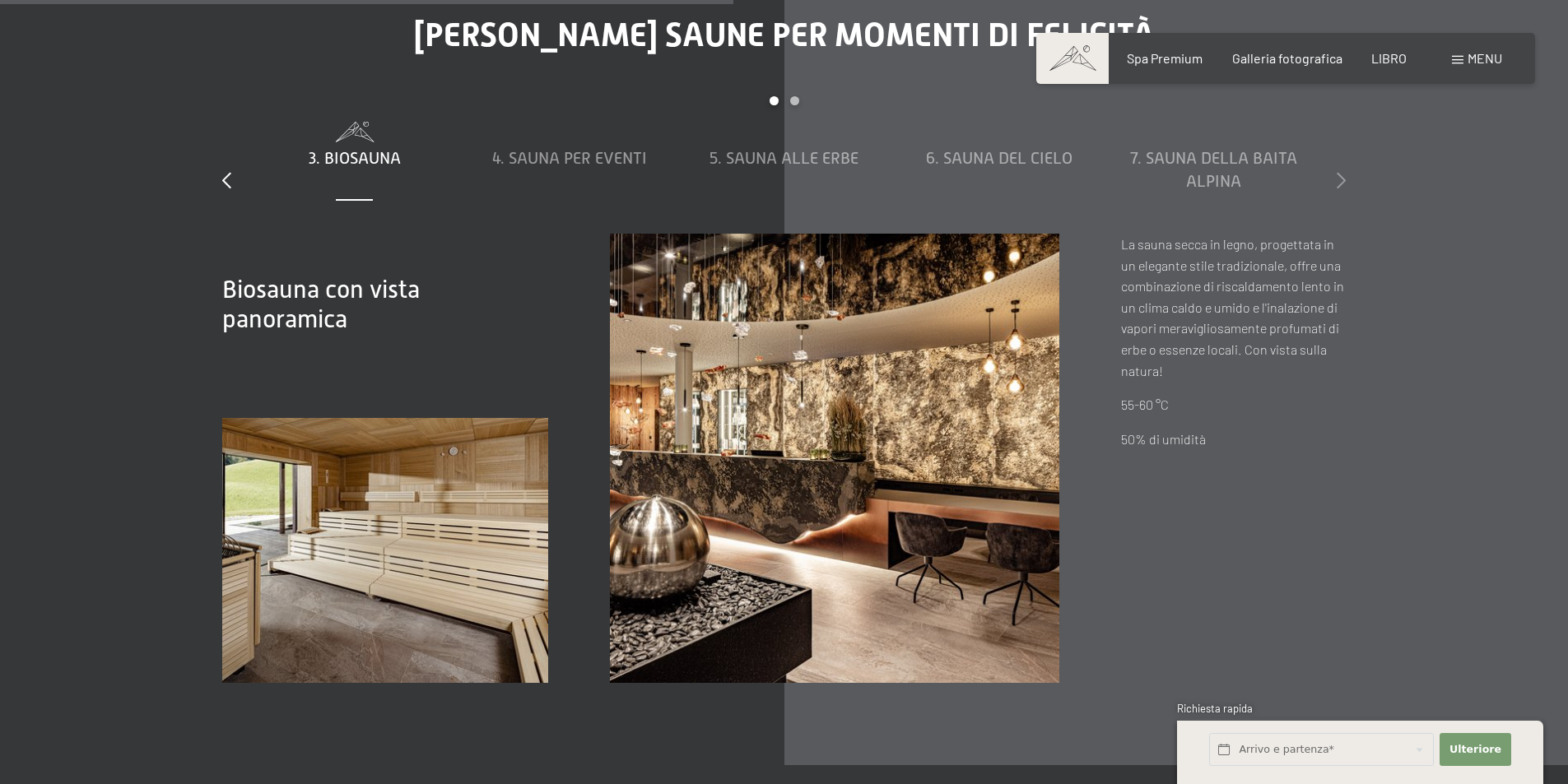
click at [1337, 175] on icon at bounding box center [1341, 179] width 9 height 16
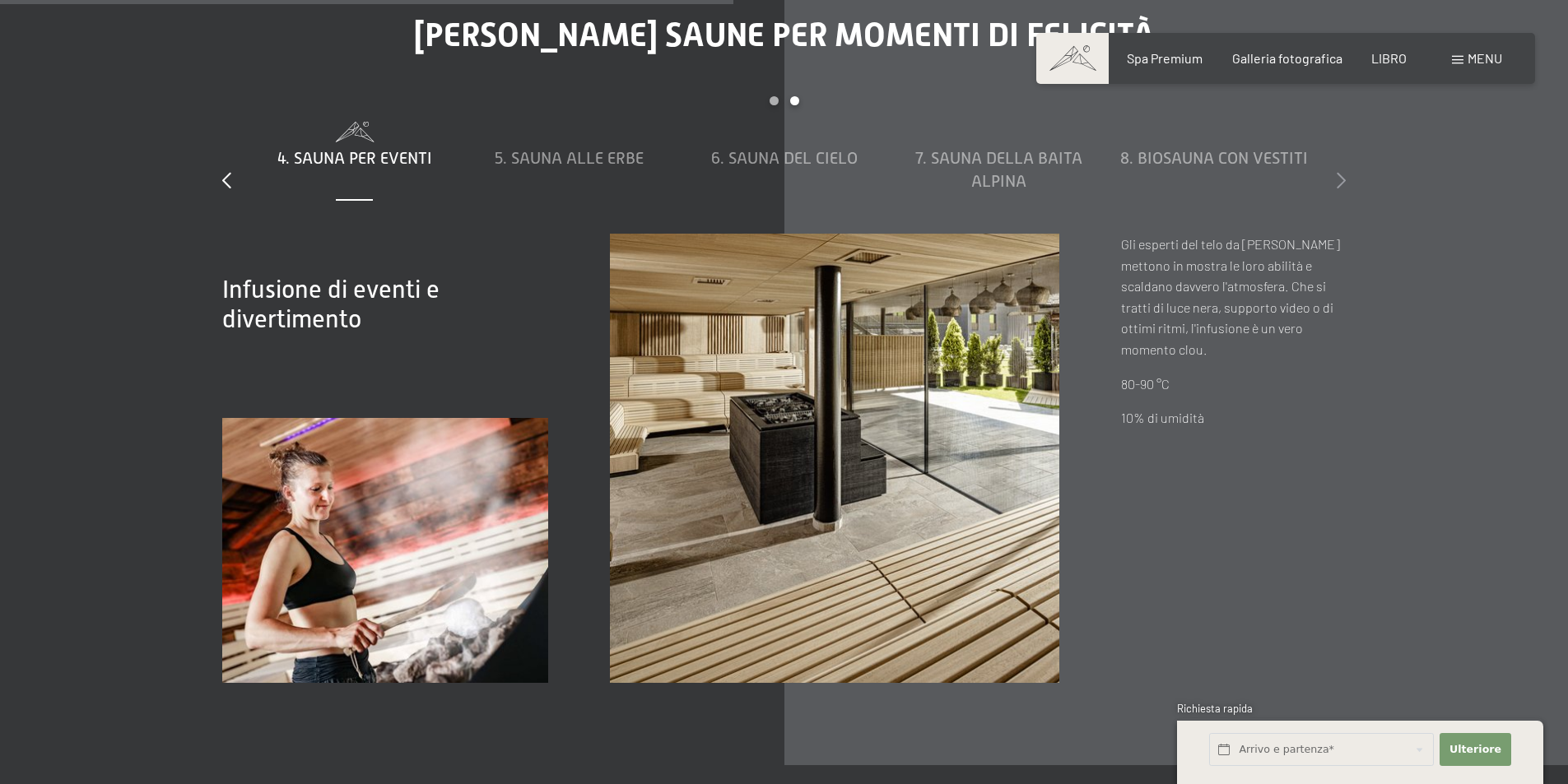
click at [1337, 175] on icon at bounding box center [1341, 179] width 9 height 16
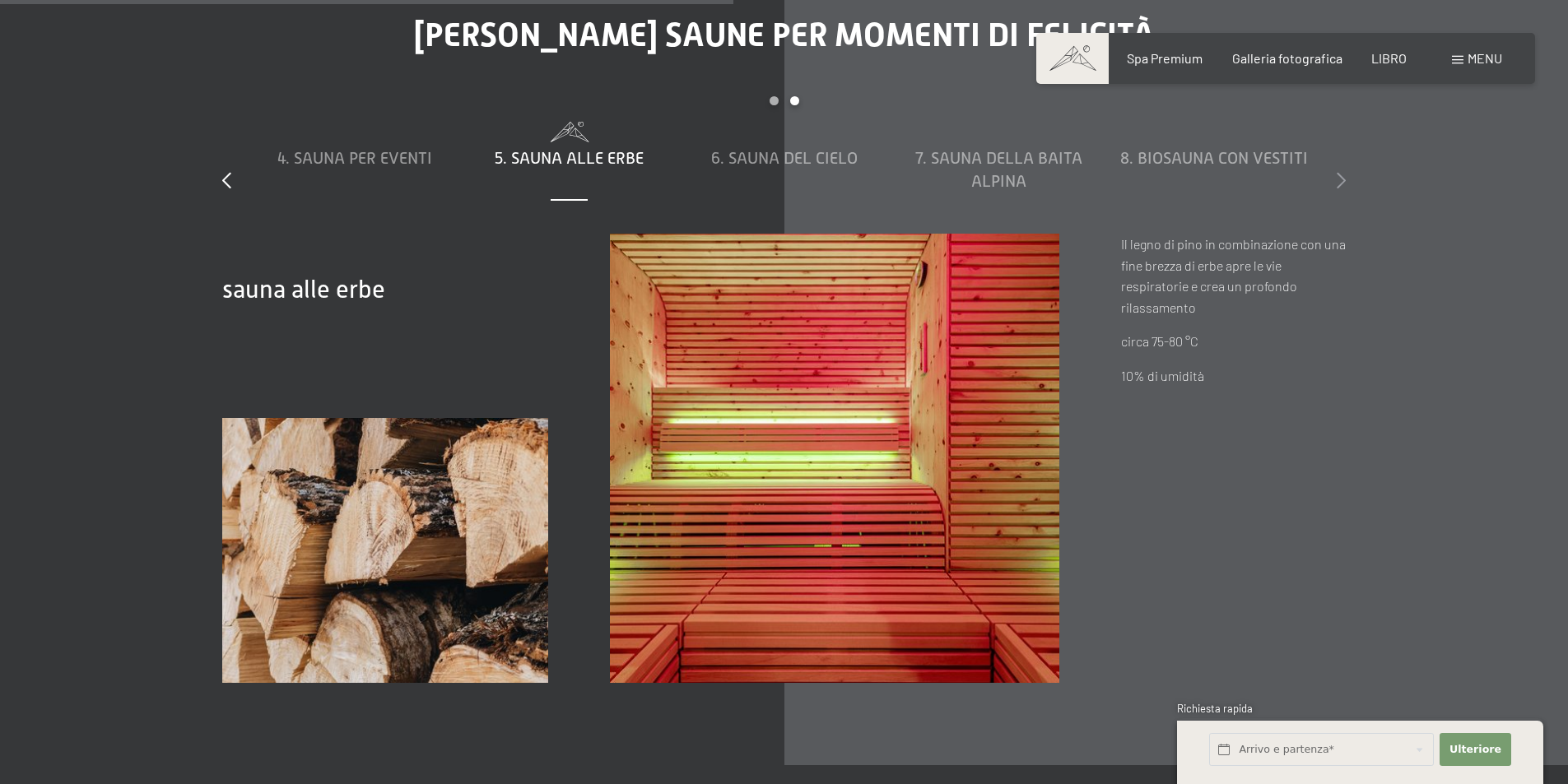
click at [1337, 175] on icon at bounding box center [1341, 179] width 9 height 16
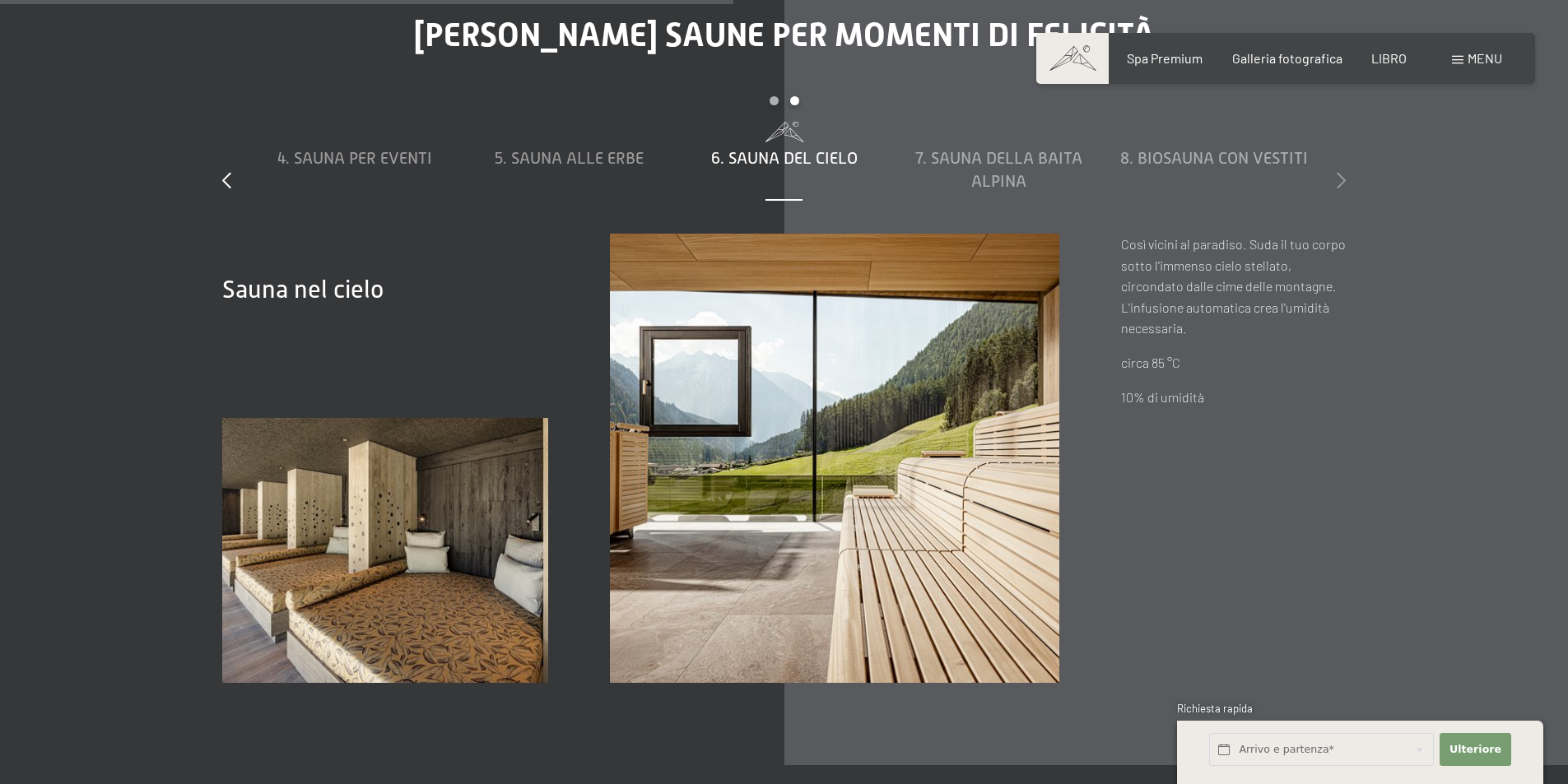
click at [1337, 175] on icon at bounding box center [1341, 179] width 9 height 16
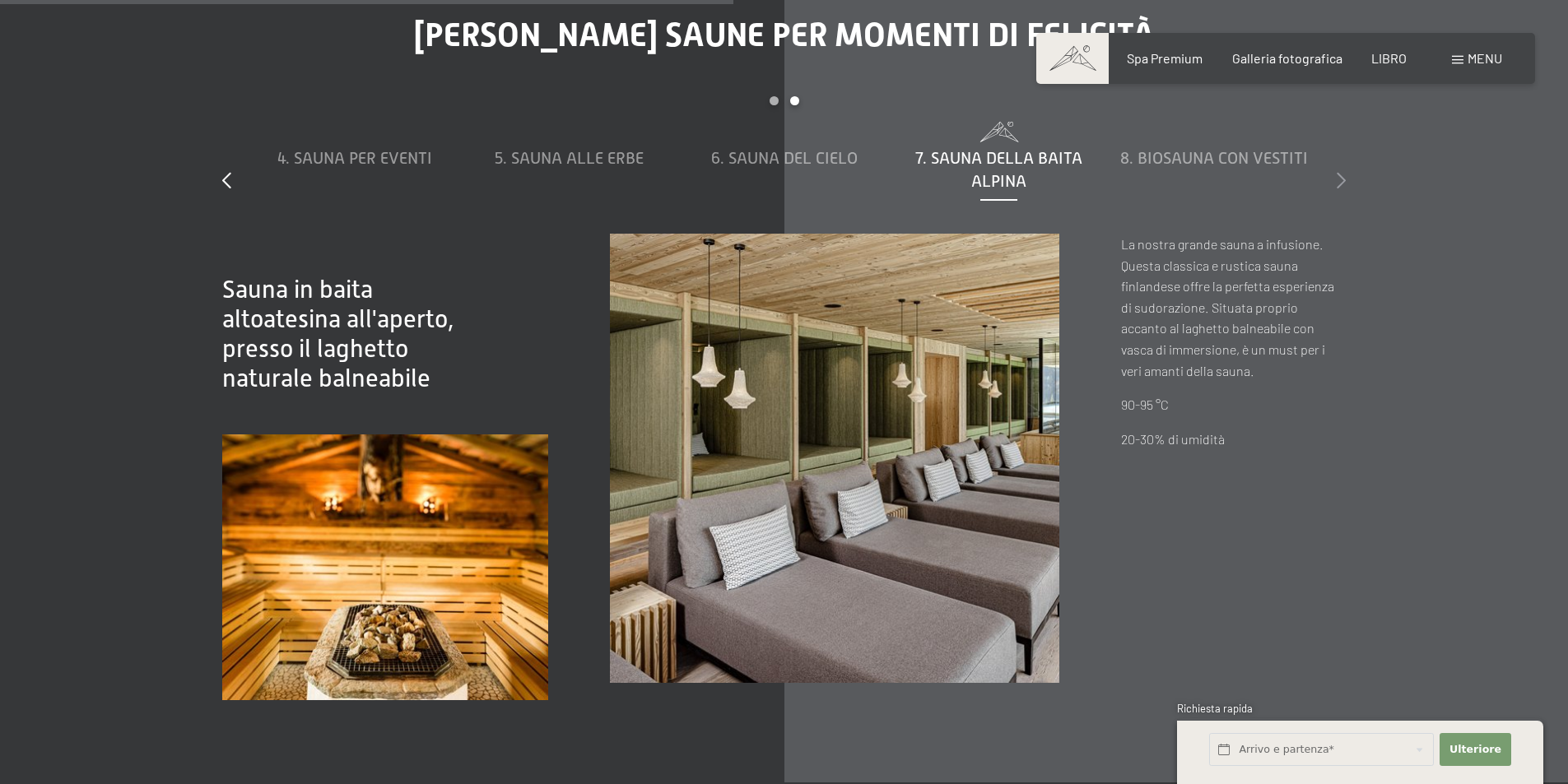
click at [1337, 175] on icon at bounding box center [1341, 179] width 9 height 16
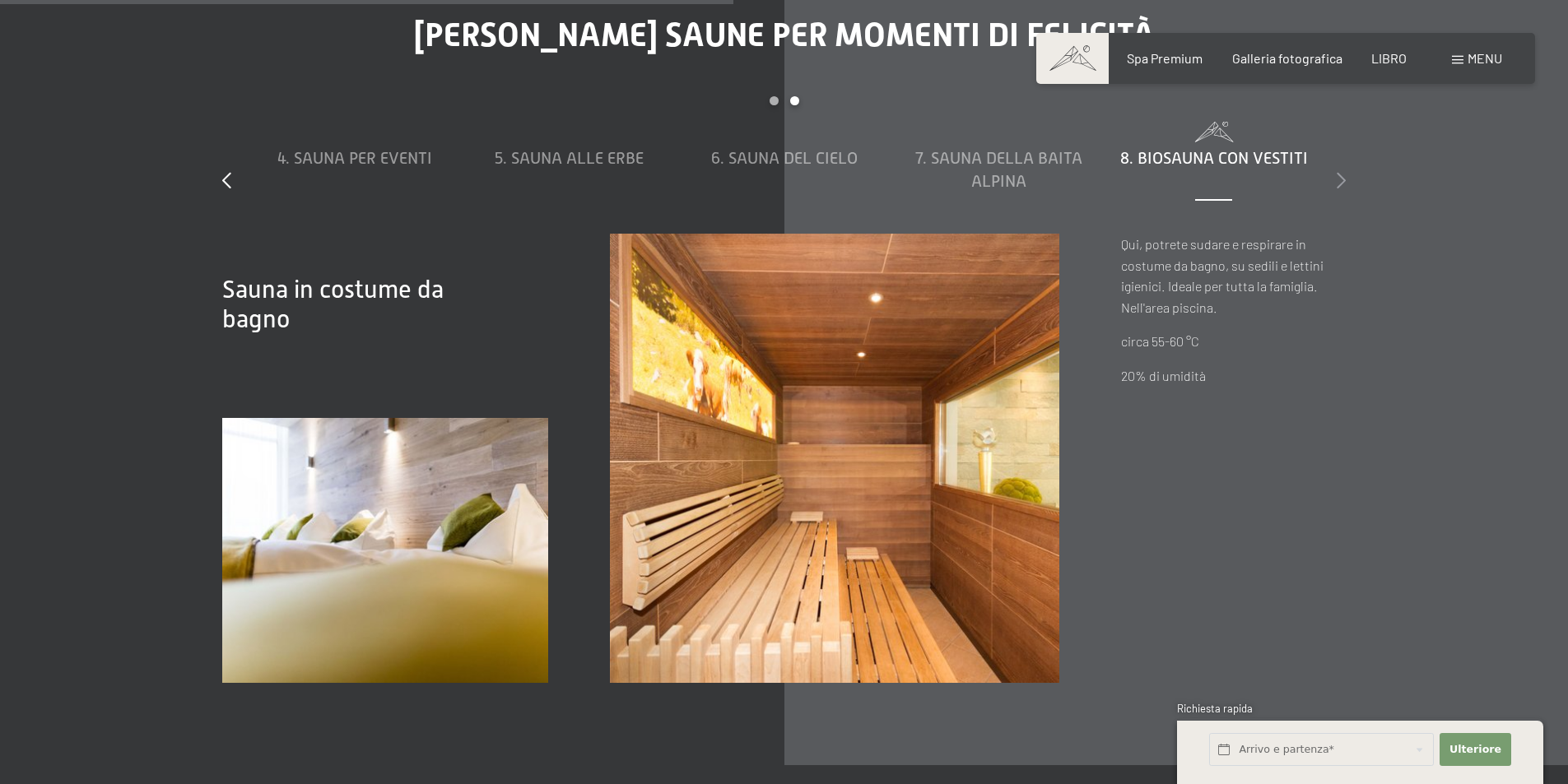
click at [1337, 175] on icon at bounding box center [1341, 179] width 9 height 16
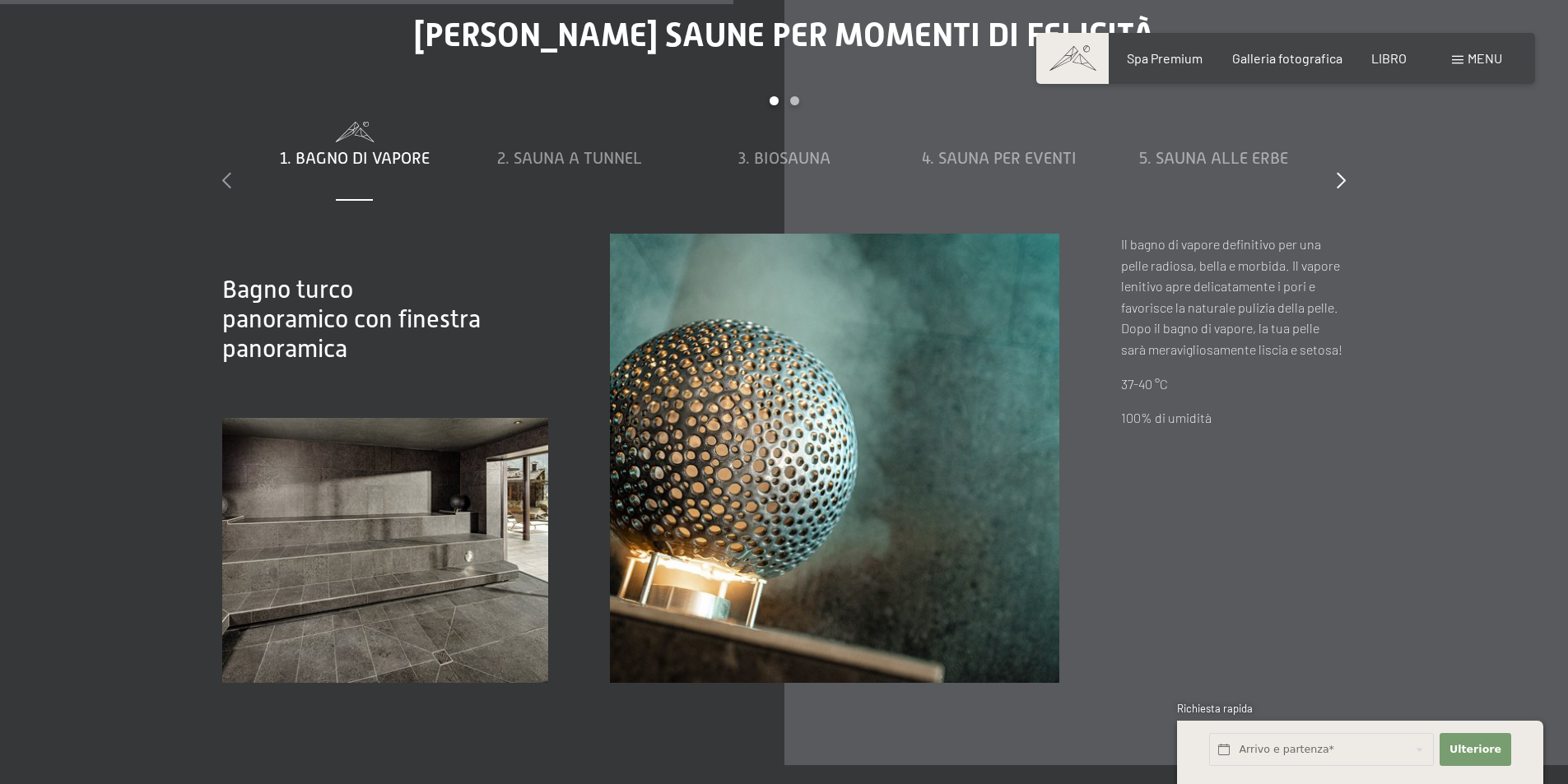
click at [228, 188] on icon at bounding box center [227, 179] width 9 height 16
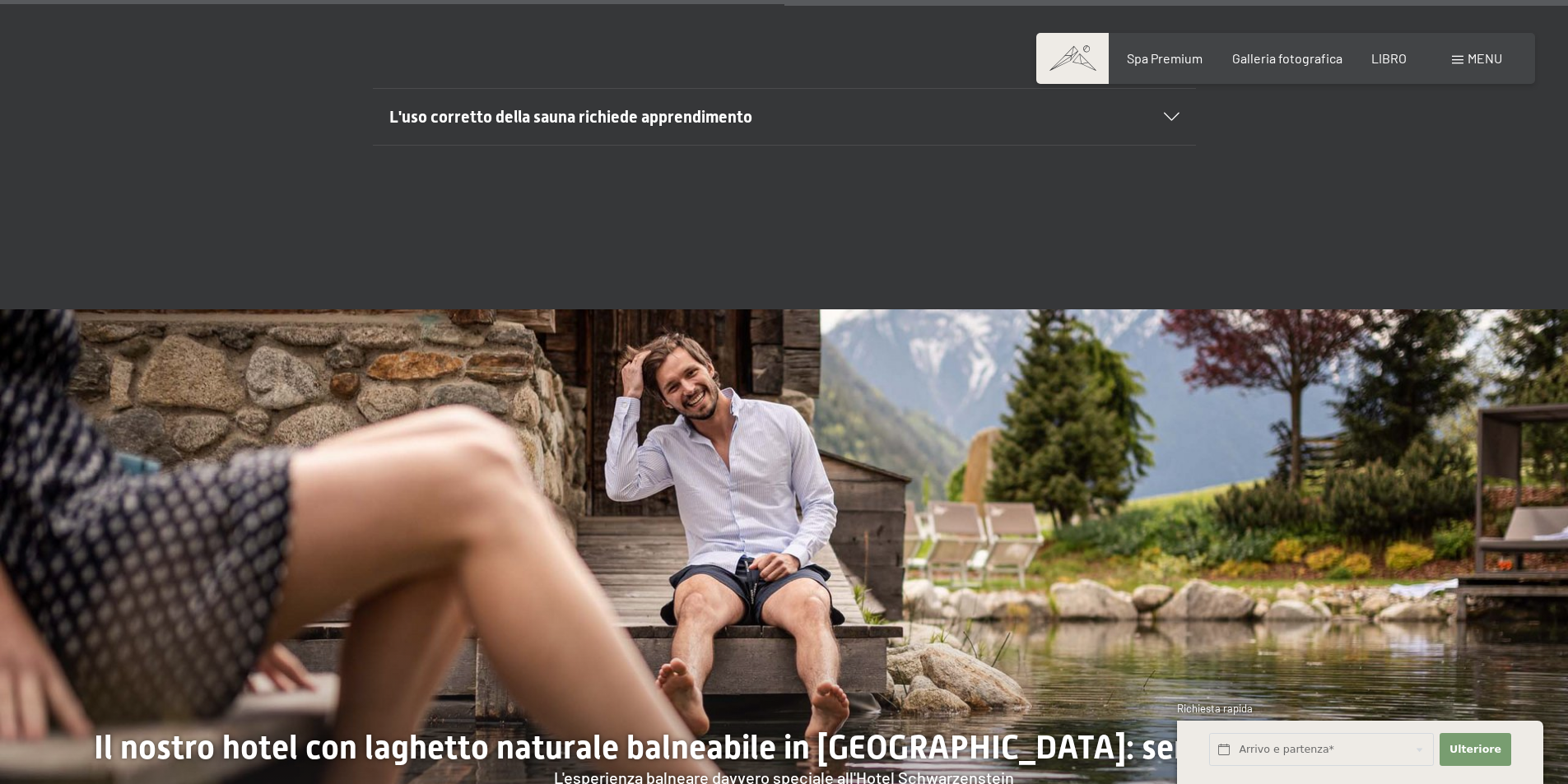
scroll to position [6416, 0]
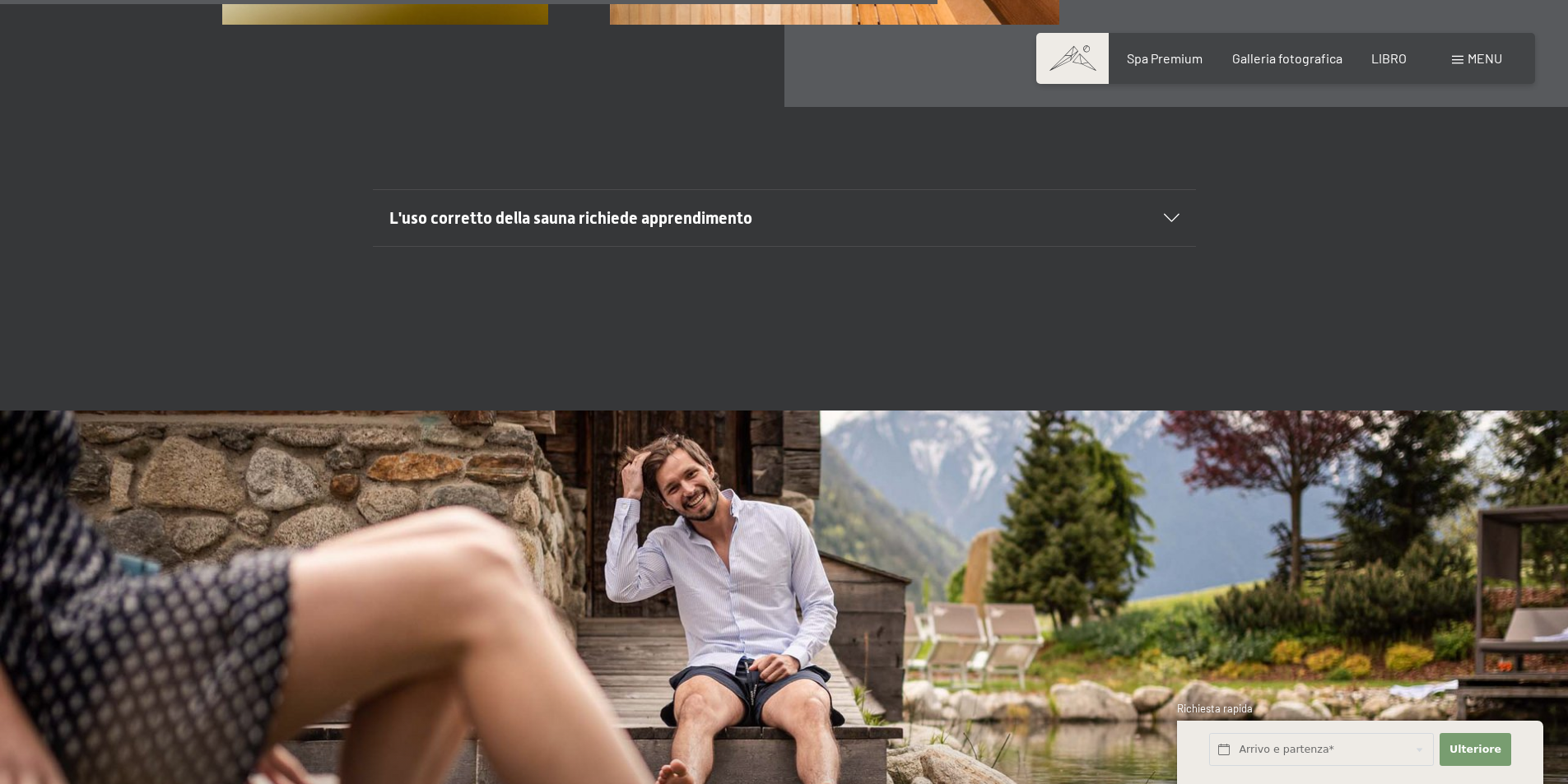
click at [1168, 214] on icon at bounding box center [1172, 218] width 15 height 8
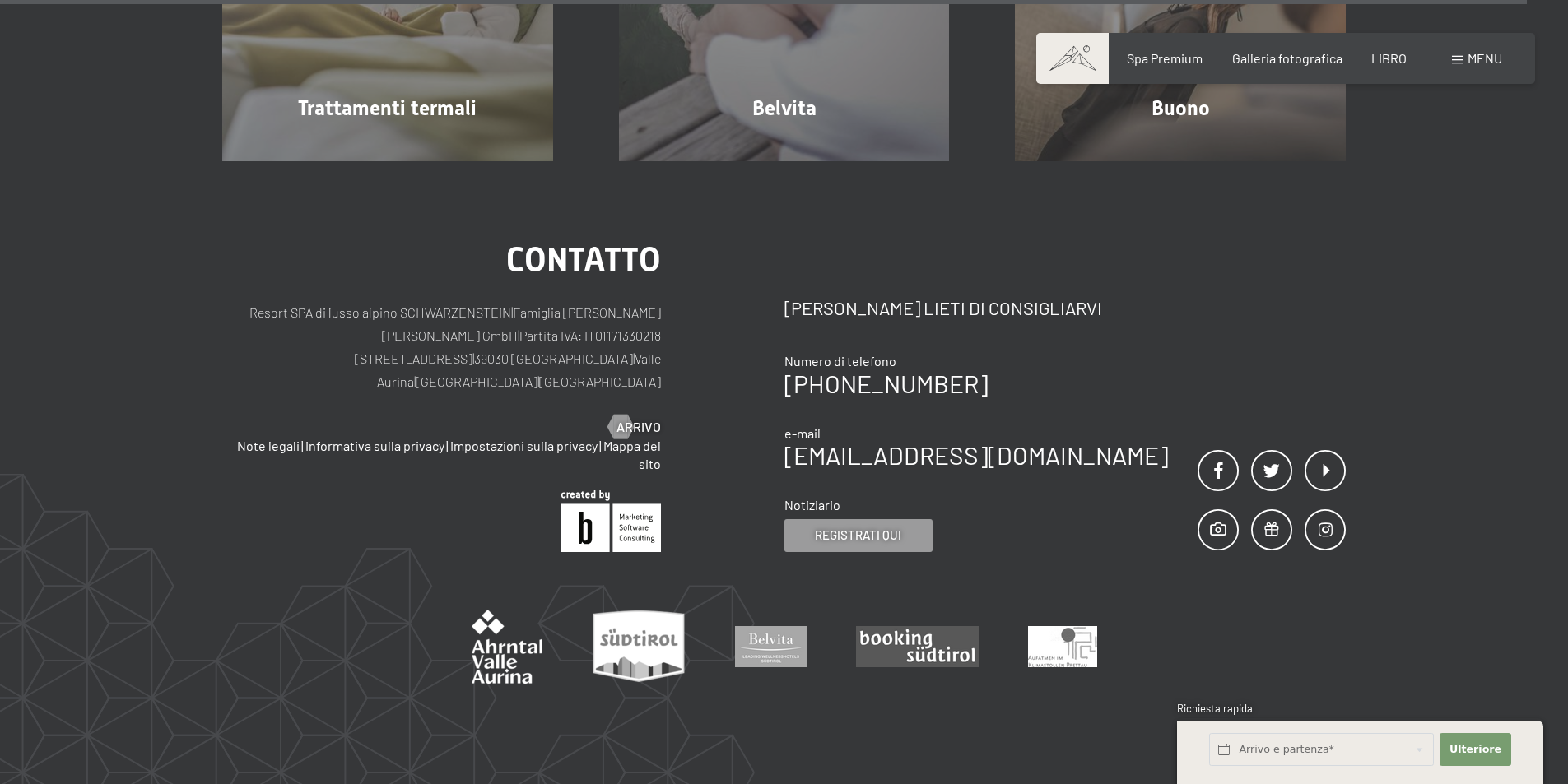
scroll to position [10987, 0]
